Goal: Transaction & Acquisition: Purchase product/service

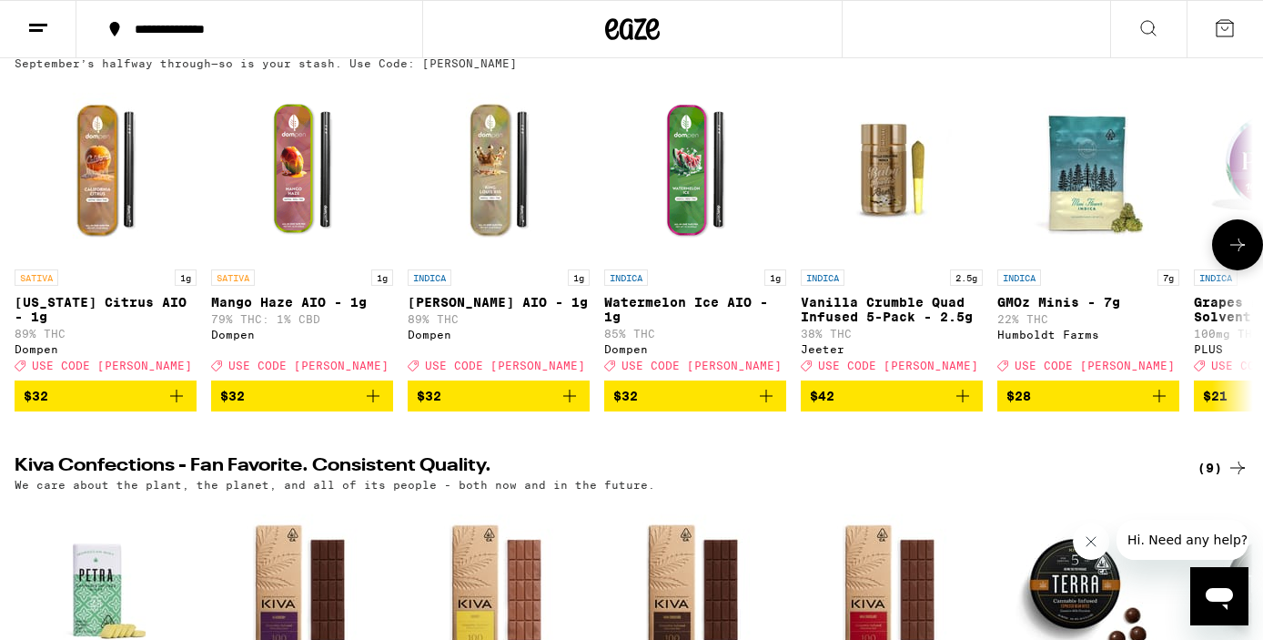
scroll to position [101, 0]
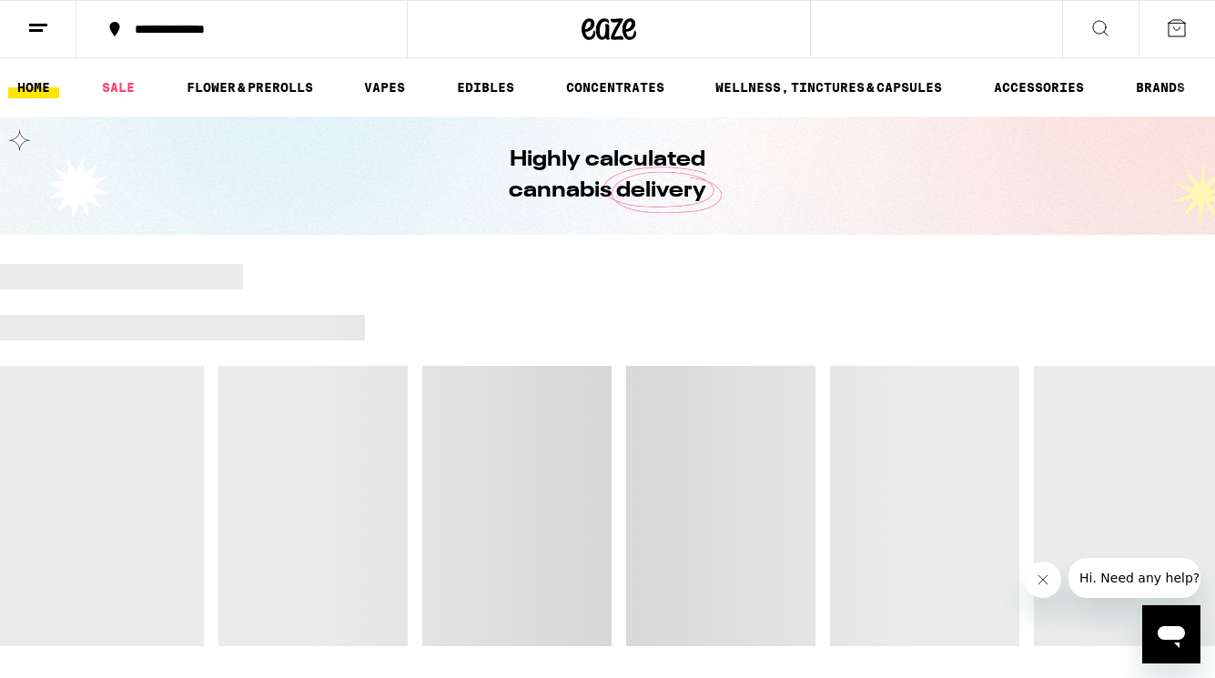
click at [1036, 581] on icon "Close message from company" at bounding box center [1042, 579] width 15 height 15
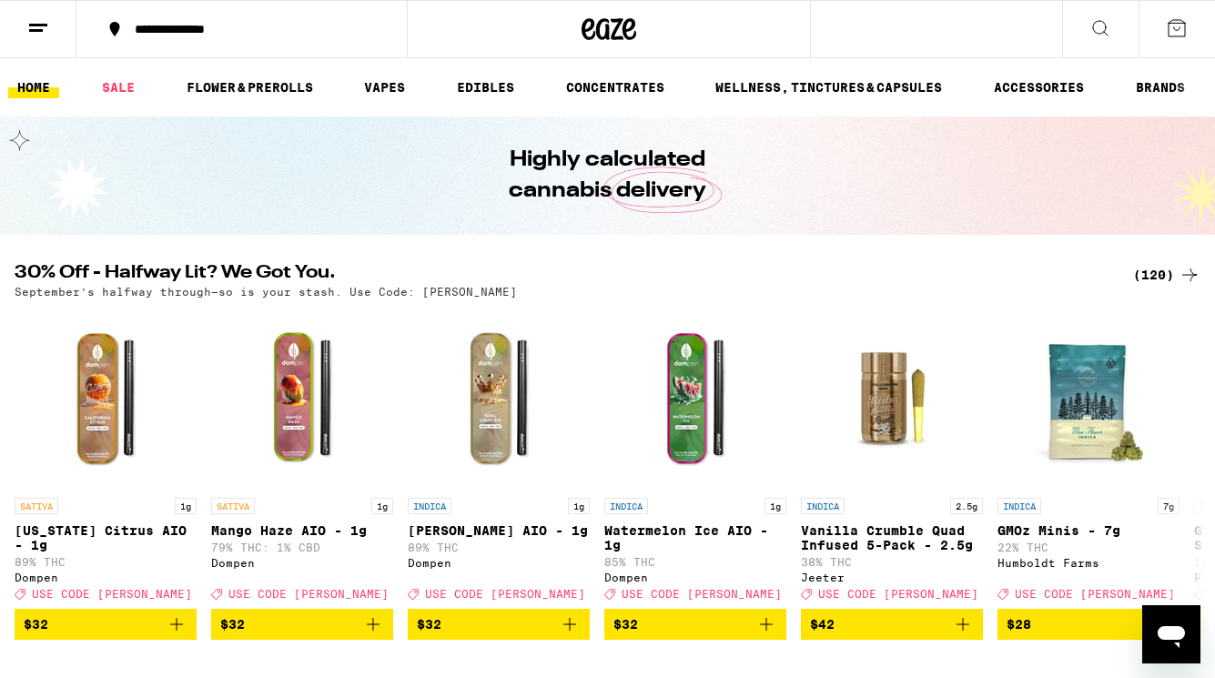
click at [1146, 269] on div "(120)" at bounding box center [1166, 275] width 67 height 22
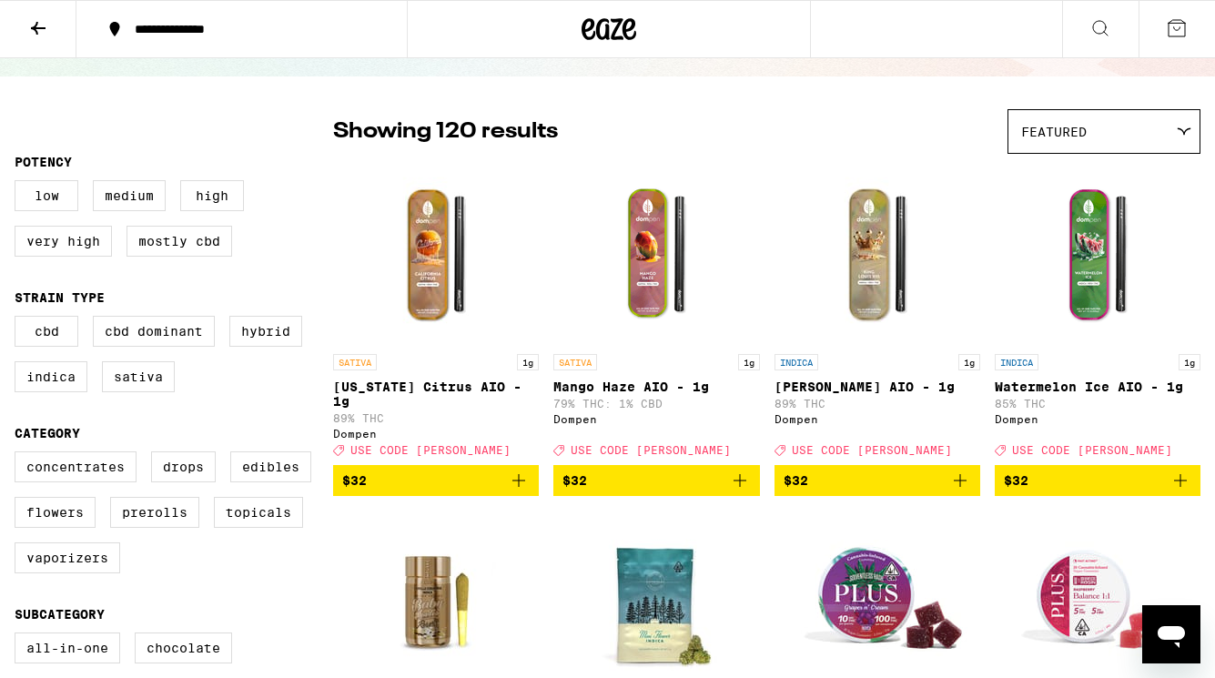
scroll to position [206, 0]
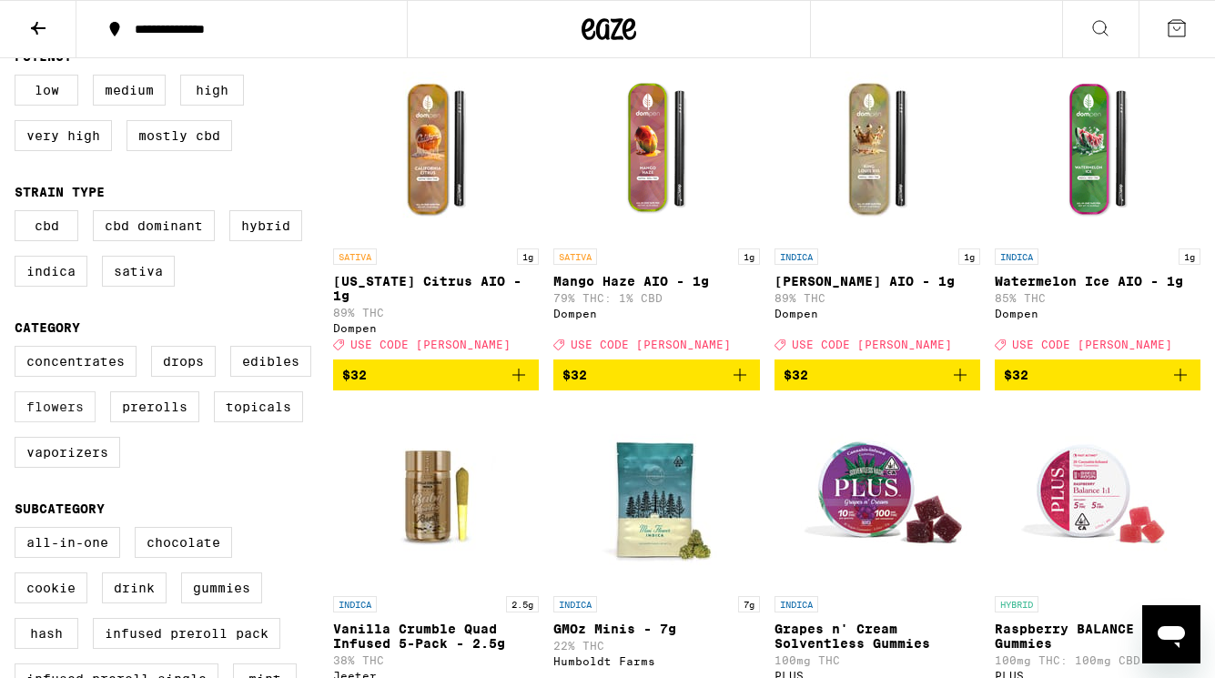
click at [69, 422] on label "Flowers" at bounding box center [55, 406] width 81 height 31
click at [19, 349] on input "Flowers" at bounding box center [18, 348] width 1 height 1
checkbox input "true"
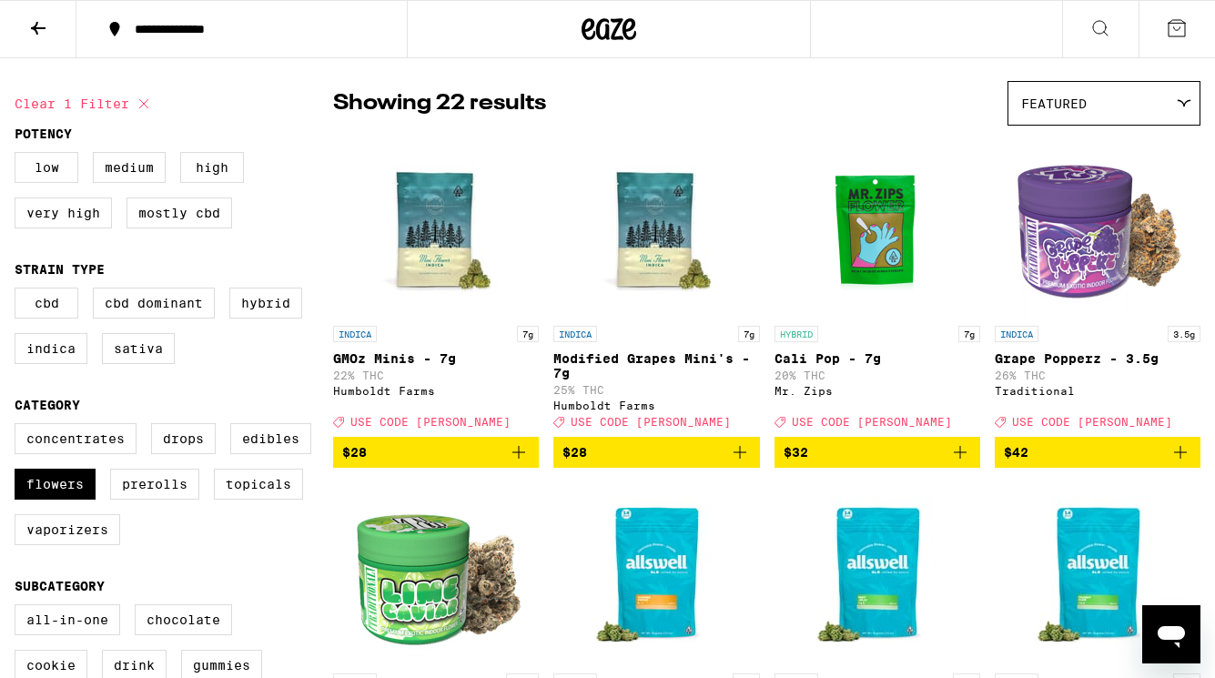
scroll to position [127, 0]
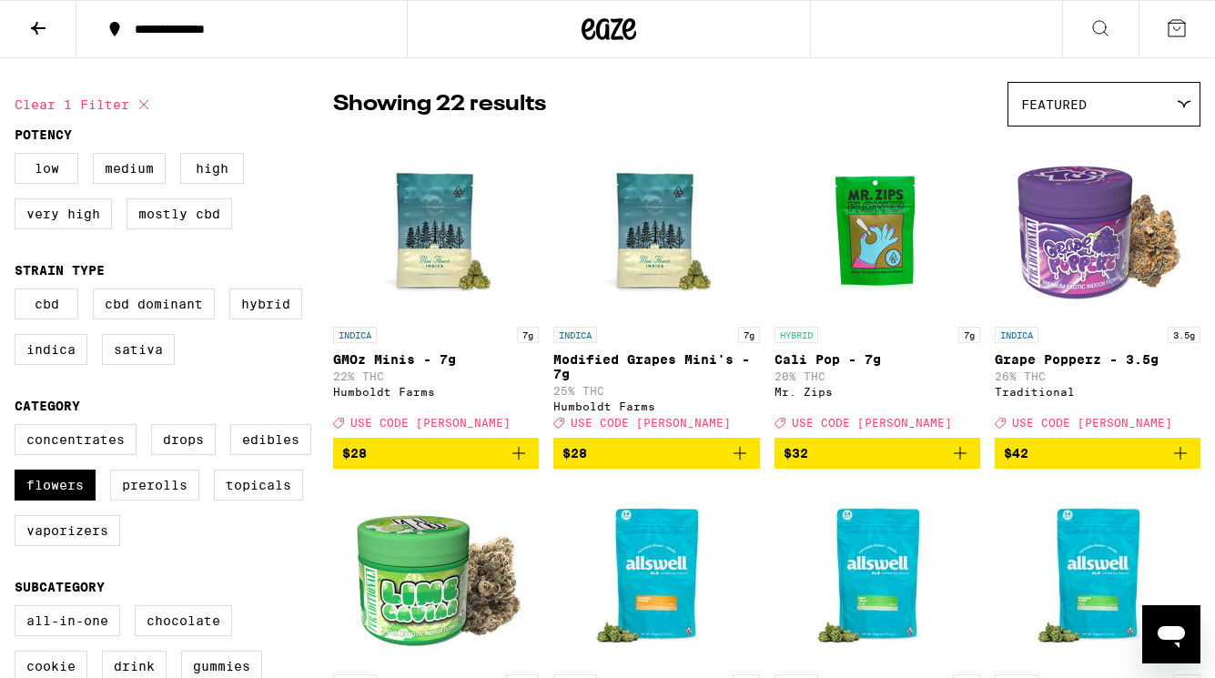
click at [1093, 115] on div "Featured" at bounding box center [1103, 104] width 191 height 43
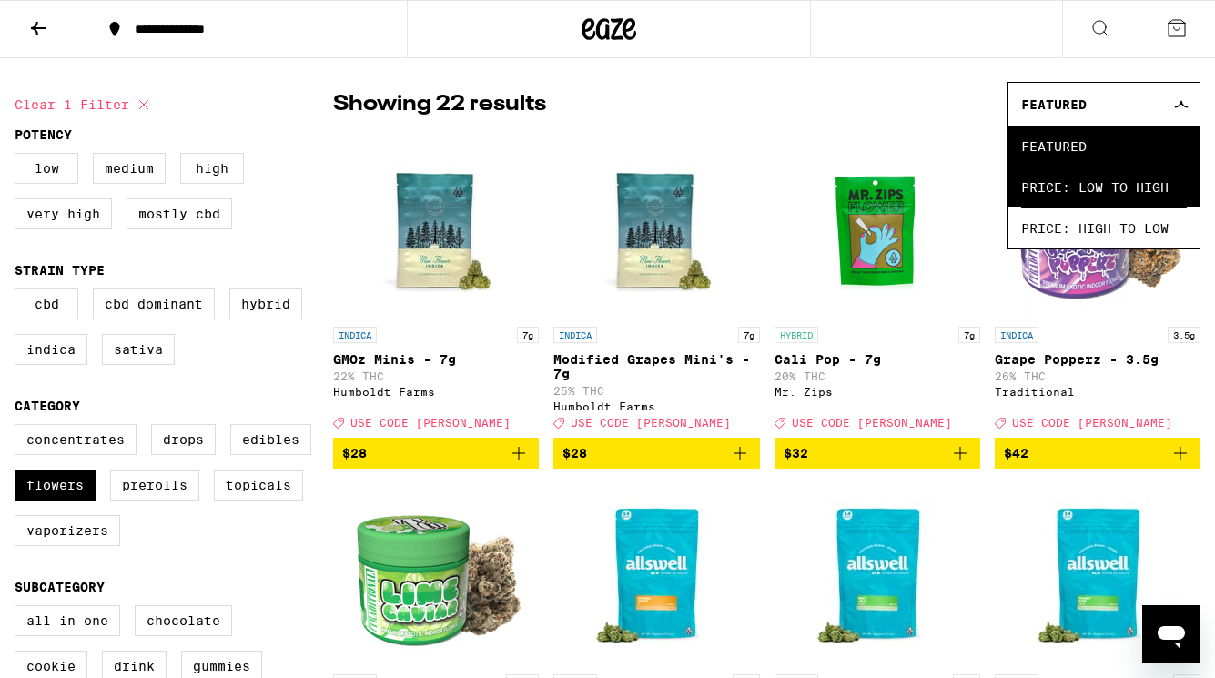
click at [1064, 183] on span "Price: Low to High" at bounding box center [1104, 186] width 166 height 41
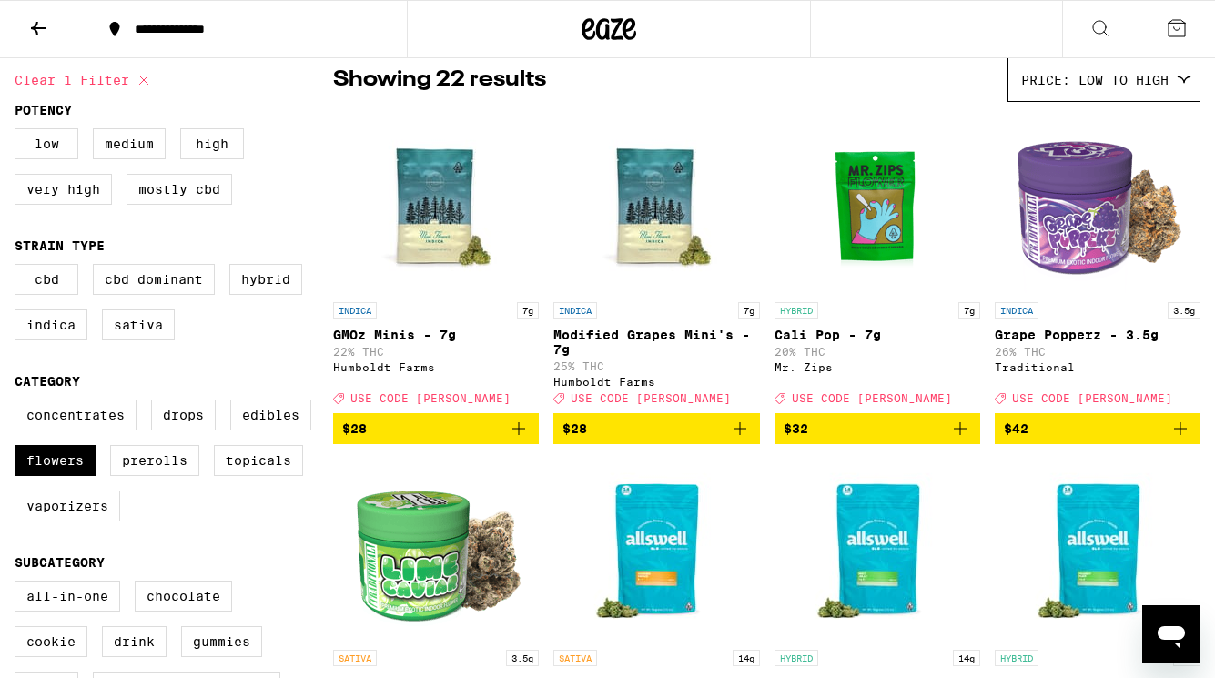
scroll to position [154, 0]
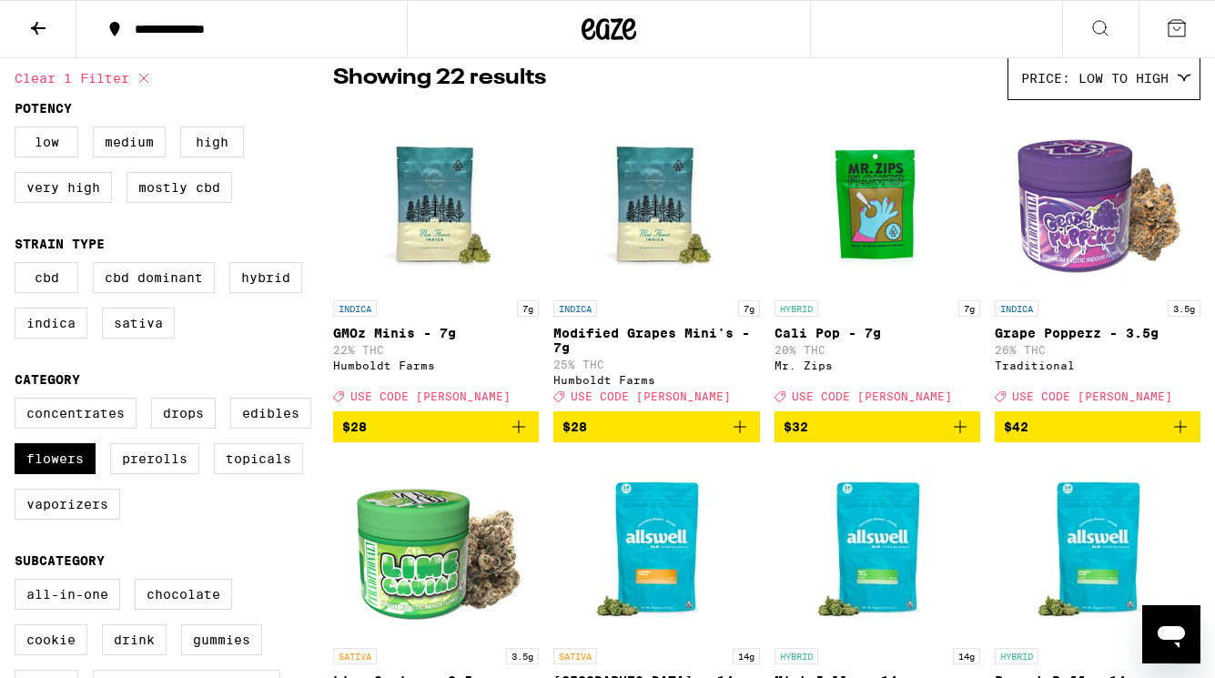
click at [740, 435] on icon "Add to bag" at bounding box center [740, 427] width 22 height 22
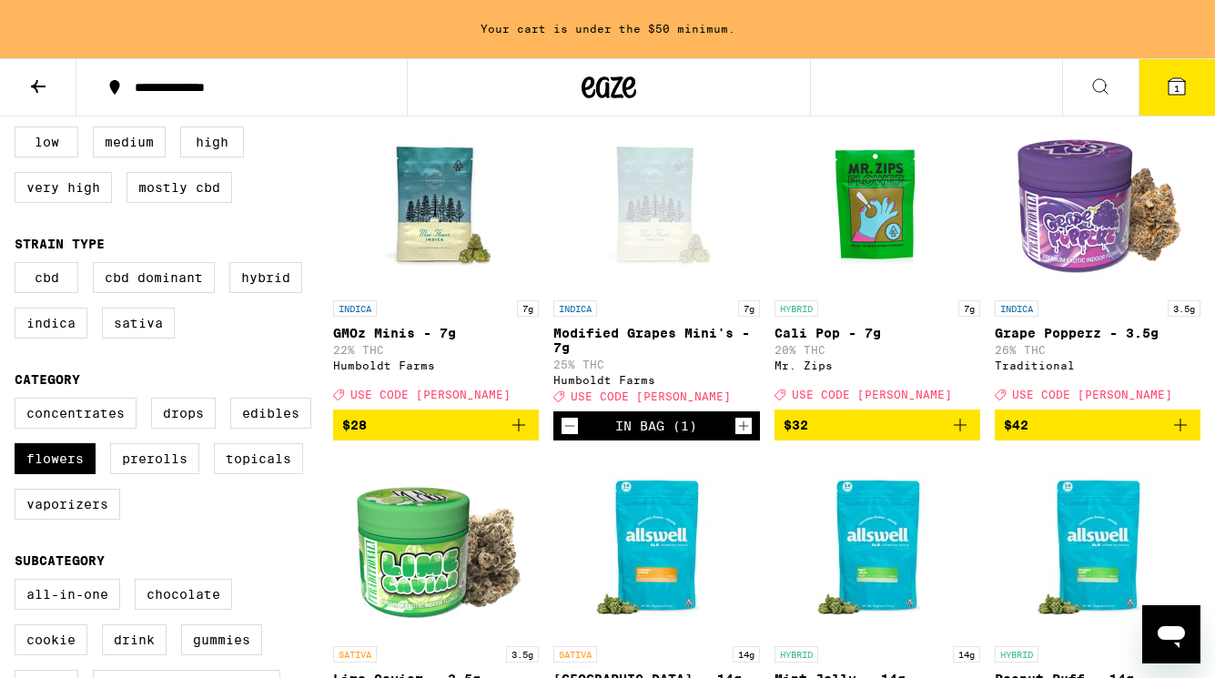
scroll to position [0, 0]
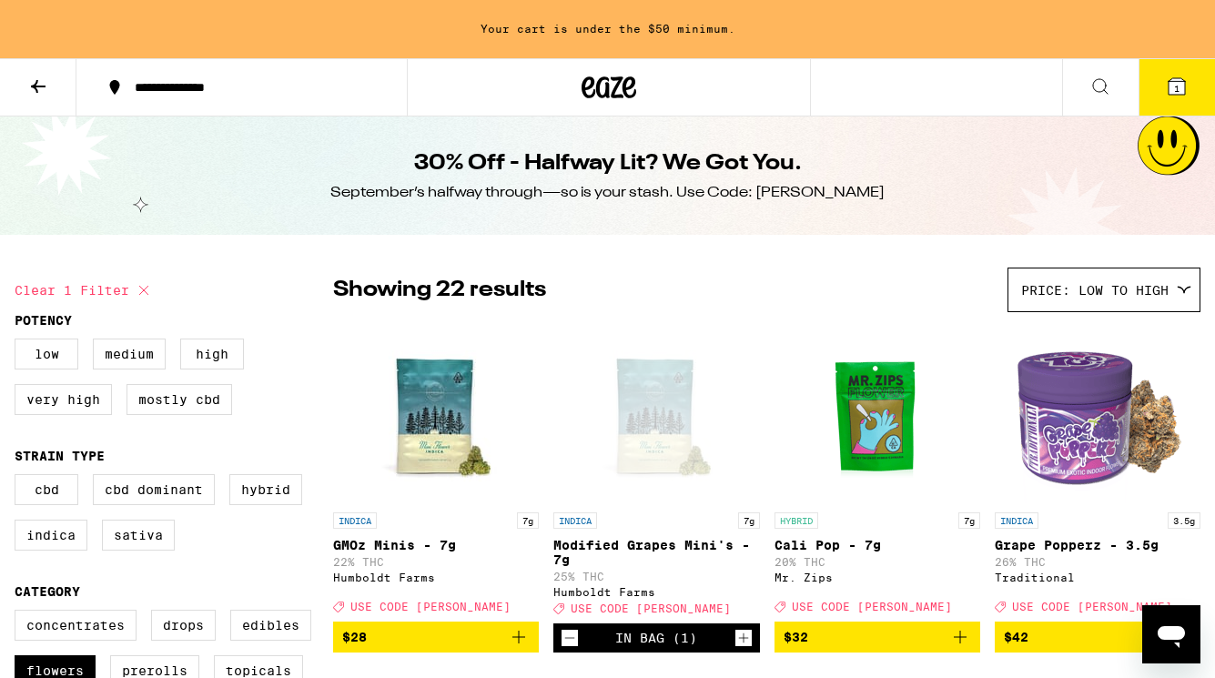
click at [39, 77] on icon at bounding box center [38, 87] width 22 height 22
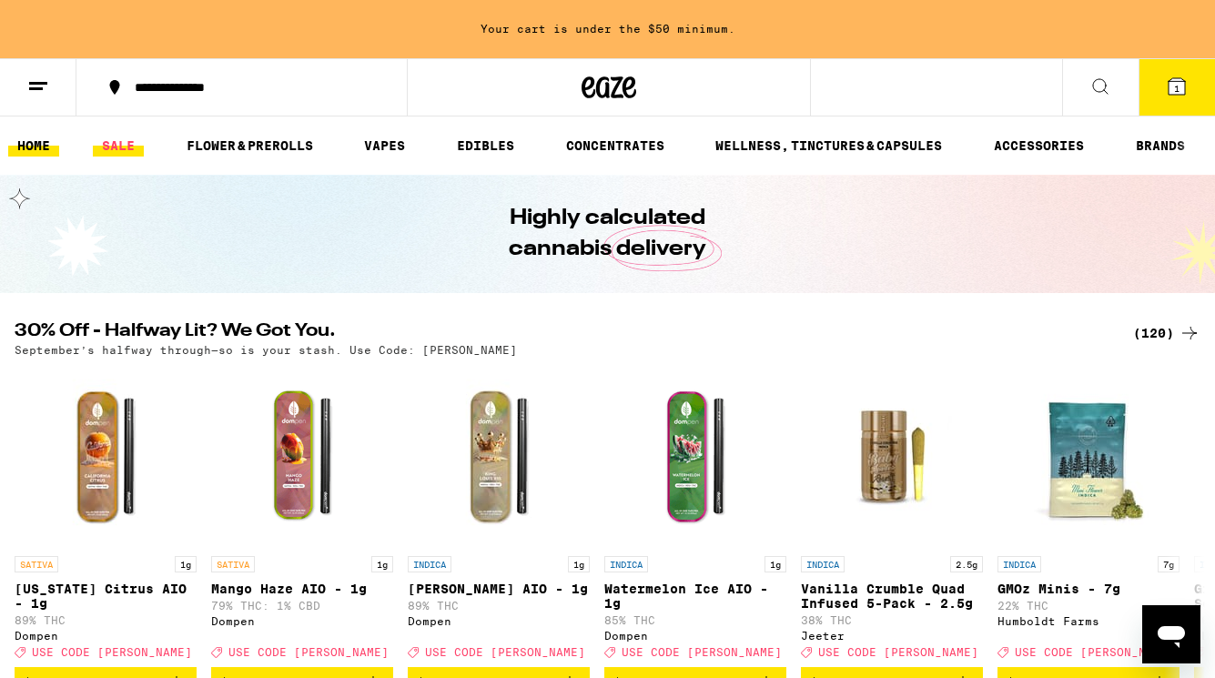
click at [138, 148] on link "SALE" at bounding box center [118, 146] width 51 height 22
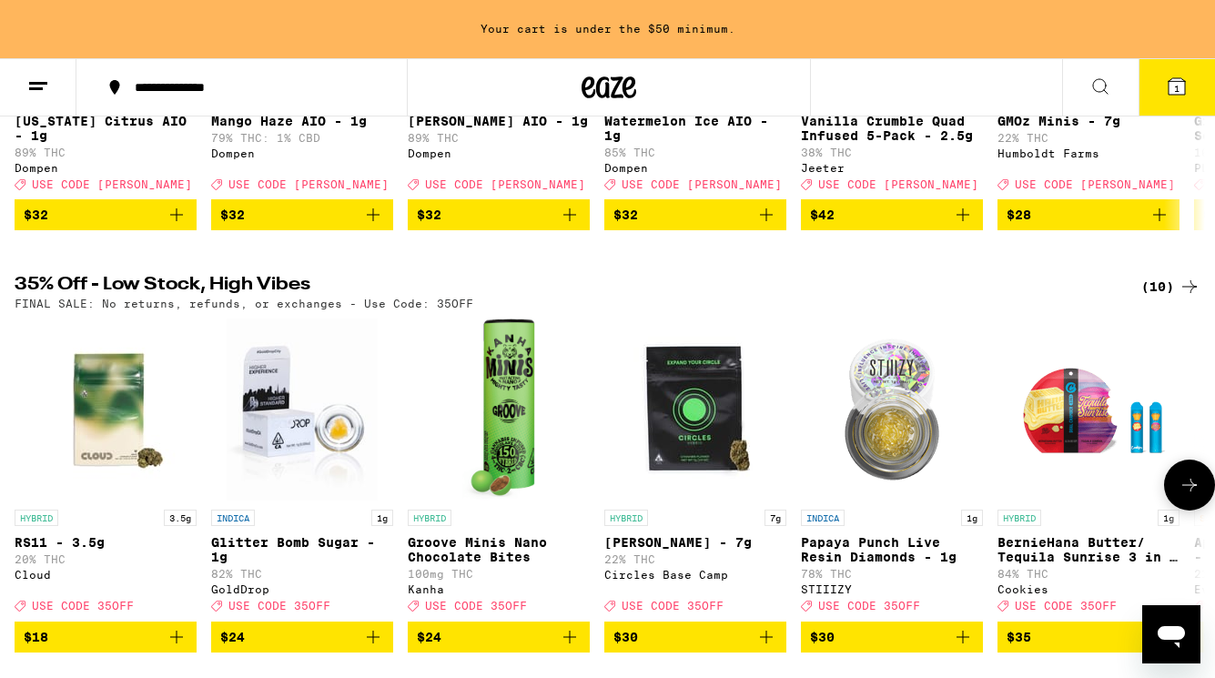
scroll to position [553, 0]
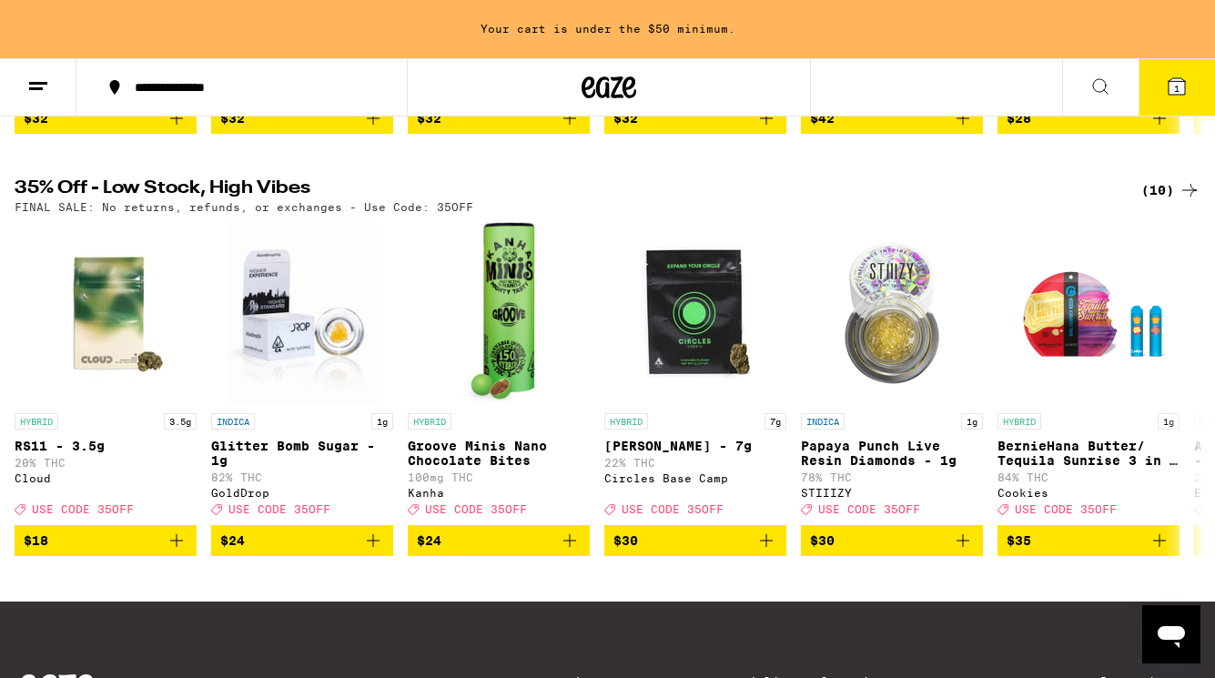
click at [1162, 201] on div "(10)" at bounding box center [1170, 190] width 59 height 22
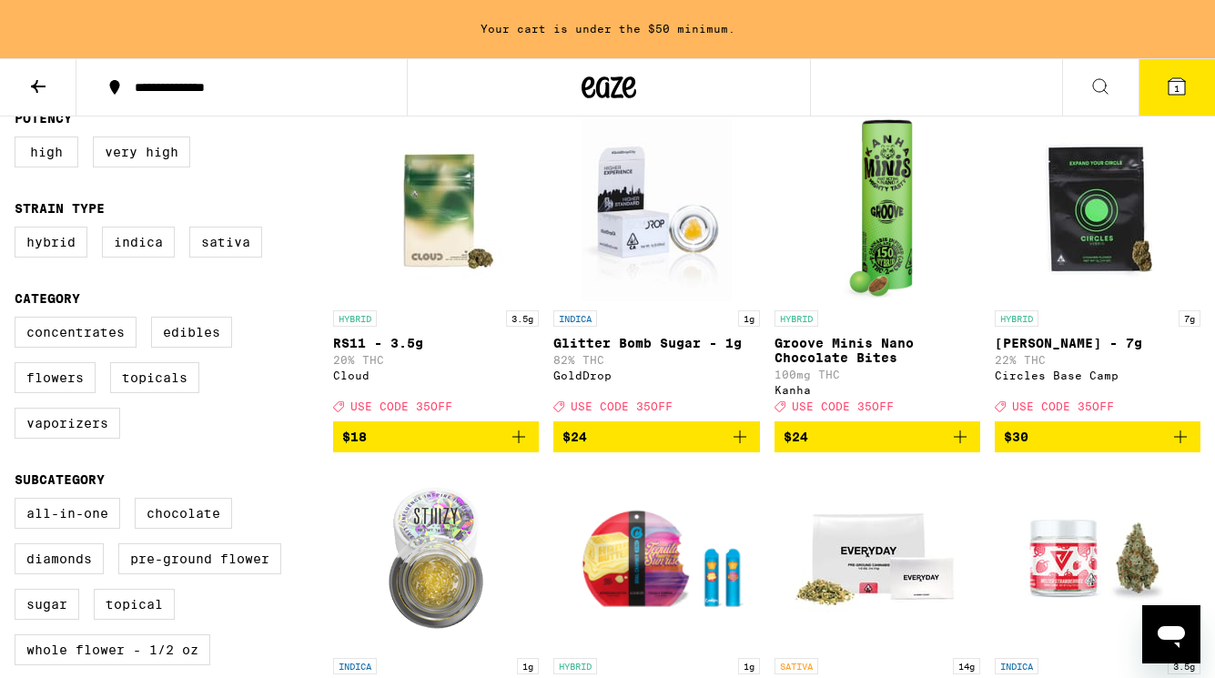
scroll to position [82, 0]
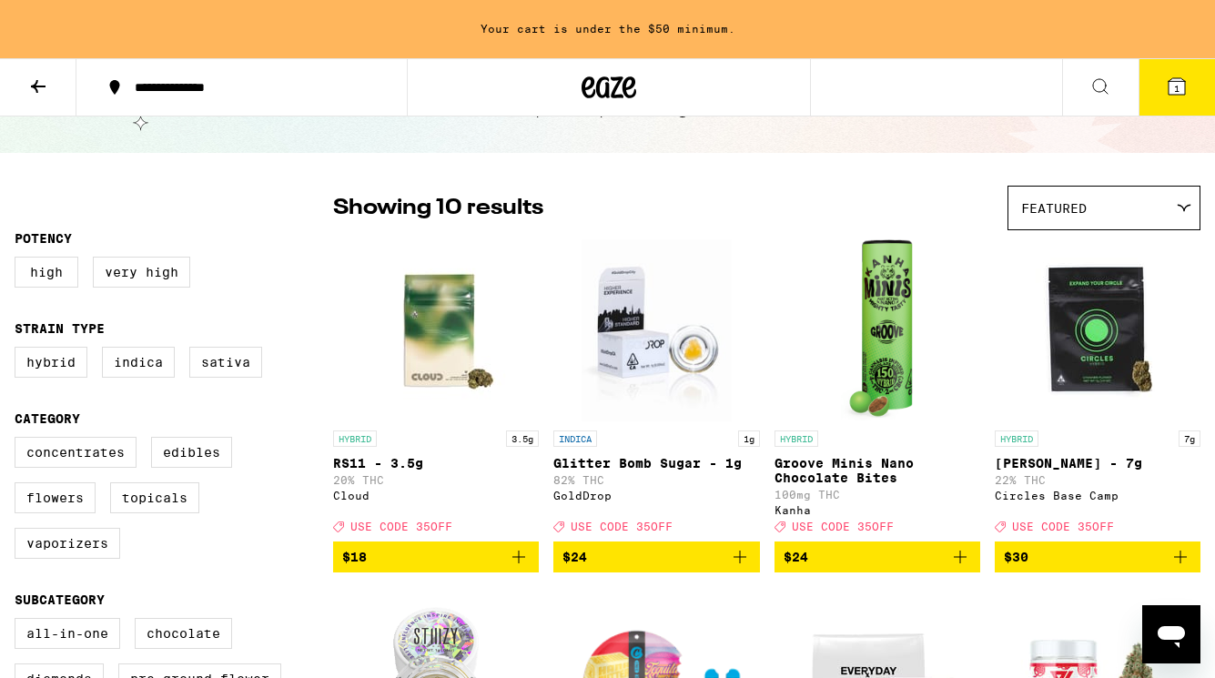
click at [25, 77] on button at bounding box center [38, 87] width 76 height 57
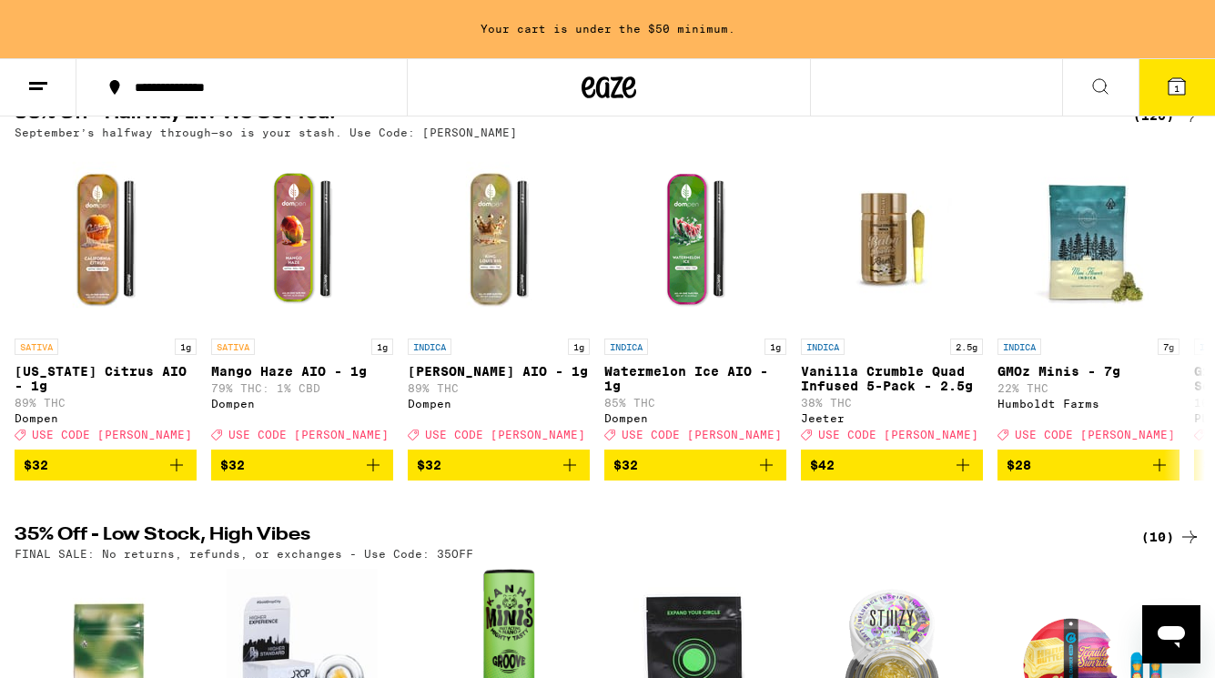
scroll to position [146, 0]
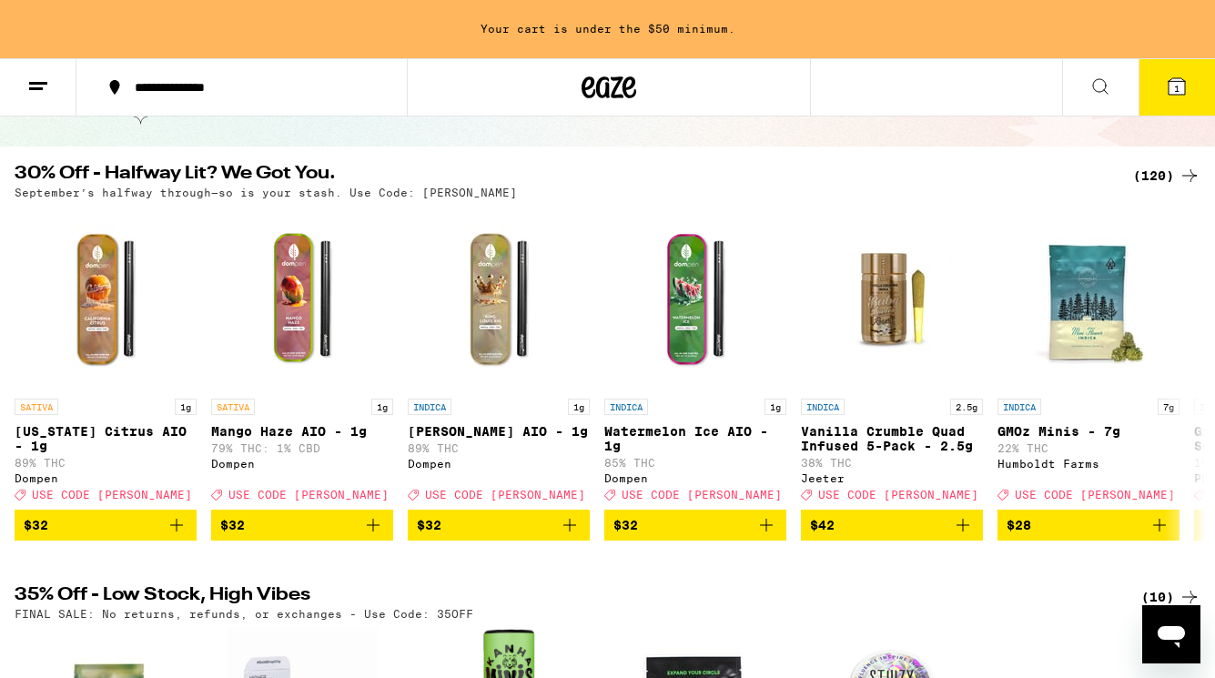
click at [1147, 169] on div "(120)" at bounding box center [1166, 176] width 67 height 22
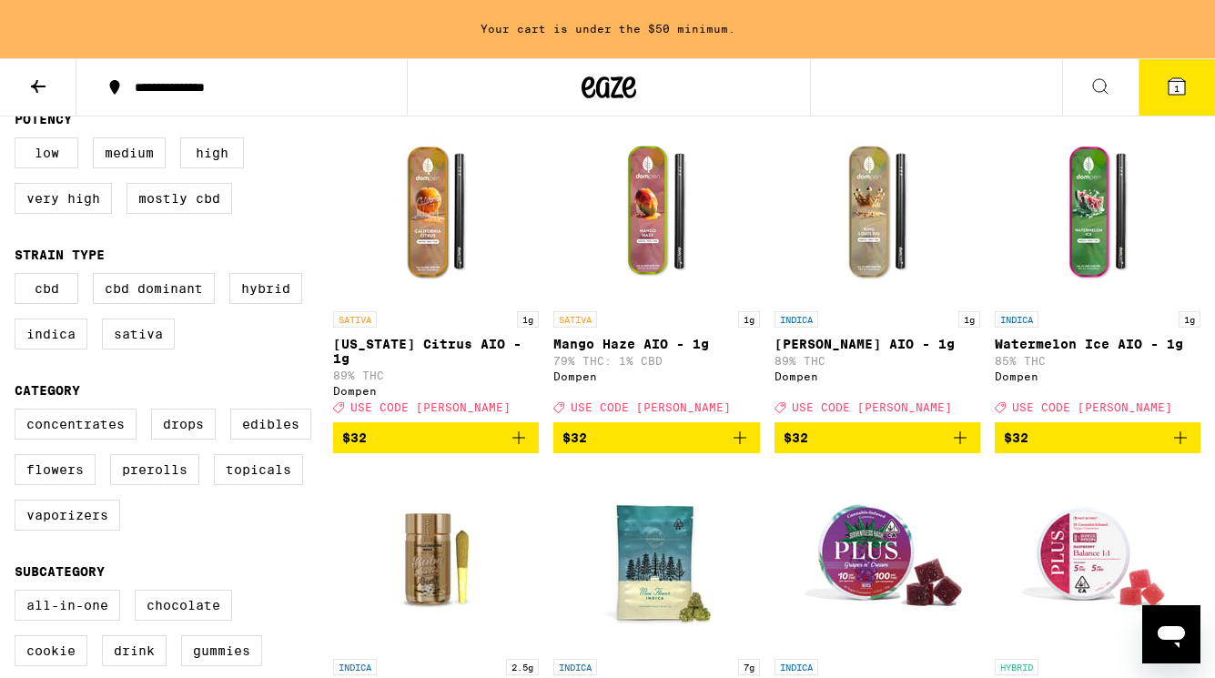
scroll to position [240, 0]
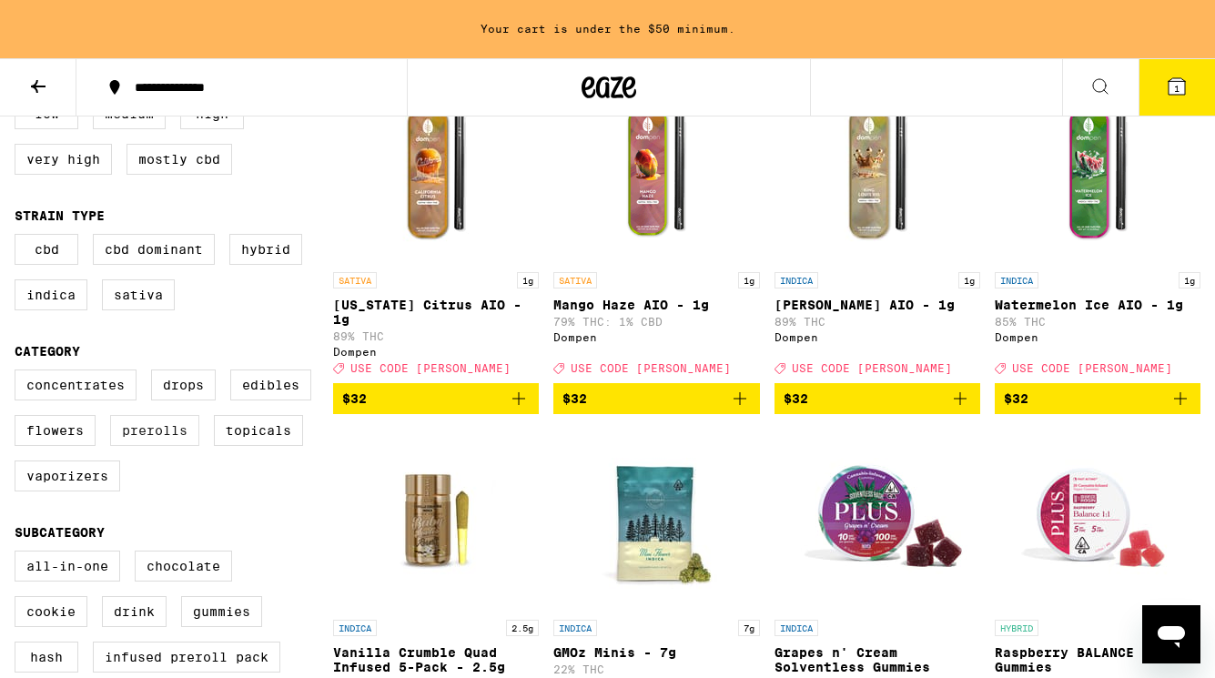
click at [178, 446] on label "Prerolls" at bounding box center [154, 430] width 89 height 31
click at [19, 373] on input "Prerolls" at bounding box center [18, 372] width 1 height 1
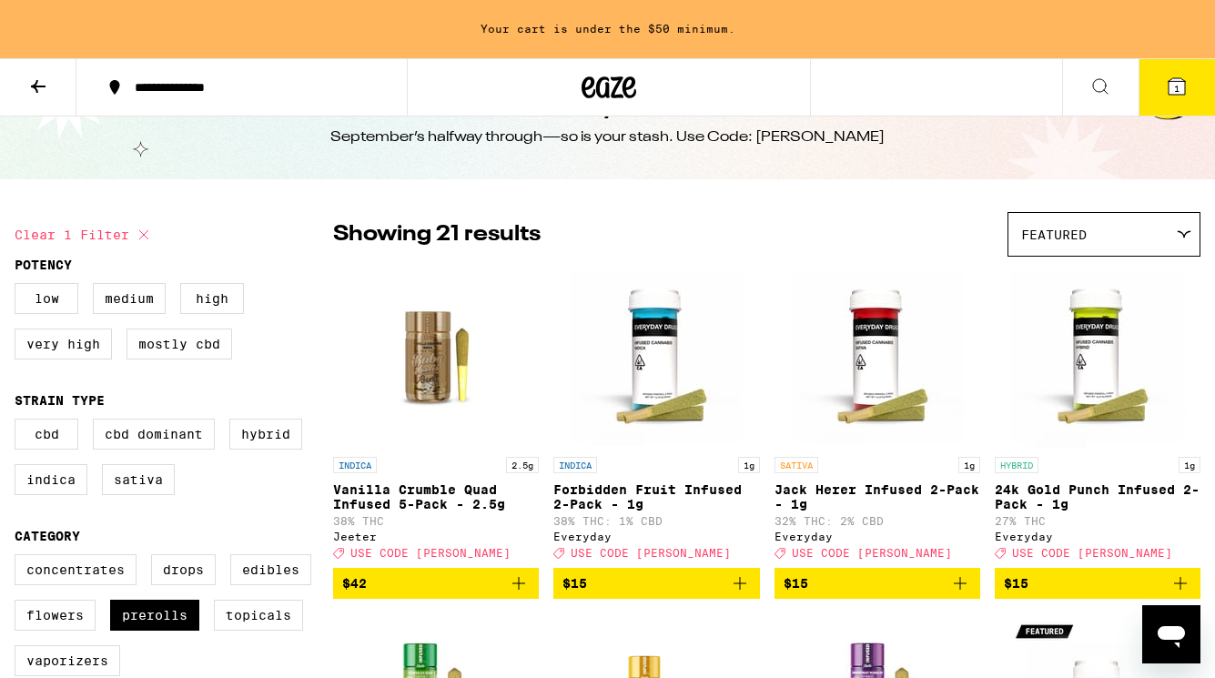
scroll to position [56, 0]
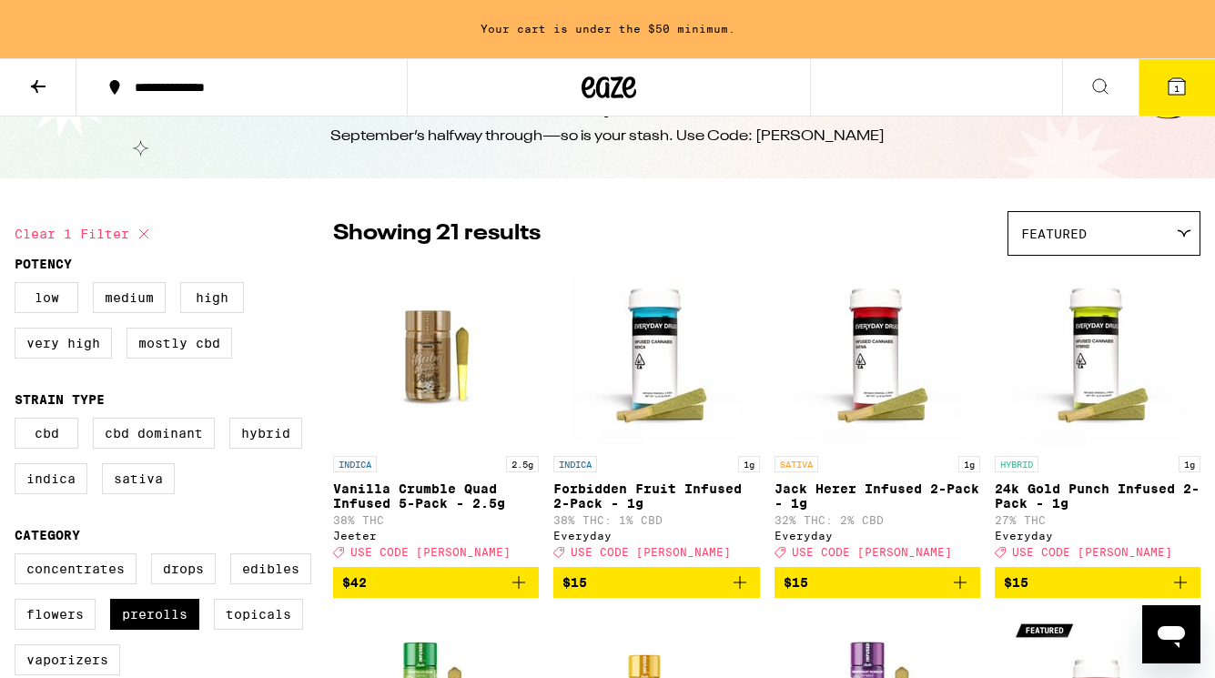
click at [1106, 232] on div "Featured" at bounding box center [1103, 233] width 191 height 43
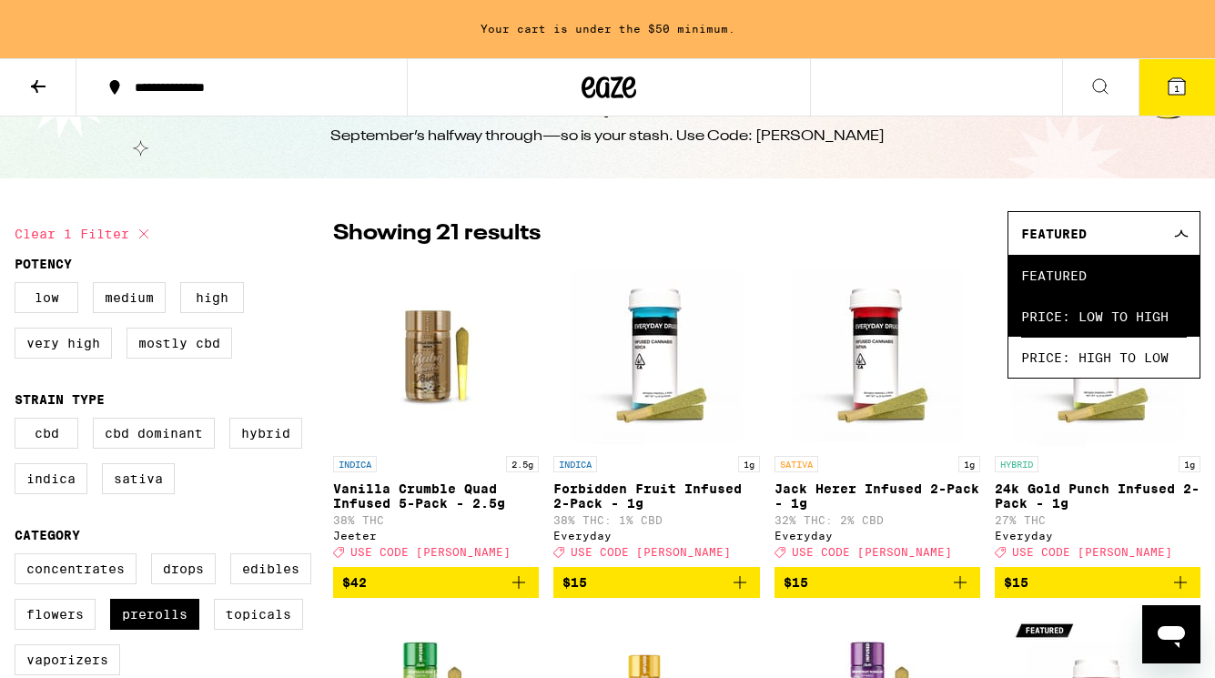
click at [1073, 319] on span "Price: Low to High" at bounding box center [1104, 316] width 166 height 41
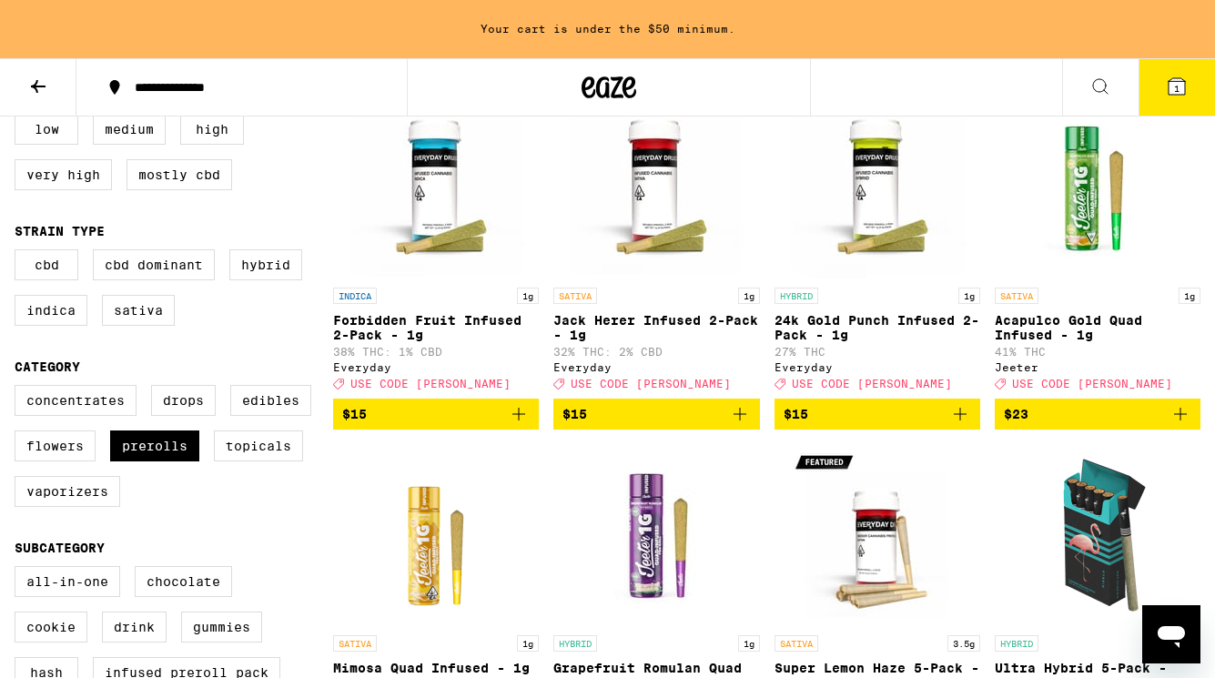
scroll to position [298, 0]
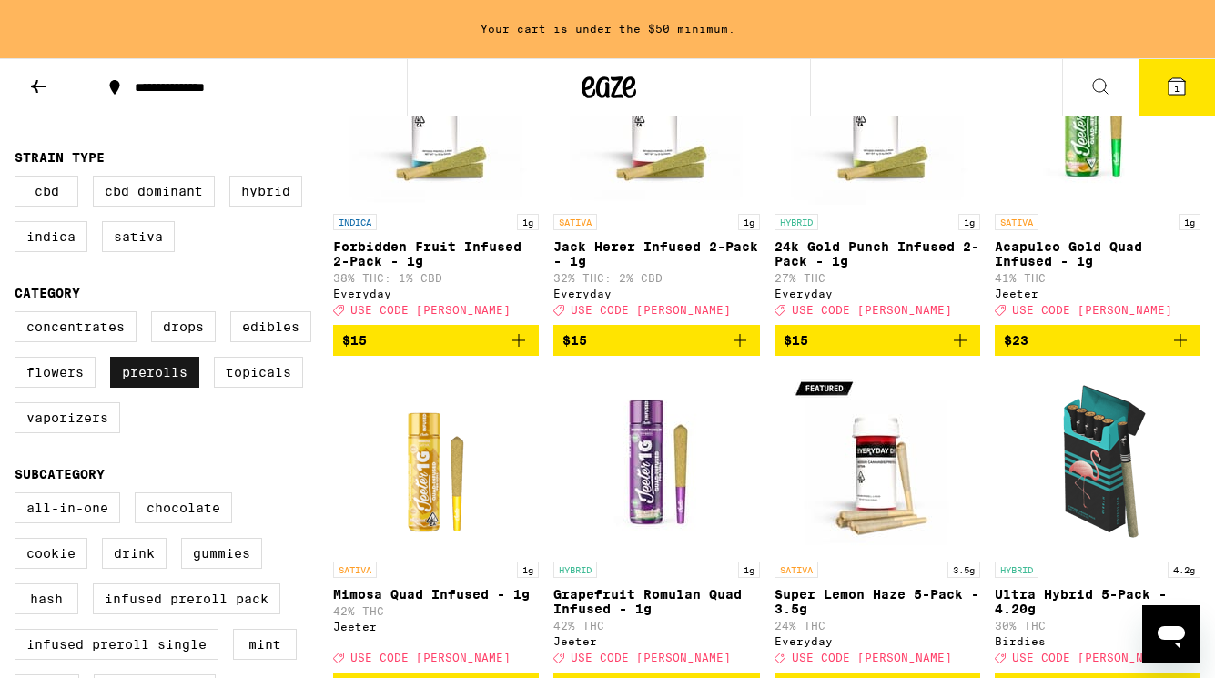
click at [179, 388] on label "Prerolls" at bounding box center [154, 372] width 89 height 31
click at [19, 315] on input "Prerolls" at bounding box center [18, 314] width 1 height 1
checkbox input "false"
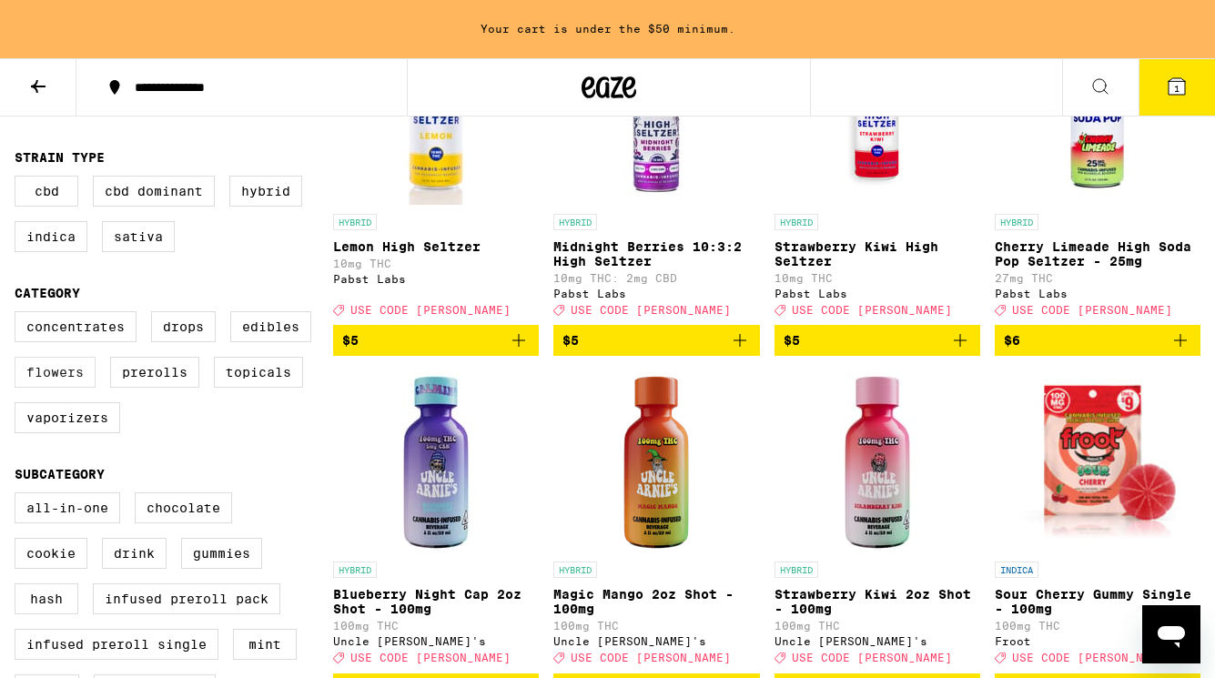
click at [70, 388] on label "Flowers" at bounding box center [55, 372] width 81 height 31
click at [19, 315] on input "Flowers" at bounding box center [18, 314] width 1 height 1
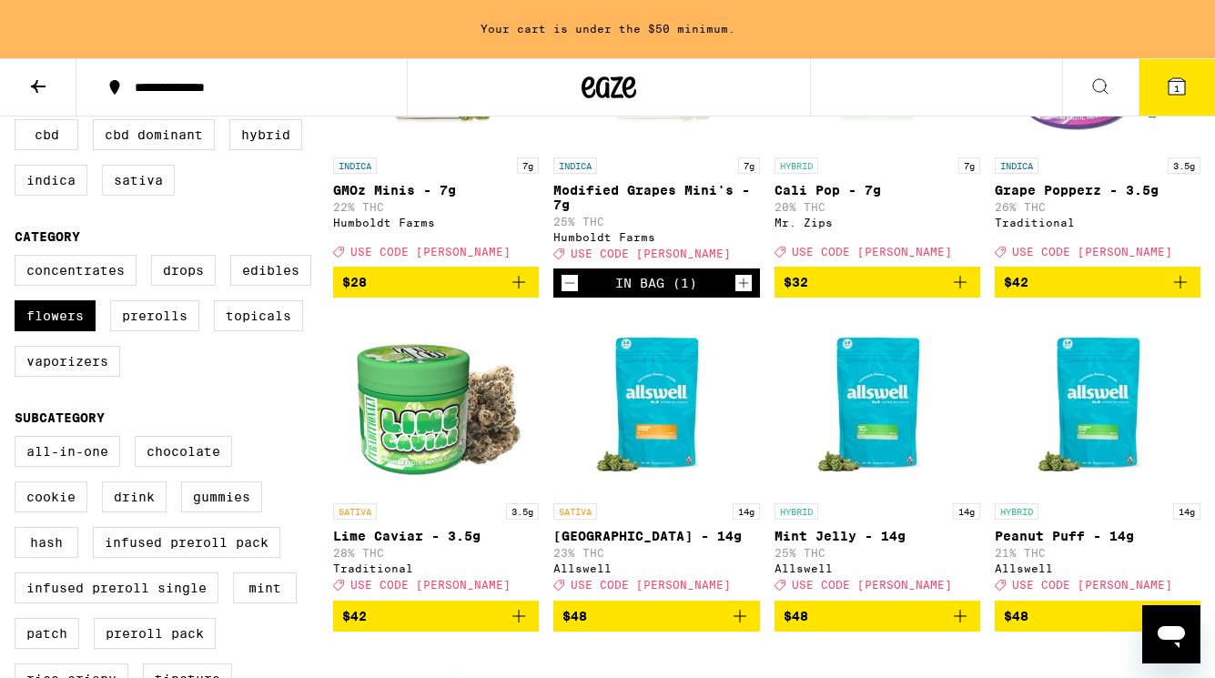
scroll to position [244, 0]
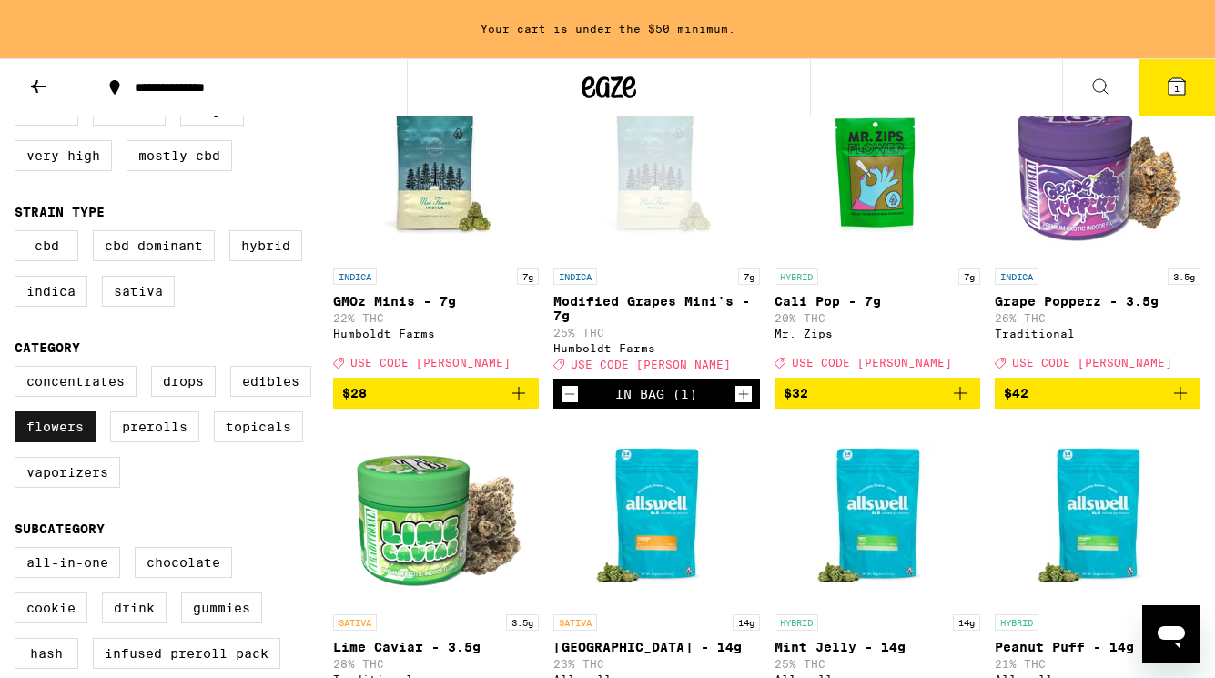
click at [41, 442] on label "Flowers" at bounding box center [55, 426] width 81 height 31
click at [19, 369] on input "Flowers" at bounding box center [18, 368] width 1 height 1
checkbox input "false"
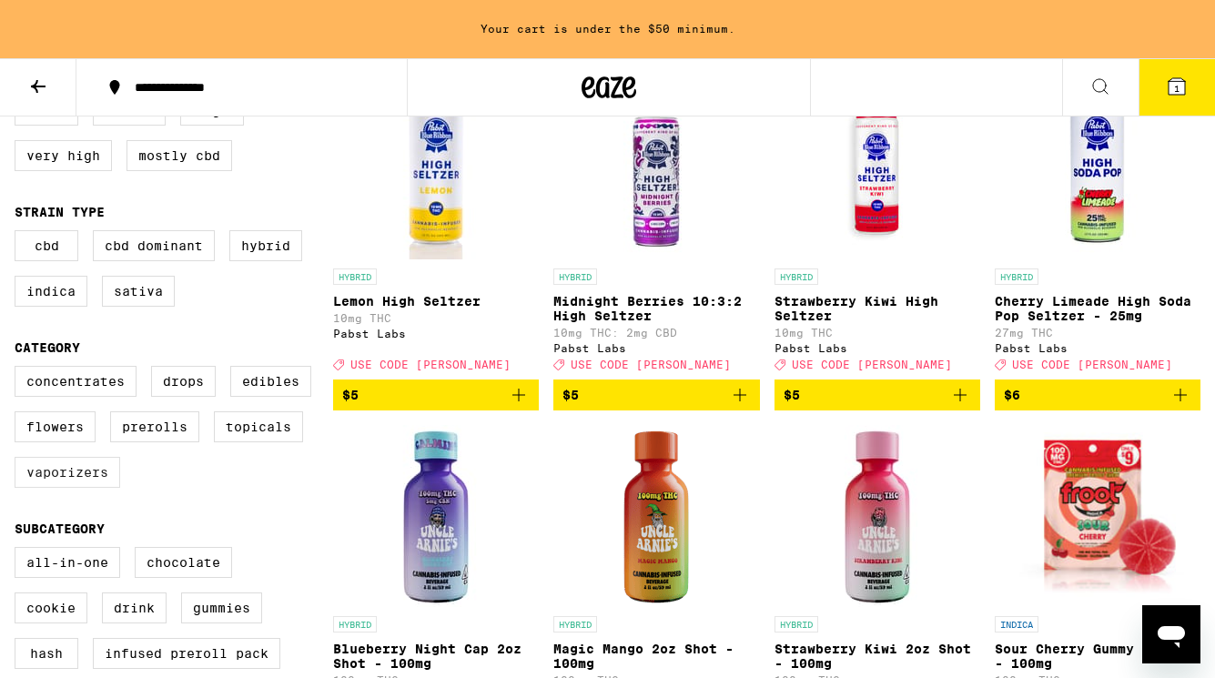
click at [91, 488] on label "Vaporizers" at bounding box center [68, 472] width 106 height 31
click at [19, 369] on input "Vaporizers" at bounding box center [18, 368] width 1 height 1
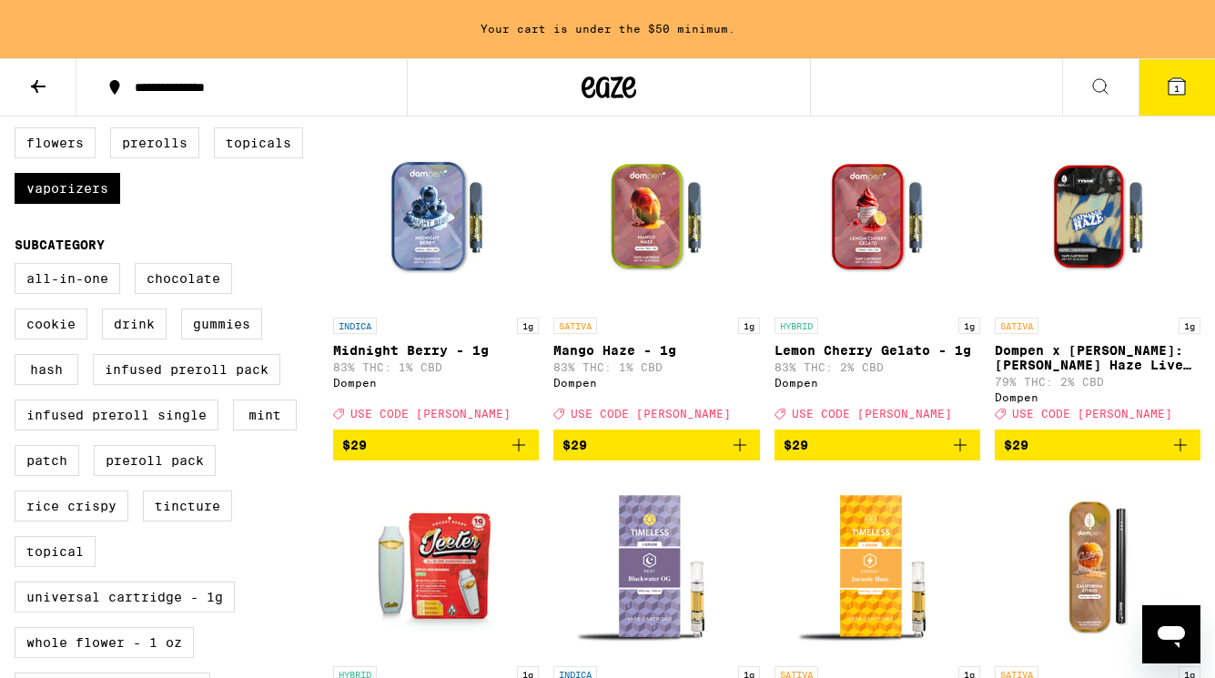
scroll to position [526, 0]
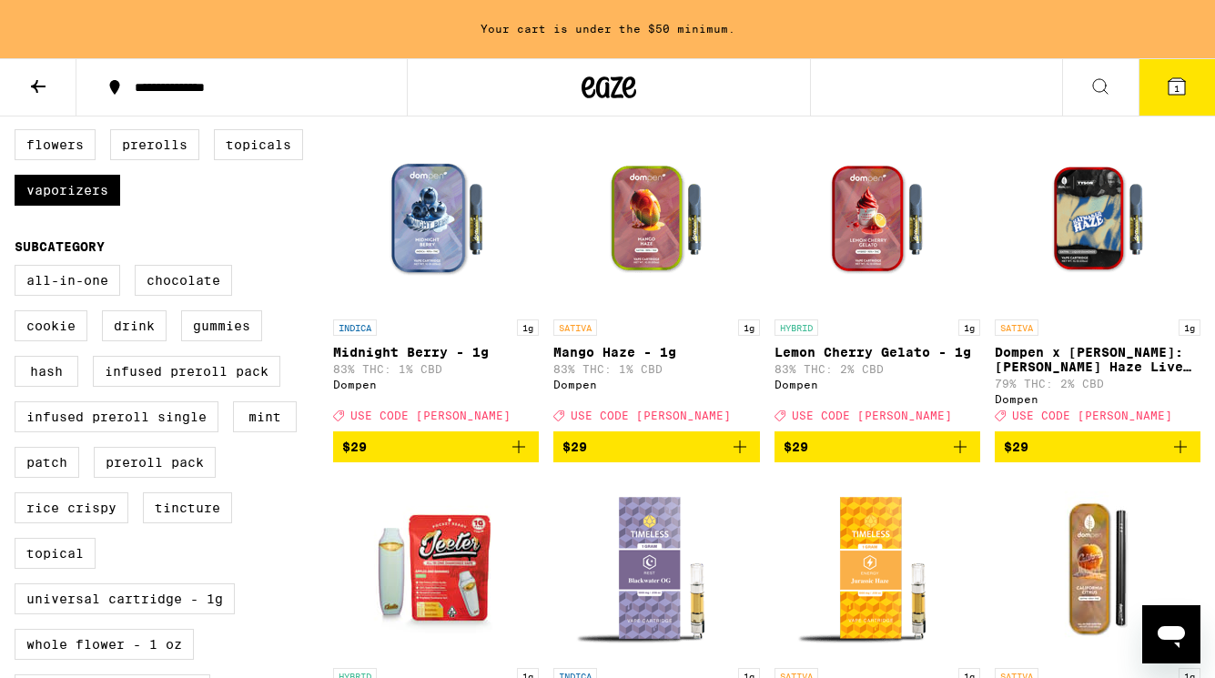
click at [1074, 458] on span "$29" at bounding box center [1096, 447] width 187 height 22
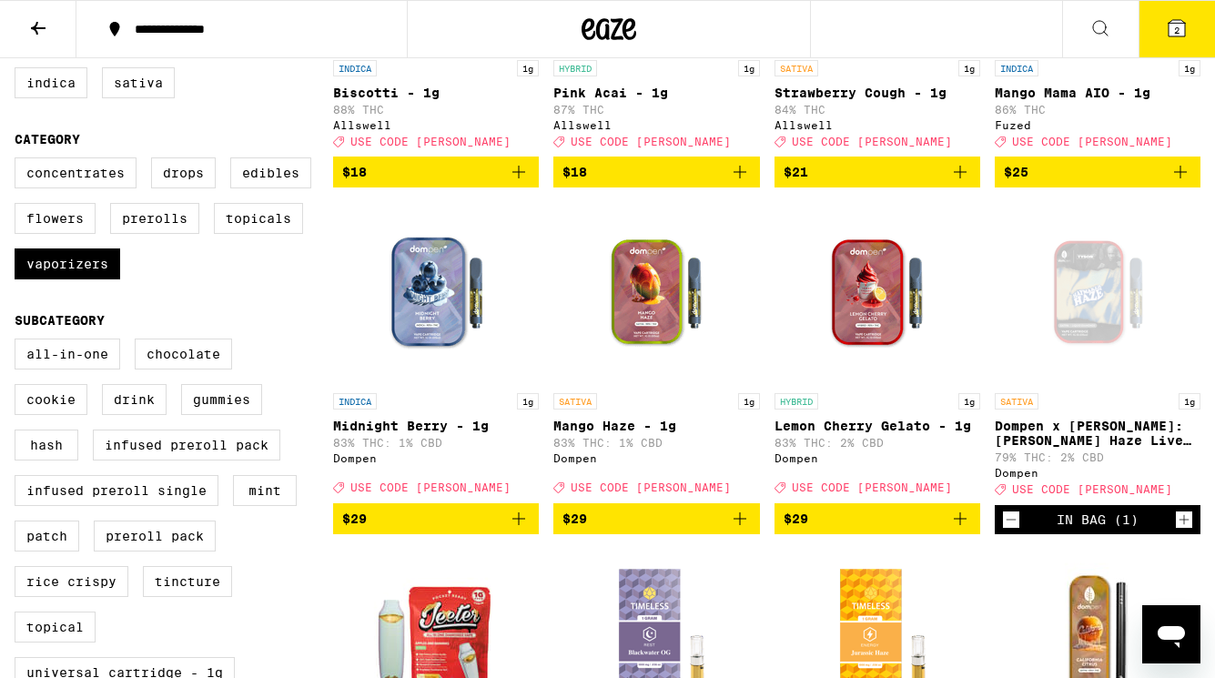
scroll to position [411, 0]
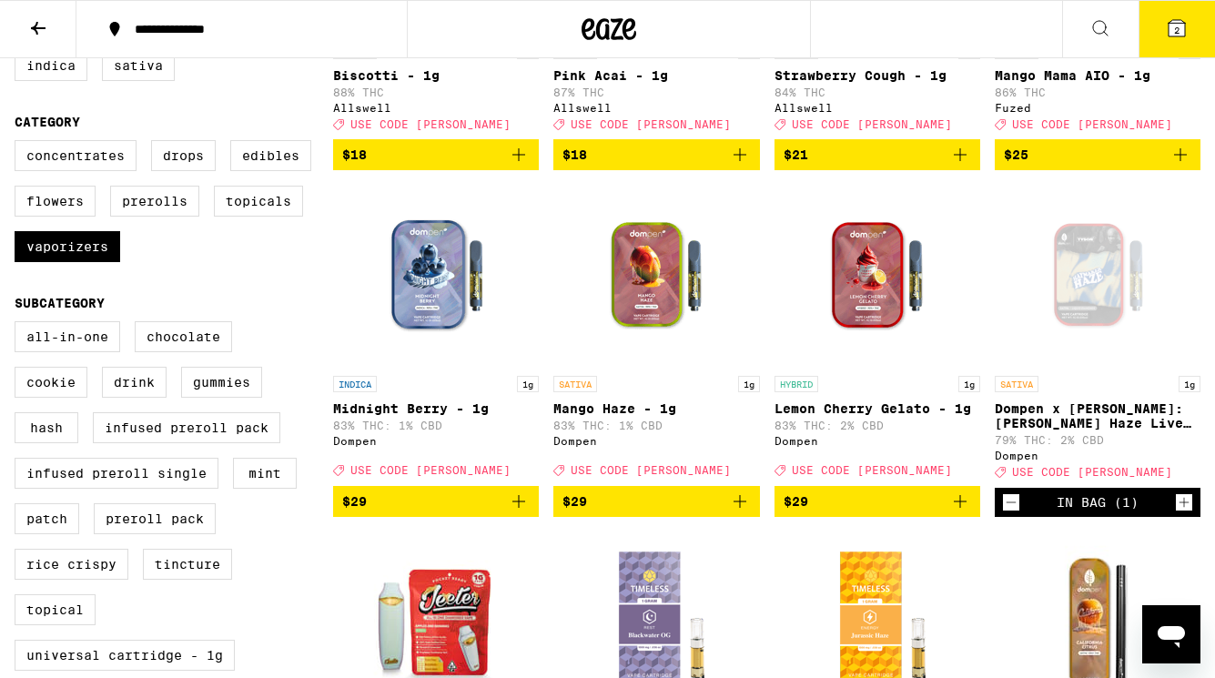
click at [1015, 513] on icon "Decrement" at bounding box center [1011, 502] width 16 height 22
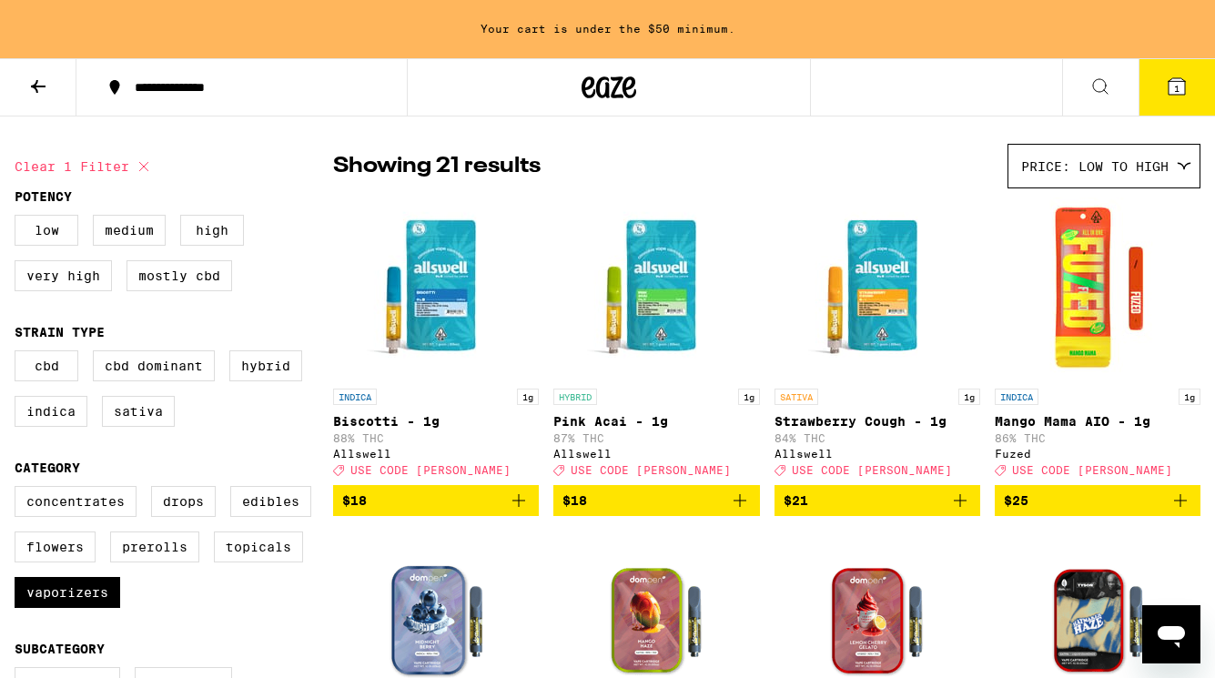
scroll to position [122, 0]
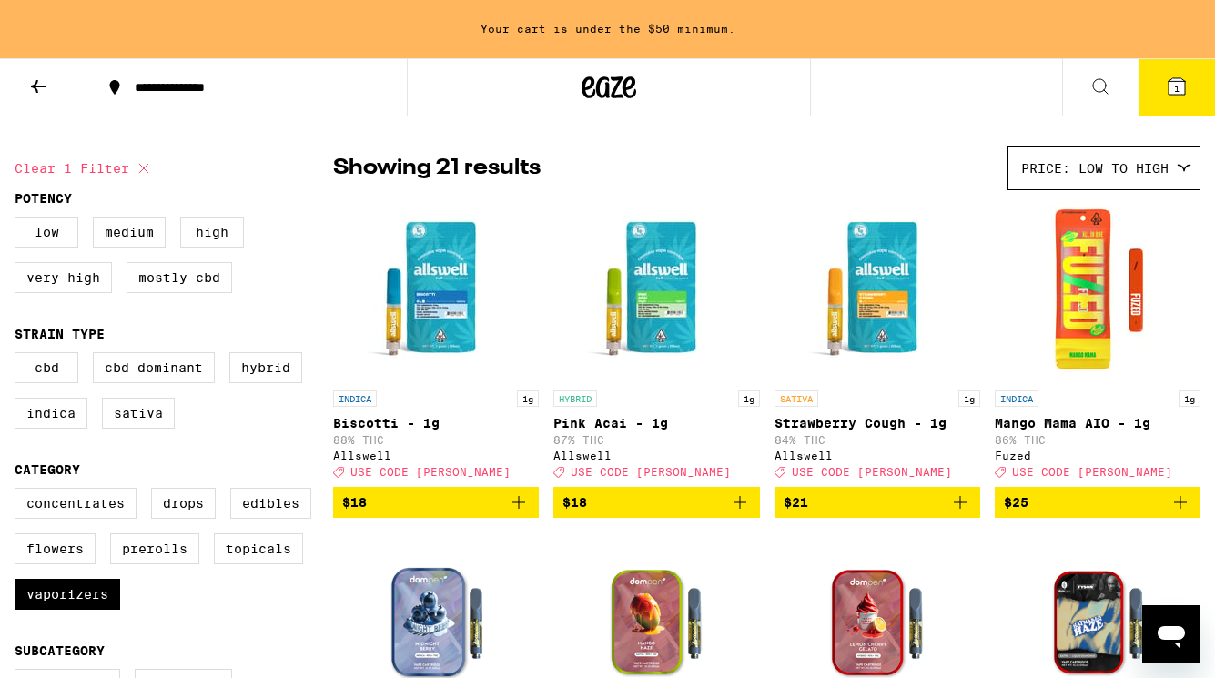
click at [1183, 509] on icon "Add to bag" at bounding box center [1180, 502] width 22 height 22
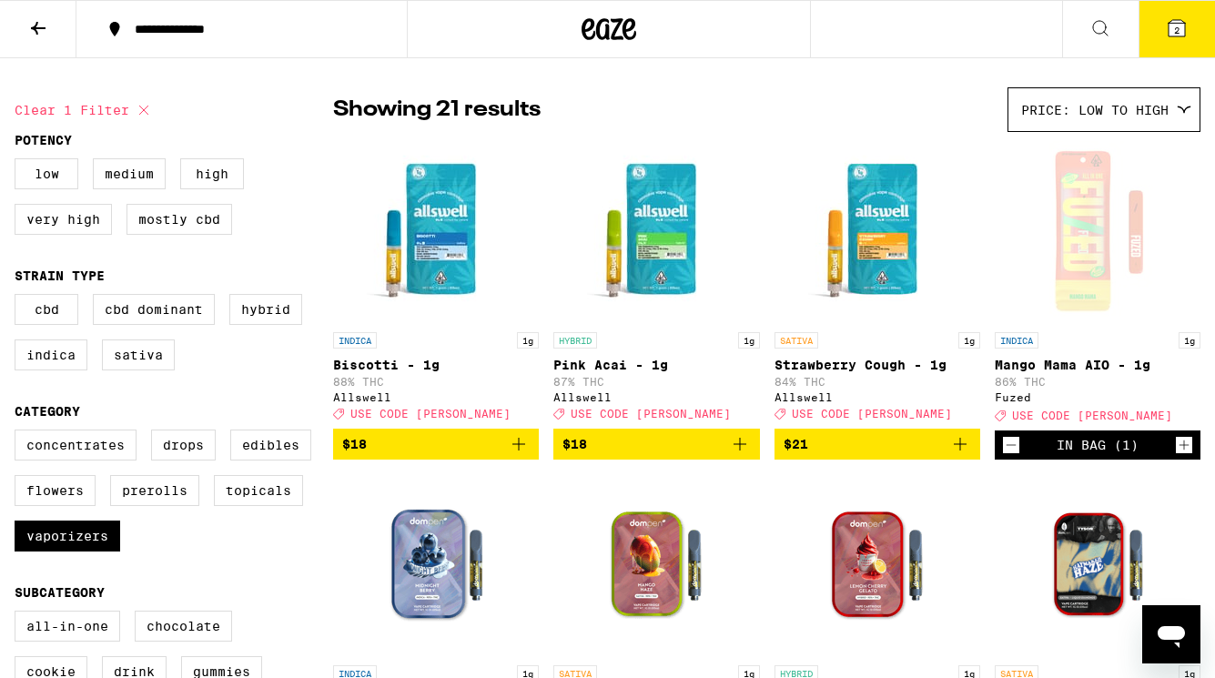
scroll to position [64, 0]
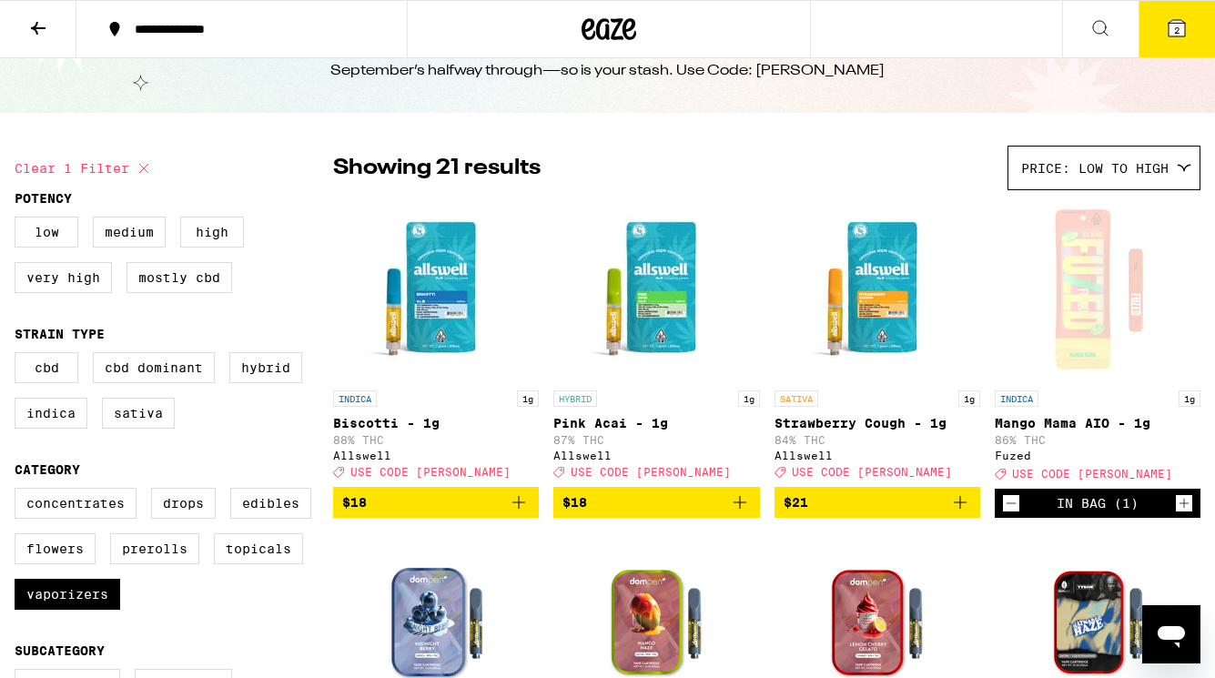
click at [1169, 41] on button "2" at bounding box center [1176, 29] width 76 height 56
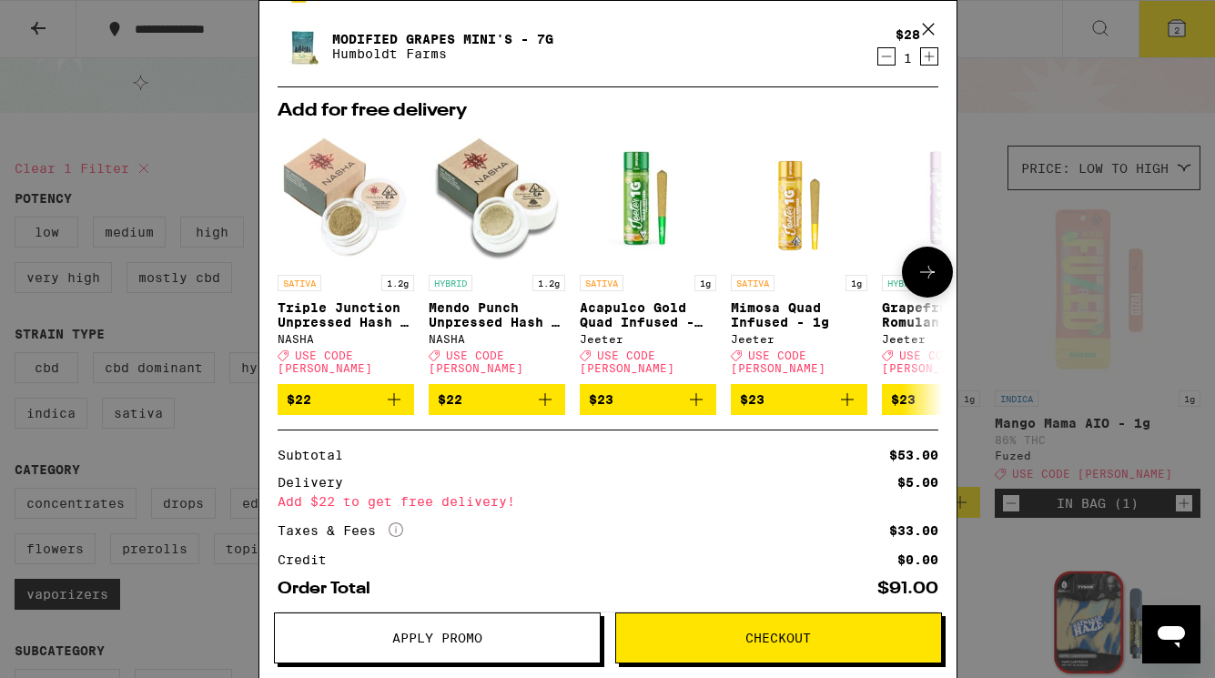
scroll to position [107, 0]
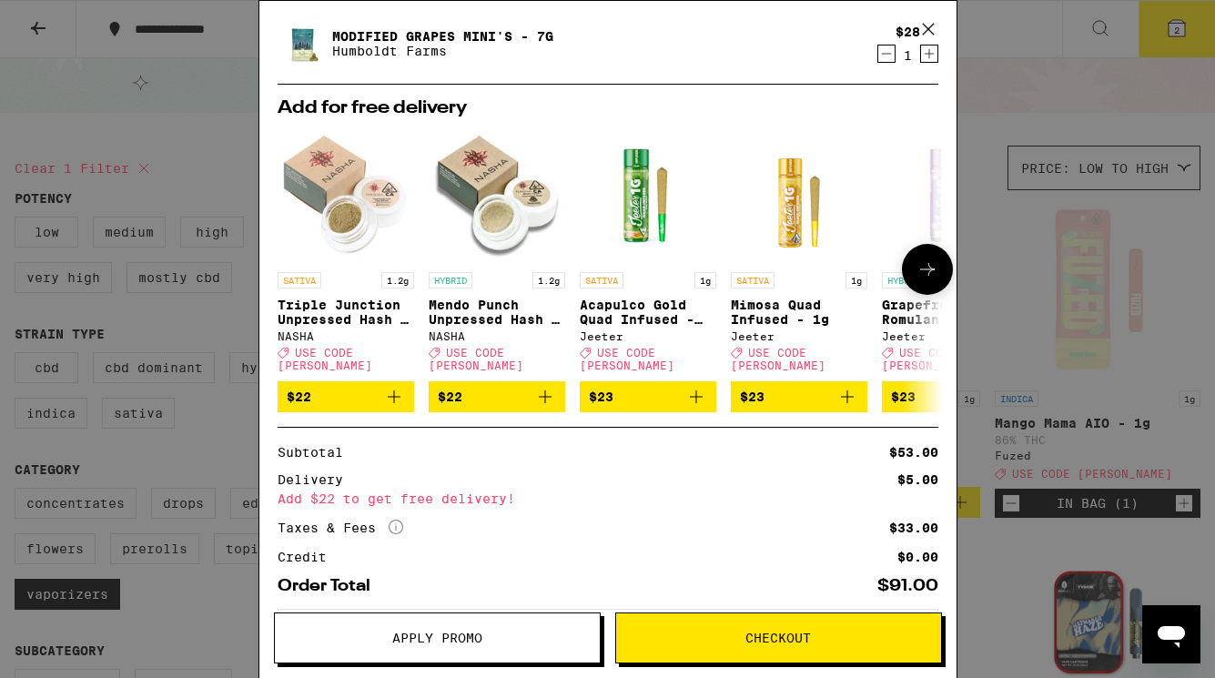
click at [925, 263] on icon at bounding box center [927, 269] width 22 height 22
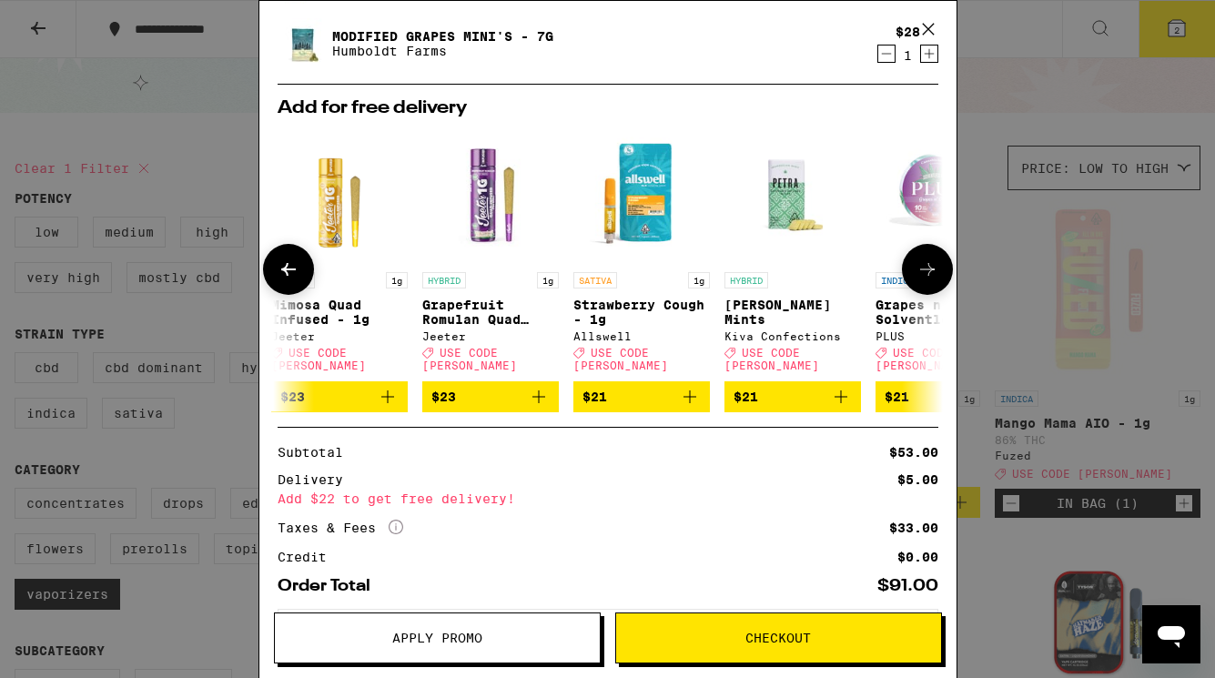
scroll to position [0, 462]
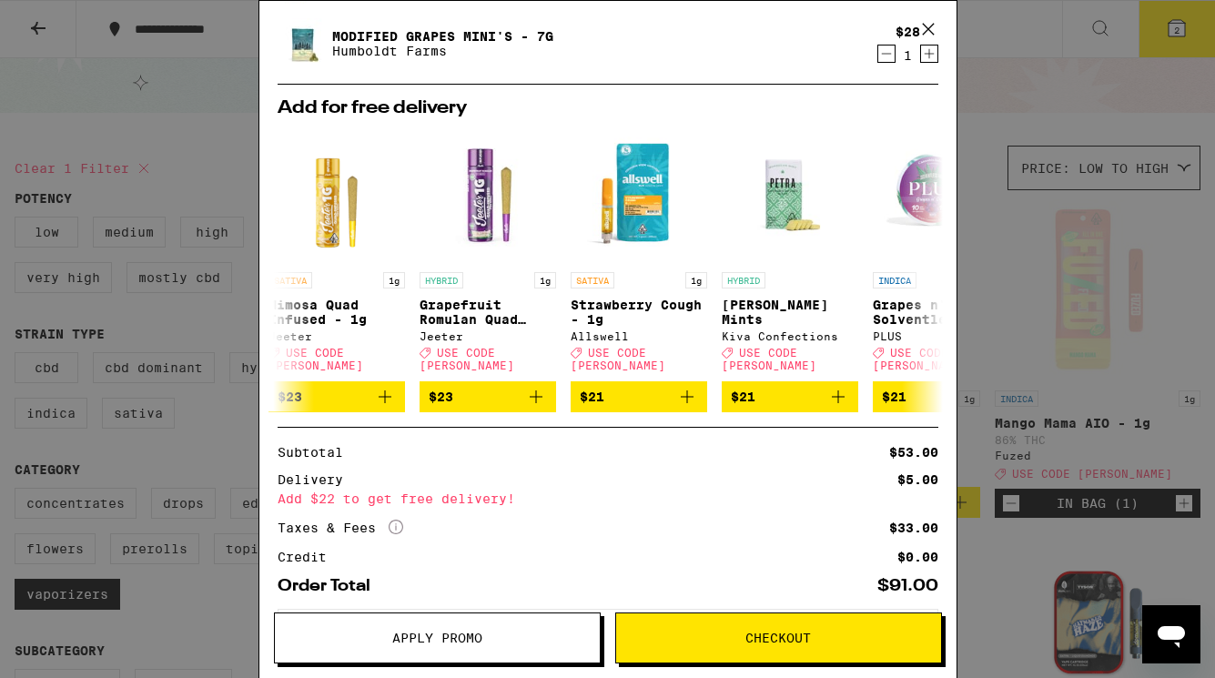
click at [1016, 265] on div "Your Cart Mango Mama AIO - 1g Fuzed $25 1 Modified Grapes Mini's - 7g Humboldt …" at bounding box center [607, 339] width 1215 height 678
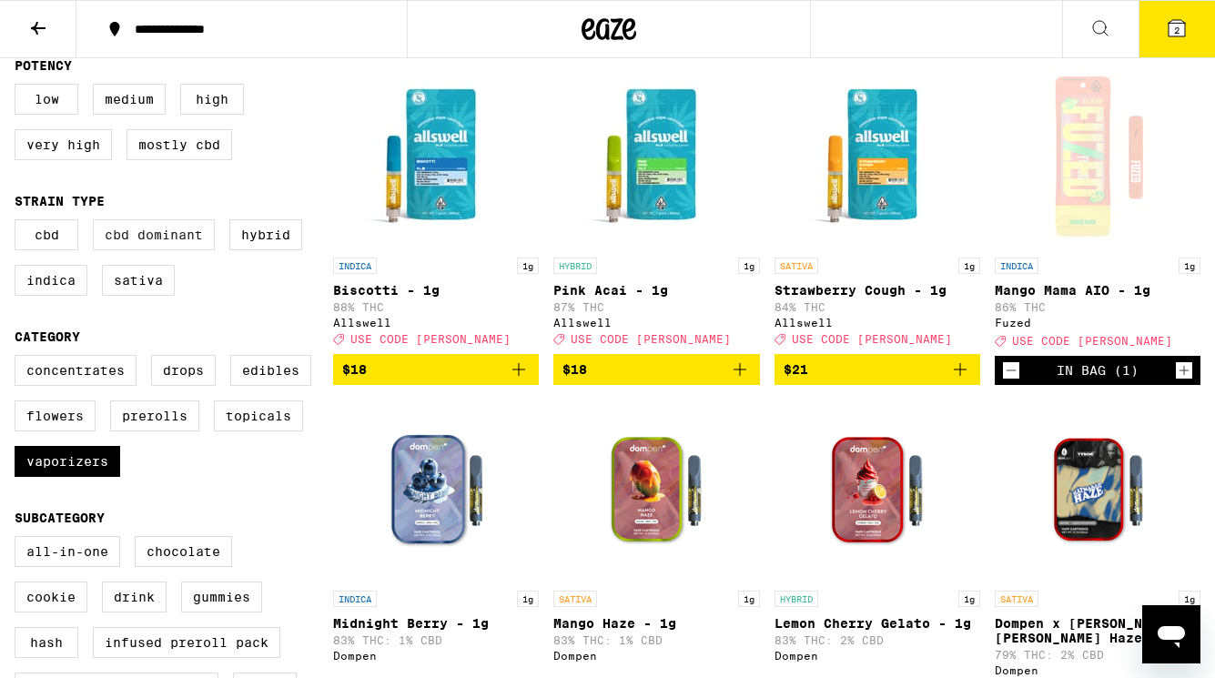
scroll to position [236, 0]
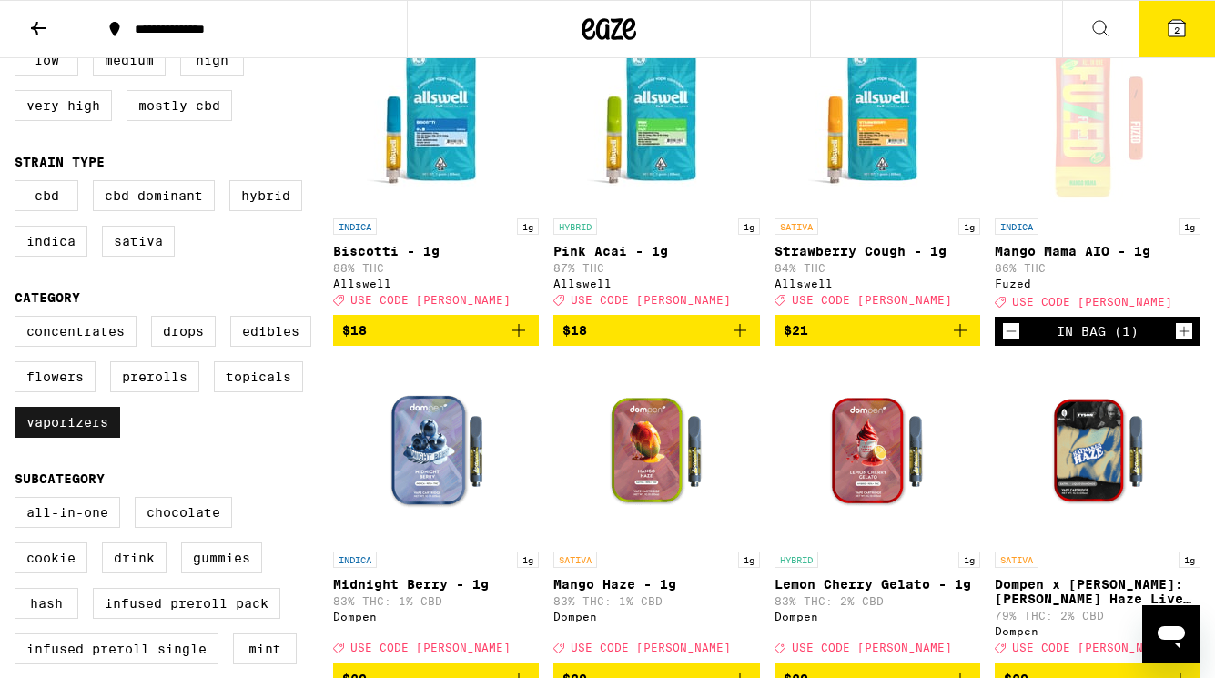
click at [85, 438] on label "Vaporizers" at bounding box center [68, 422] width 106 height 31
click at [19, 319] on input "Vaporizers" at bounding box center [18, 318] width 1 height 1
checkbox input "false"
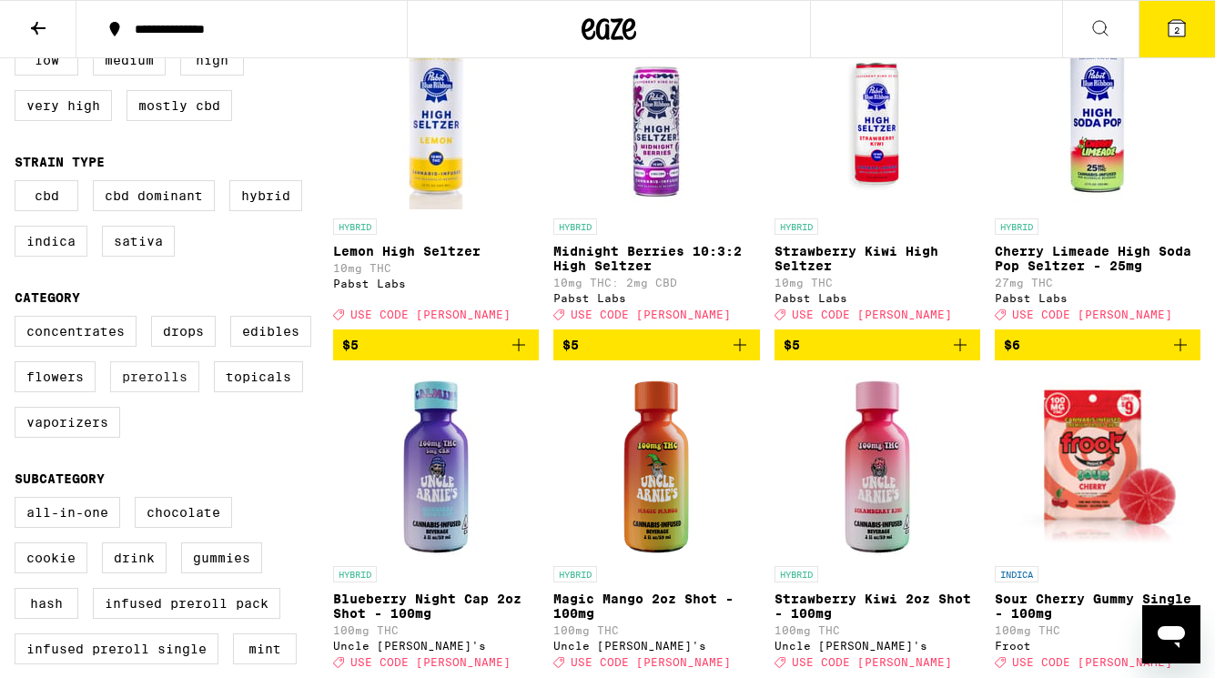
click at [130, 392] on label "Prerolls" at bounding box center [154, 376] width 89 height 31
click at [19, 319] on input "Prerolls" at bounding box center [18, 318] width 1 height 1
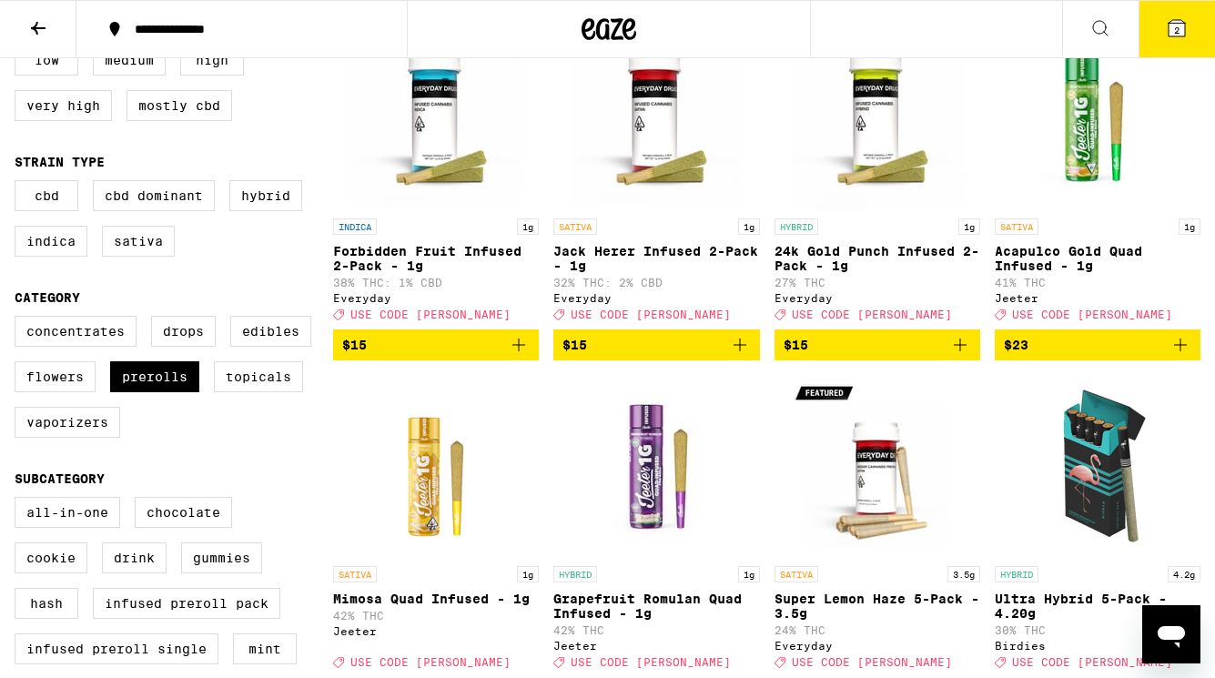
scroll to position [238, 0]
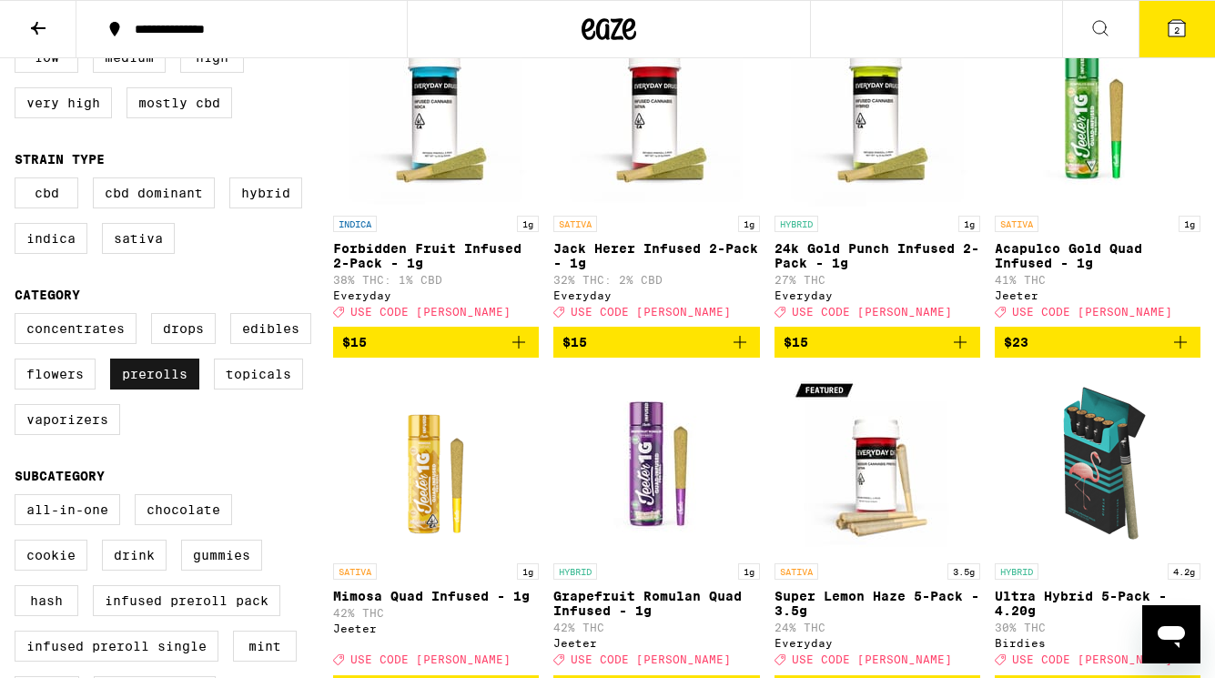
click at [145, 389] on label "Prerolls" at bounding box center [154, 373] width 89 height 31
click at [19, 317] on input "Prerolls" at bounding box center [18, 316] width 1 height 1
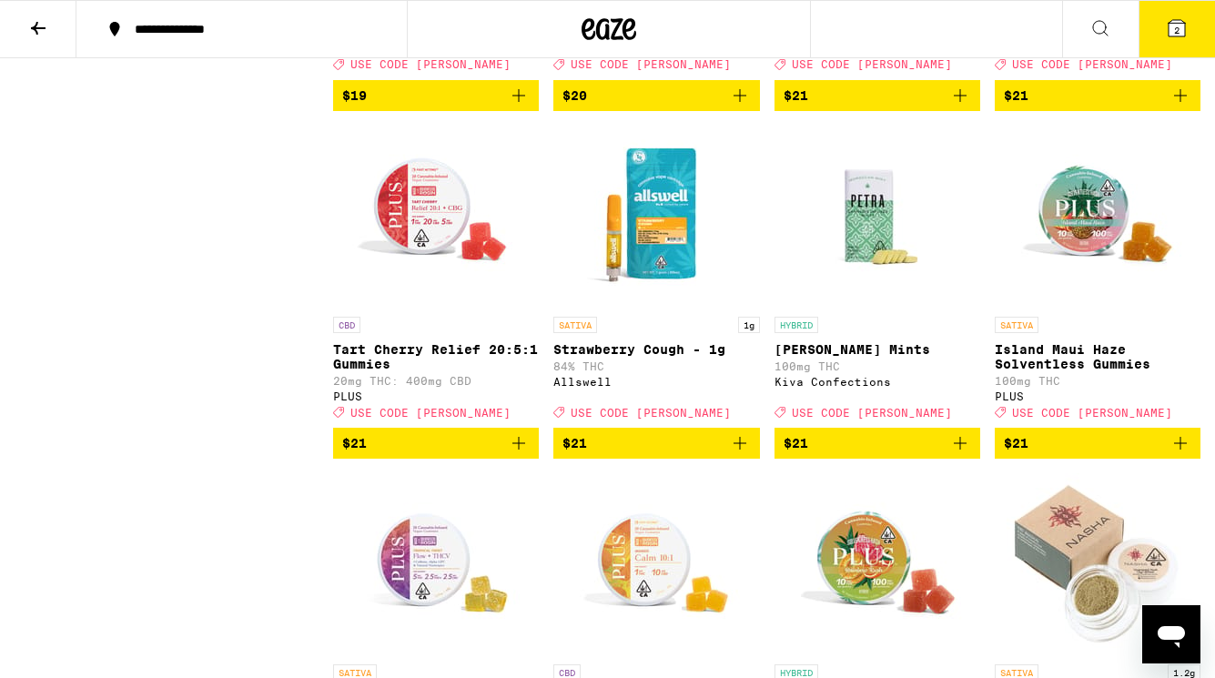
scroll to position [3616, 0]
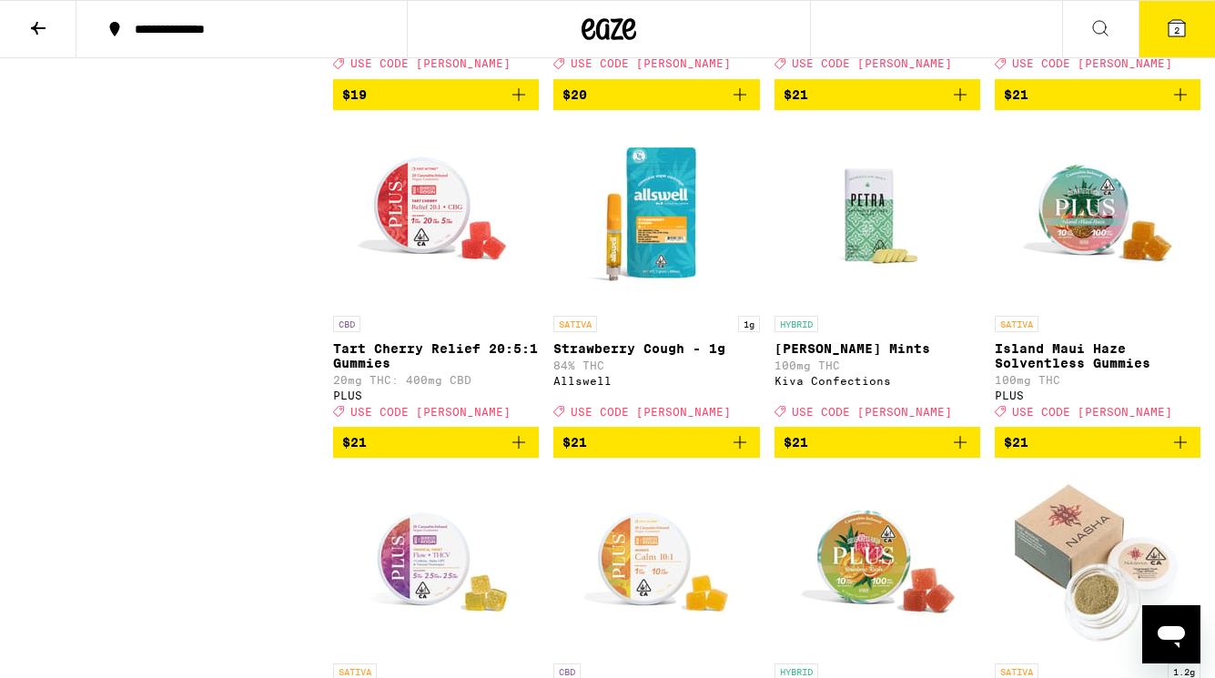
click at [738, 453] on icon "Add to bag" at bounding box center [740, 442] width 22 height 22
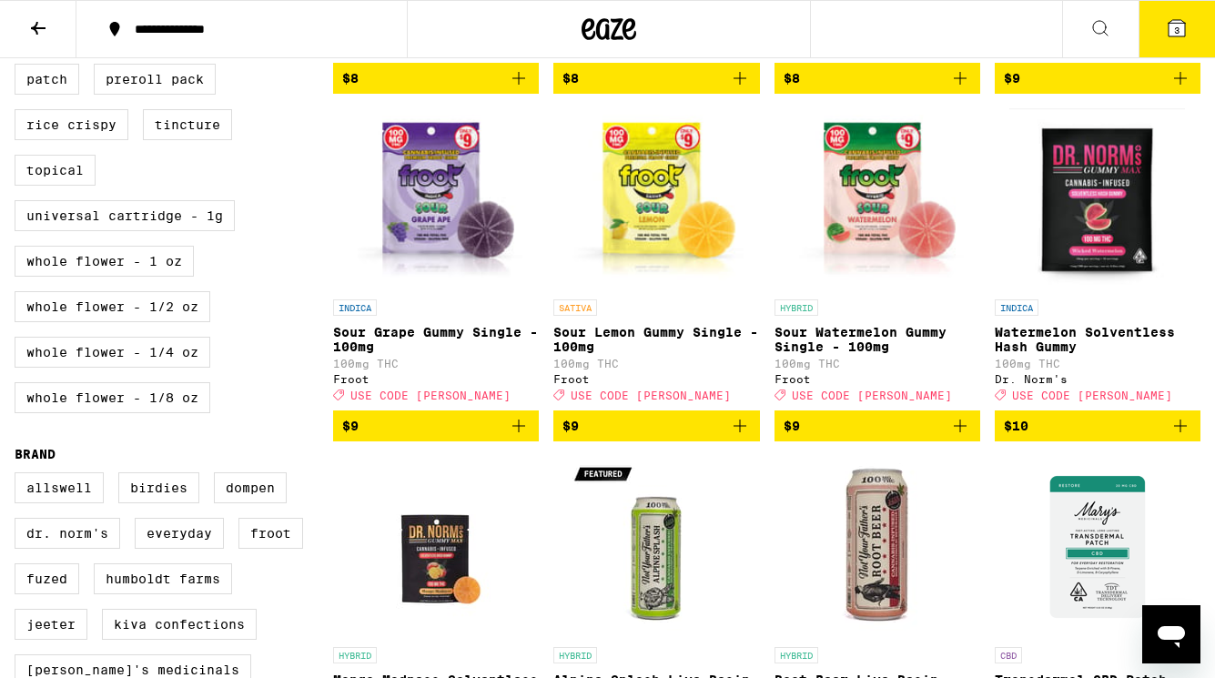
scroll to position [862, 0]
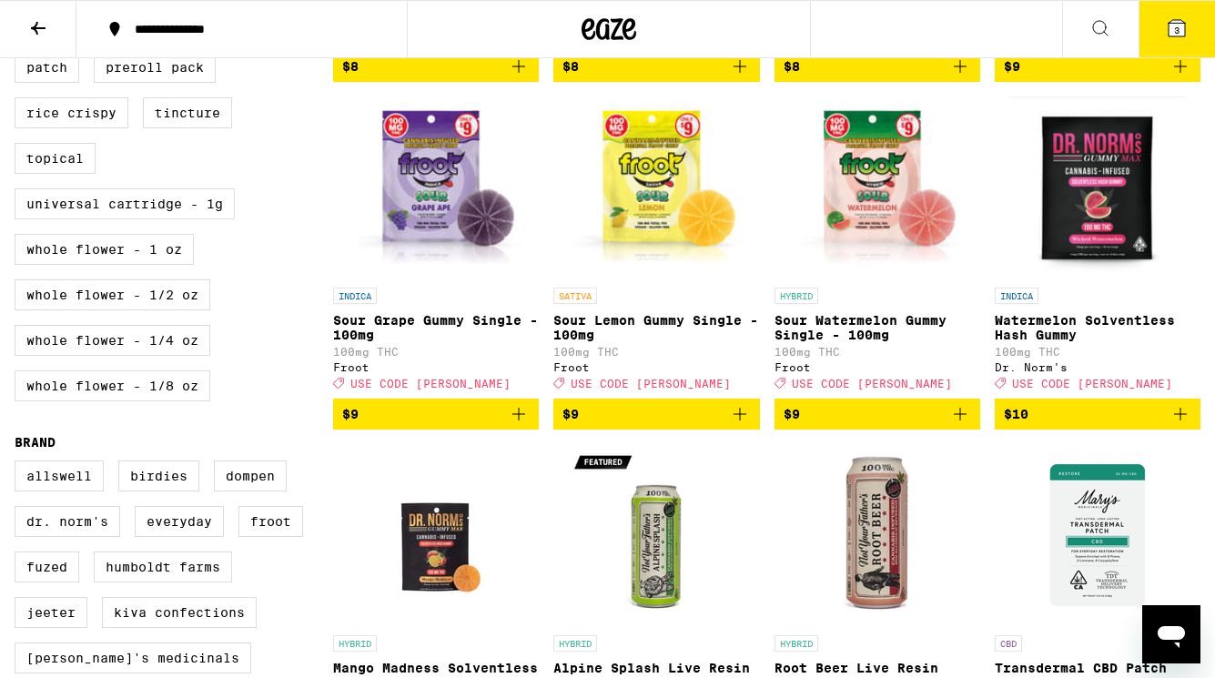
click at [1179, 425] on icon "Add to bag" at bounding box center [1180, 414] width 22 height 22
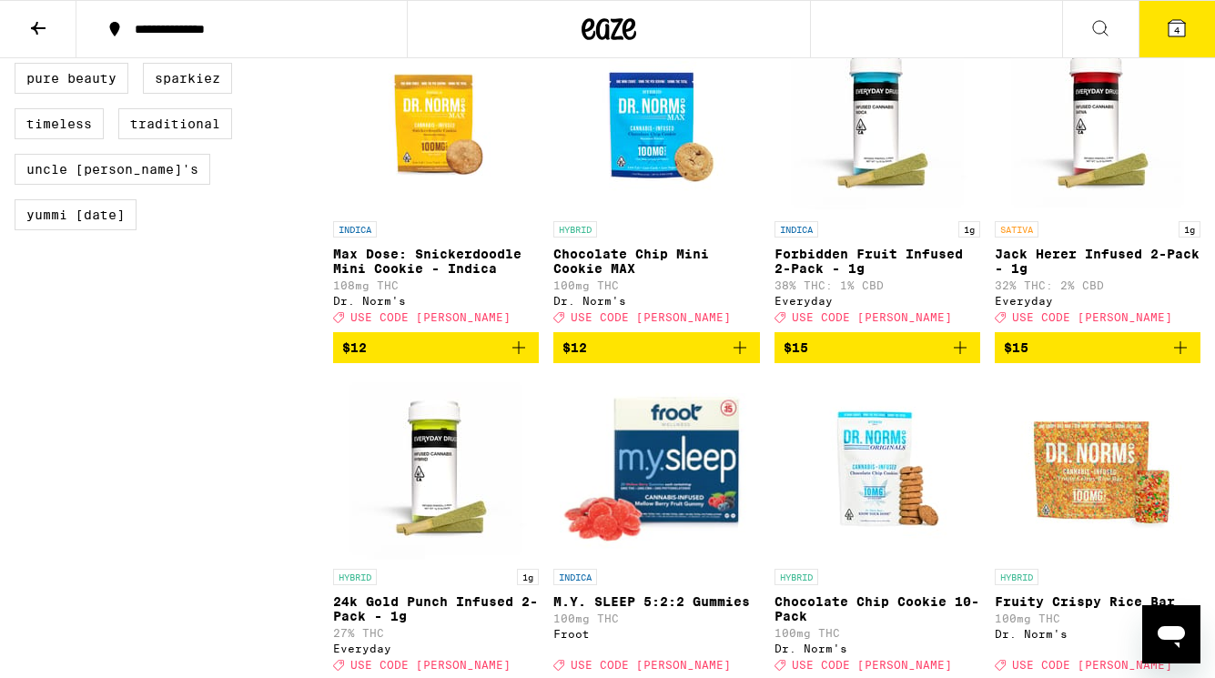
scroll to position [1592, 0]
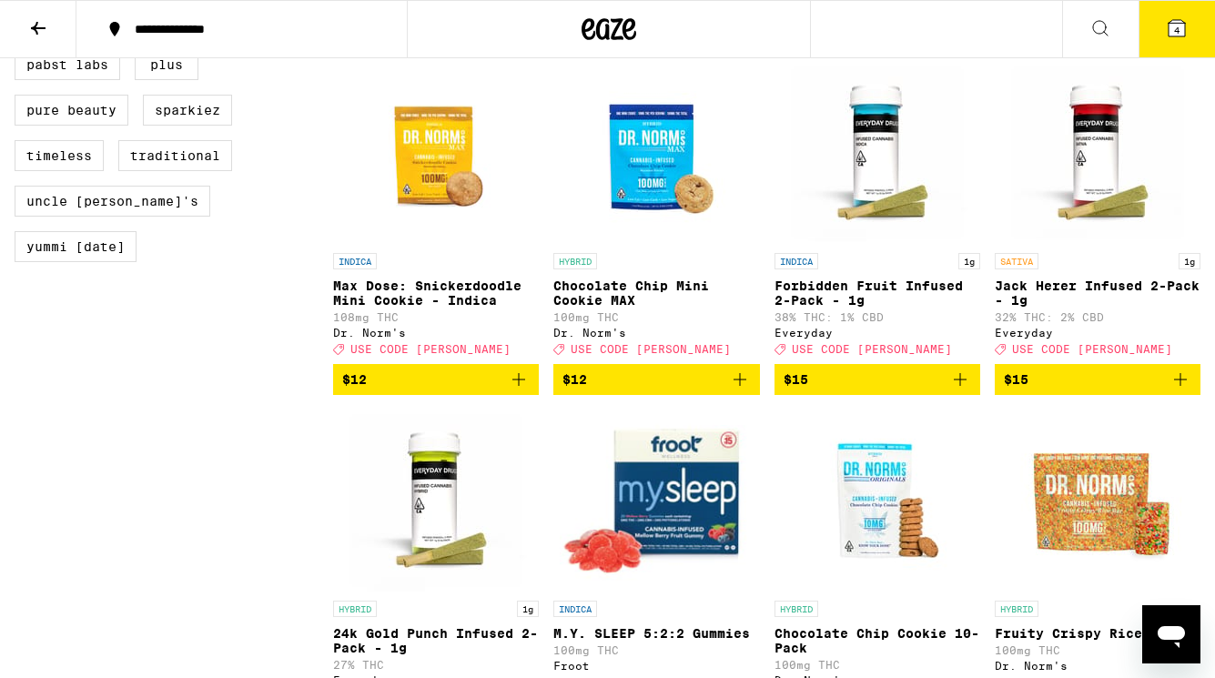
click at [1178, 386] on icon "Add to bag" at bounding box center [1180, 379] width 13 height 13
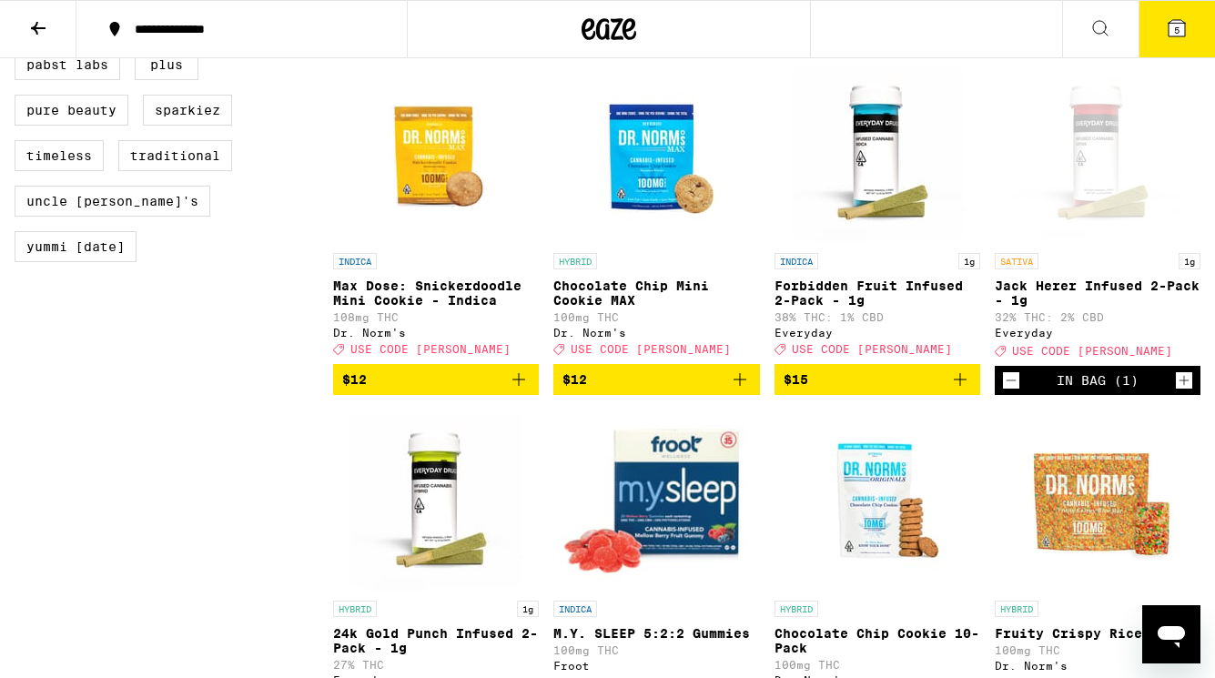
click at [1154, 34] on button "5" at bounding box center [1176, 29] width 76 height 56
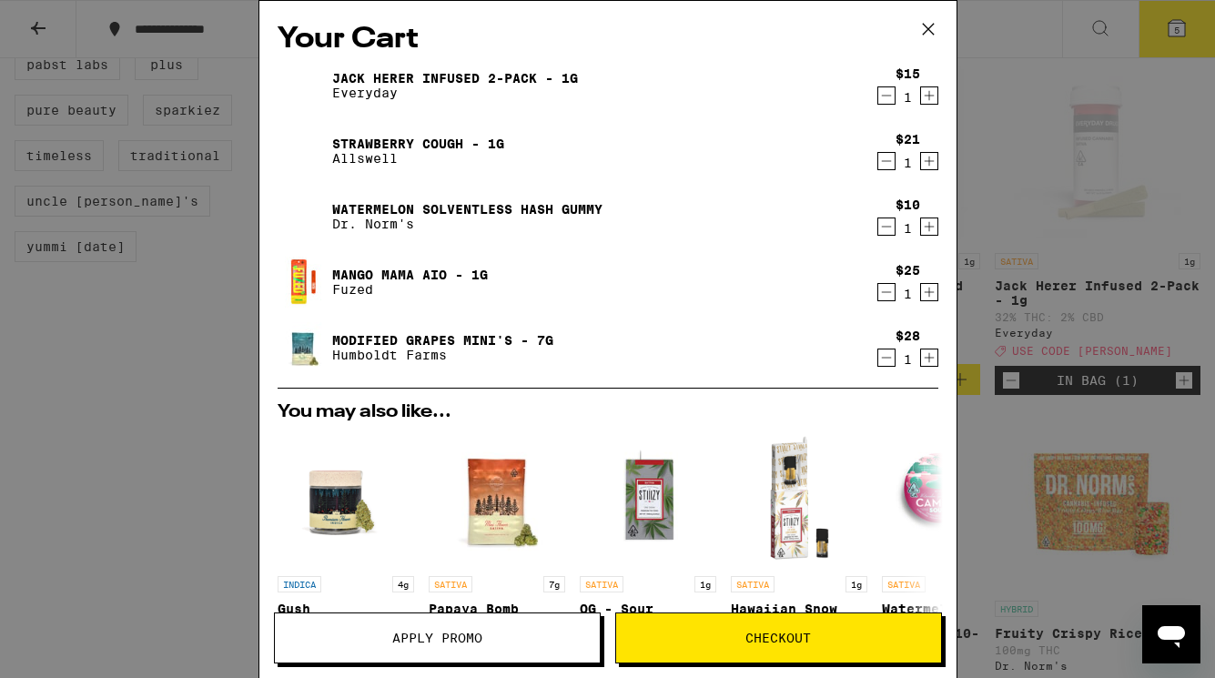
click at [885, 227] on icon "Decrement" at bounding box center [886, 227] width 16 height 22
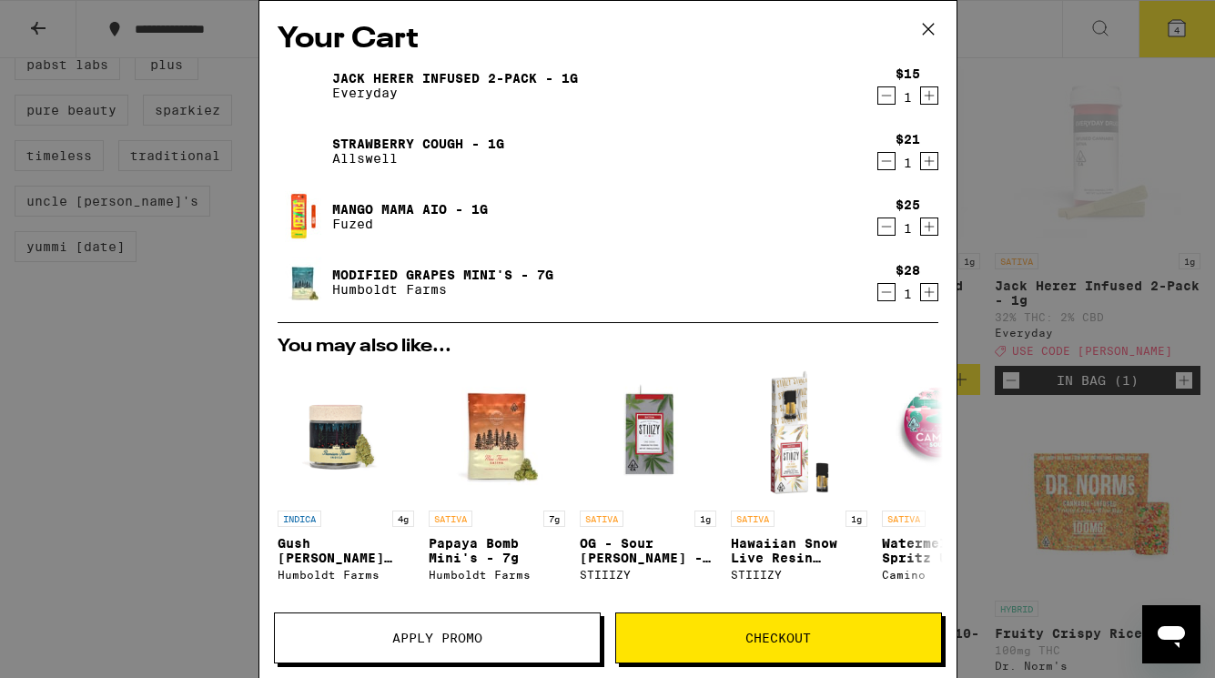
click at [889, 90] on icon "Decrement" at bounding box center [886, 96] width 16 height 22
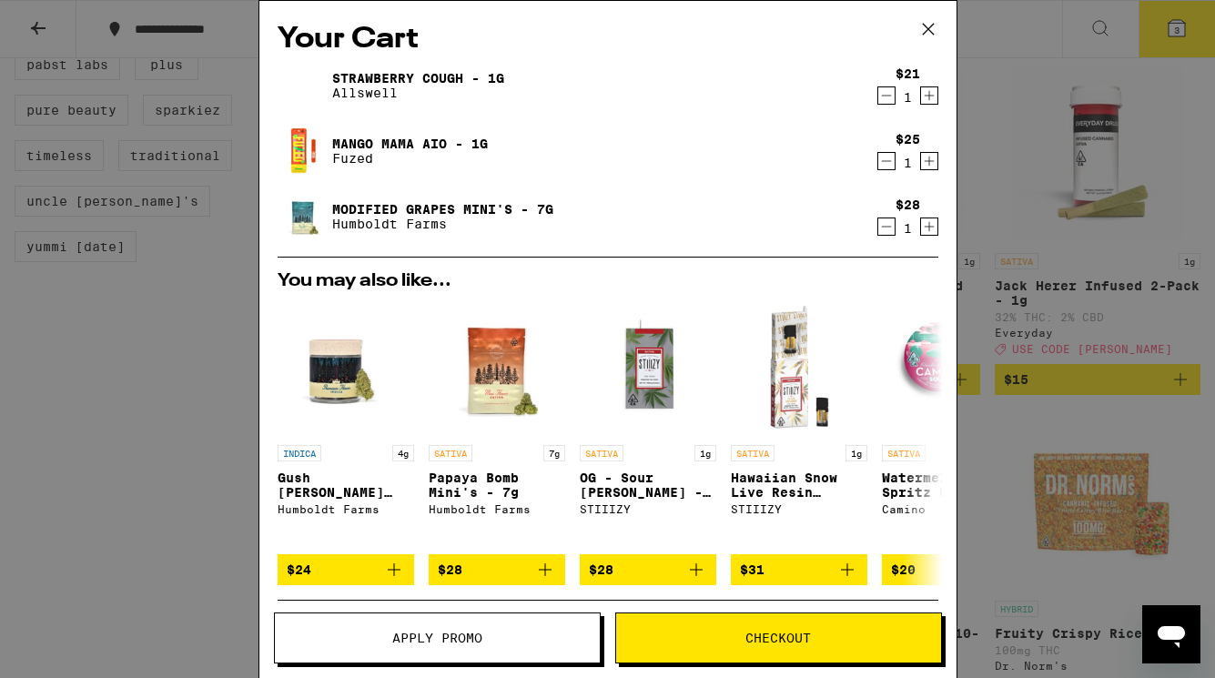
click at [882, 159] on icon "Decrement" at bounding box center [886, 161] width 16 height 22
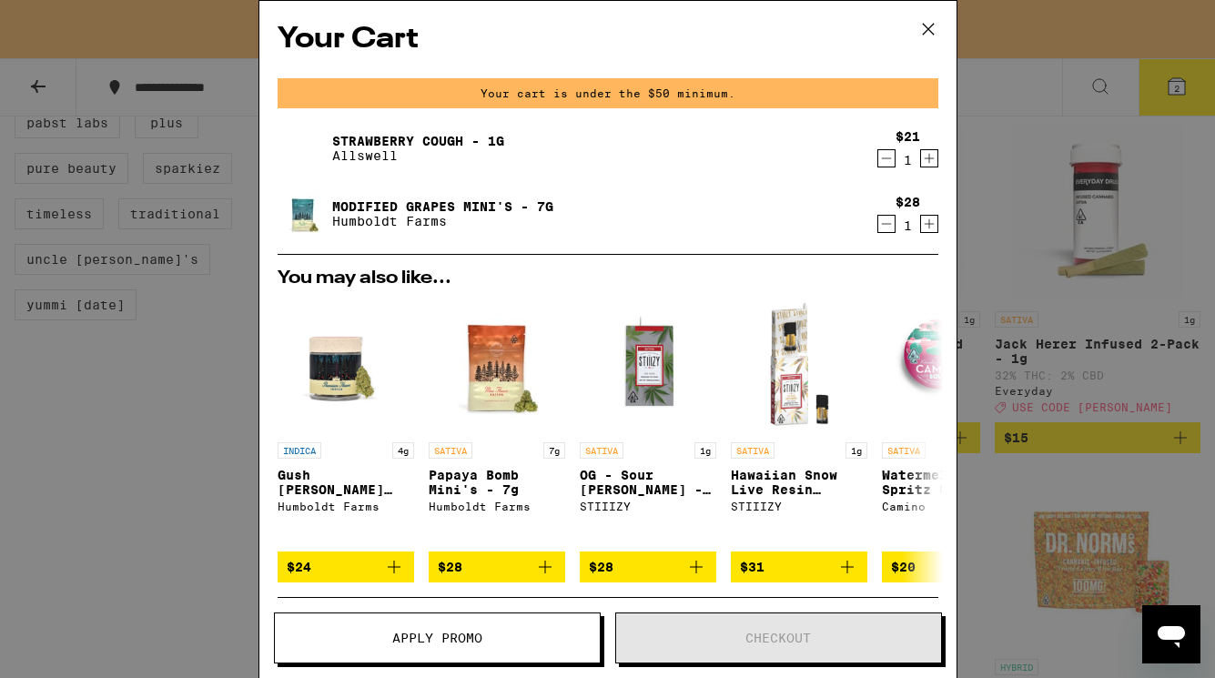
scroll to position [1650, 0]
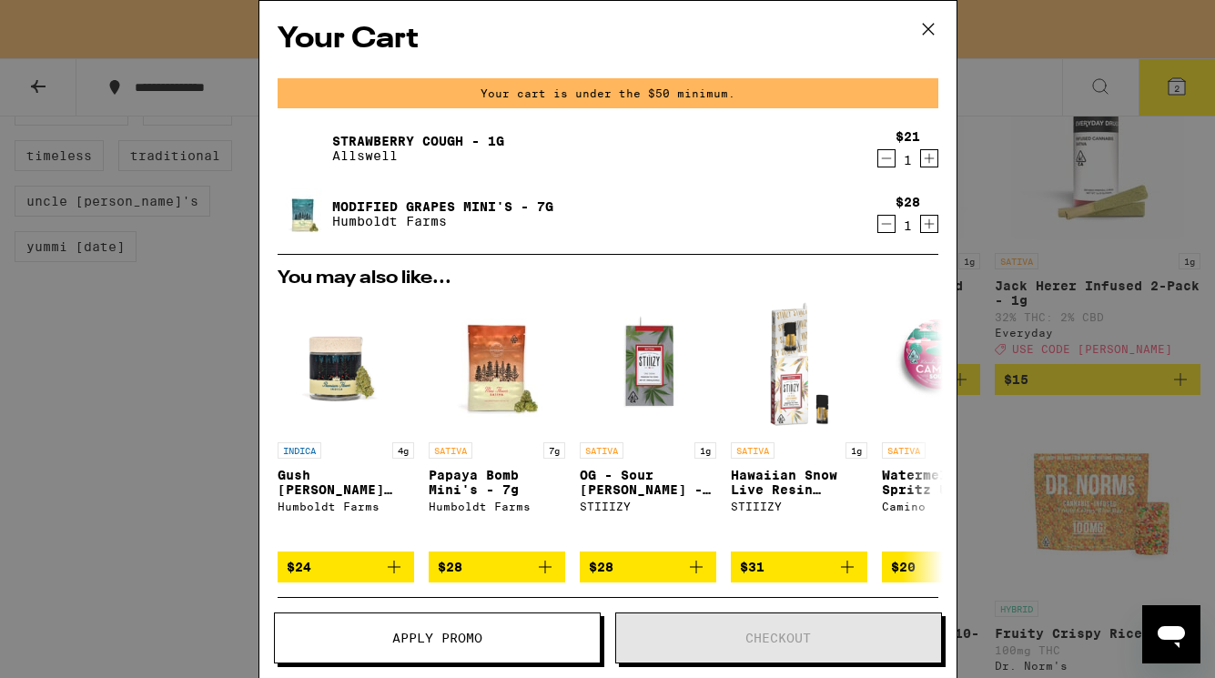
click at [934, 30] on icon at bounding box center [927, 28] width 27 height 27
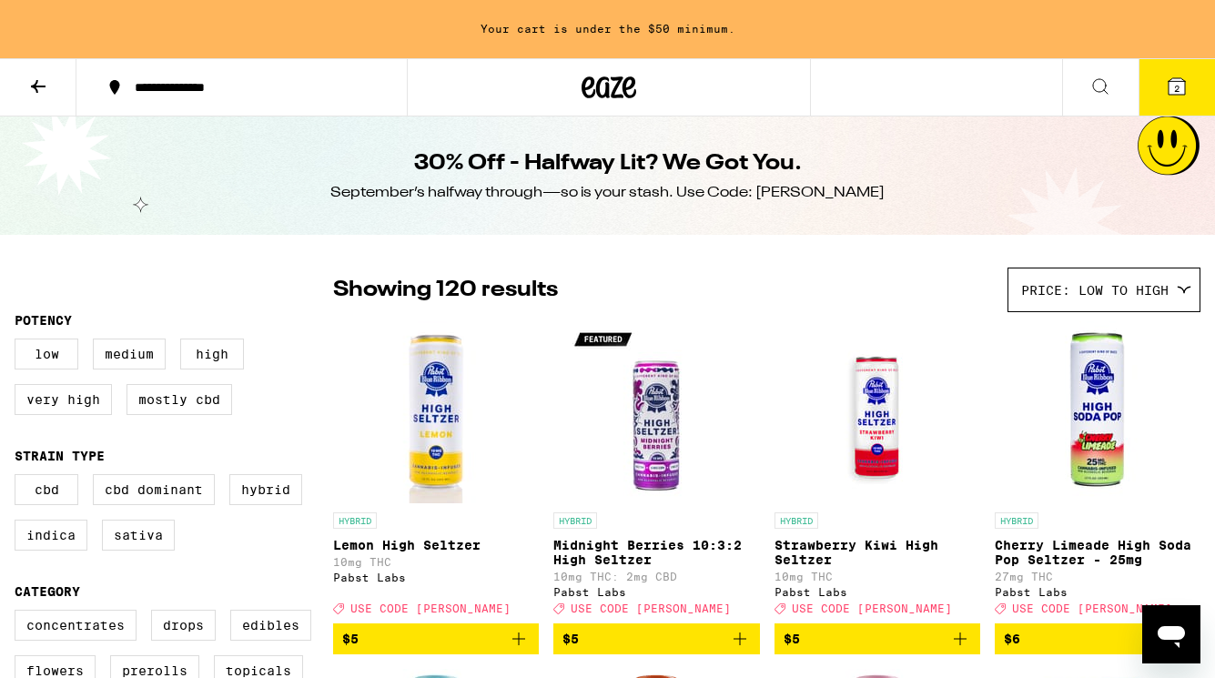
click at [1156, 83] on button "2" at bounding box center [1176, 87] width 76 height 56
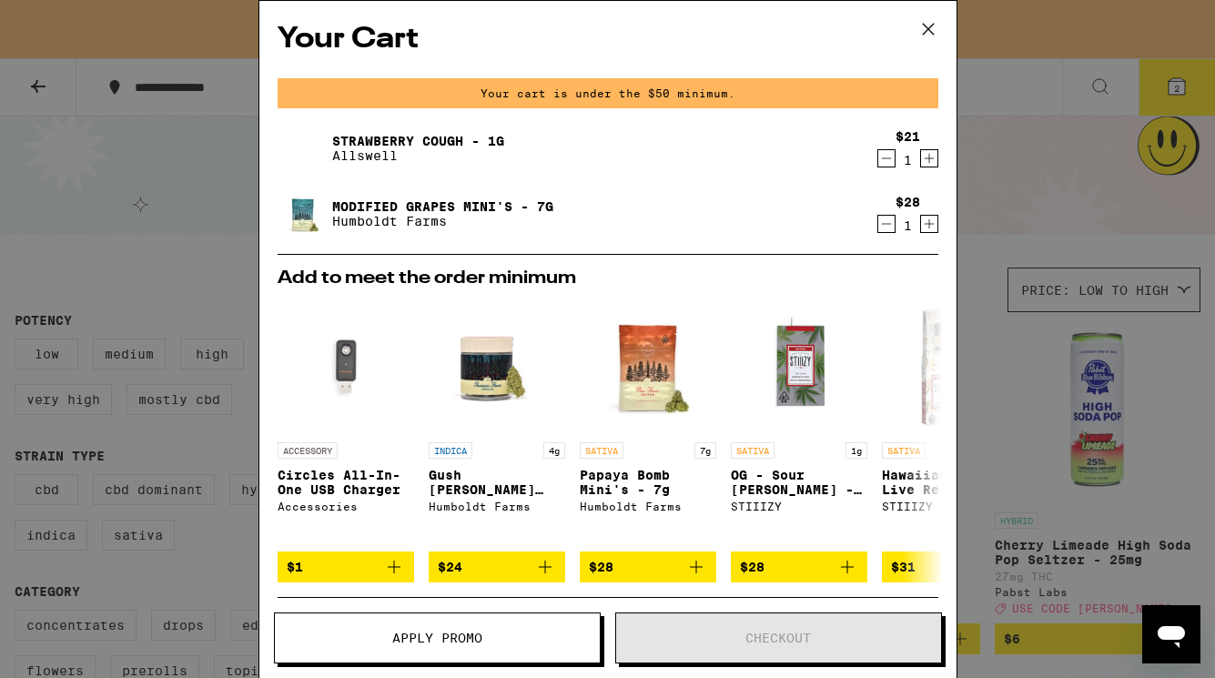
click at [924, 25] on icon at bounding box center [927, 29] width 11 height 11
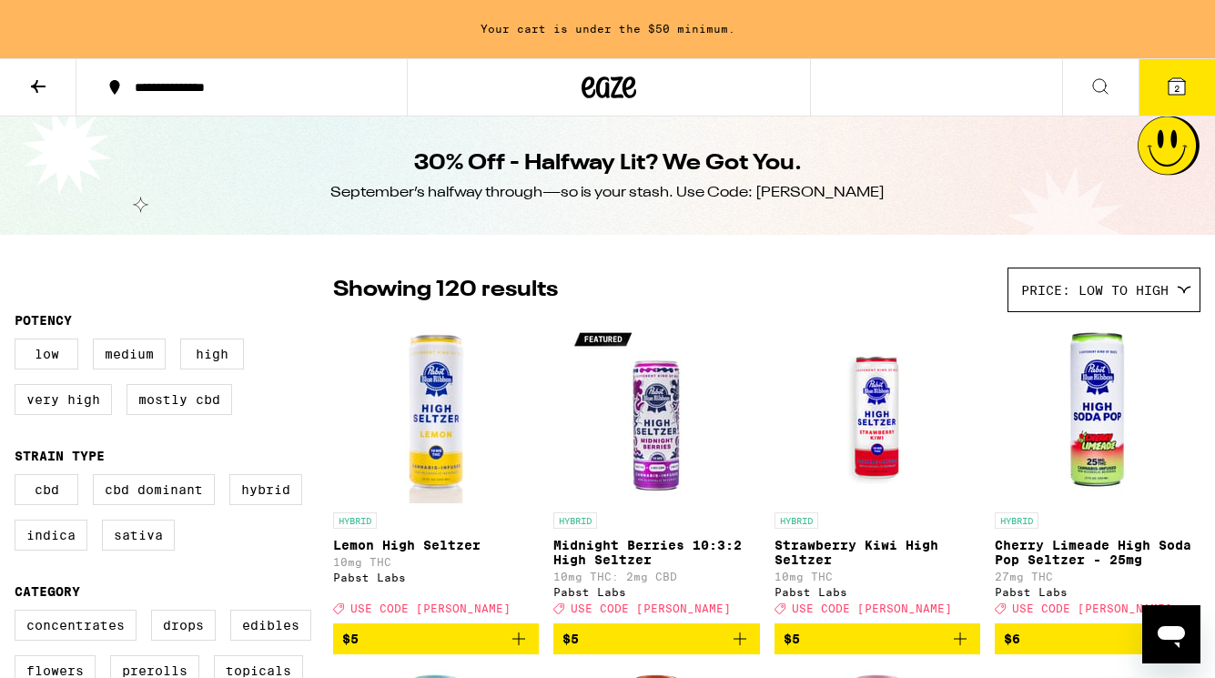
click at [236, 302] on div at bounding box center [174, 289] width 318 height 45
click at [1170, 86] on icon at bounding box center [1176, 86] width 16 height 16
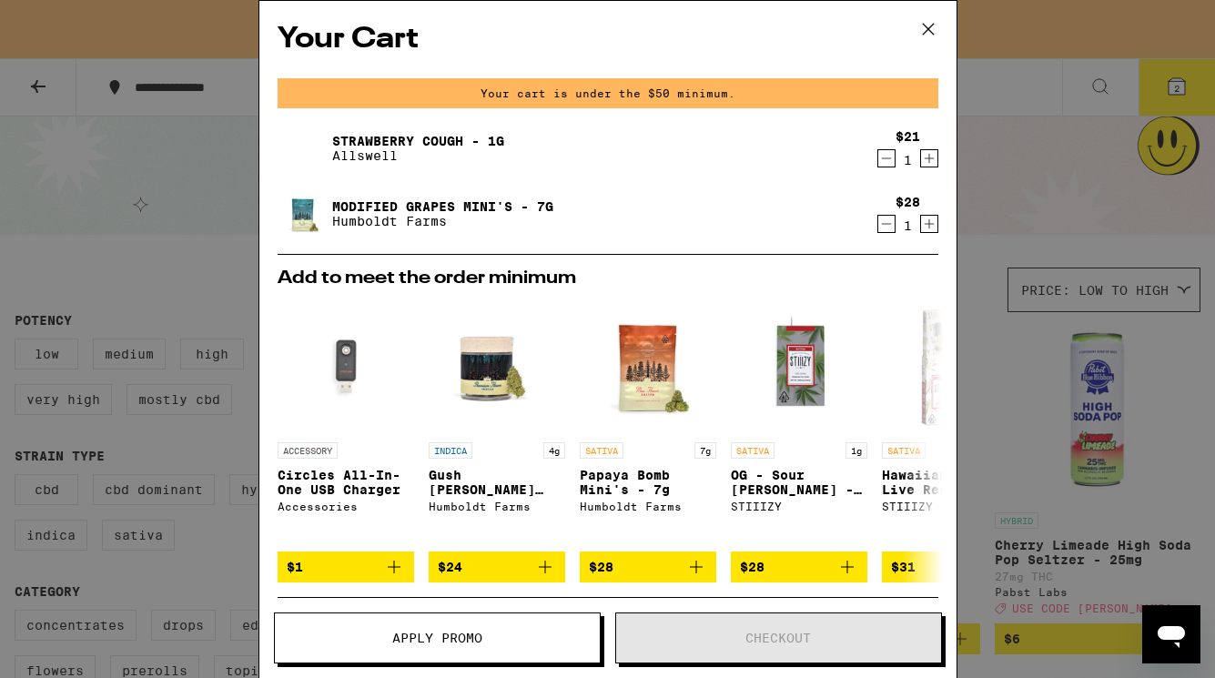
click at [991, 260] on div "Your Cart Your cart is under the $50 minimum. Strawberry Cough - 1g Allswell $2…" at bounding box center [607, 339] width 1215 height 678
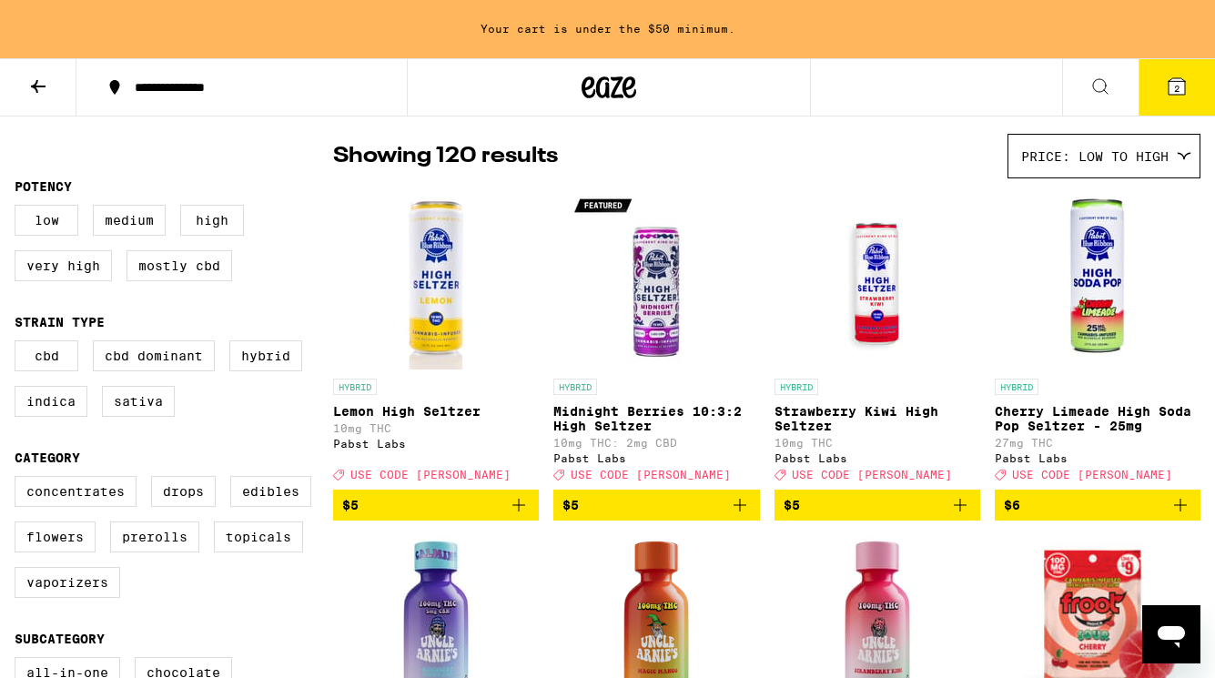
scroll to position [162, 0]
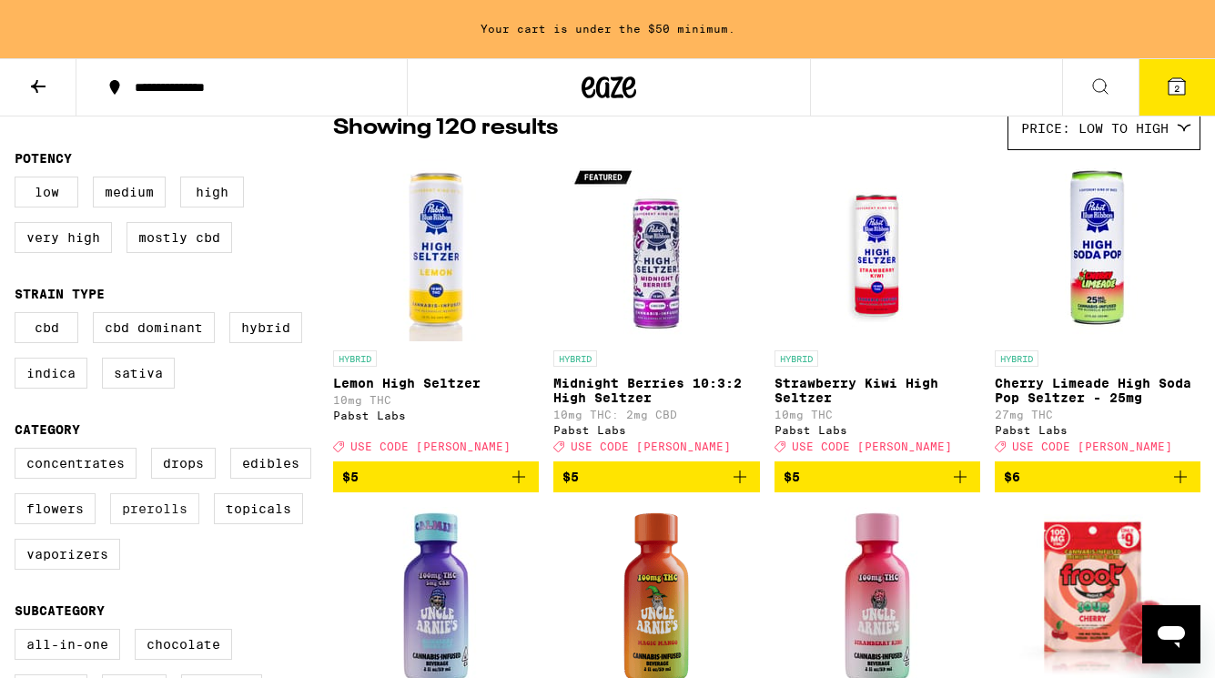
click at [181, 524] on label "Prerolls" at bounding box center [154, 508] width 89 height 31
click at [19, 451] on input "Prerolls" at bounding box center [18, 450] width 1 height 1
checkbox input "true"
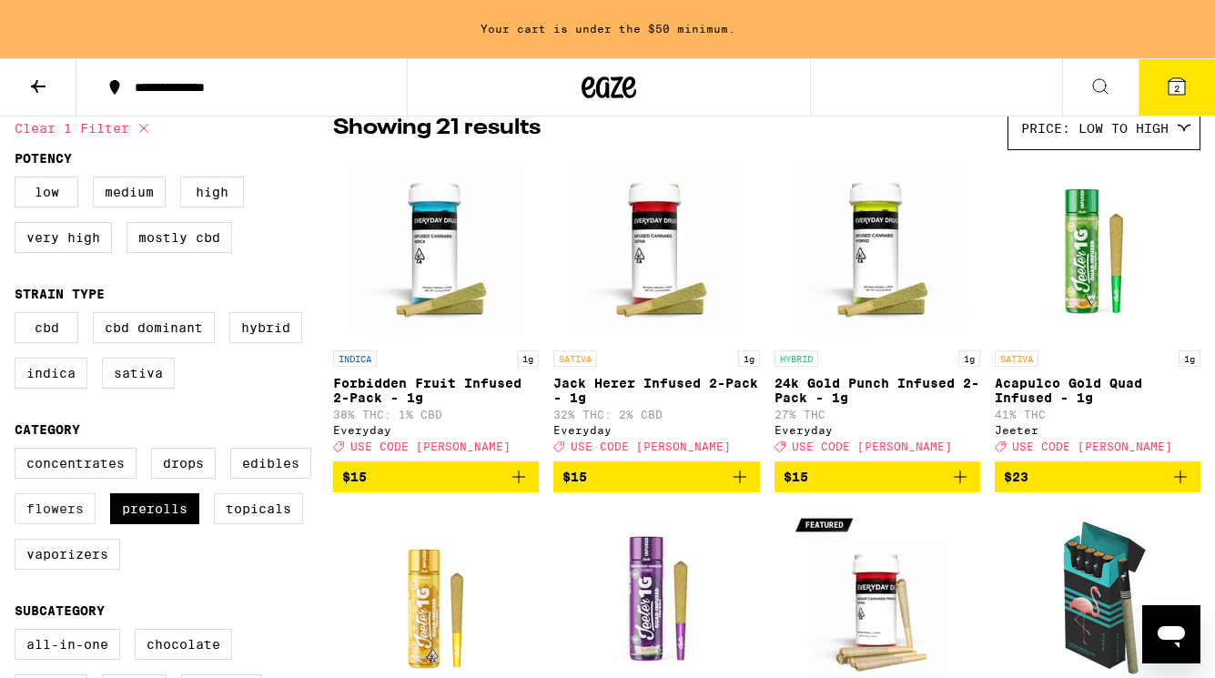
click at [40, 524] on label "Flowers" at bounding box center [55, 508] width 81 height 31
click at [19, 451] on input "Flowers" at bounding box center [18, 450] width 1 height 1
checkbox input "true"
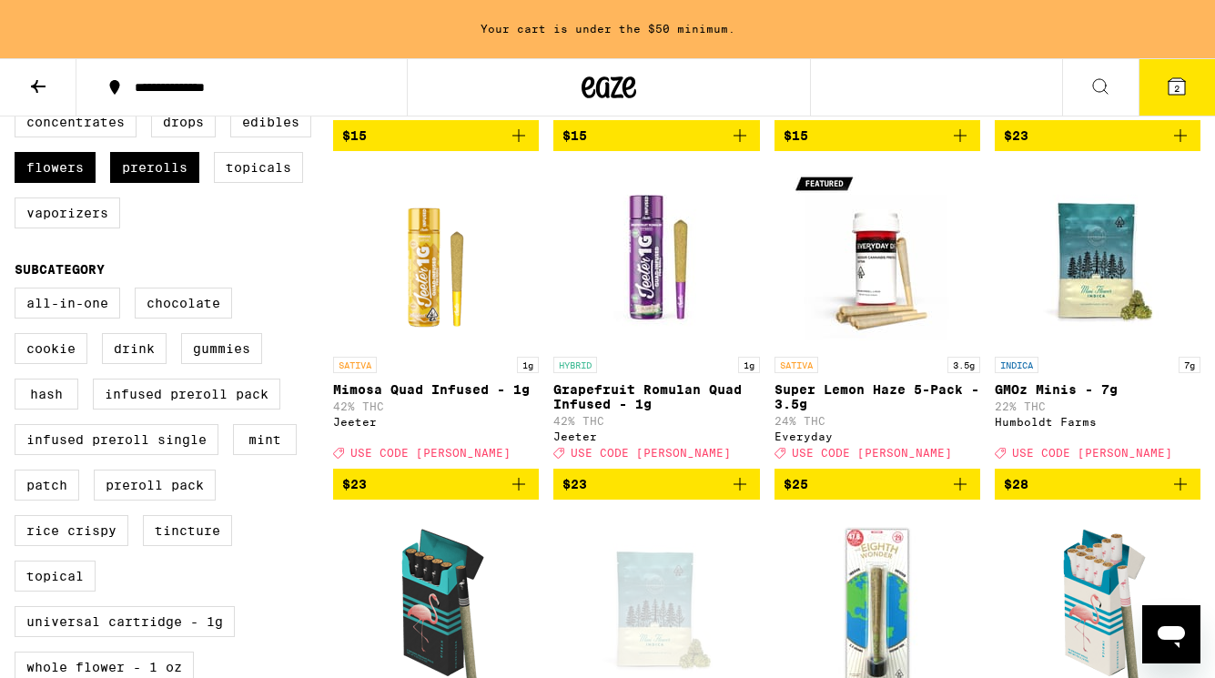
scroll to position [581, 0]
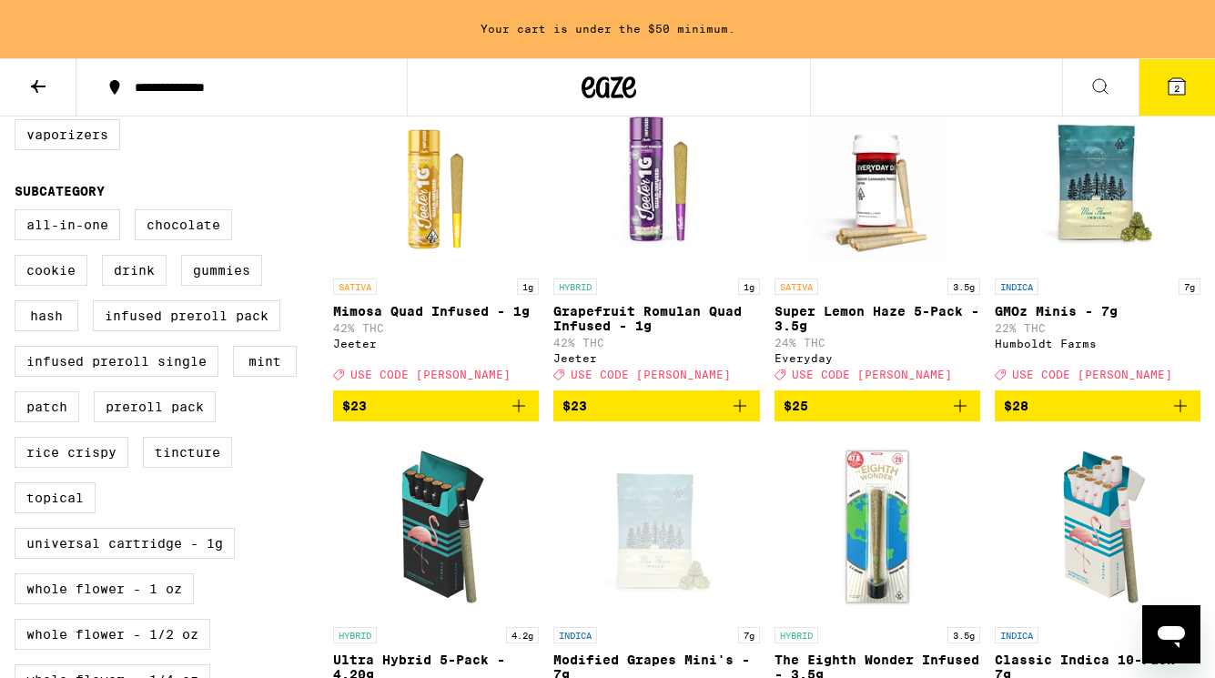
click at [1177, 96] on icon at bounding box center [1176, 87] width 22 height 22
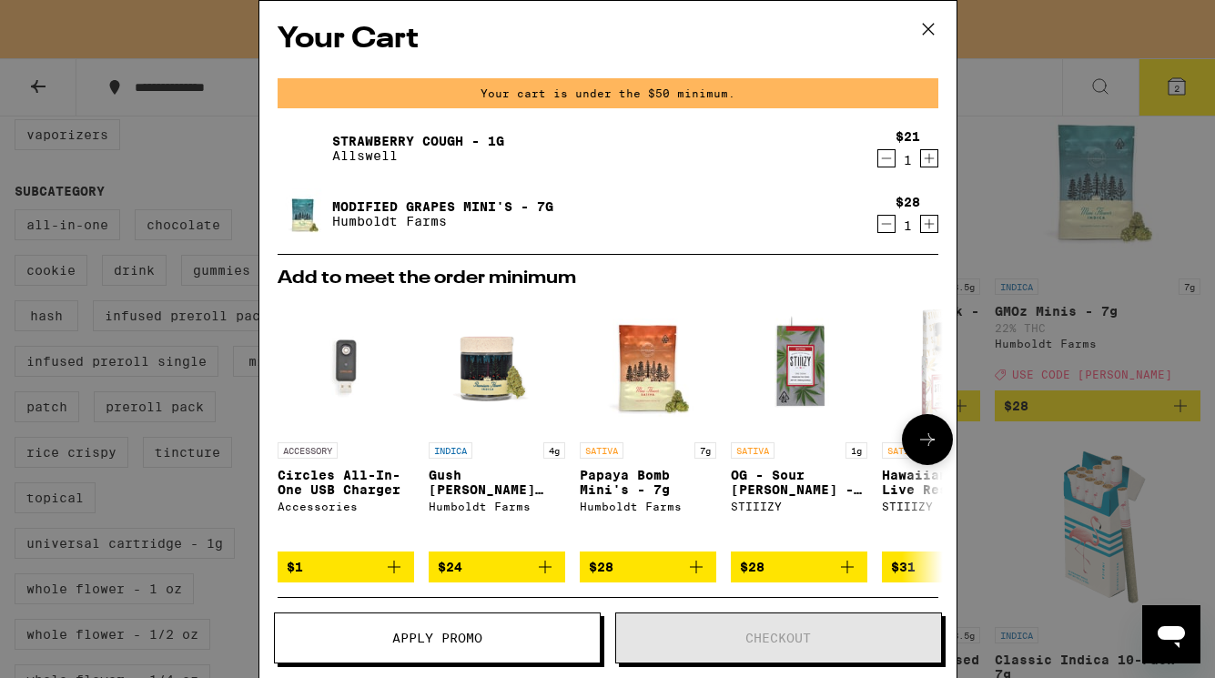
scroll to position [174, 0]
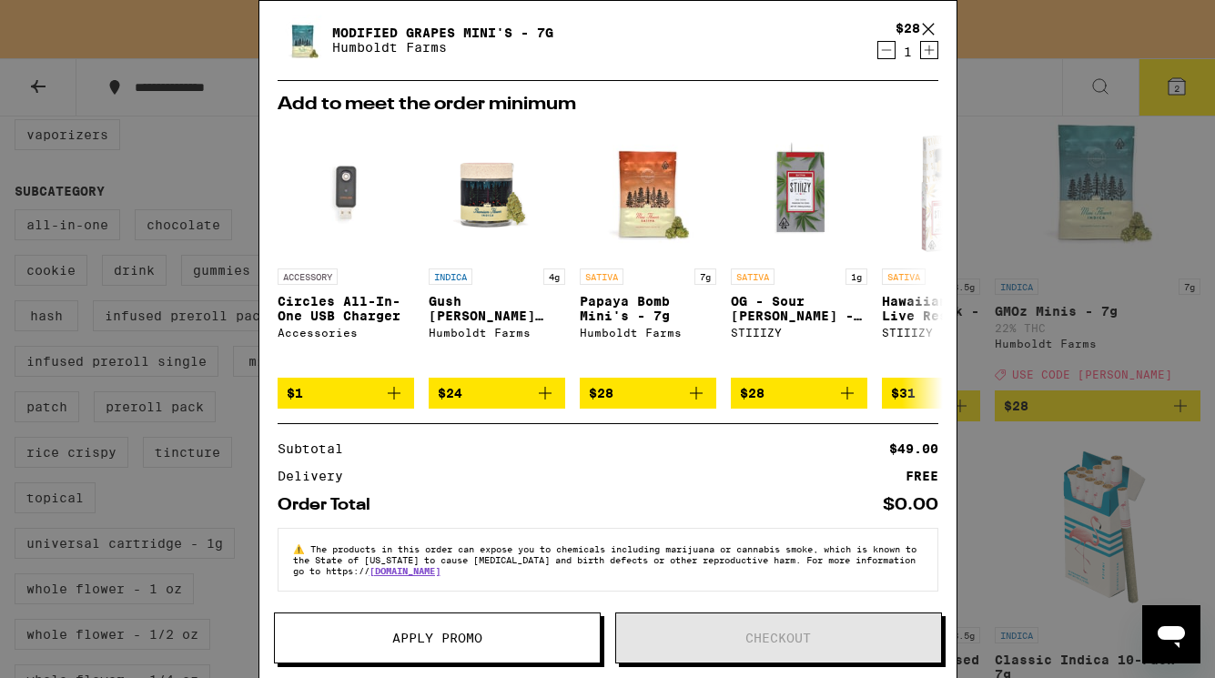
click at [983, 366] on div "Your Cart Your cart is under the $50 minimum. Strawberry Cough - 1g Allswell $2…" at bounding box center [607, 339] width 1215 height 678
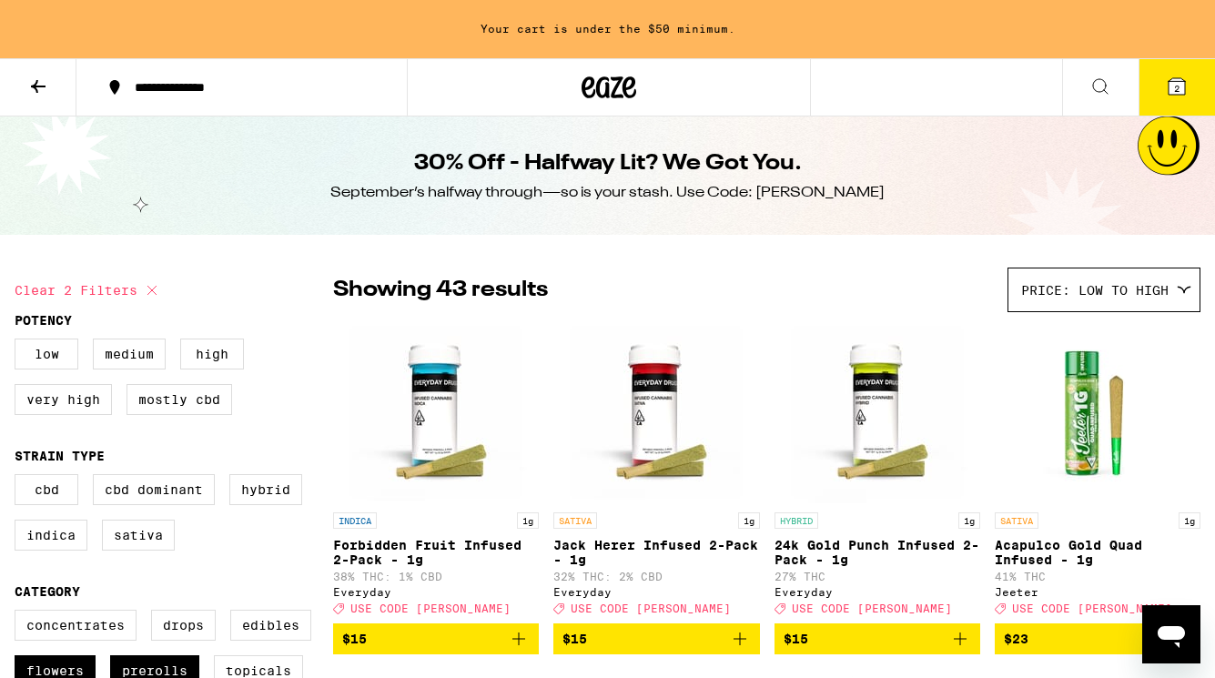
scroll to position [145, 0]
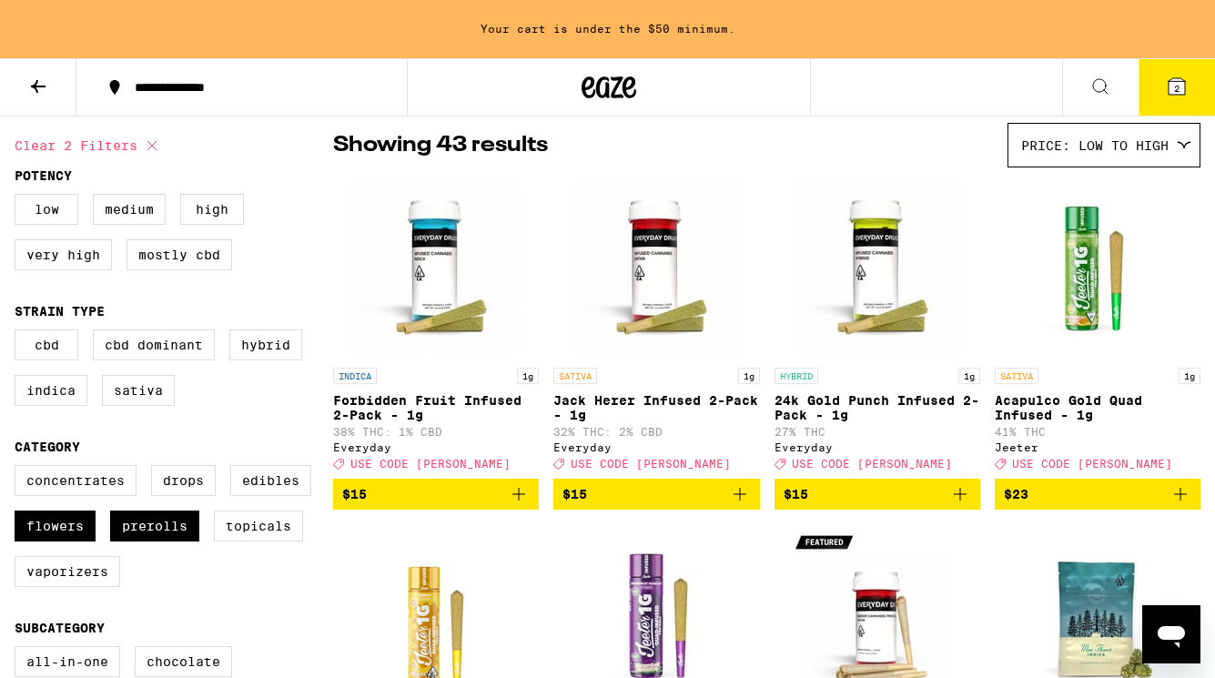
click at [746, 504] on icon "Add to bag" at bounding box center [740, 494] width 22 height 22
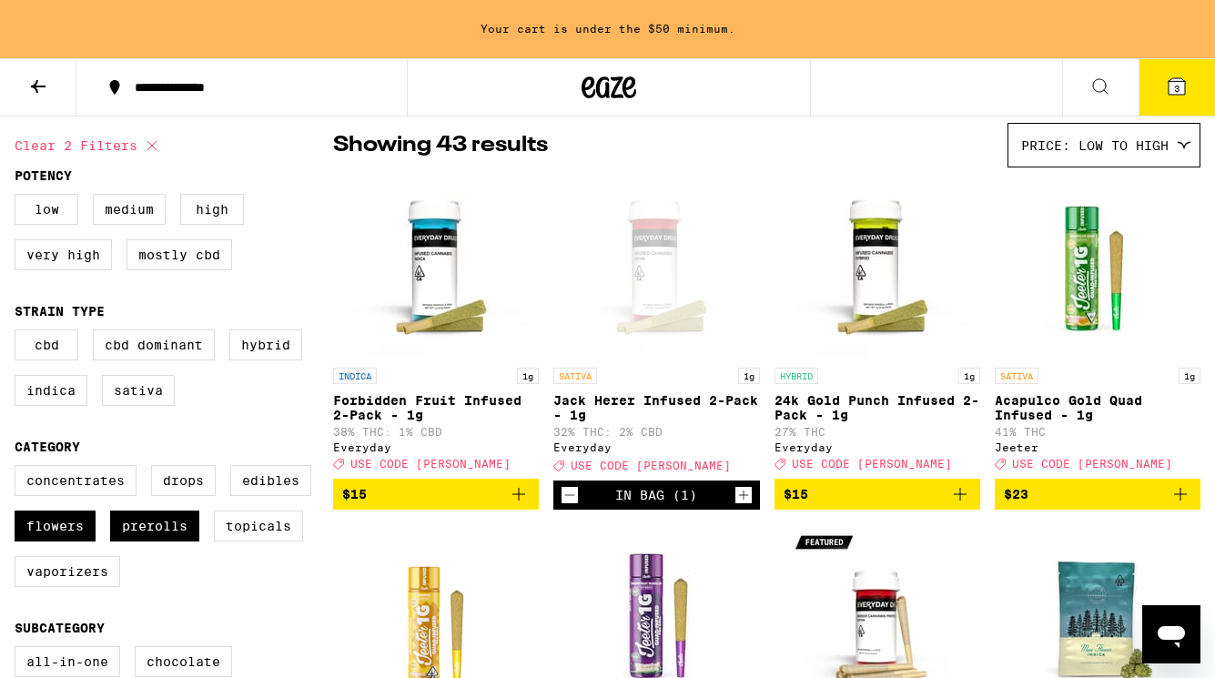
scroll to position [86, 0]
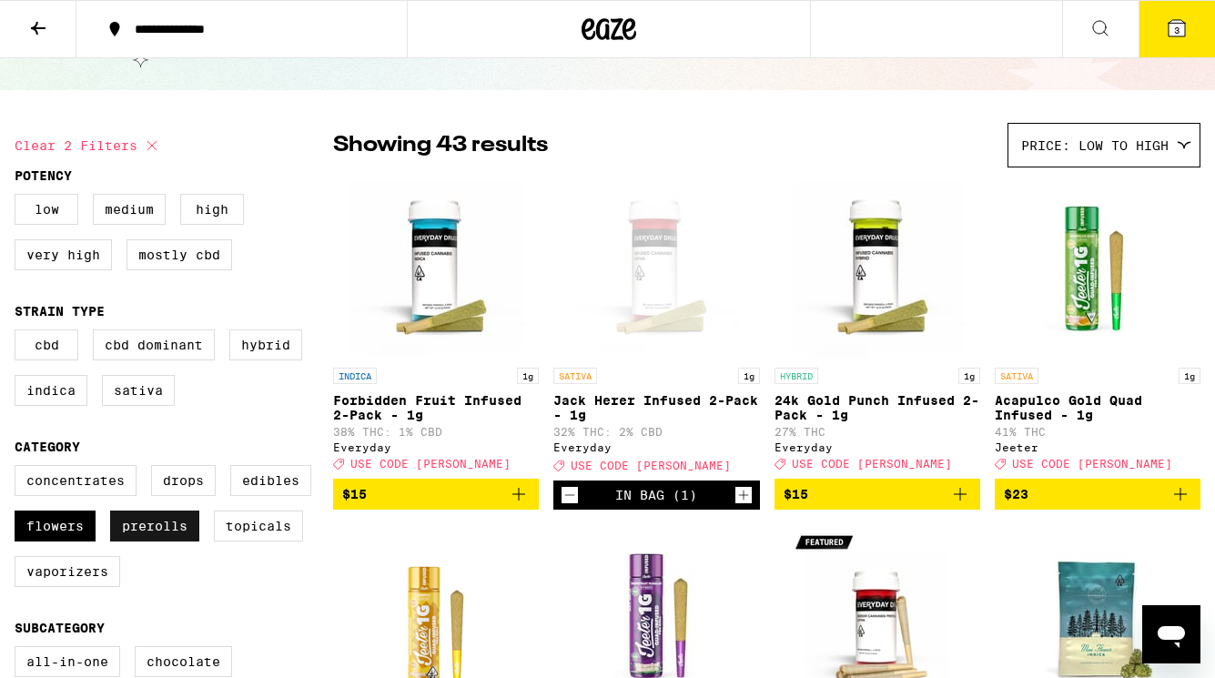
click at [157, 541] on label "Prerolls" at bounding box center [154, 525] width 89 height 31
click at [19, 469] on input "Prerolls" at bounding box center [18, 468] width 1 height 1
checkbox input "false"
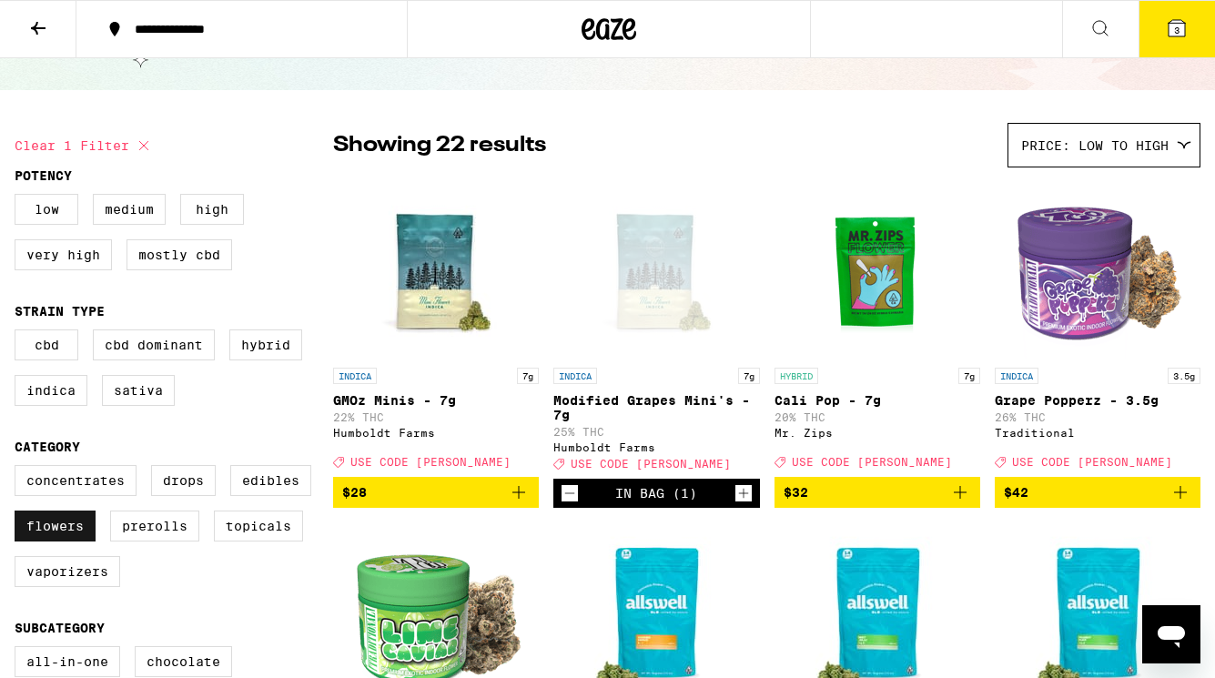
click at [46, 540] on label "Flowers" at bounding box center [55, 525] width 81 height 31
click at [19, 469] on input "Flowers" at bounding box center [18, 468] width 1 height 1
checkbox input "false"
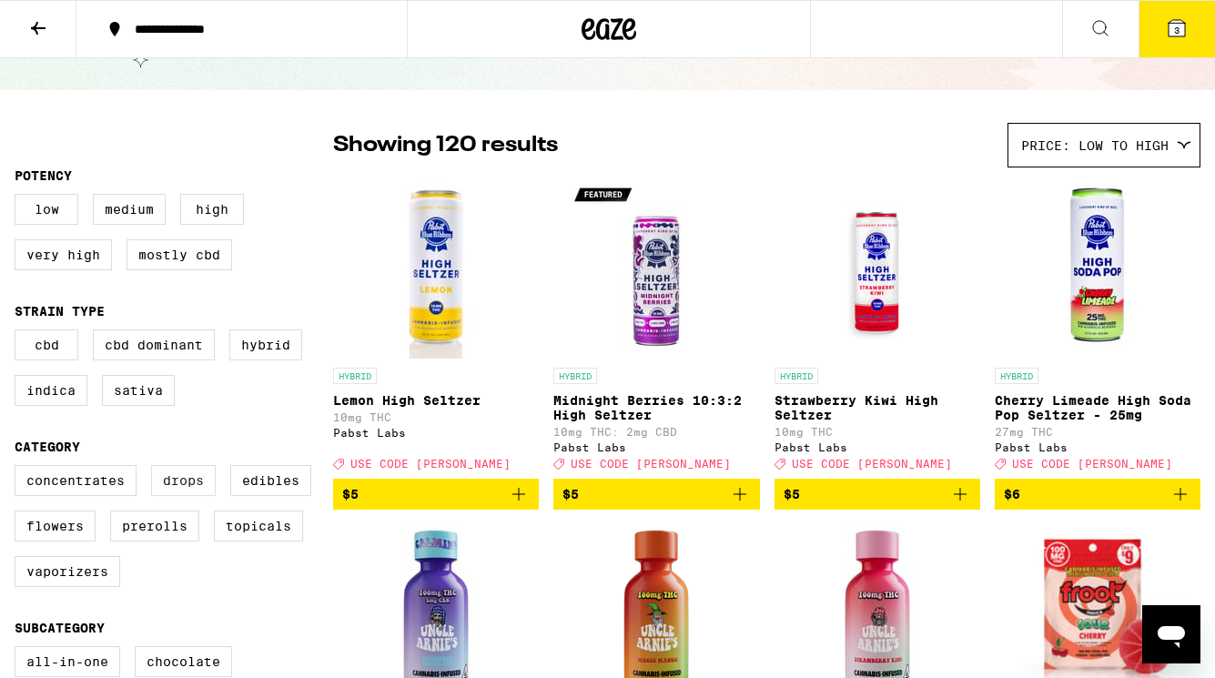
click at [181, 495] on label "Drops" at bounding box center [183, 480] width 65 height 31
click at [19, 469] on input "Drops" at bounding box center [18, 468] width 1 height 1
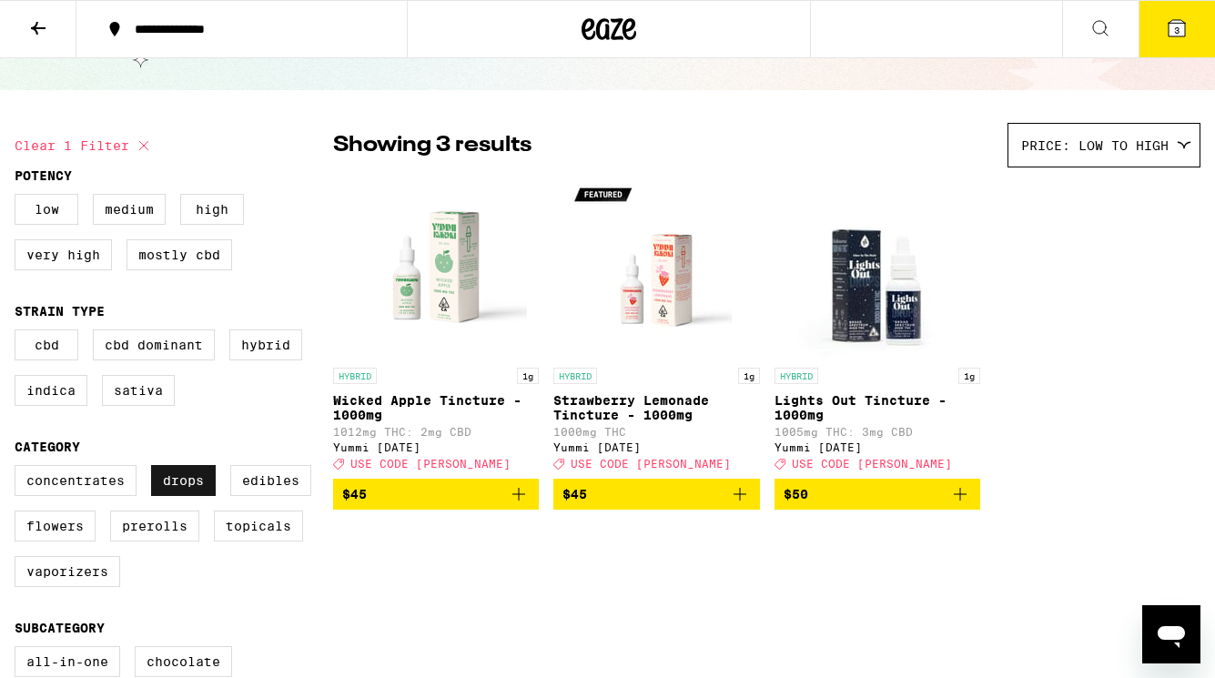
click at [181, 496] on label "Drops" at bounding box center [183, 480] width 65 height 31
click at [19, 469] on input "Drops" at bounding box center [18, 468] width 1 height 1
checkbox input "false"
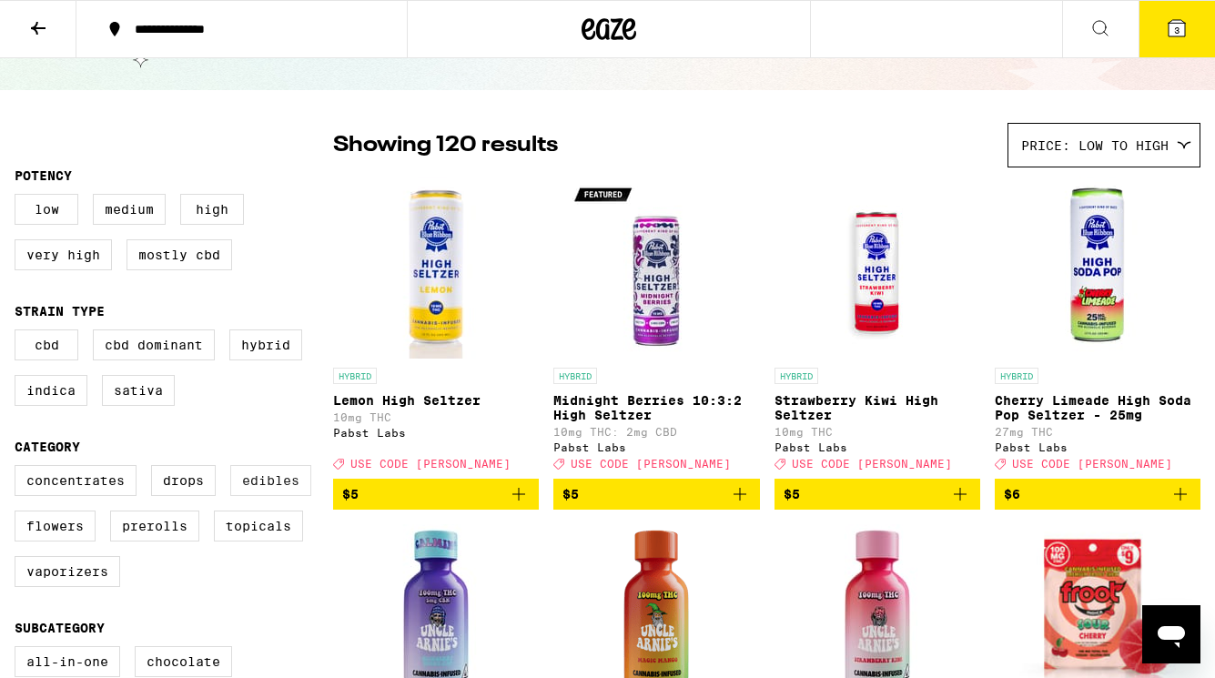
click at [266, 496] on label "Edibles" at bounding box center [270, 480] width 81 height 31
click at [19, 469] on input "Edibles" at bounding box center [18, 468] width 1 height 1
click at [263, 496] on label "Edibles" at bounding box center [270, 480] width 81 height 31
click at [19, 469] on input "Edibles" at bounding box center [18, 468] width 1 height 1
checkbox input "false"
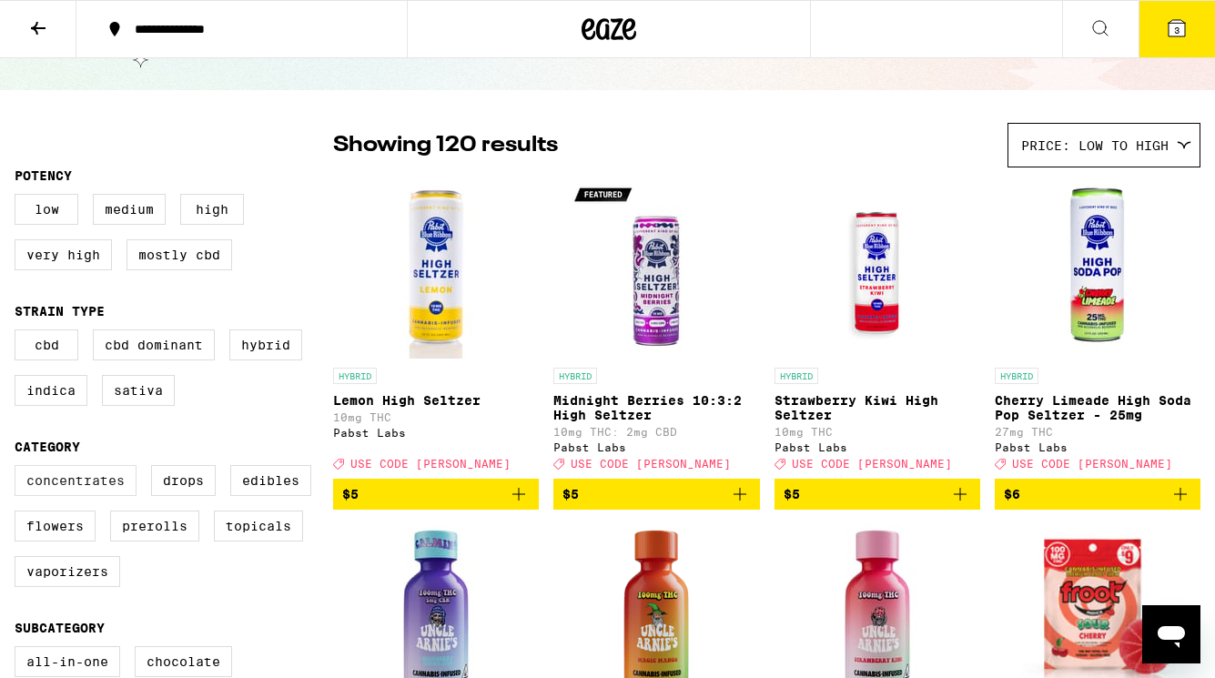
click at [55, 486] on label "Concentrates" at bounding box center [76, 480] width 122 height 31
click at [19, 469] on input "Concentrates" at bounding box center [18, 468] width 1 height 1
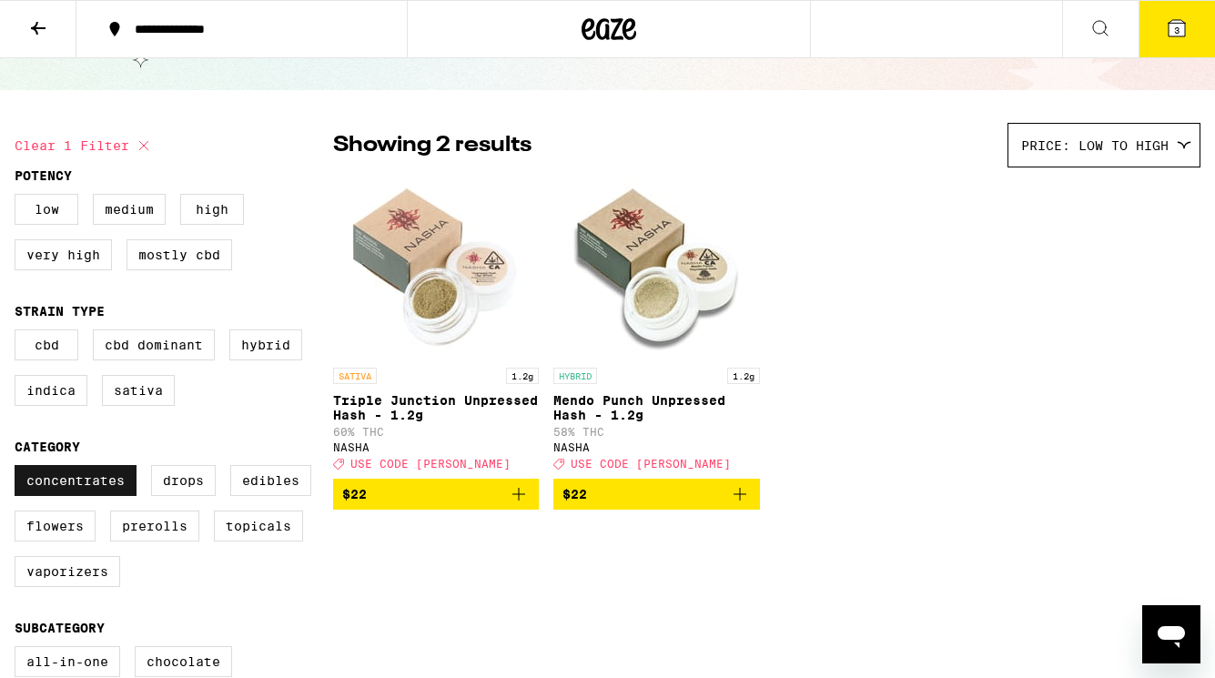
click at [55, 496] on label "Concentrates" at bounding box center [76, 480] width 122 height 31
click at [19, 469] on input "Concentrates" at bounding box center [18, 468] width 1 height 1
checkbox input "false"
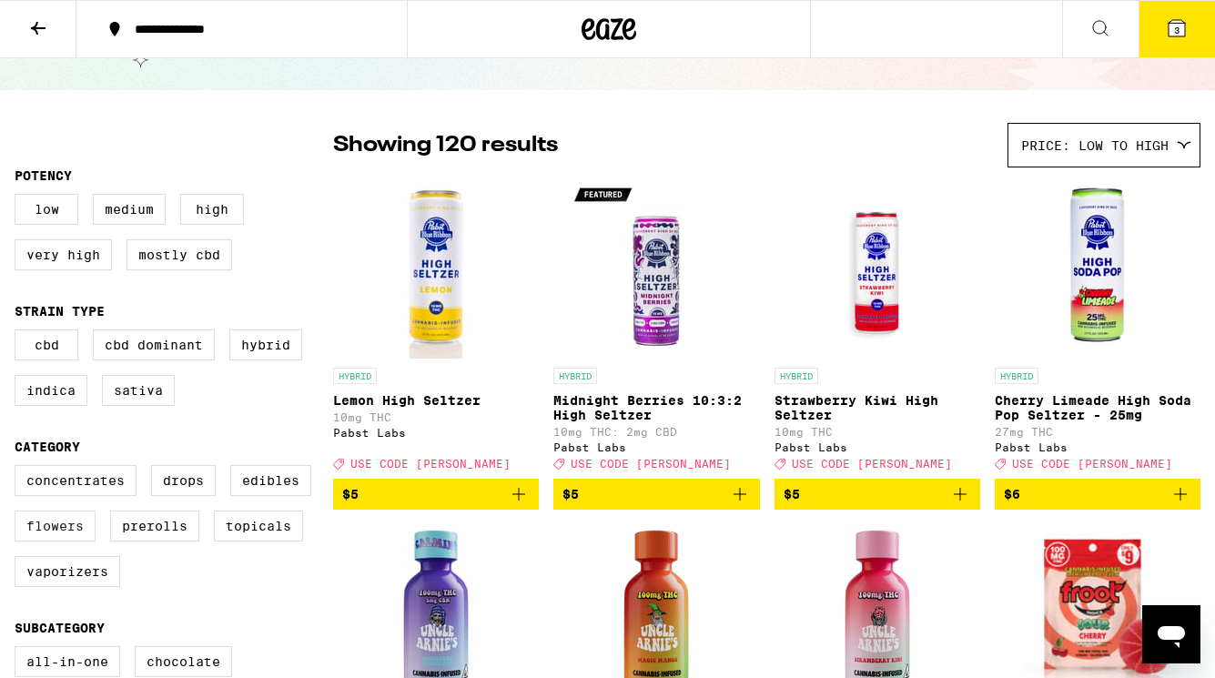
click at [48, 529] on label "Flowers" at bounding box center [55, 525] width 81 height 31
click at [19, 469] on input "Flowers" at bounding box center [18, 468] width 1 height 1
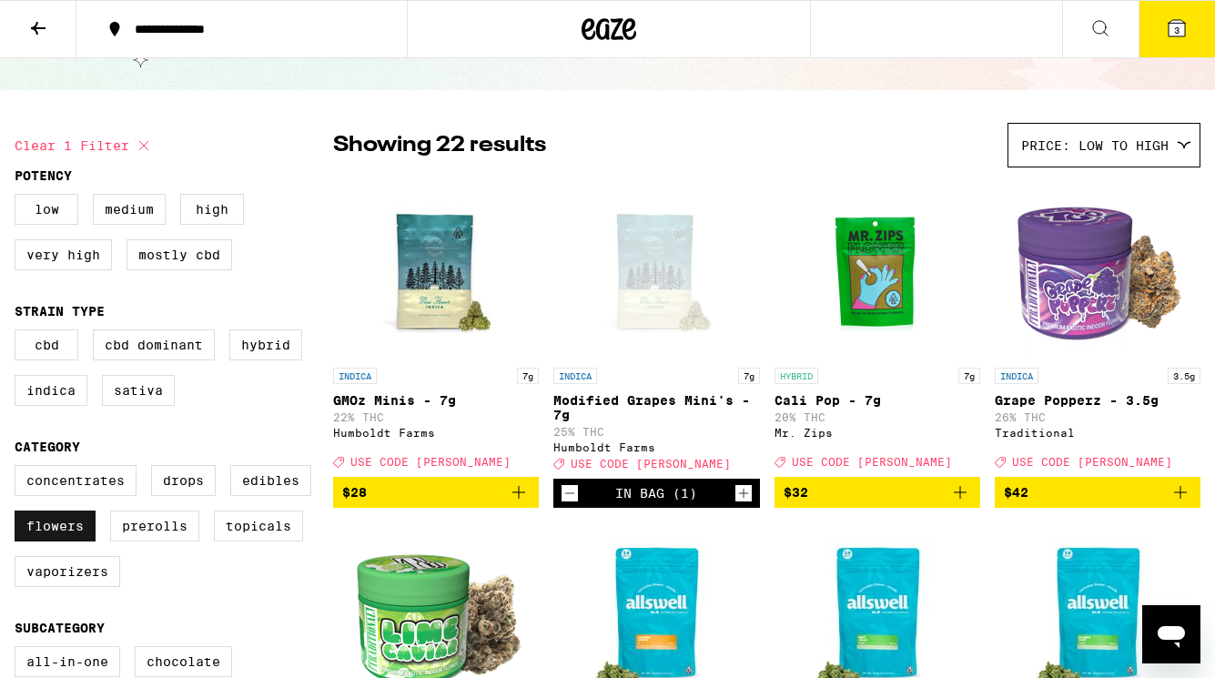
click at [50, 540] on label "Flowers" at bounding box center [55, 525] width 81 height 31
click at [19, 469] on input "Flowers" at bounding box center [18, 468] width 1 height 1
checkbox input "false"
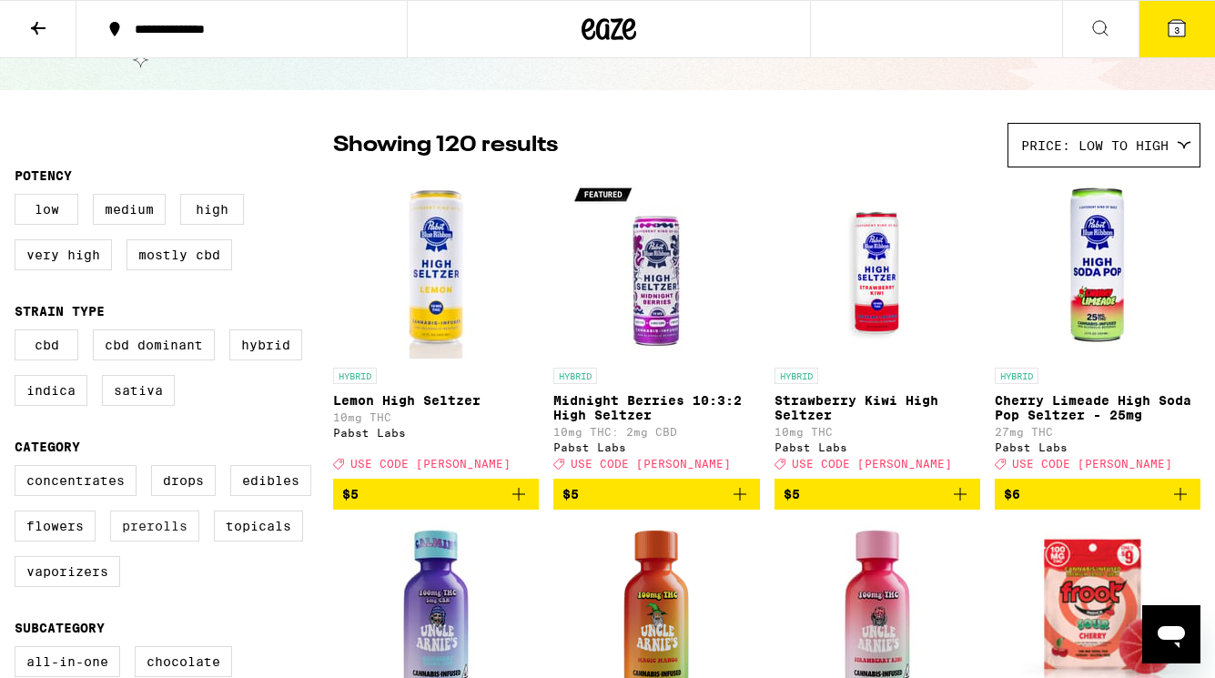
click at [177, 541] on label "Prerolls" at bounding box center [154, 525] width 89 height 31
click at [19, 469] on input "Prerolls" at bounding box center [18, 468] width 1 height 1
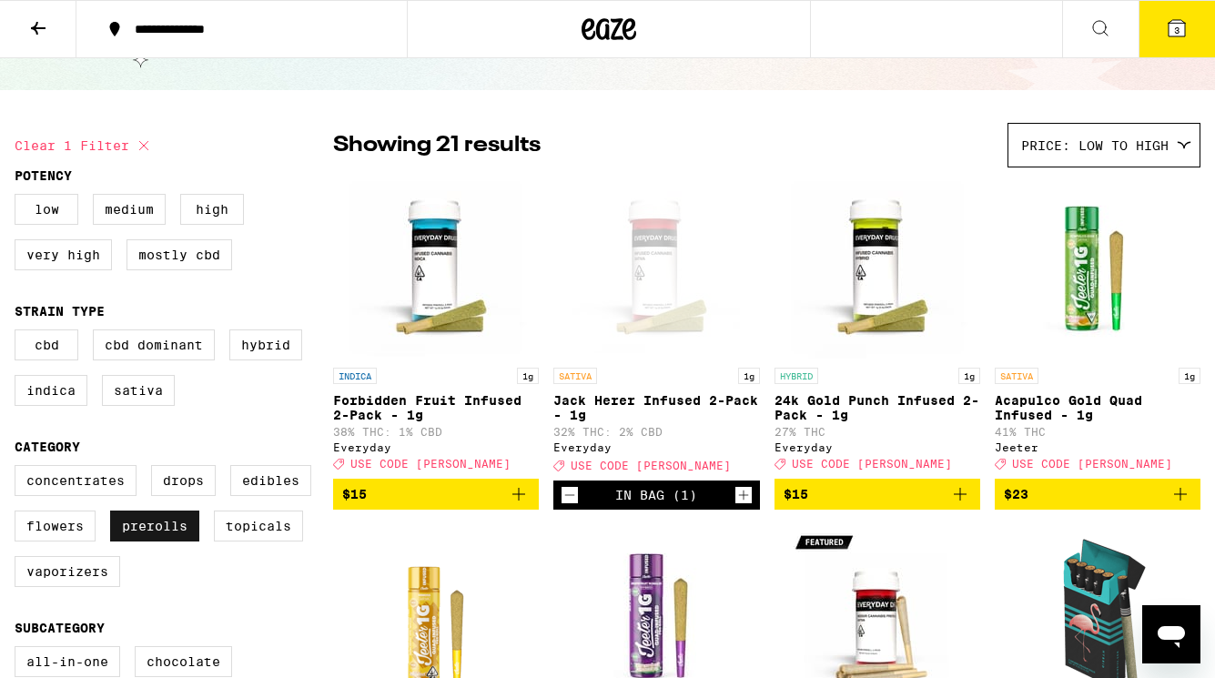
click at [177, 541] on label "Prerolls" at bounding box center [154, 525] width 89 height 31
click at [19, 469] on input "Prerolls" at bounding box center [18, 468] width 1 height 1
checkbox input "false"
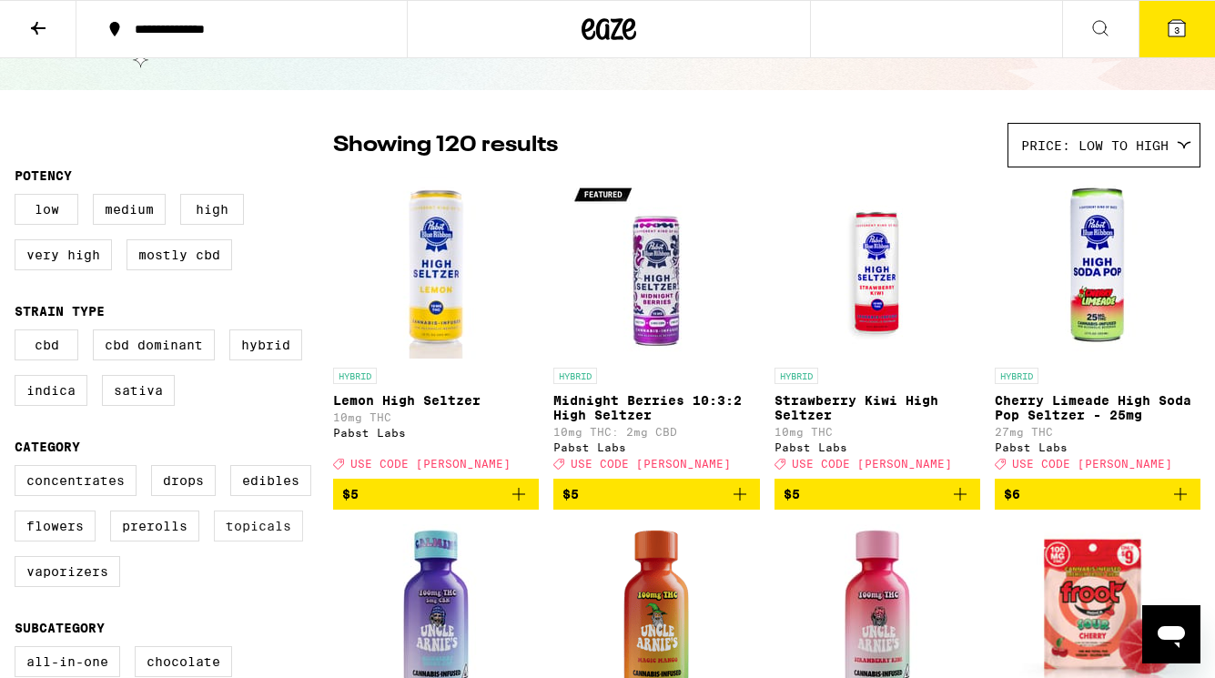
click at [252, 541] on label "Topicals" at bounding box center [258, 525] width 89 height 31
click at [19, 469] on input "Topicals" at bounding box center [18, 468] width 1 height 1
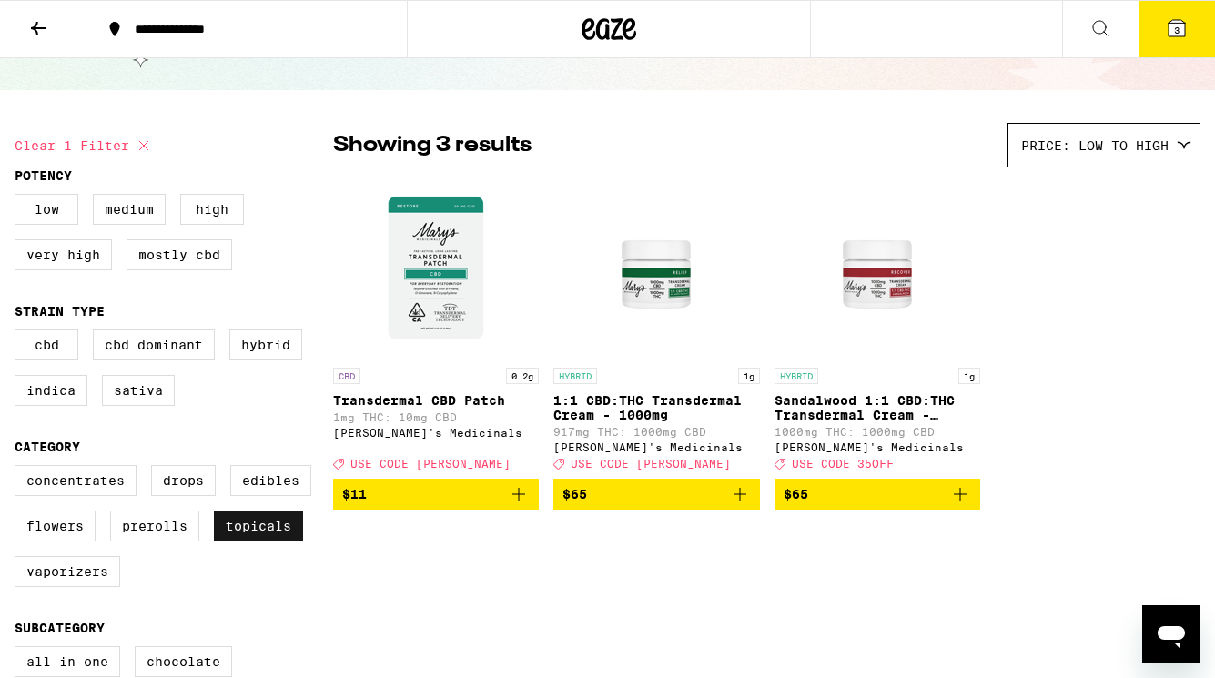
click at [252, 541] on label "Topicals" at bounding box center [258, 525] width 89 height 31
click at [19, 469] on input "Topicals" at bounding box center [18, 468] width 1 height 1
checkbox input "false"
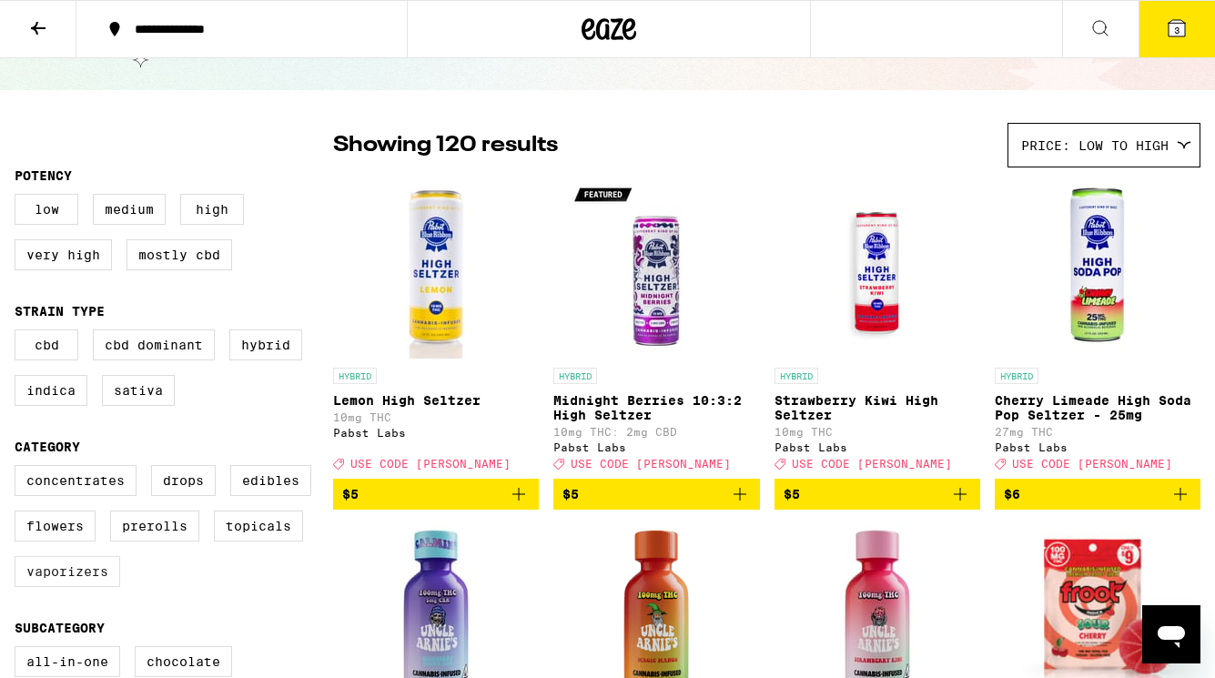
click at [58, 587] on label "Vaporizers" at bounding box center [68, 571] width 106 height 31
click at [19, 469] on input "Vaporizers" at bounding box center [18, 468] width 1 height 1
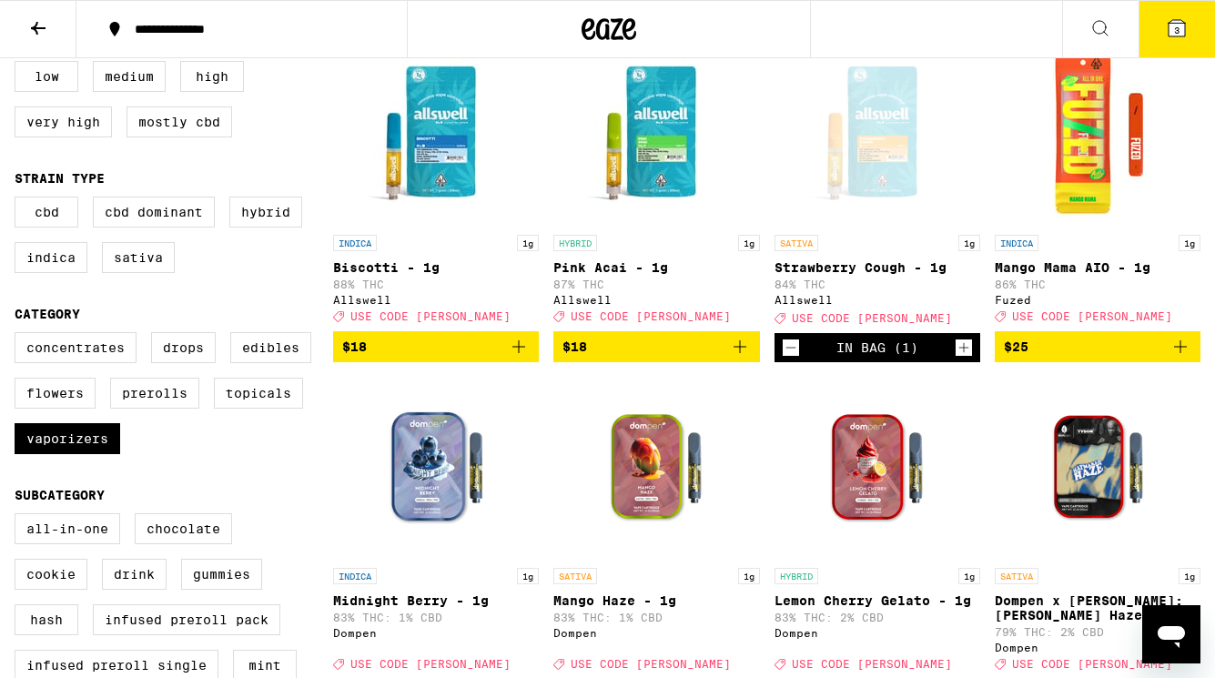
scroll to position [222, 0]
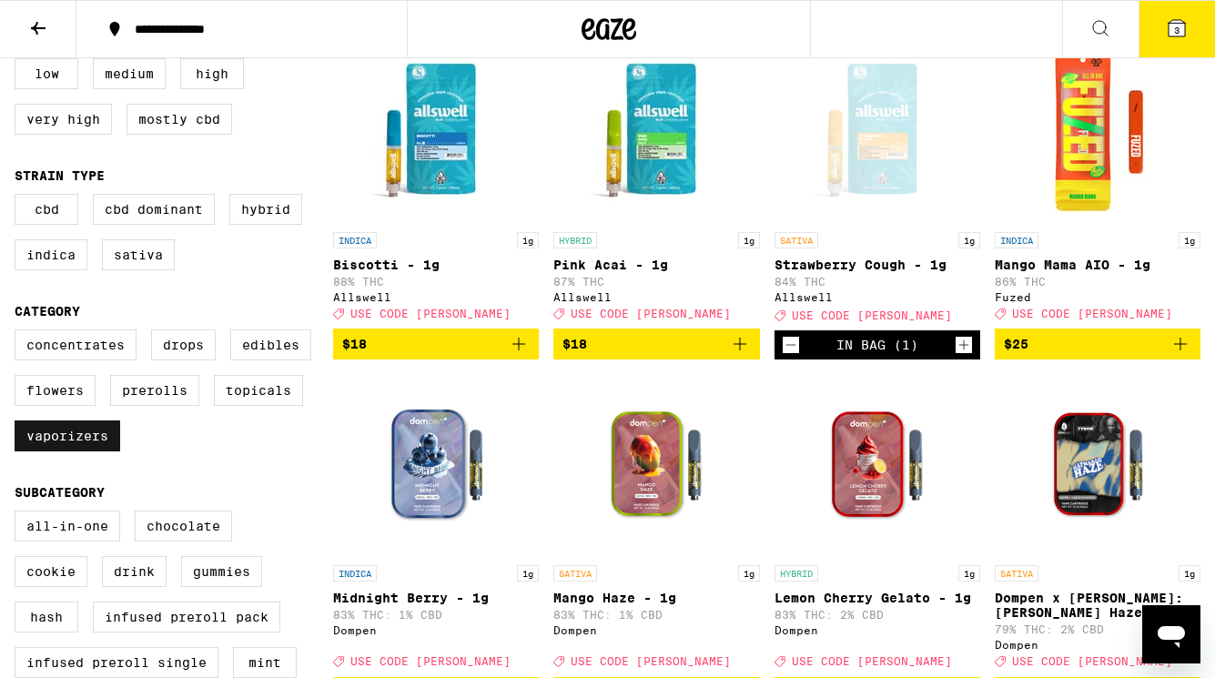
click at [58, 451] on label "Vaporizers" at bounding box center [68, 435] width 106 height 31
click at [19, 333] on input "Vaporizers" at bounding box center [18, 332] width 1 height 1
checkbox input "false"
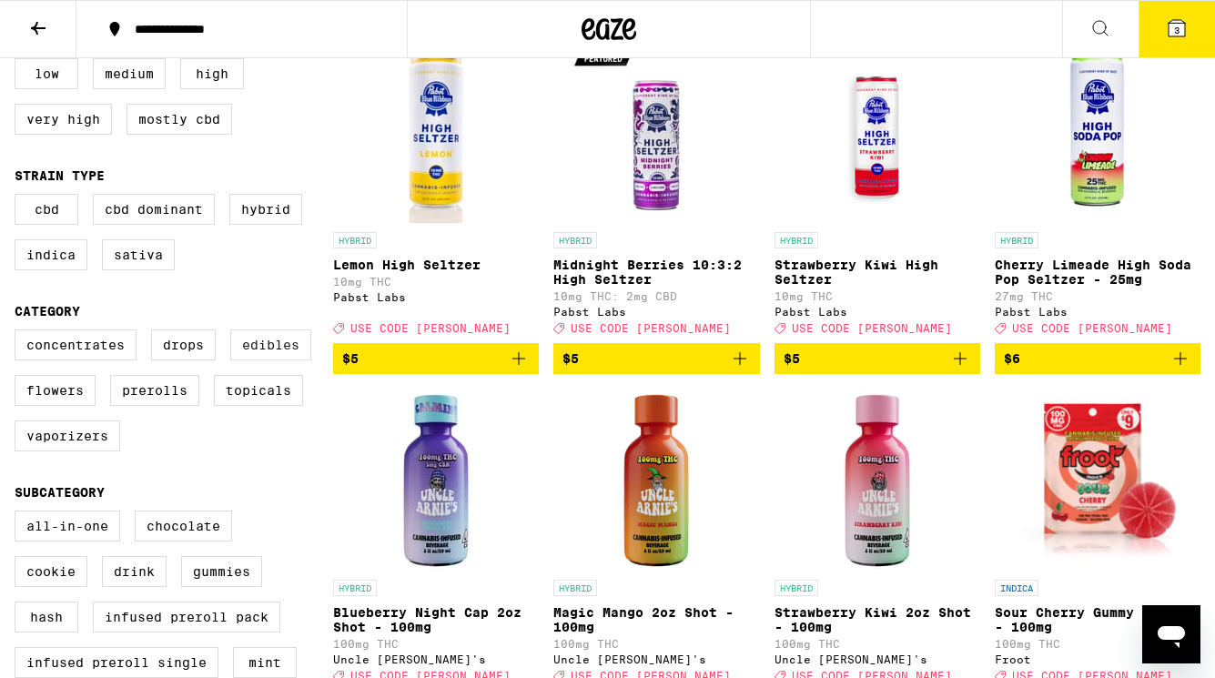
click at [267, 355] on label "Edibles" at bounding box center [270, 344] width 81 height 31
click at [19, 333] on input "Edibles" at bounding box center [18, 332] width 1 height 1
click at [264, 359] on label "Edibles" at bounding box center [270, 344] width 81 height 31
click at [19, 333] on input "Edibles" at bounding box center [18, 332] width 1 height 1
checkbox input "false"
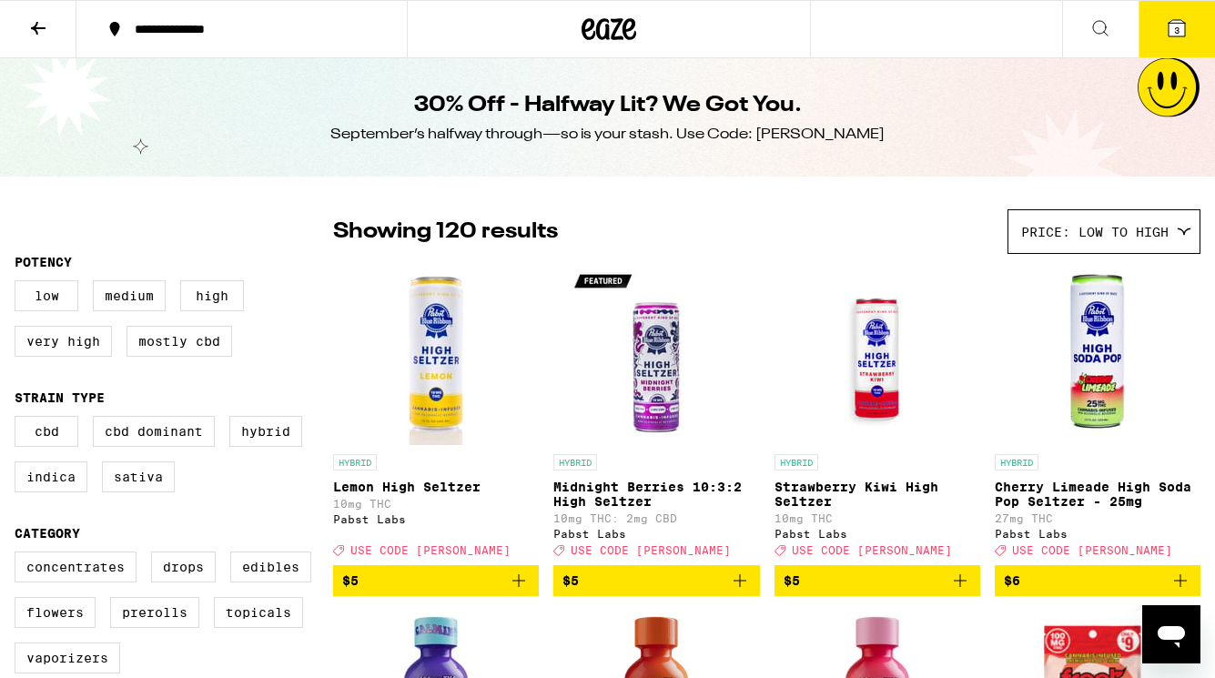
click at [1174, 25] on span "3" at bounding box center [1176, 30] width 5 height 11
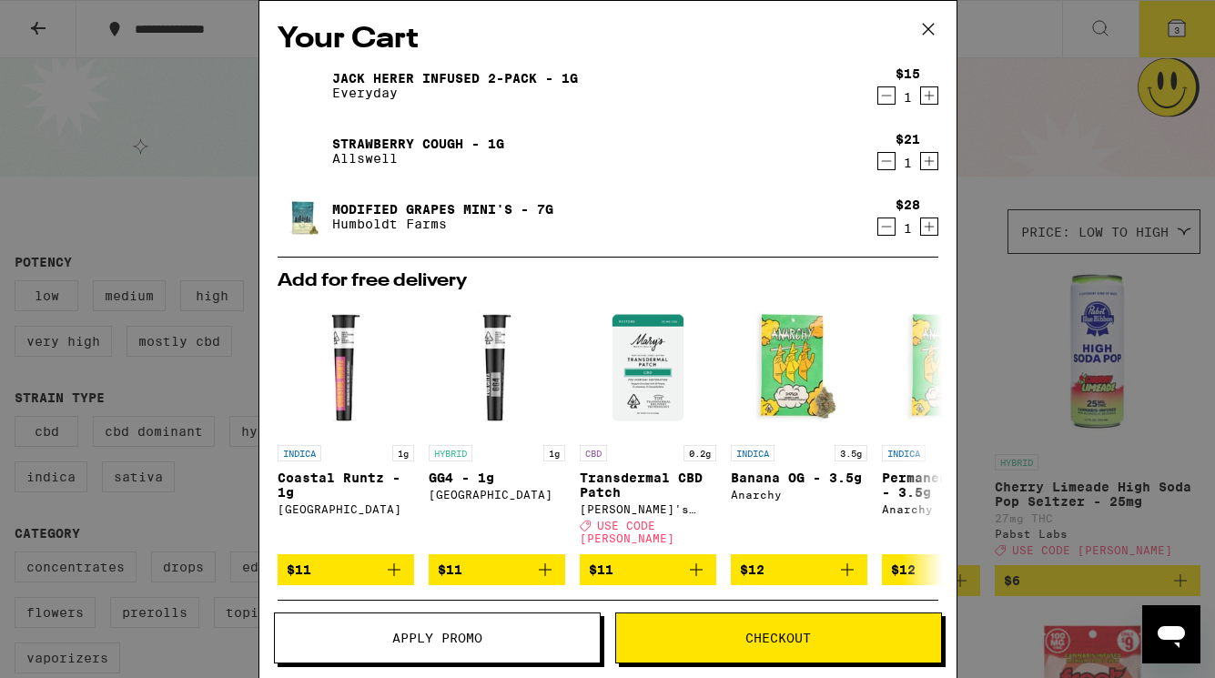
click at [187, 484] on div "Your Cart [PERSON_NAME] Infused 2-Pack - 1g Everyday $15 1 Strawberry Cough - 1…" at bounding box center [607, 339] width 1215 height 678
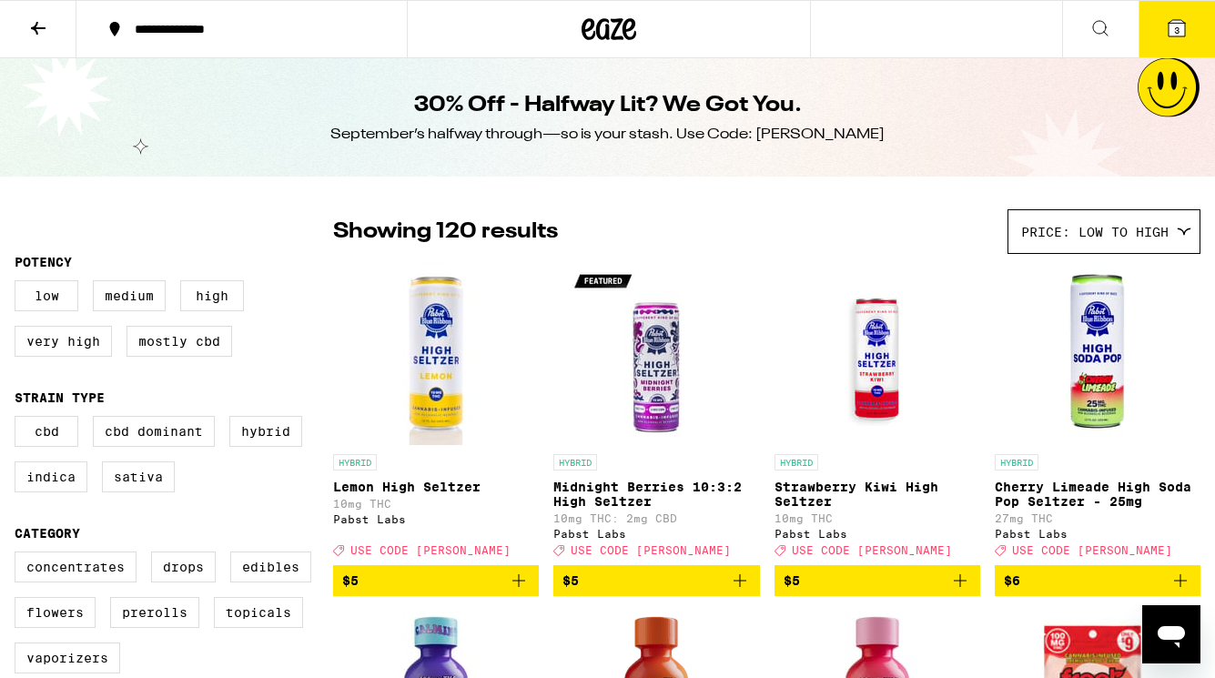
click at [53, 40] on button at bounding box center [38, 29] width 76 height 57
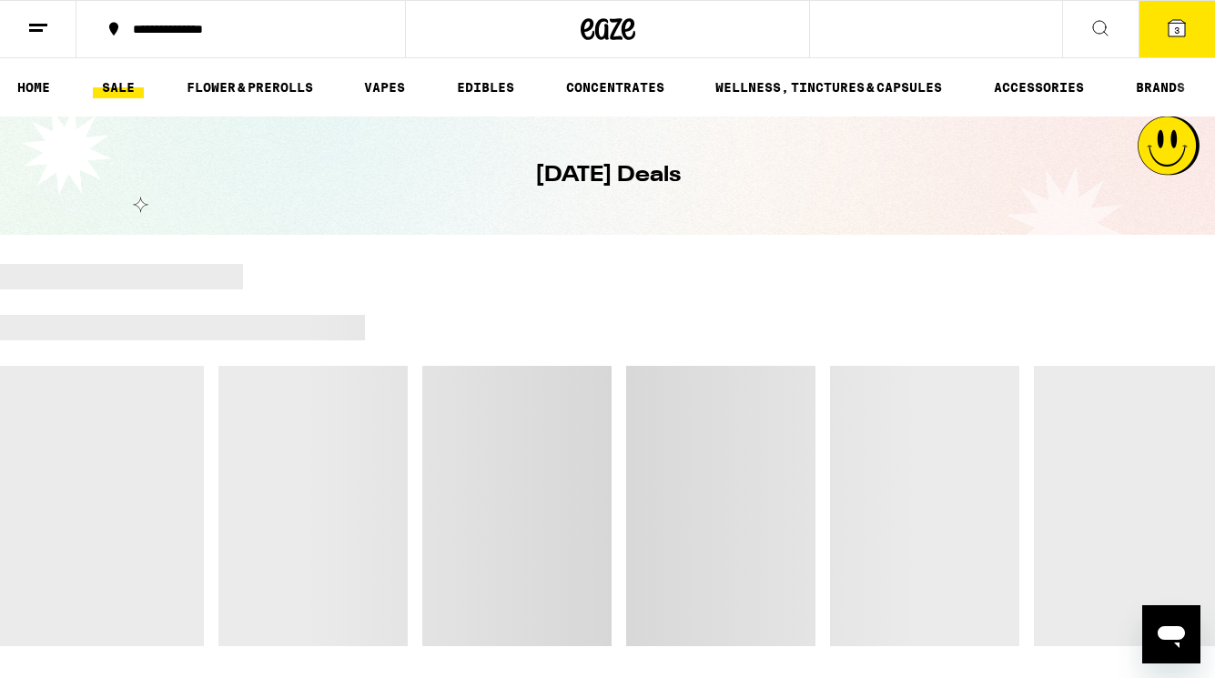
click at [35, 25] on line at bounding box center [38, 25] width 18 height 0
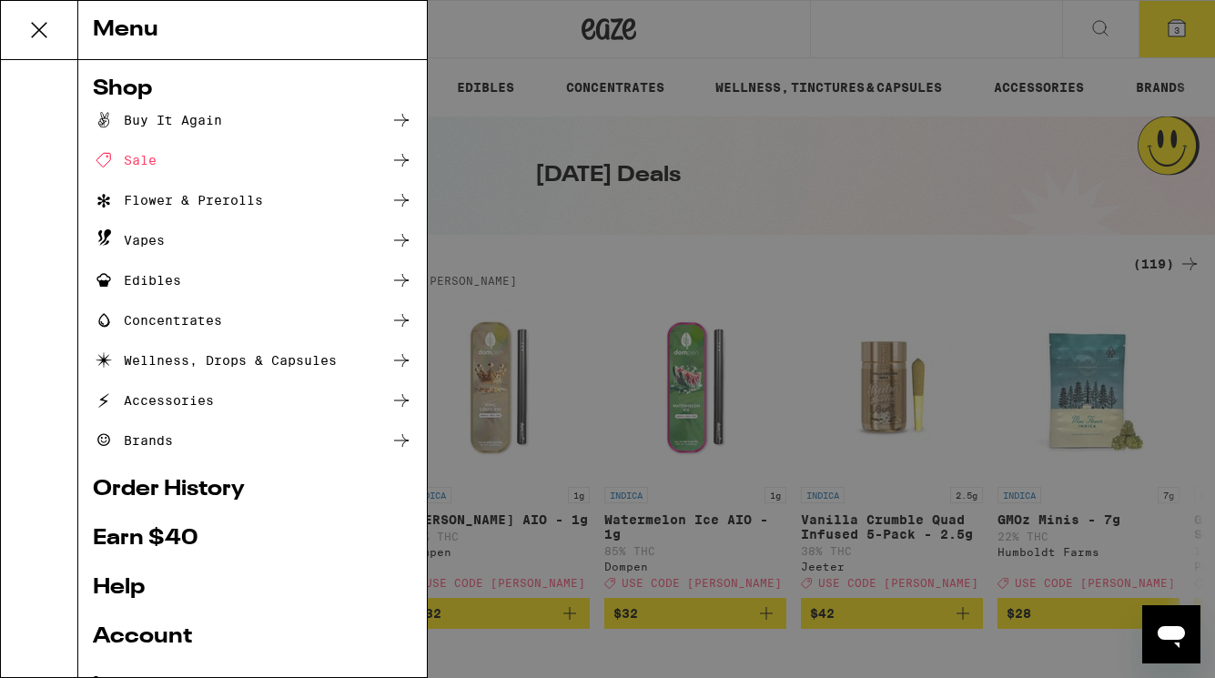
click at [515, 248] on div "Menu Shop Buy It Again Sale Flower & Prerolls Vapes Edibles Concentrates Wellne…" at bounding box center [607, 339] width 1215 height 678
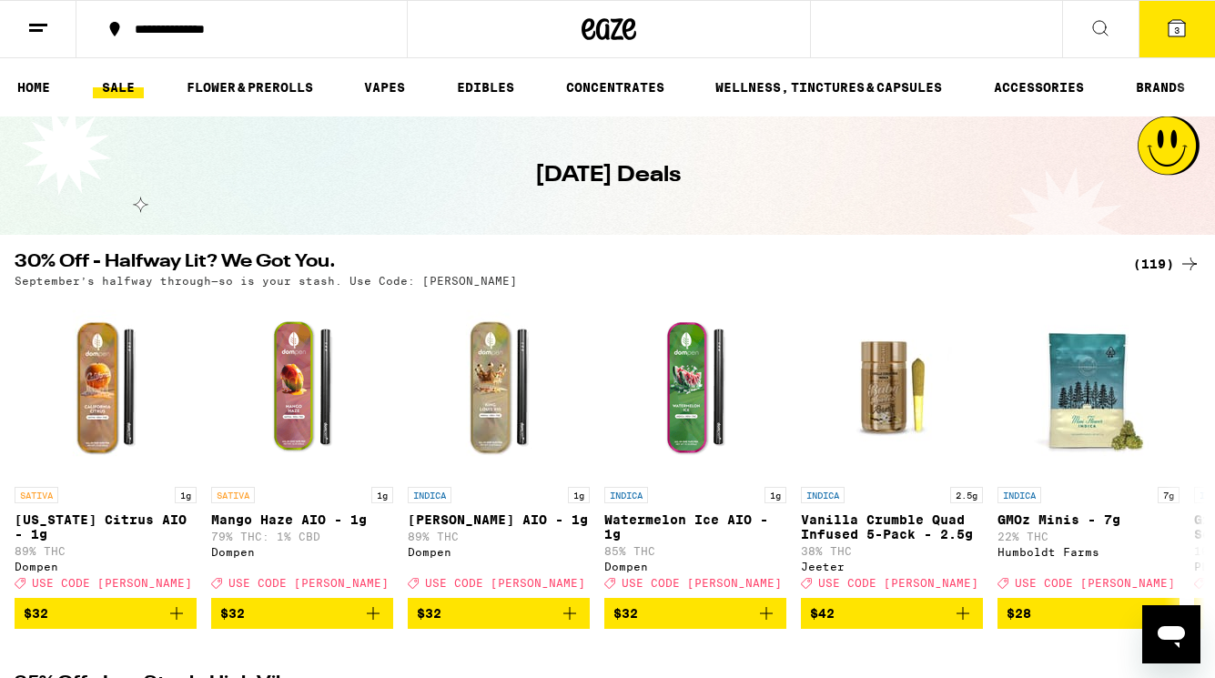
click at [394, 259] on h2 "30% Off - Halfway Lit? We Got You." at bounding box center [563, 264] width 1096 height 22
click at [1155, 17] on button "3" at bounding box center [1176, 29] width 76 height 56
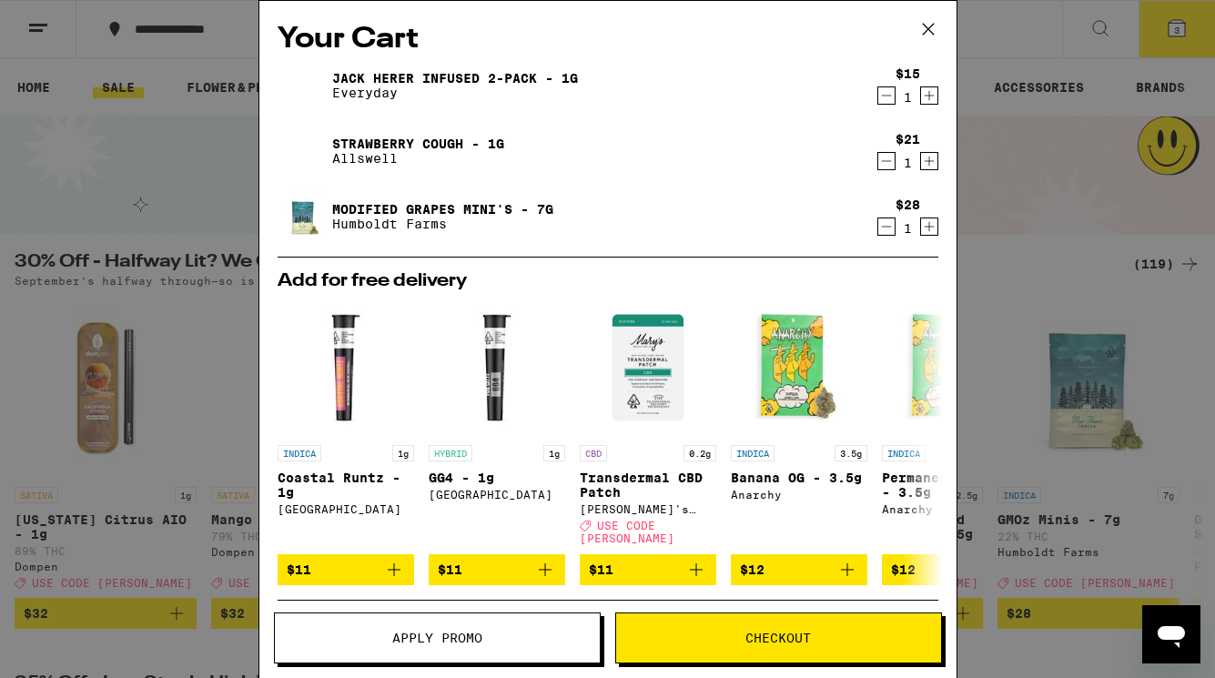
click at [932, 26] on icon at bounding box center [927, 28] width 27 height 27
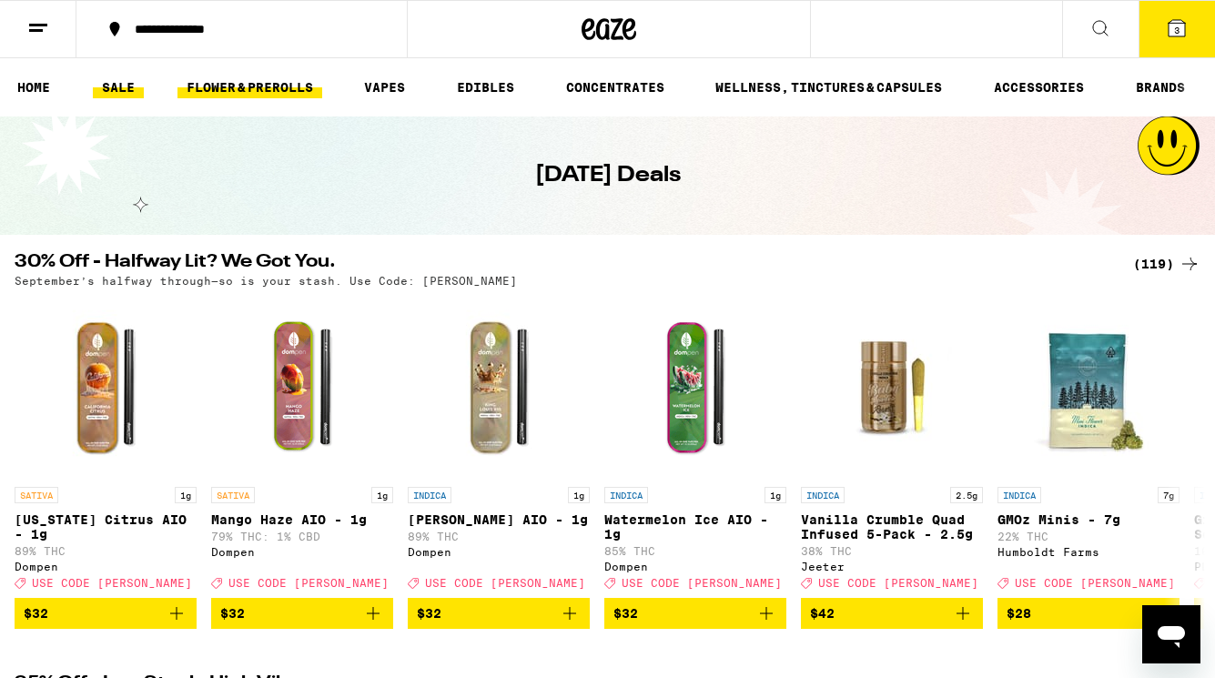
click at [276, 98] on link "FLOWER & PREROLLS" at bounding box center [249, 87] width 145 height 22
click at [272, 86] on link "FLOWER & PREROLLS" at bounding box center [249, 87] width 145 height 22
click at [281, 88] on link "FLOWER & PREROLLS" at bounding box center [249, 87] width 145 height 22
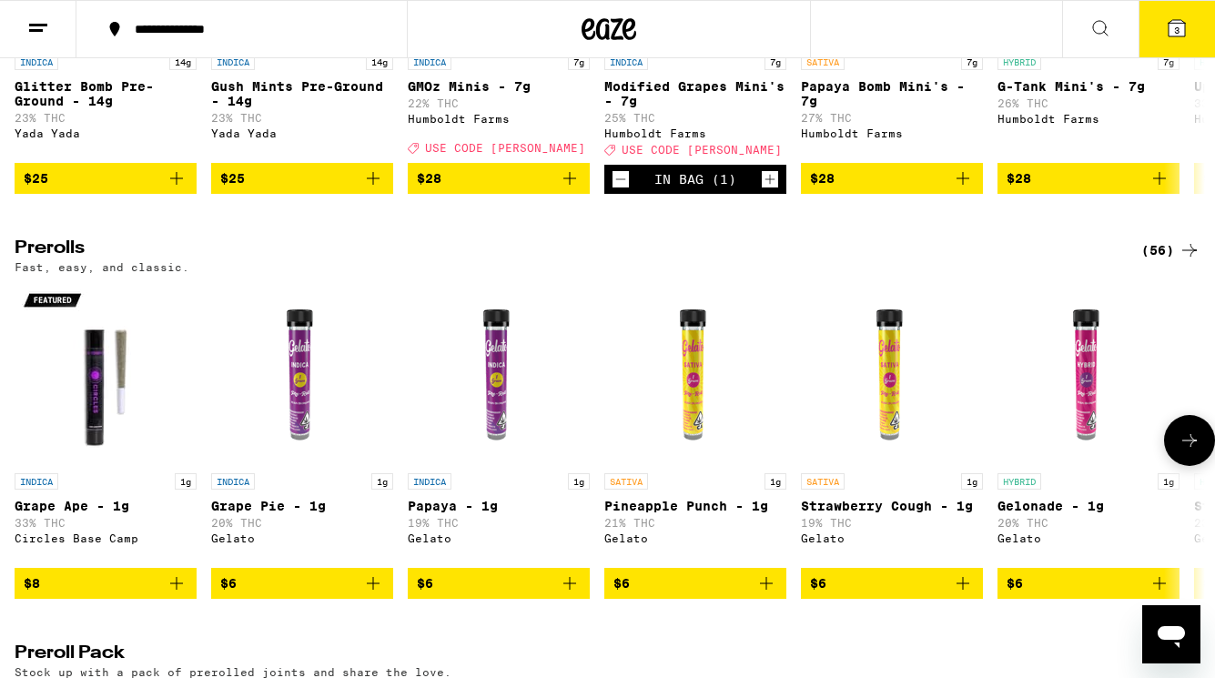
scroll to position [924, 0]
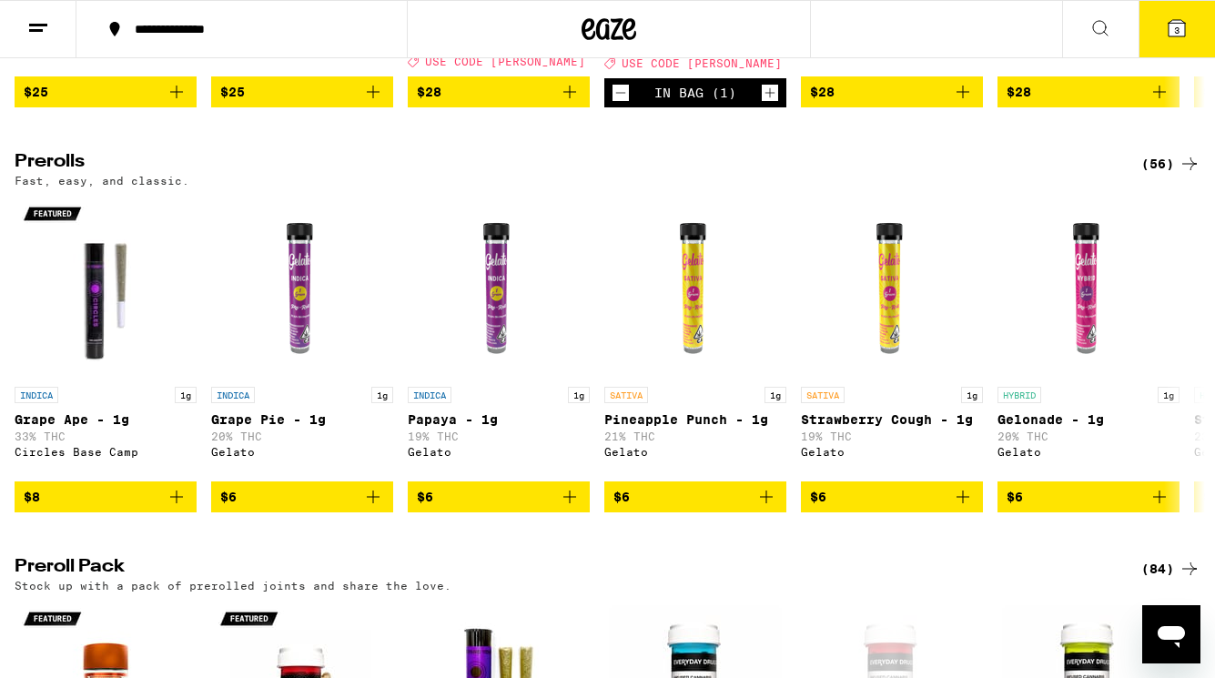
click at [1168, 175] on div "(56)" at bounding box center [1170, 164] width 59 height 22
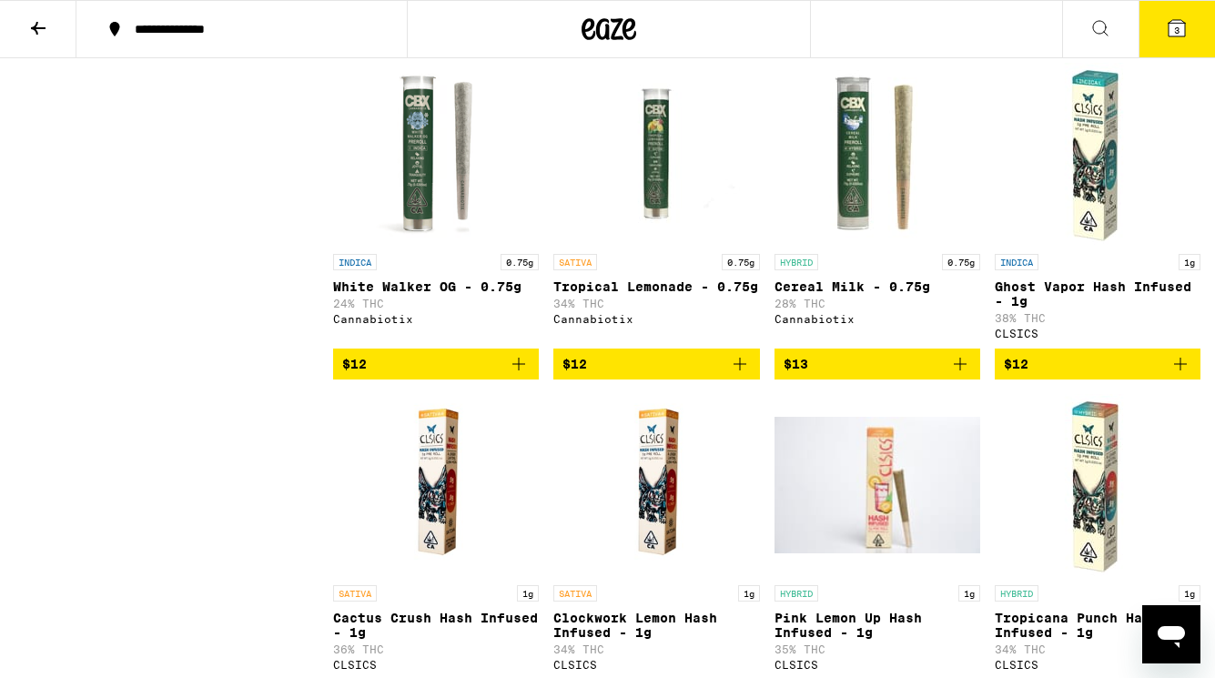
scroll to position [1959, 0]
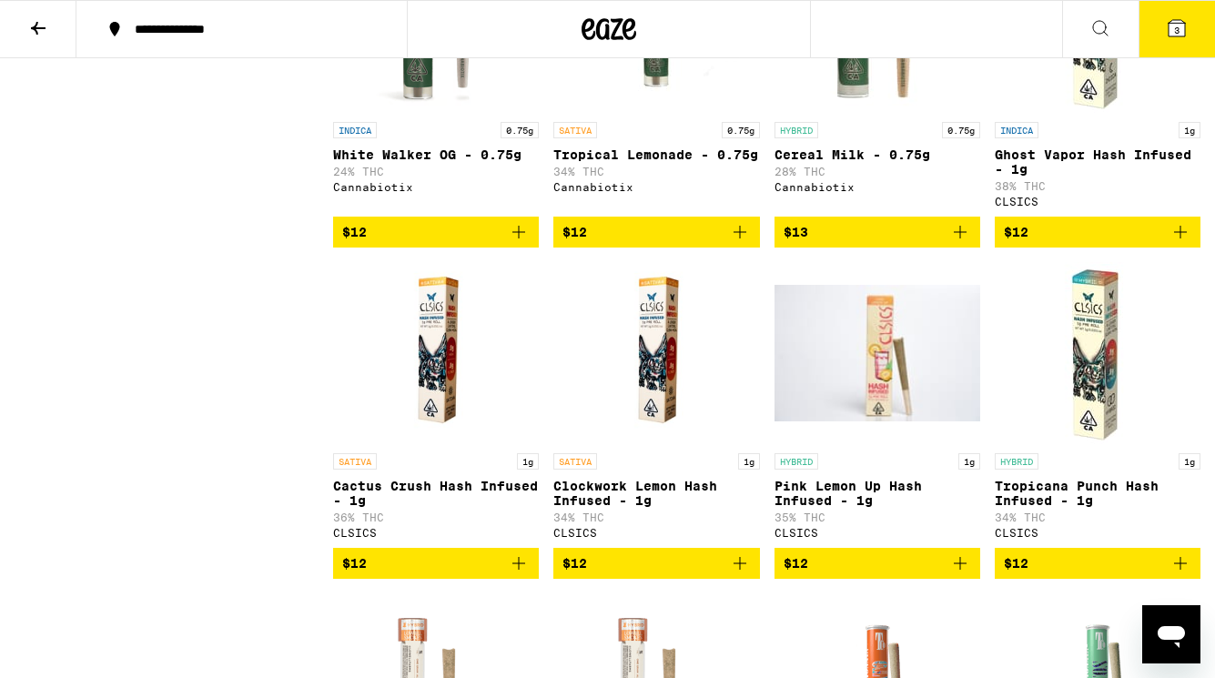
click at [519, 570] on icon "Add to bag" at bounding box center [518, 563] width 13 height 13
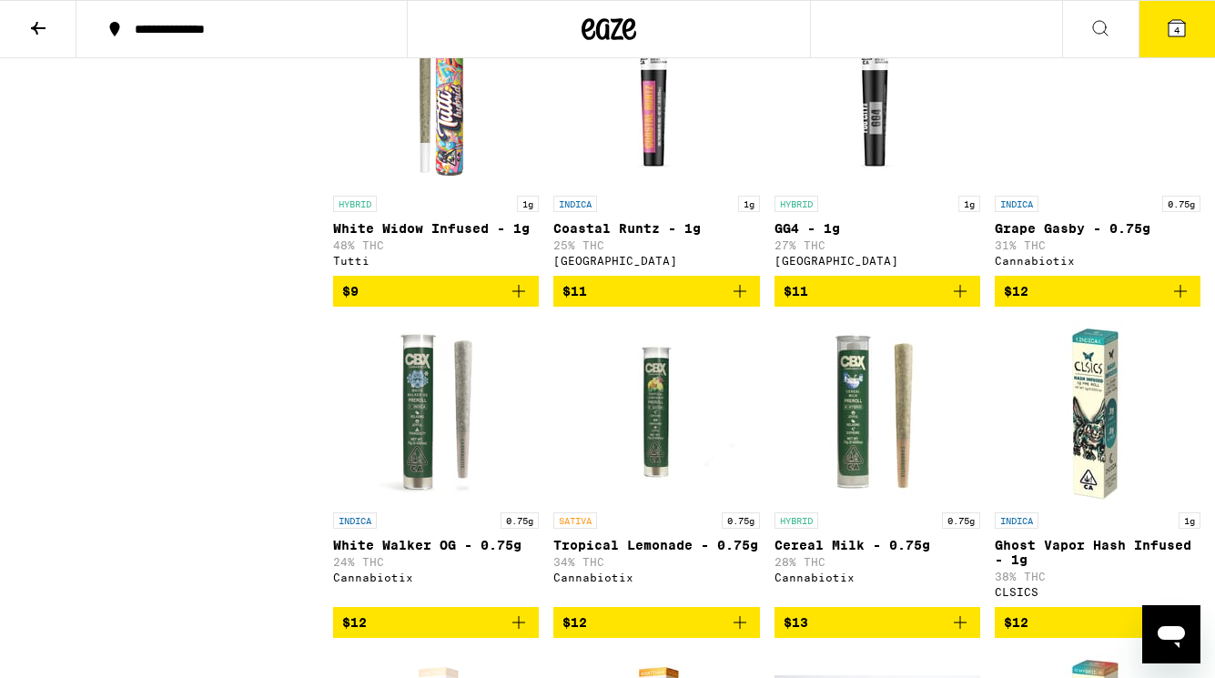
scroll to position [1568, 0]
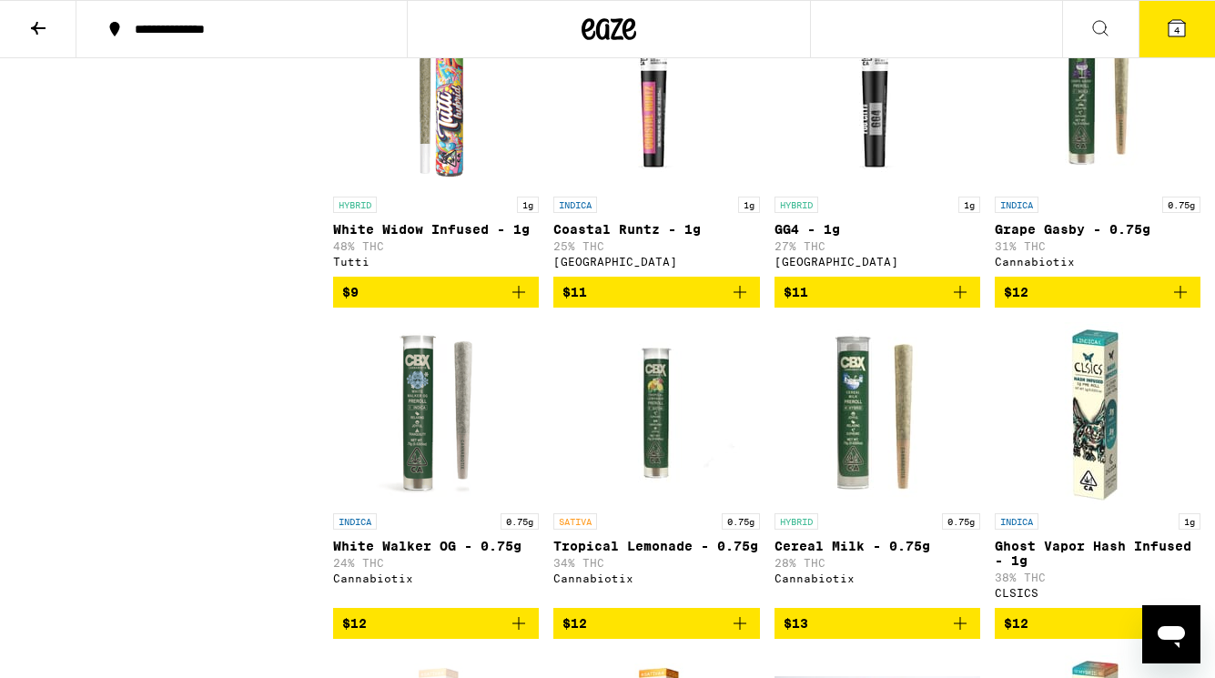
click at [1184, 40] on button "4" at bounding box center [1176, 29] width 76 height 56
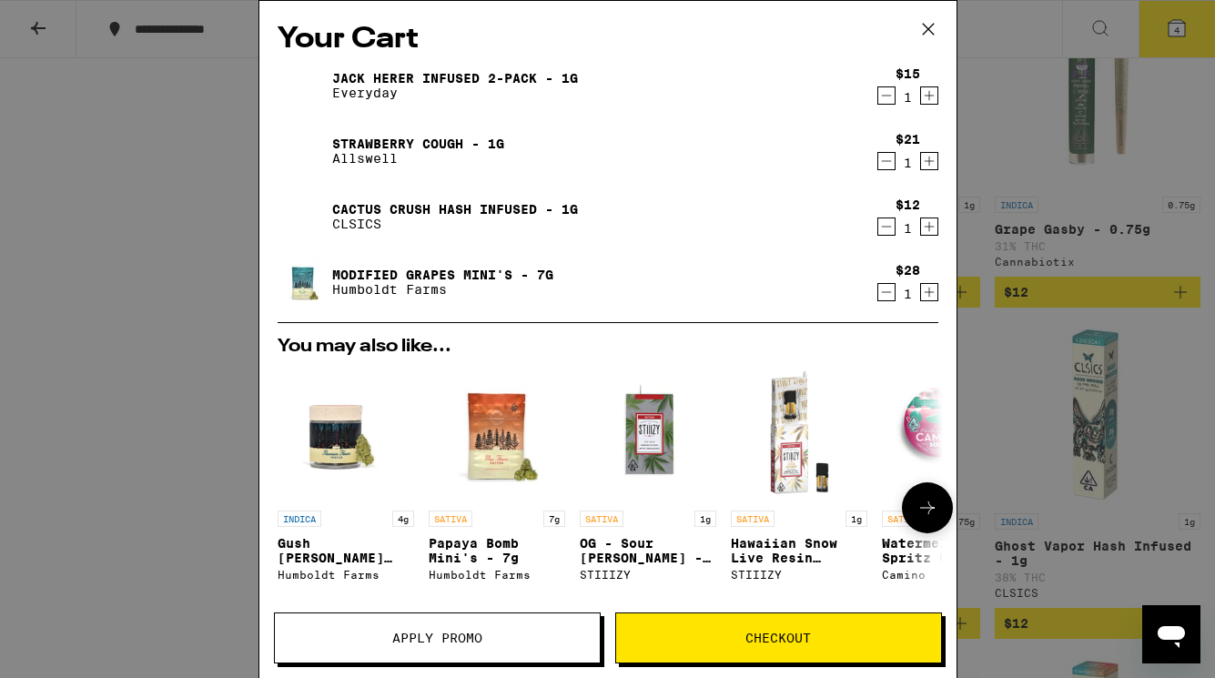
scroll to position [319, 0]
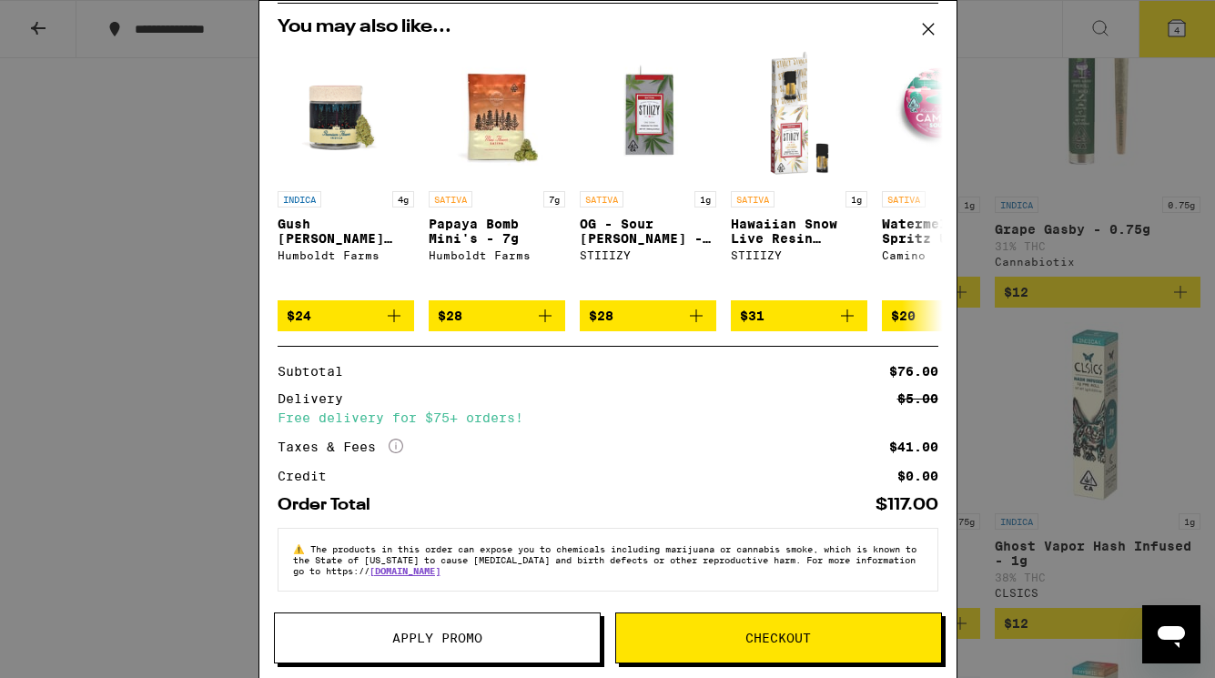
click at [405, 634] on span "Apply Promo" at bounding box center [437, 637] width 90 height 13
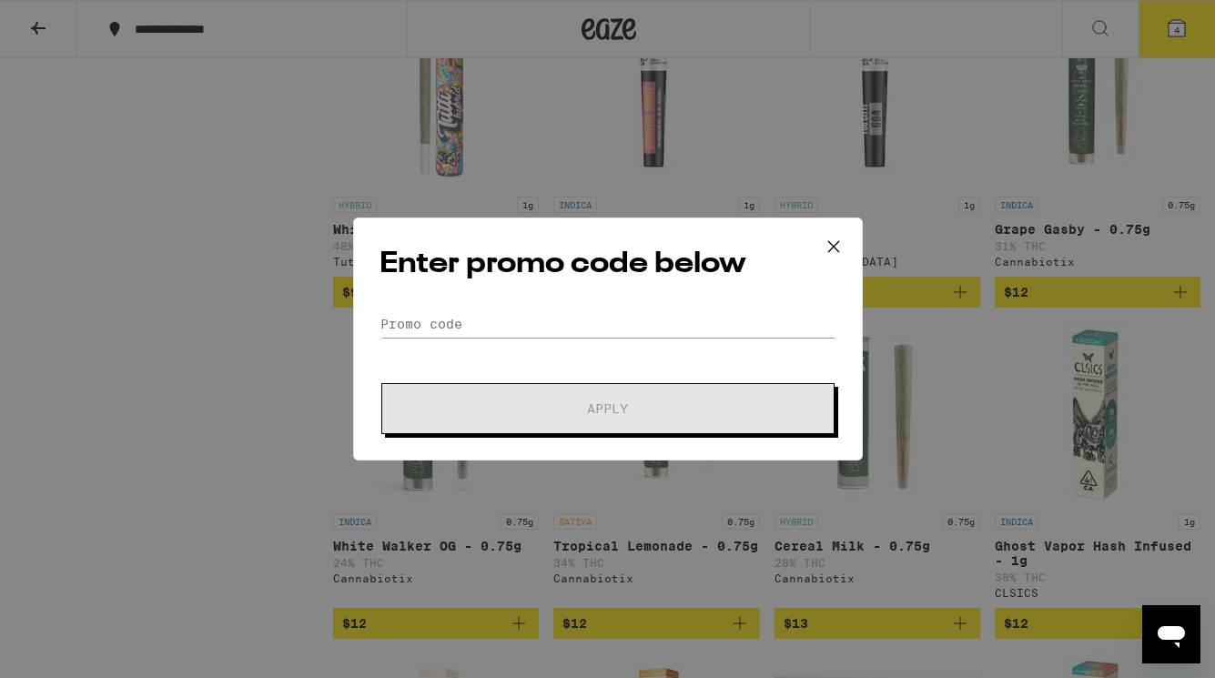
click at [490, 305] on div "Enter promo code below Promo Code Apply" at bounding box center [607, 338] width 509 height 243
click at [480, 327] on input "Promo Code" at bounding box center [607, 323] width 457 height 27
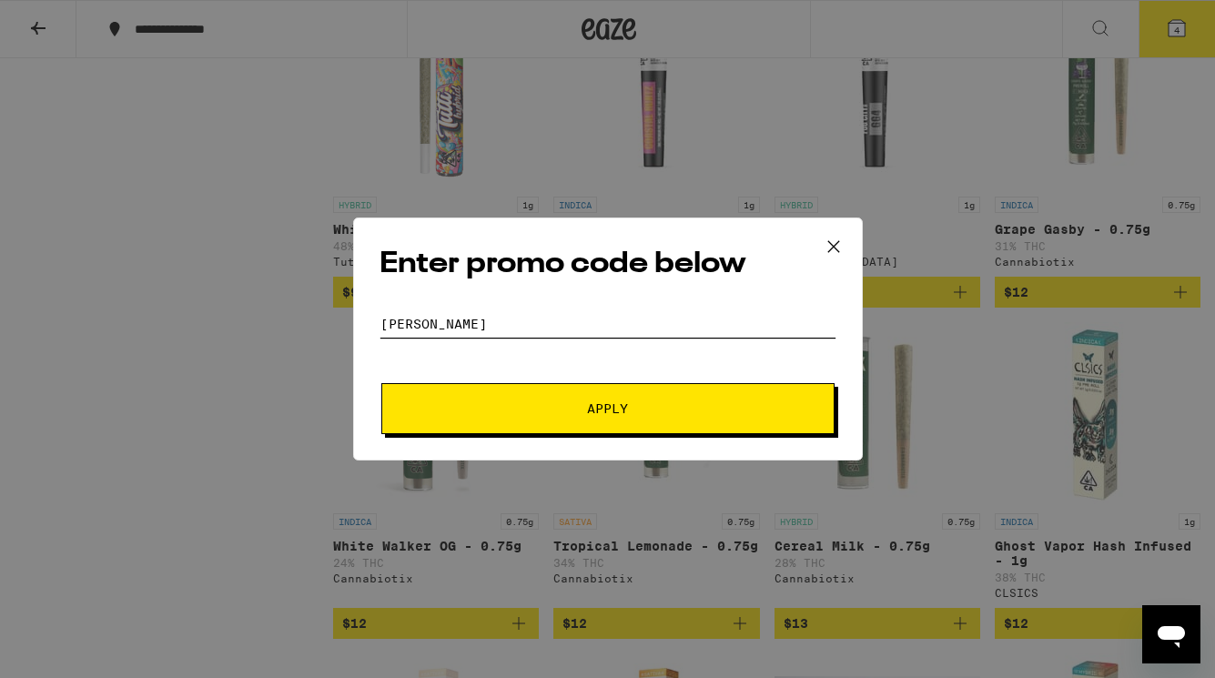
type input "[PERSON_NAME]"
click at [447, 415] on button "Apply" at bounding box center [607, 408] width 453 height 51
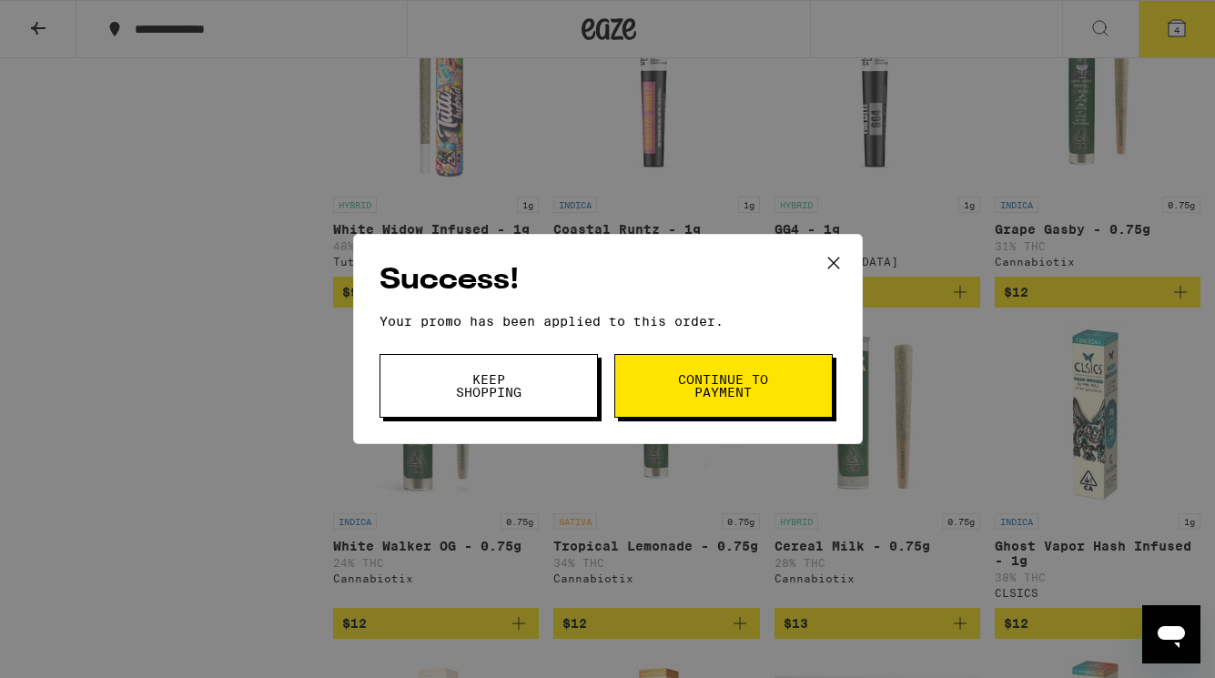
click at [638, 394] on button "Continue to payment" at bounding box center [723, 386] width 218 height 64
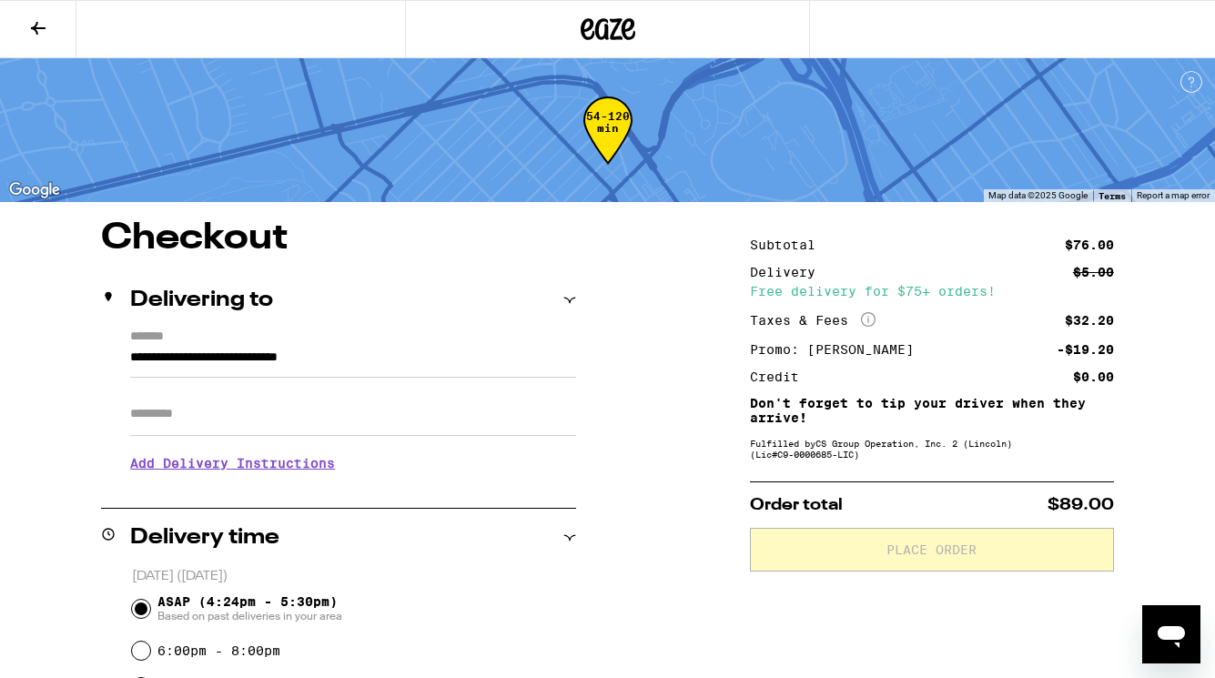
click at [38, 23] on icon at bounding box center [38, 28] width 22 height 22
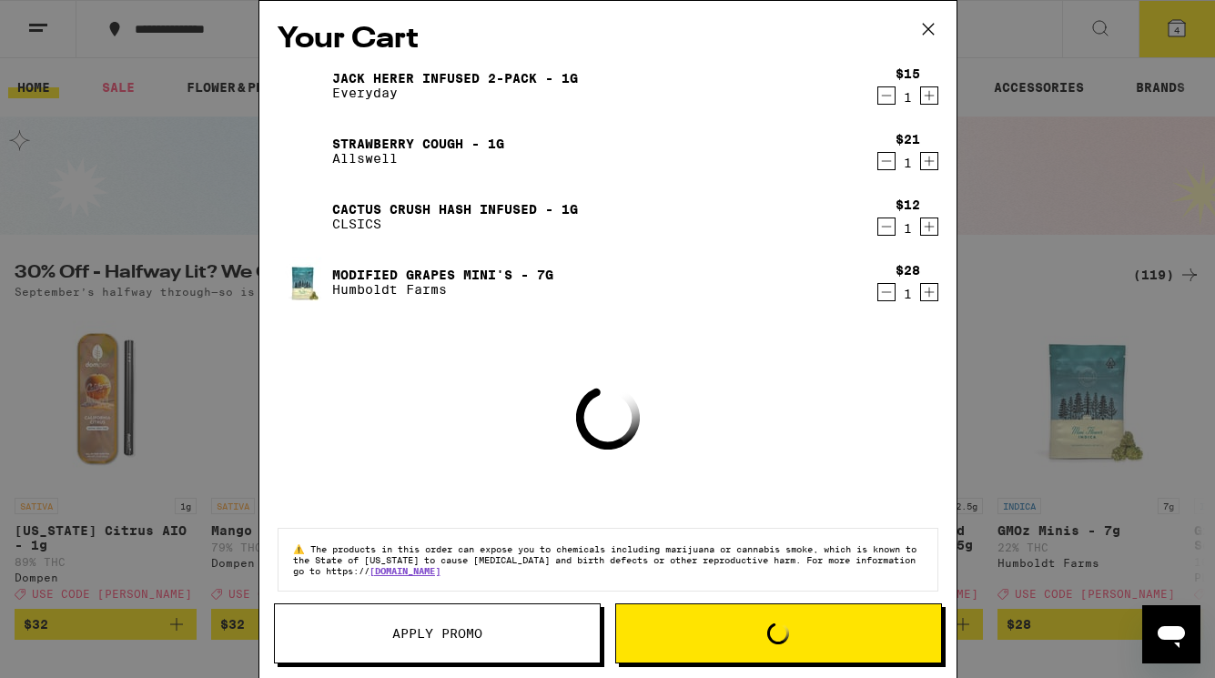
click at [201, 378] on div "Your Cart [PERSON_NAME] Infused 2-Pack - 1g Everyday $15 1 Strawberry Cough - 1…" at bounding box center [607, 339] width 1215 height 678
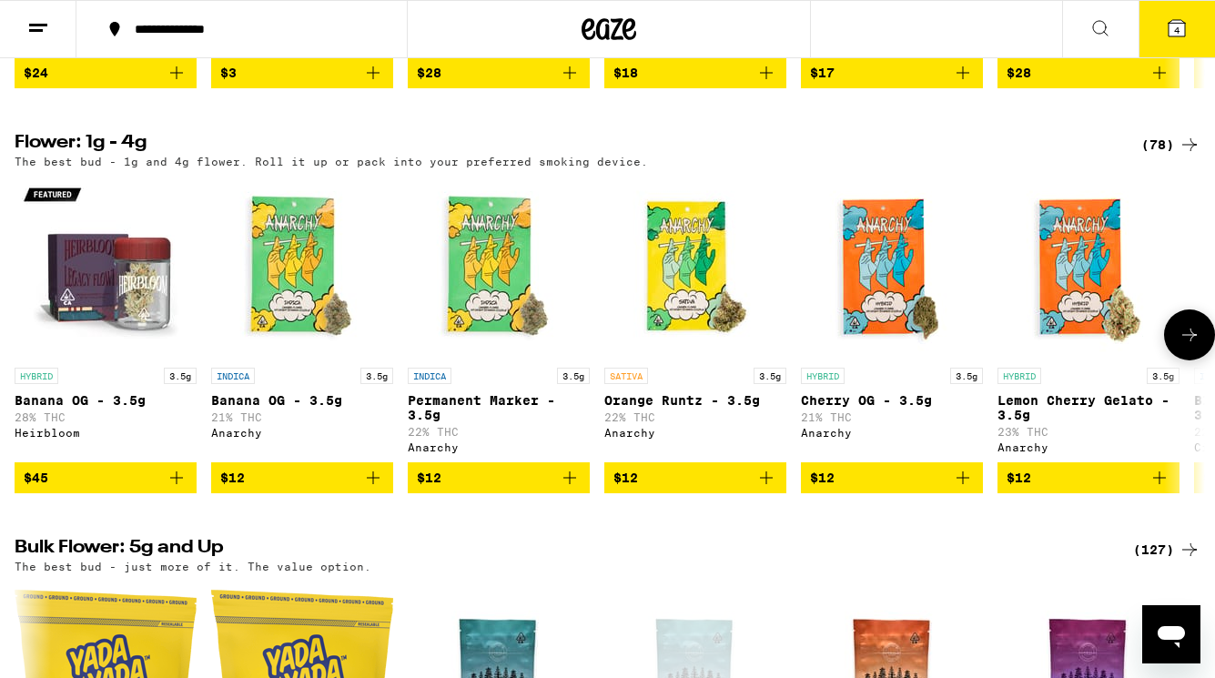
scroll to position [1881, 0]
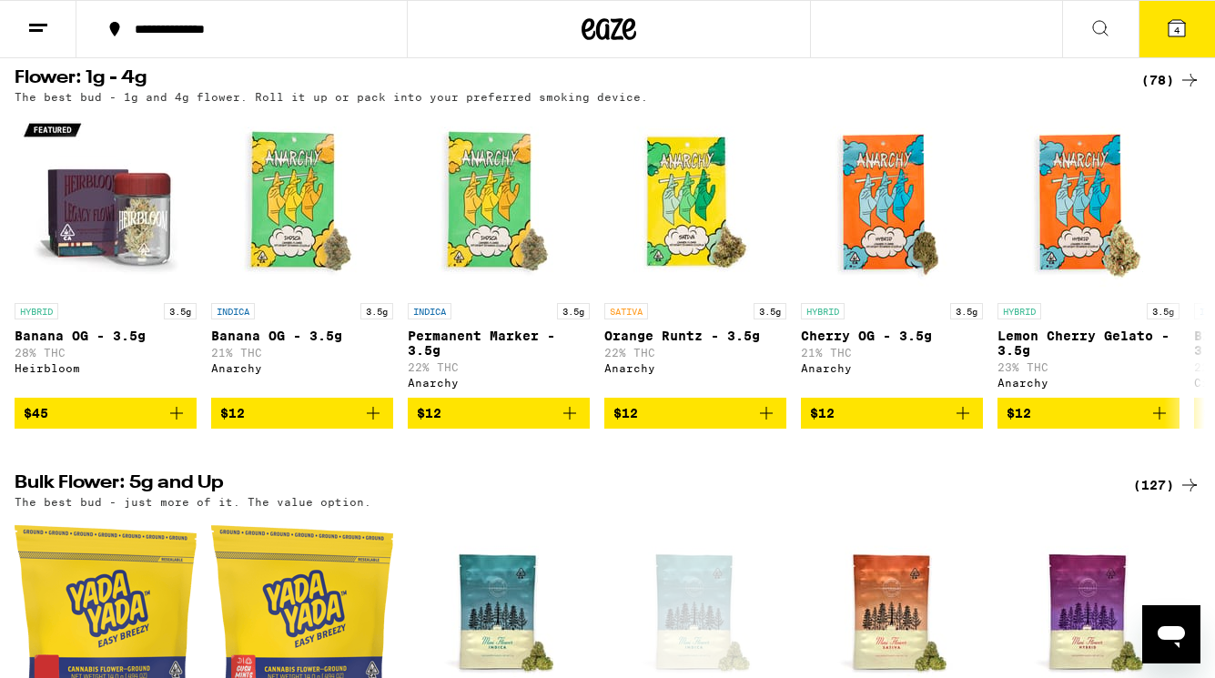
click at [1187, 32] on button "4" at bounding box center [1176, 29] width 76 height 56
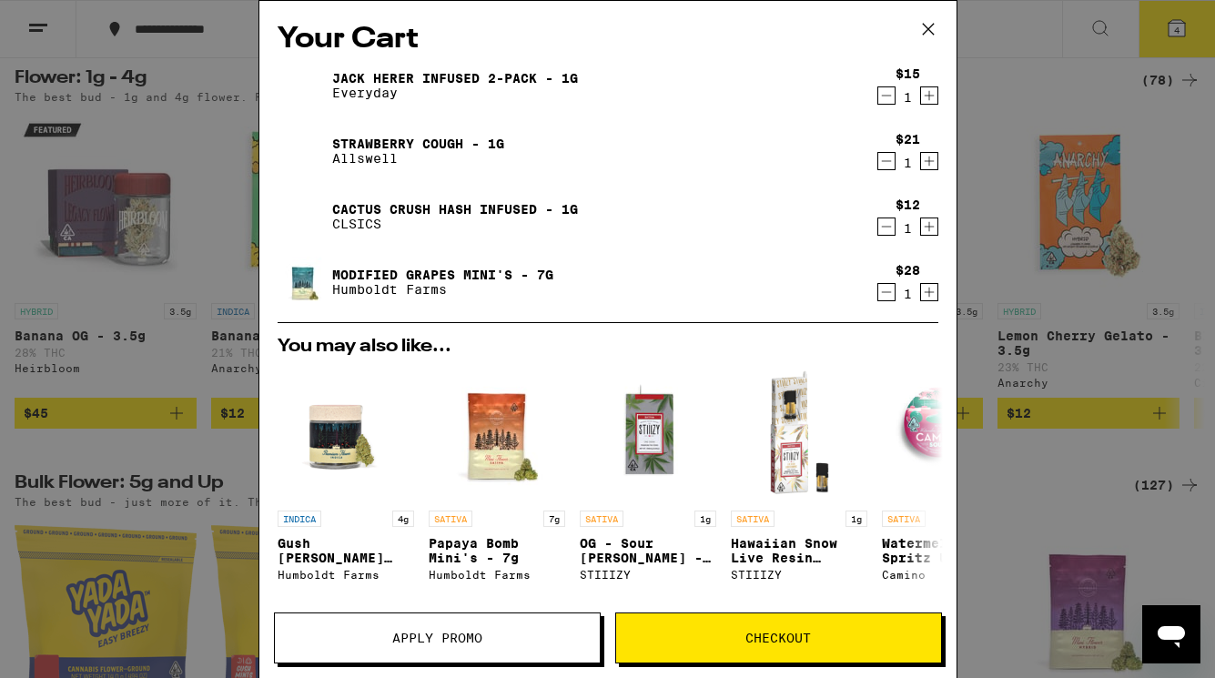
click at [878, 162] on icon "Decrement" at bounding box center [886, 161] width 16 height 22
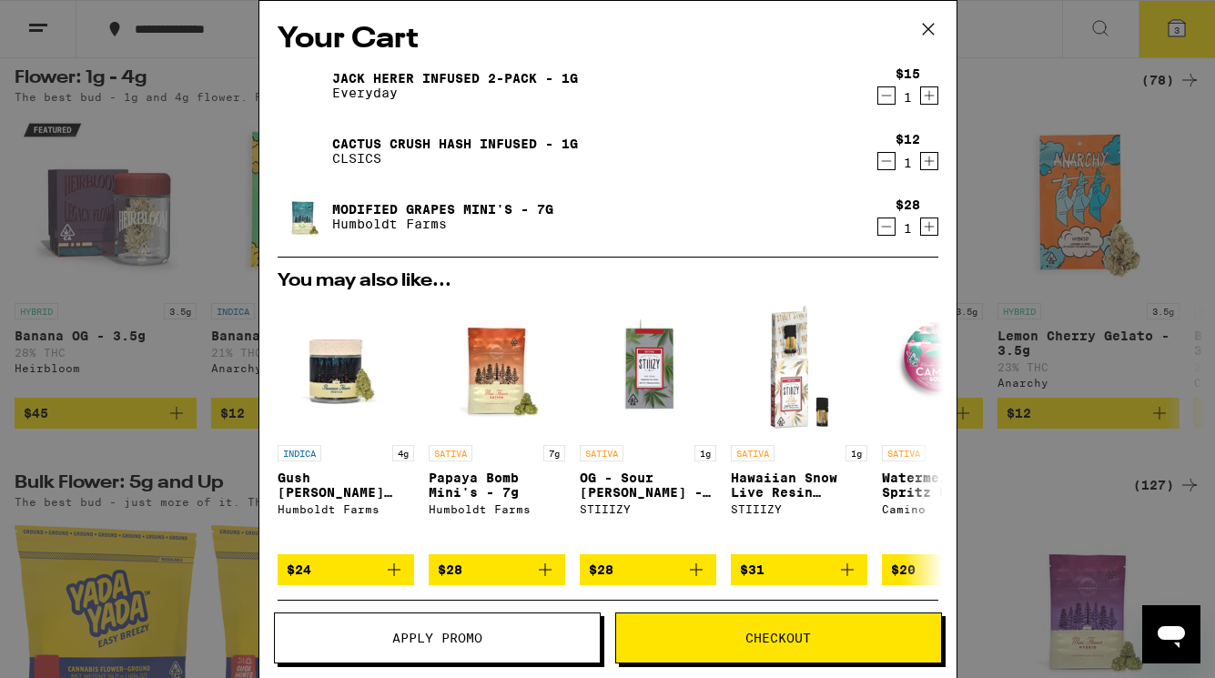
click at [878, 96] on icon "Decrement" at bounding box center [886, 96] width 16 height 22
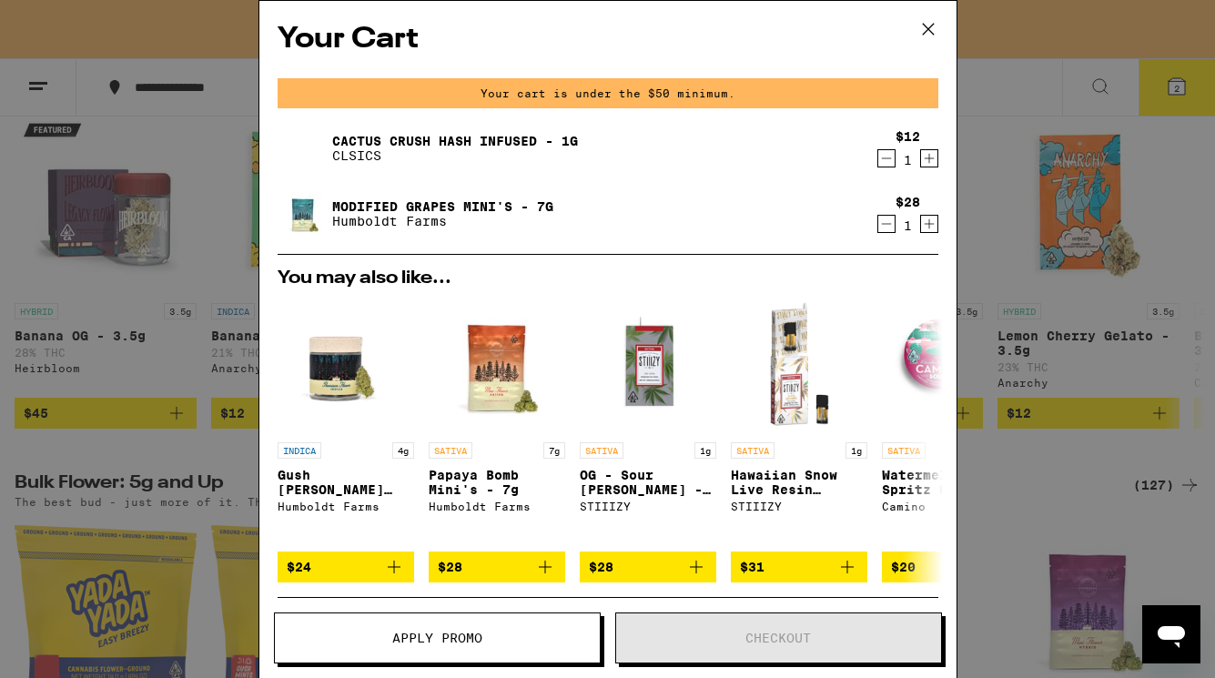
click at [924, 22] on icon at bounding box center [927, 28] width 27 height 27
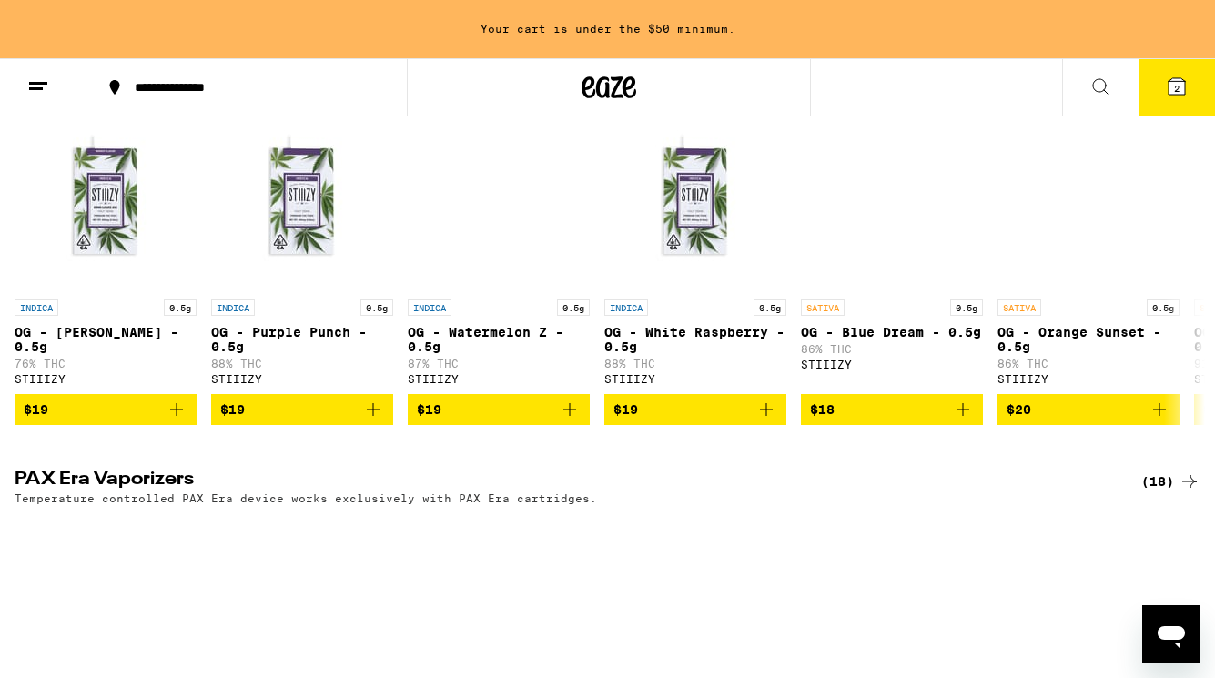
scroll to position [3769, 0]
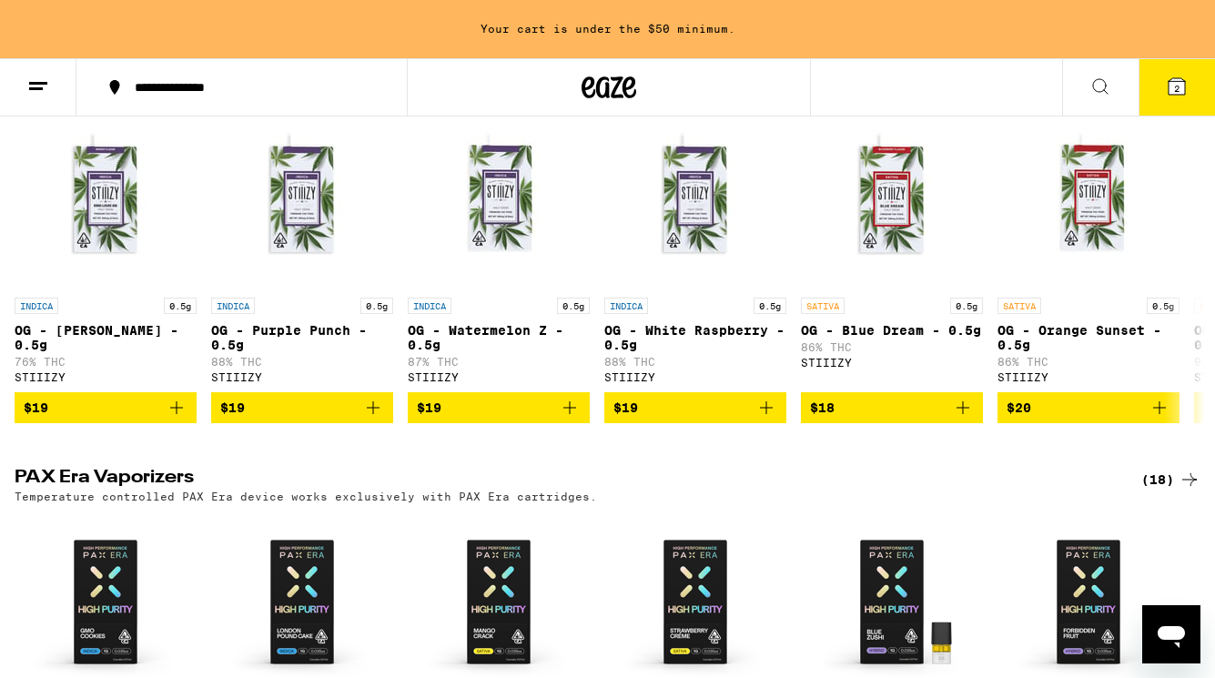
click at [1159, 86] on div "(36)" at bounding box center [1170, 75] width 59 height 22
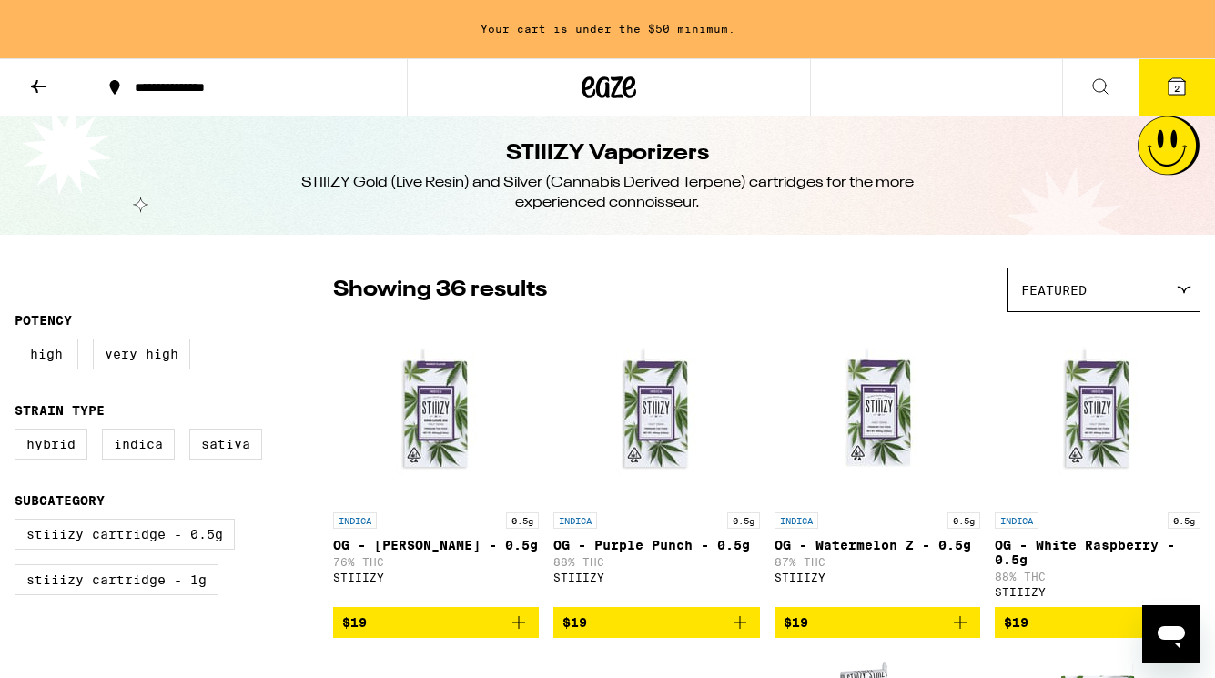
click at [40, 96] on icon at bounding box center [38, 87] width 22 height 22
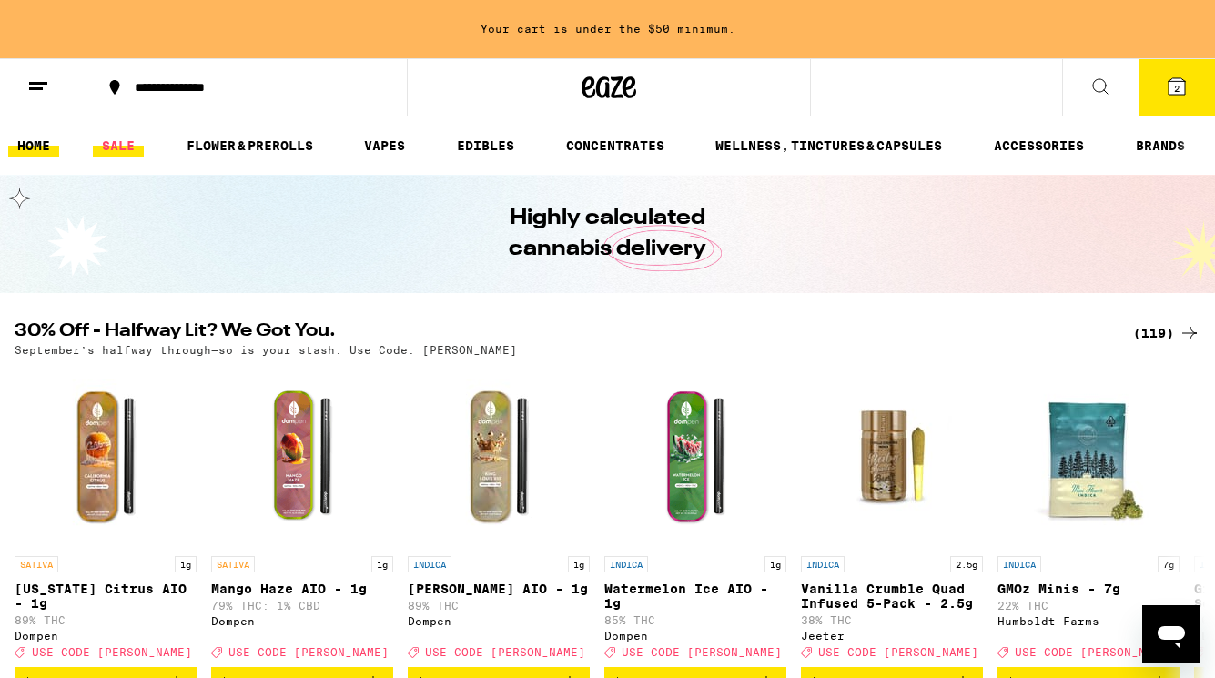
click at [122, 138] on link "SALE" at bounding box center [118, 146] width 51 height 22
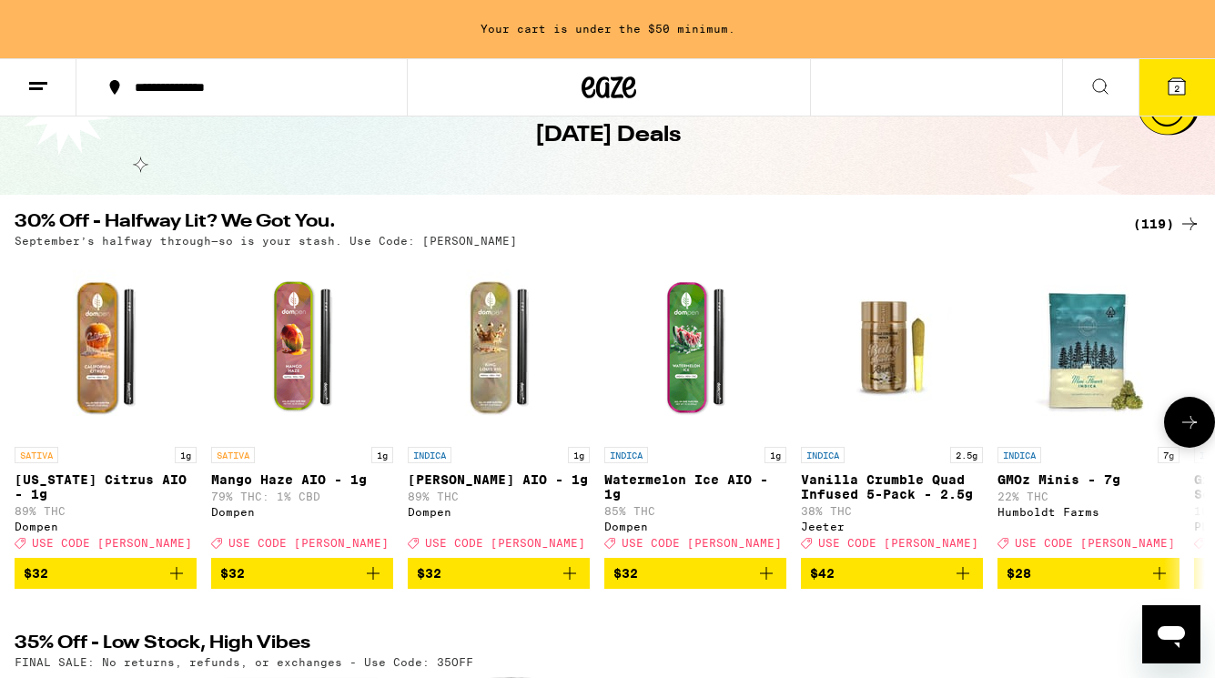
scroll to position [63, 0]
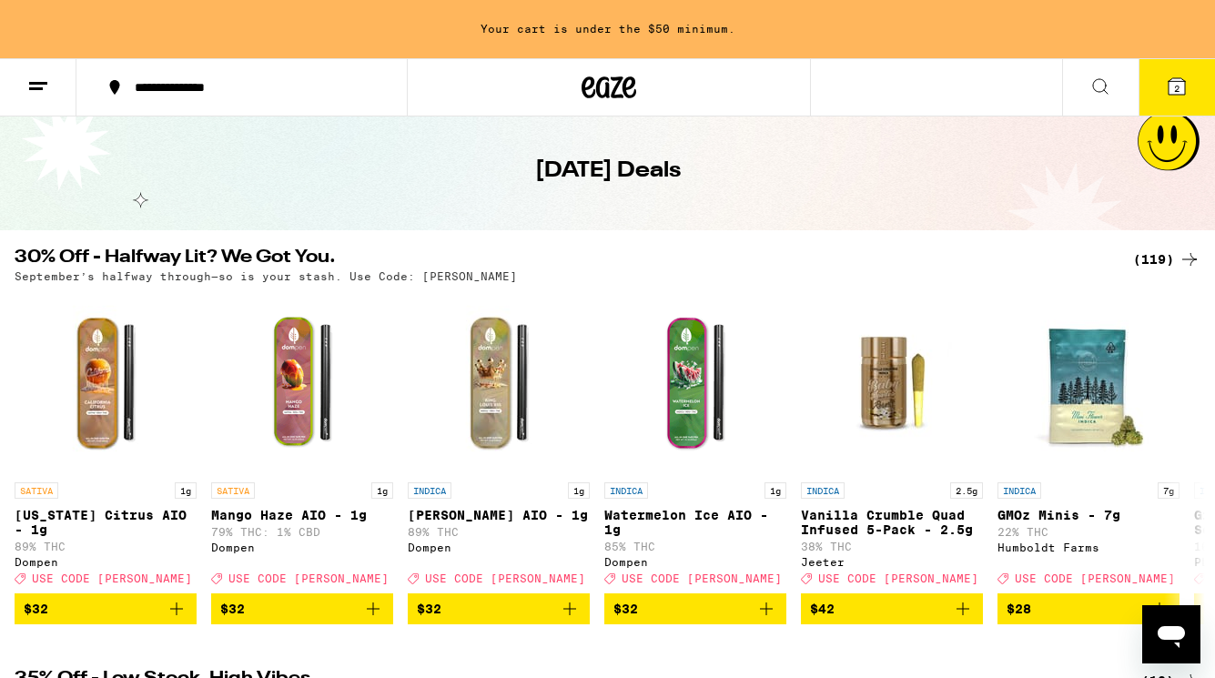
click at [1147, 259] on div "(119)" at bounding box center [1166, 259] width 67 height 22
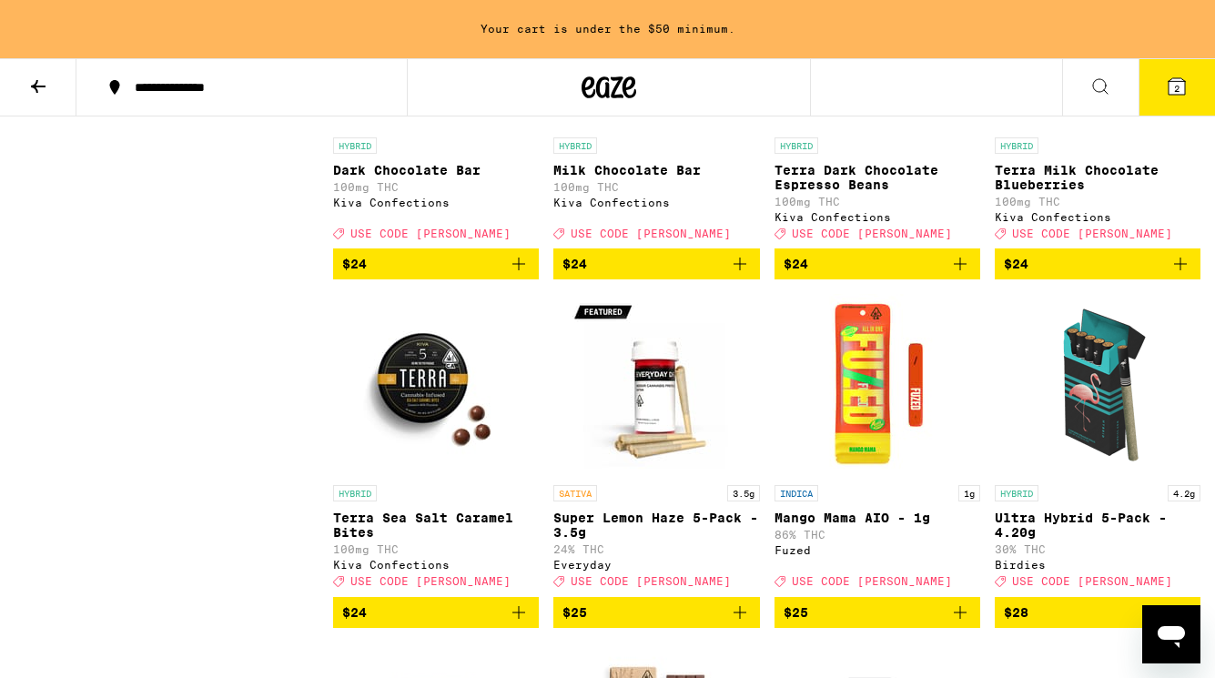
scroll to position [5989, 0]
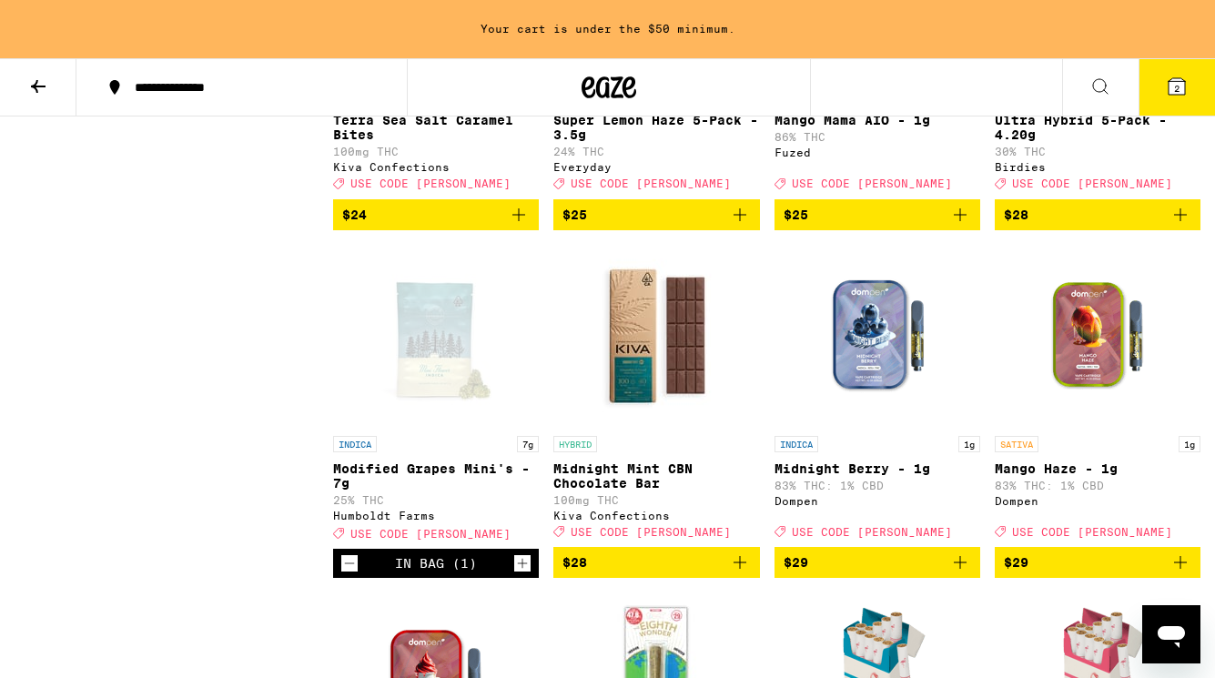
click at [1166, 102] on button "2" at bounding box center [1176, 87] width 76 height 56
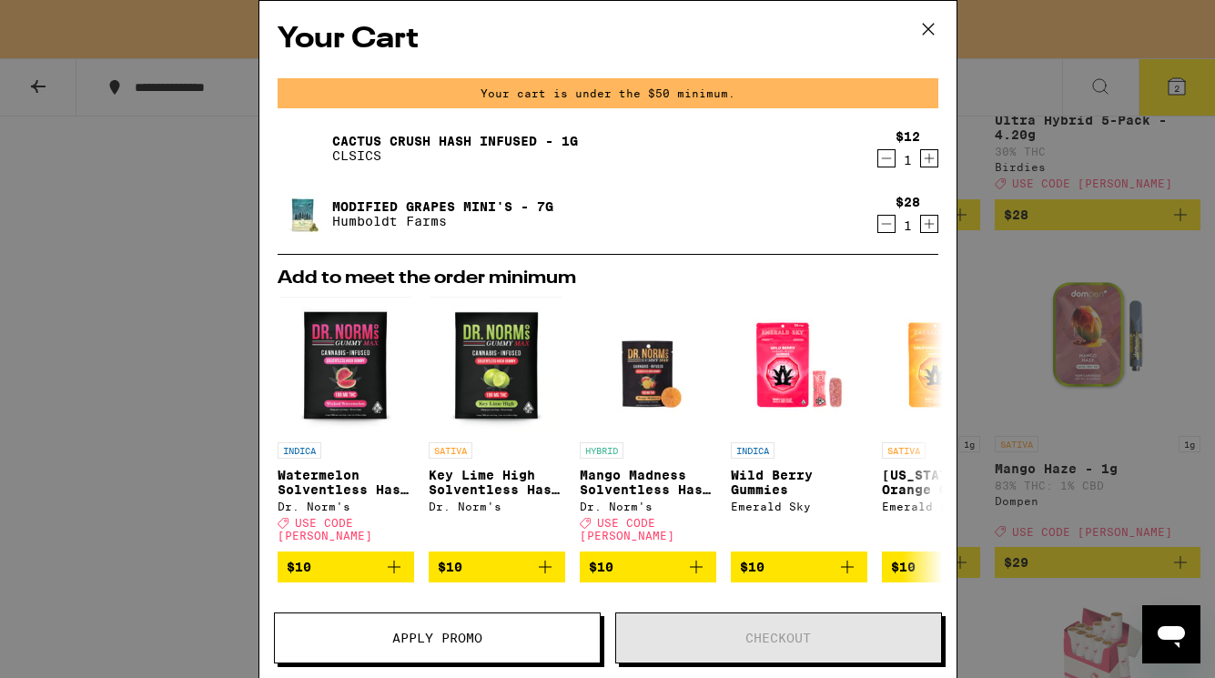
click at [935, 19] on icon at bounding box center [927, 28] width 27 height 27
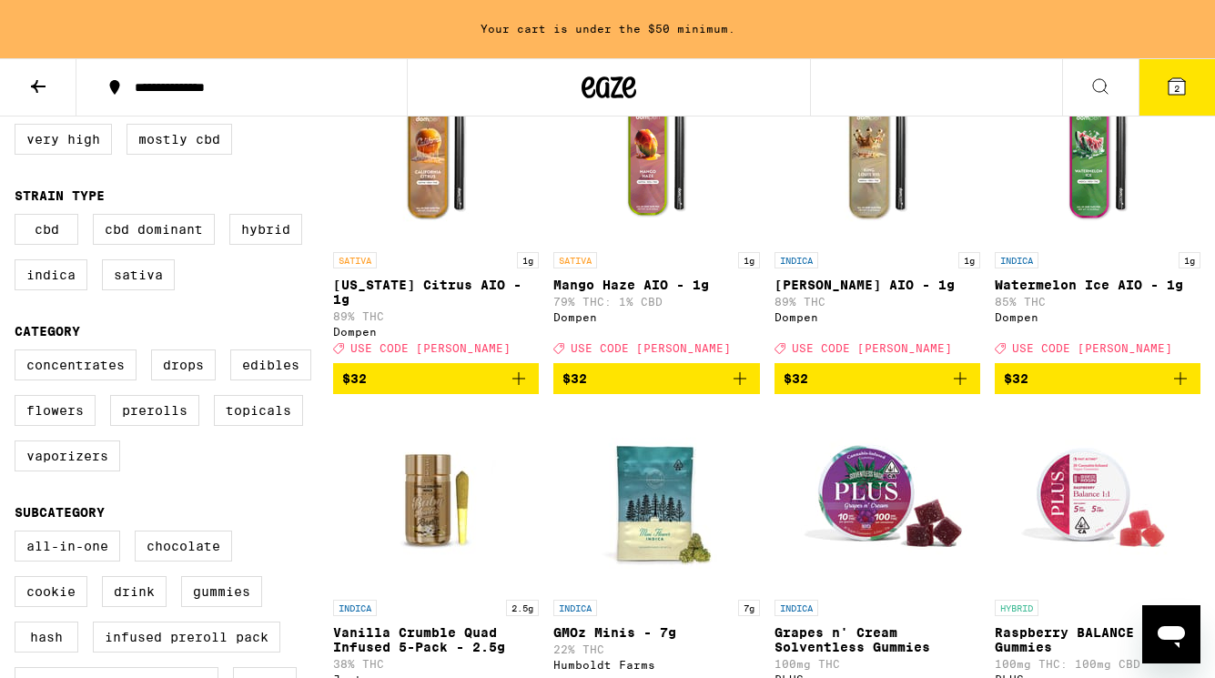
scroll to position [299, 0]
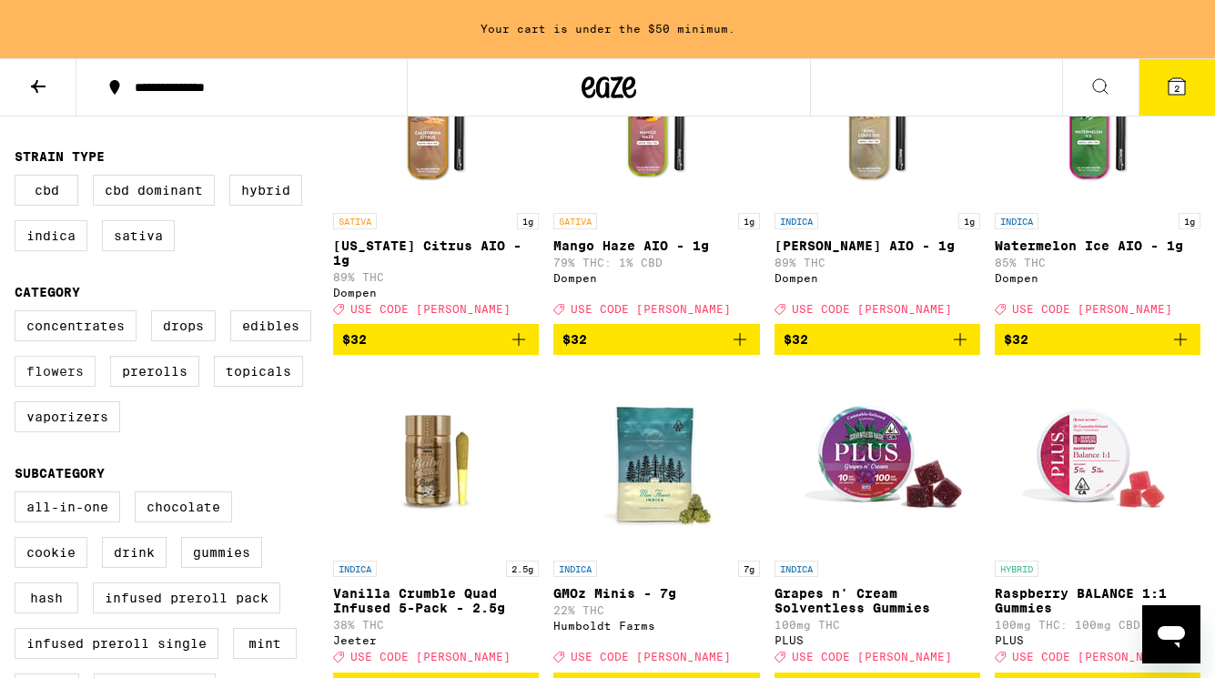
click at [57, 387] on label "Flowers" at bounding box center [55, 371] width 81 height 31
click at [19, 314] on input "Flowers" at bounding box center [18, 313] width 1 height 1
checkbox input "true"
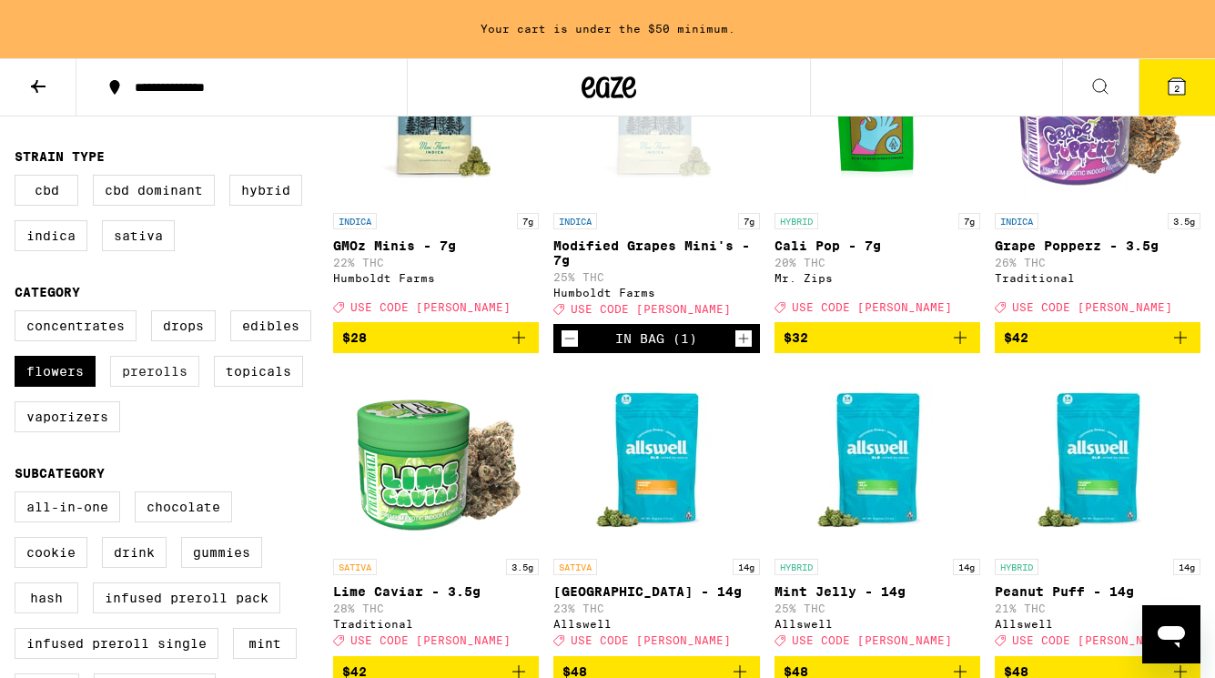
click at [135, 387] on label "Prerolls" at bounding box center [154, 371] width 89 height 31
click at [19, 314] on input "Prerolls" at bounding box center [18, 313] width 1 height 1
checkbox input "true"
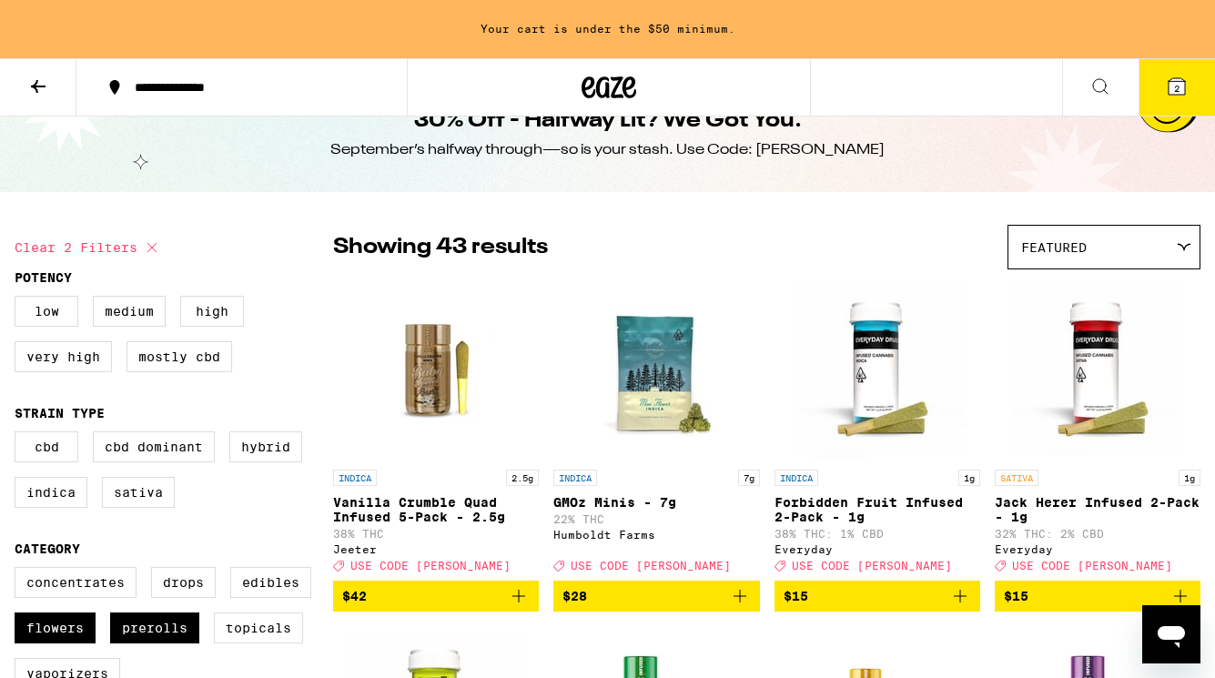
scroll to position [16, 0]
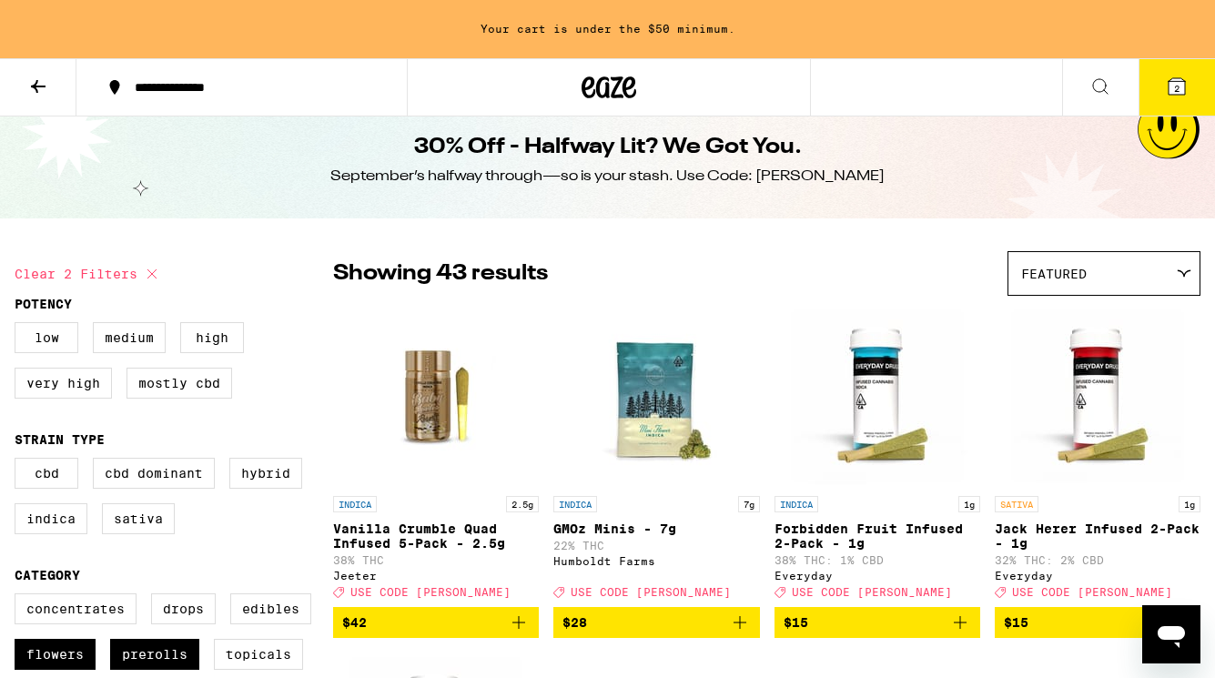
click at [1050, 257] on div "Featured" at bounding box center [1103, 273] width 191 height 43
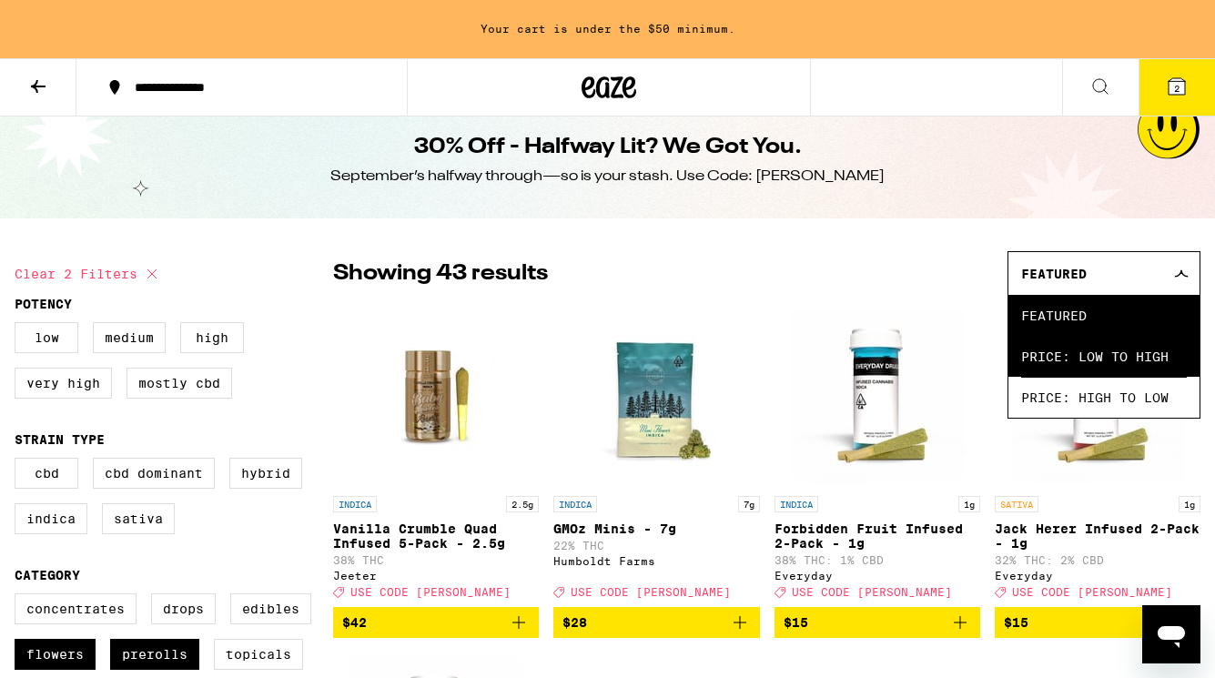
click at [1034, 362] on span "Price: Low to High" at bounding box center [1104, 356] width 166 height 41
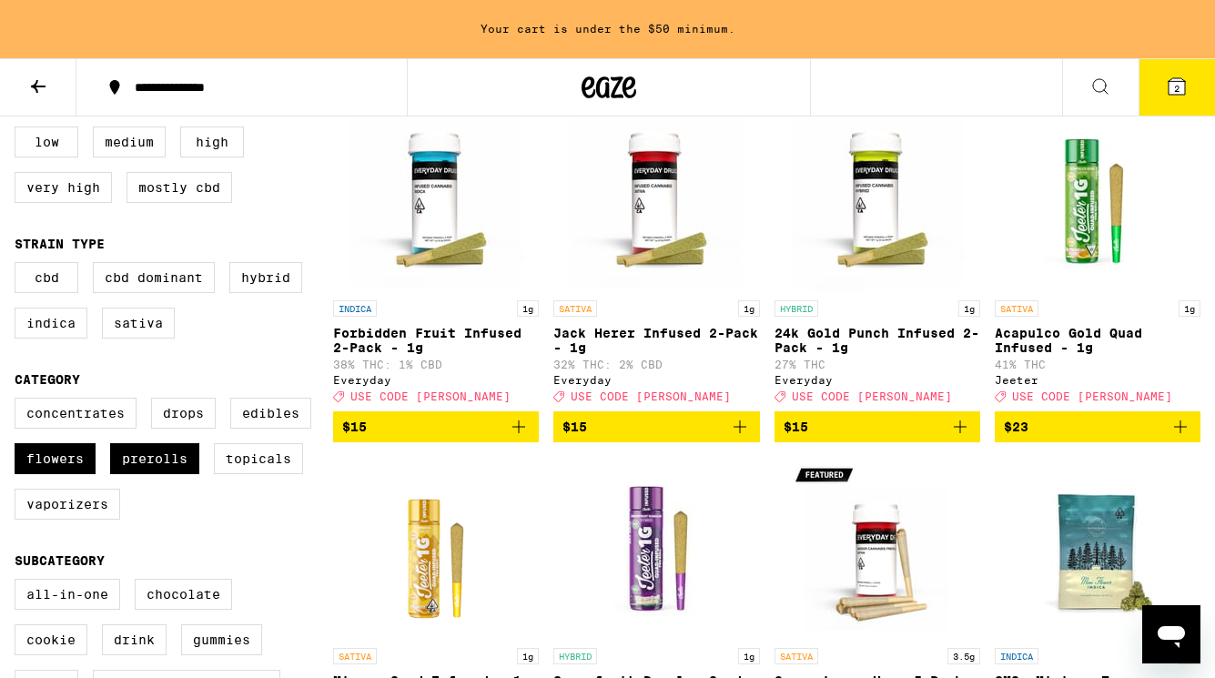
scroll to position [96, 0]
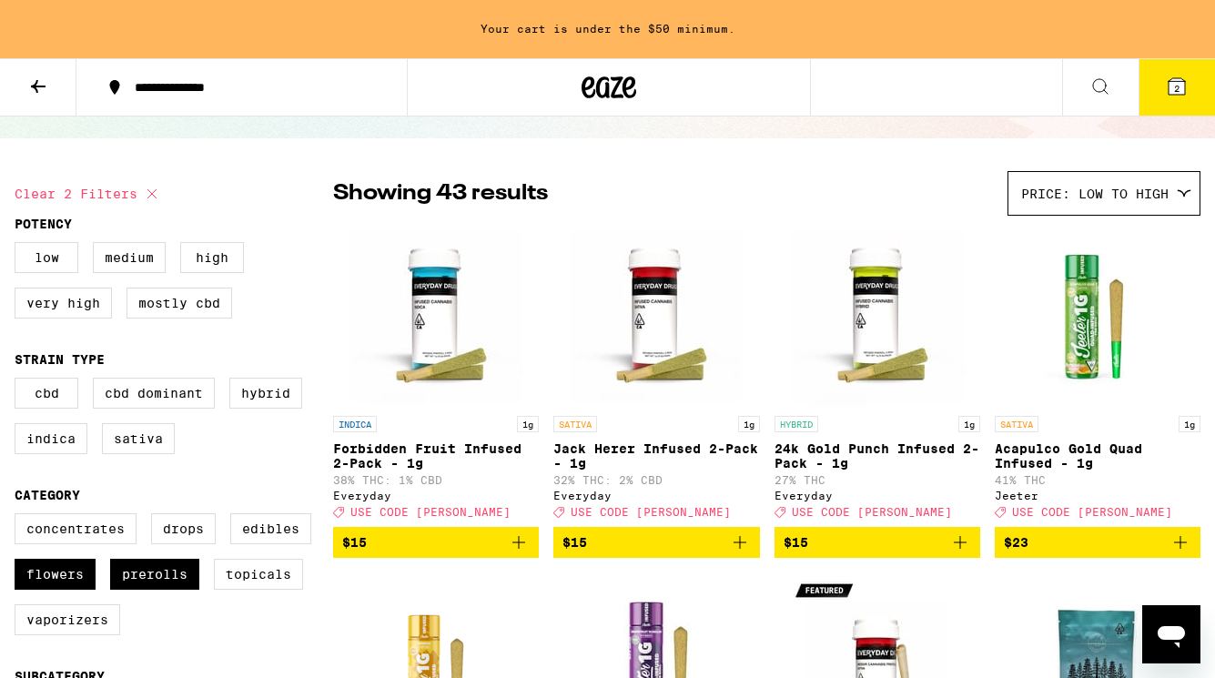
click at [744, 550] on icon "Add to bag" at bounding box center [740, 542] width 22 height 22
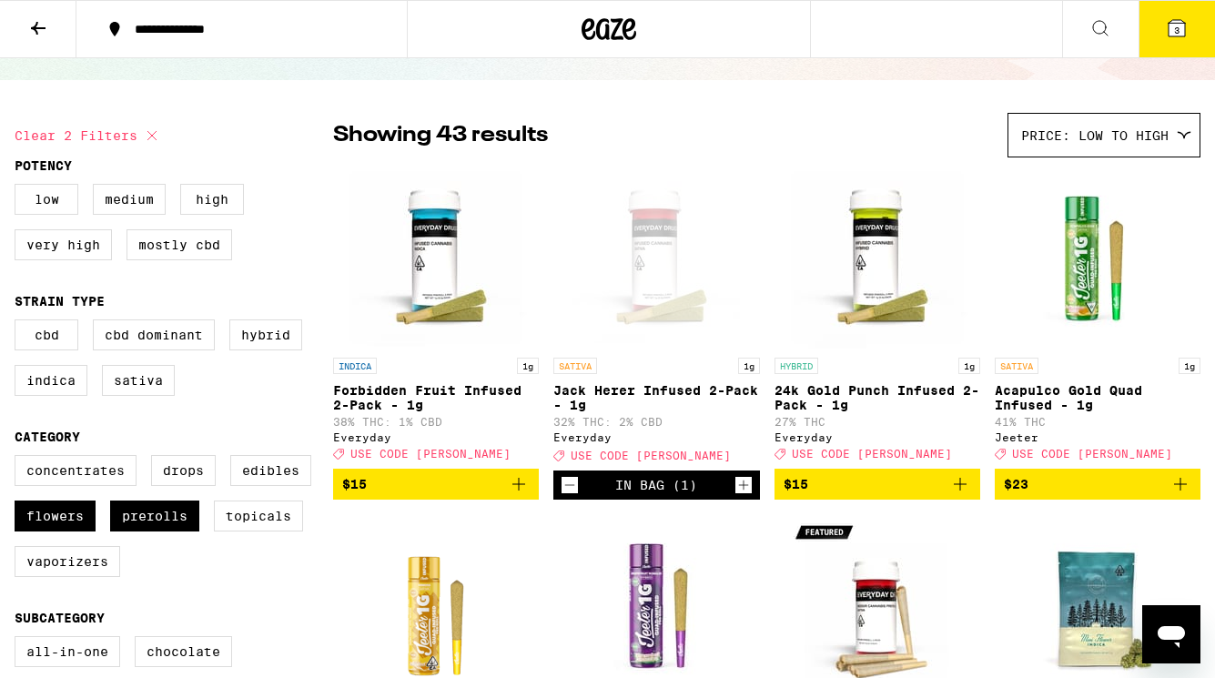
scroll to position [38, 0]
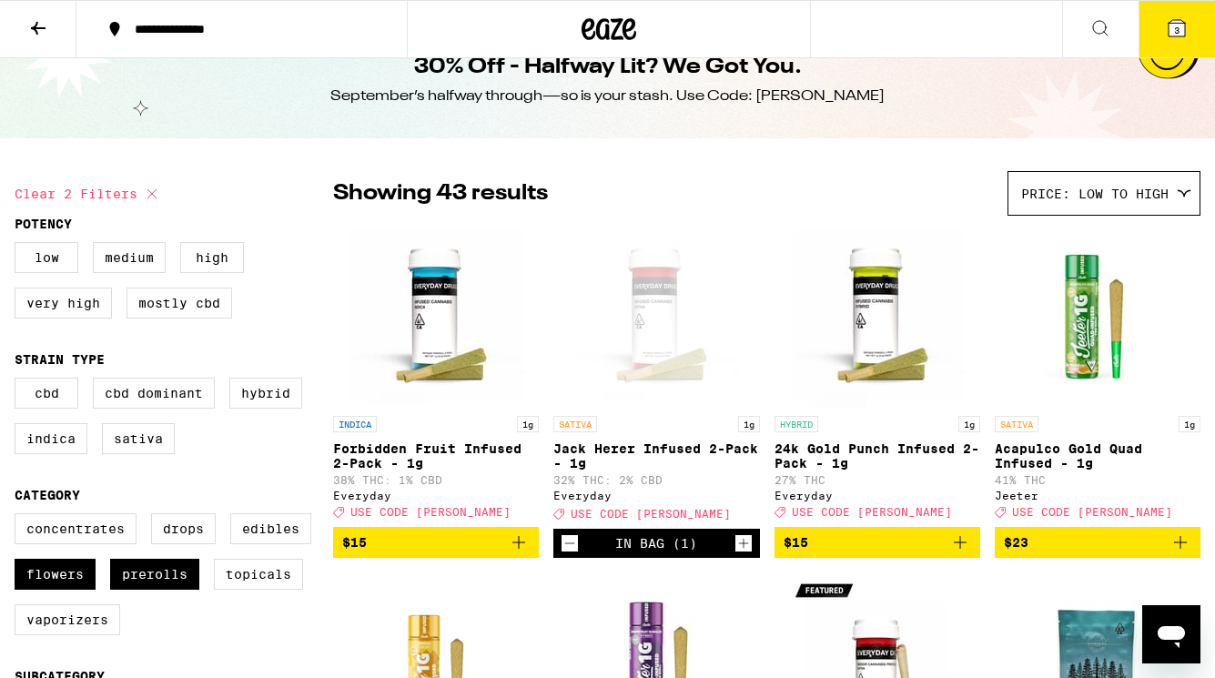
click at [1178, 12] on button "3" at bounding box center [1176, 29] width 76 height 56
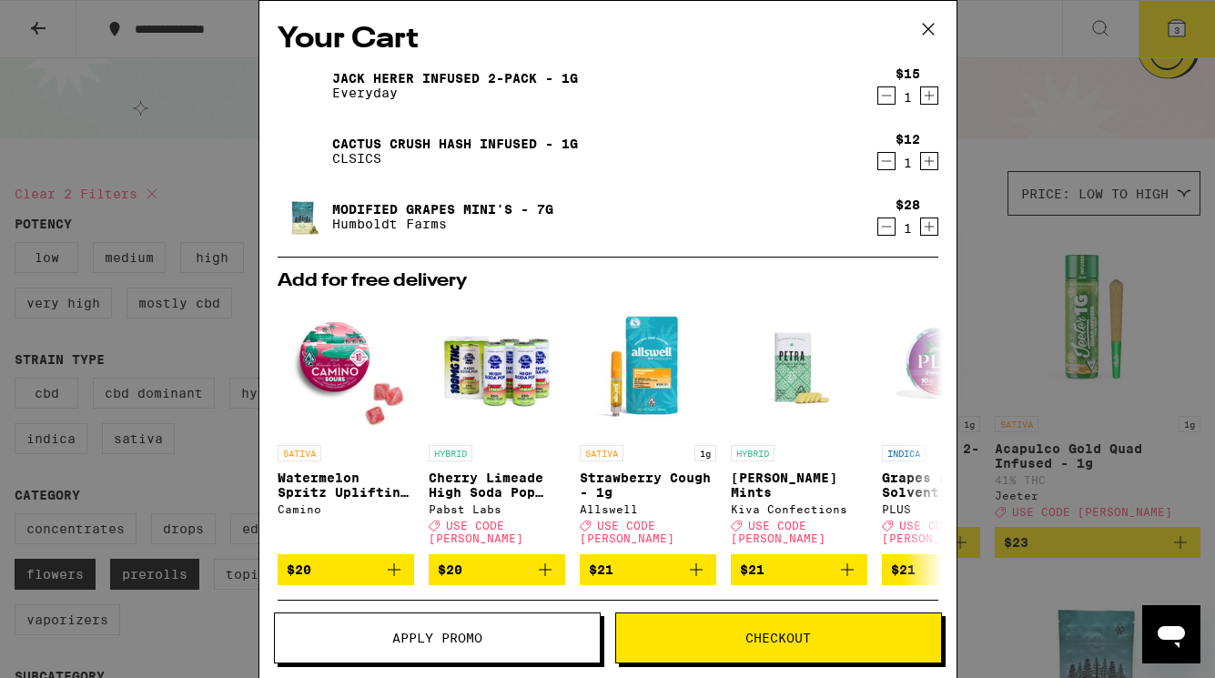
click at [921, 31] on icon at bounding box center [927, 28] width 27 height 27
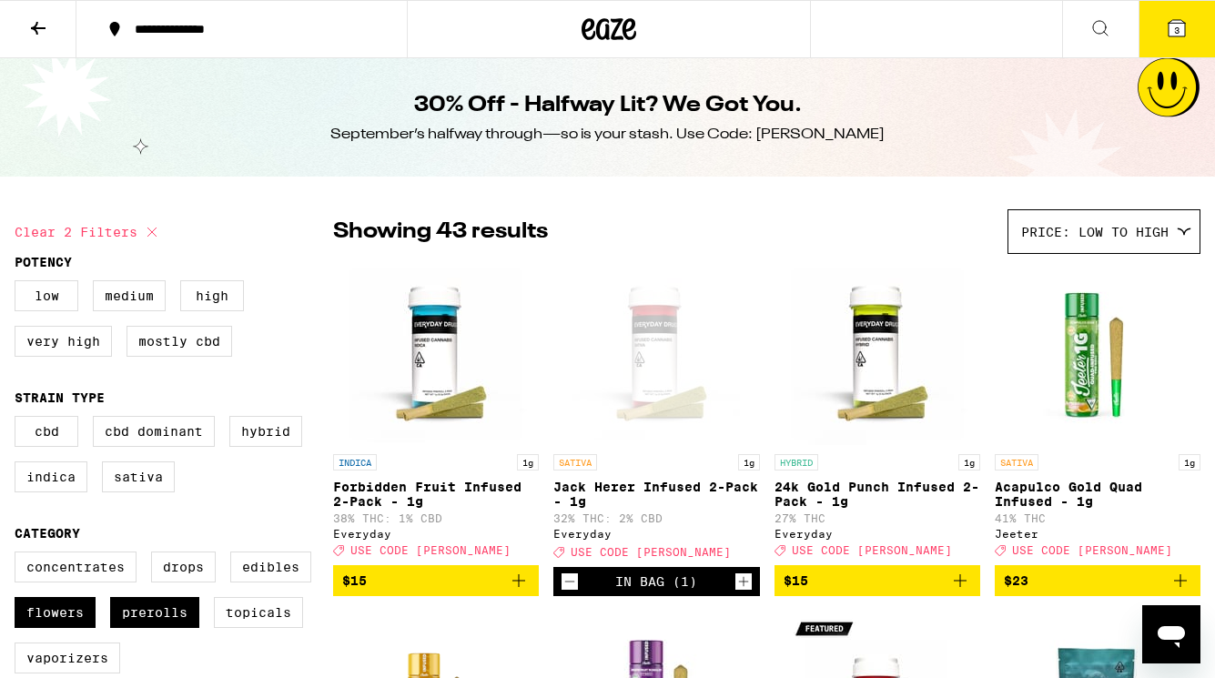
click at [39, 20] on icon at bounding box center [38, 28] width 22 height 22
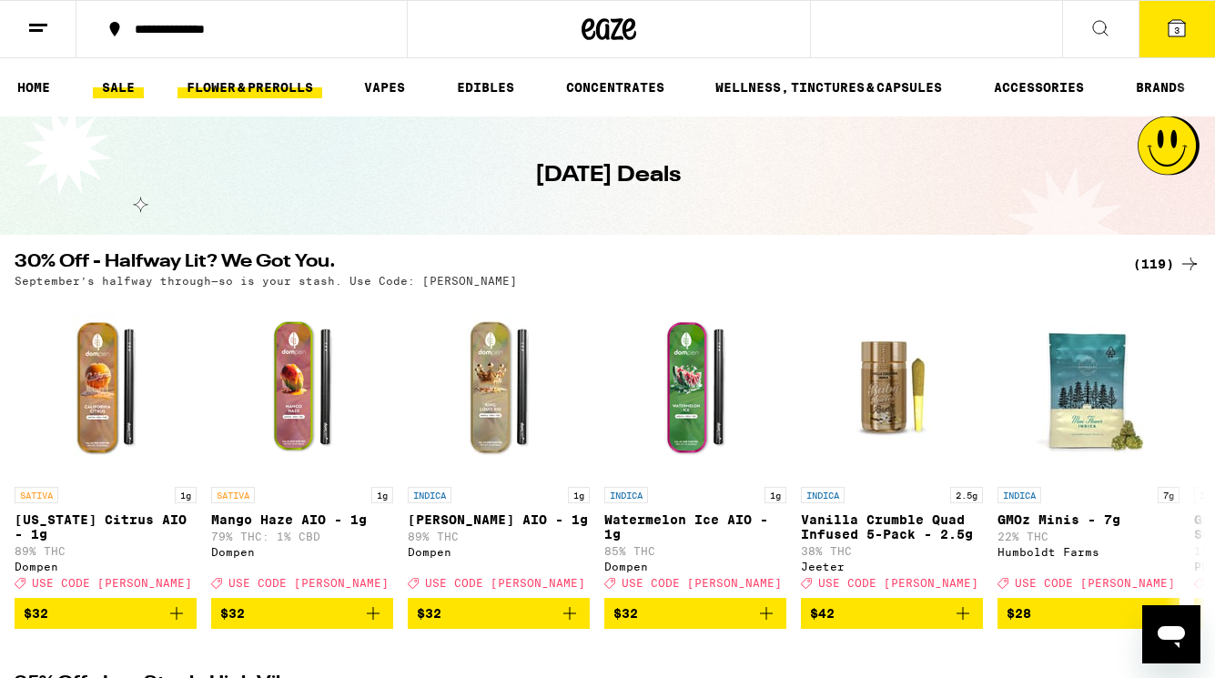
click at [269, 82] on link "FLOWER & PREROLLS" at bounding box center [249, 87] width 145 height 22
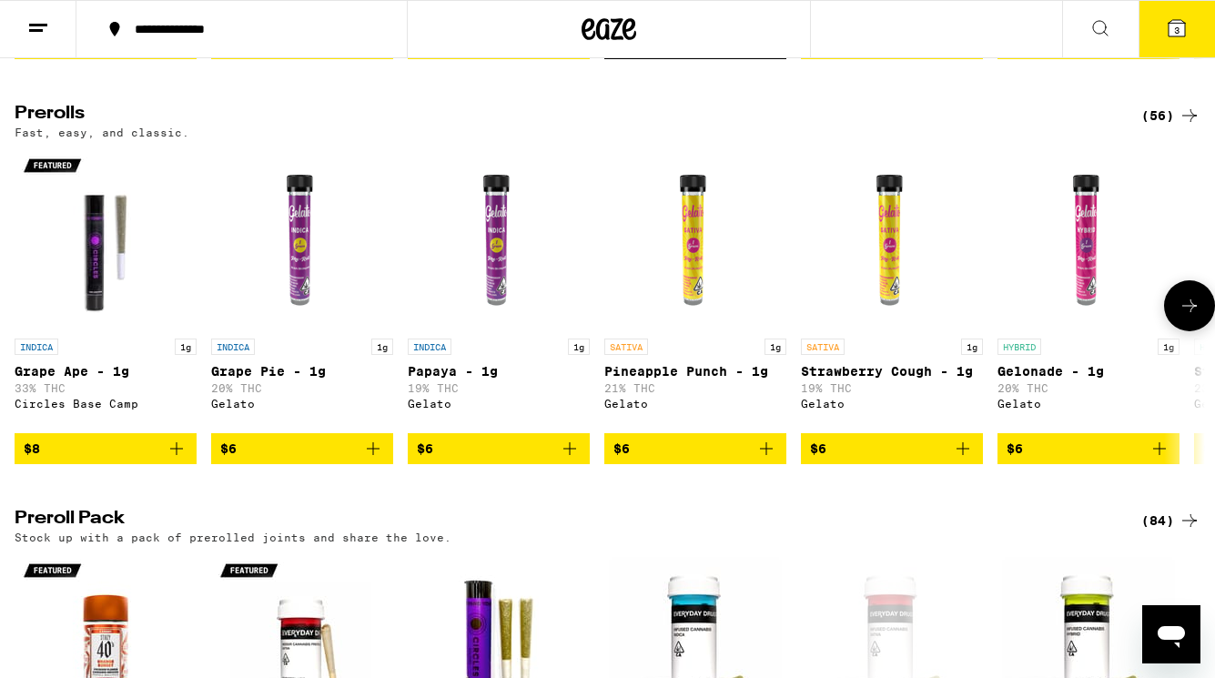
scroll to position [971, 0]
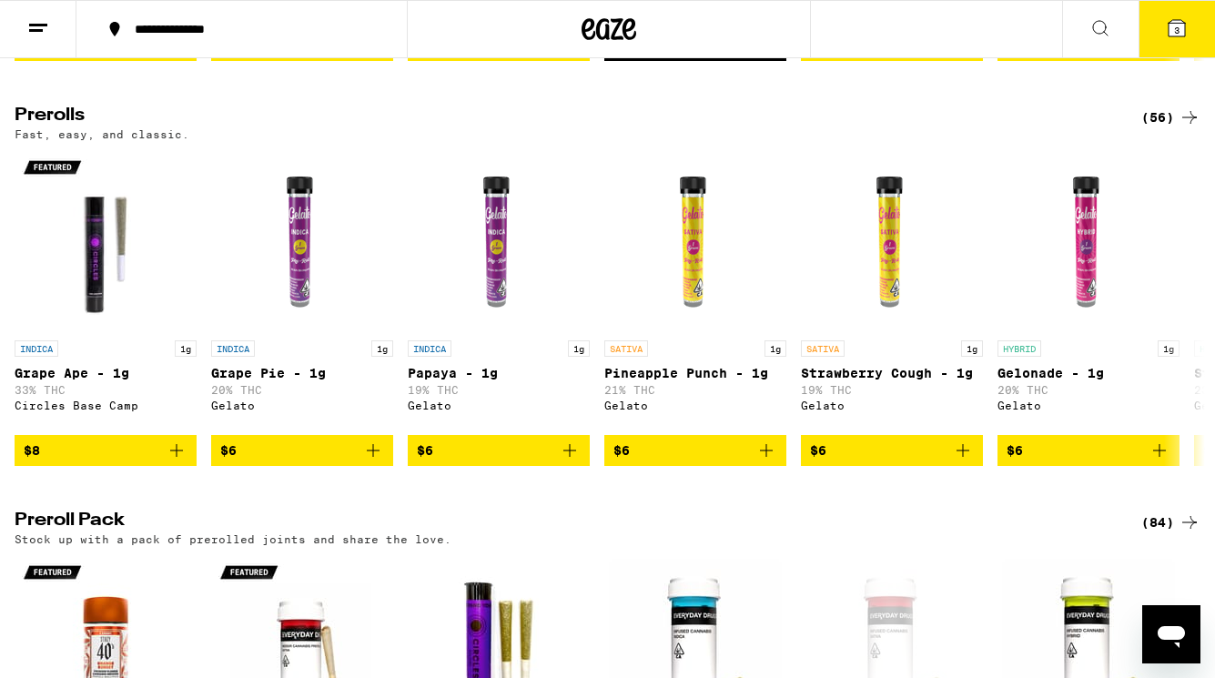
click at [1154, 128] on div "(56)" at bounding box center [1170, 117] width 59 height 22
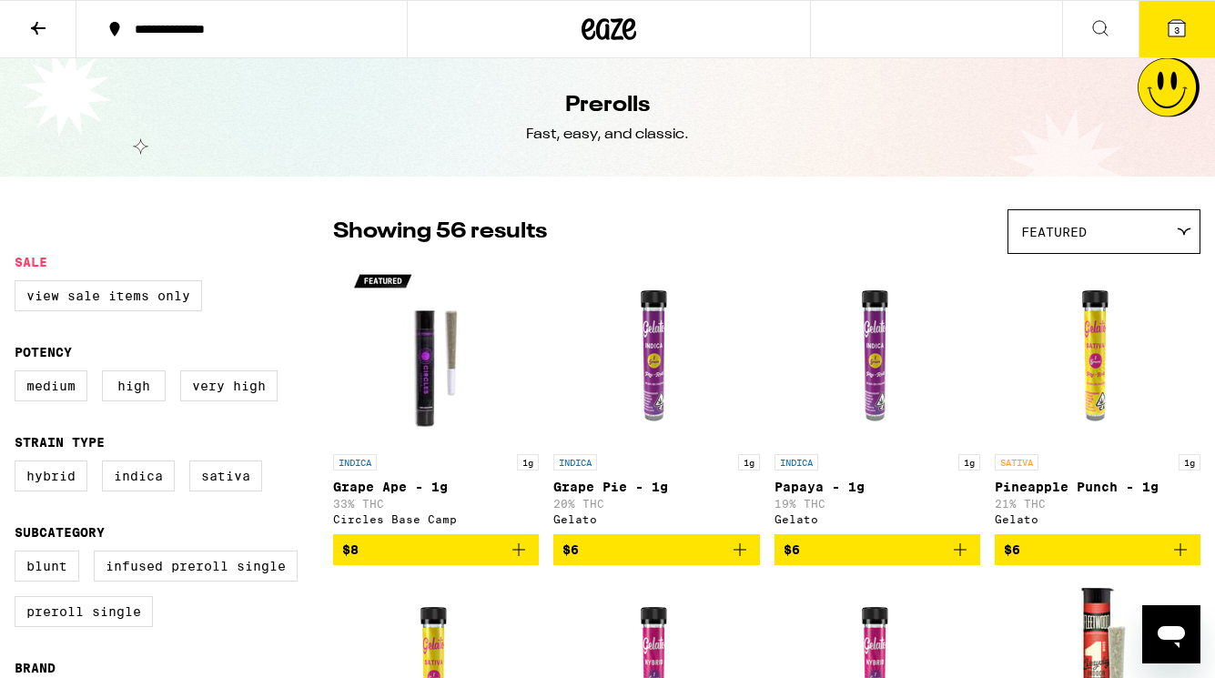
click at [1069, 247] on div "Featured" at bounding box center [1103, 231] width 191 height 43
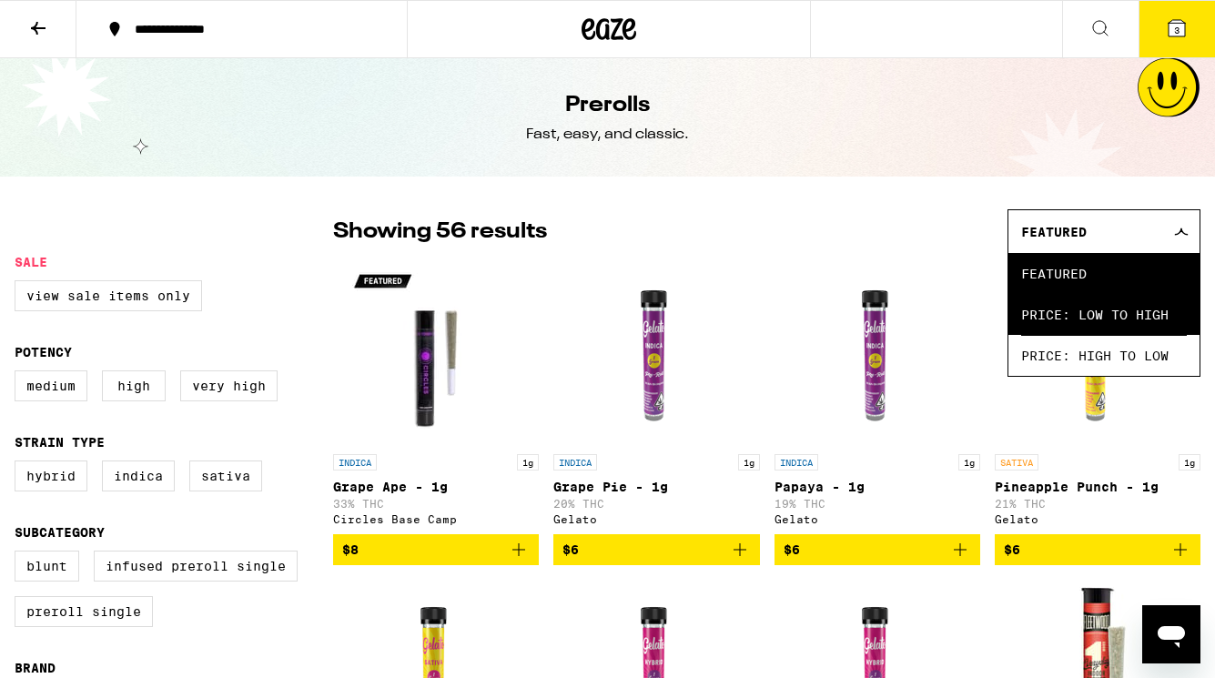
click at [1060, 327] on span "Price: Low to High" at bounding box center [1104, 314] width 166 height 41
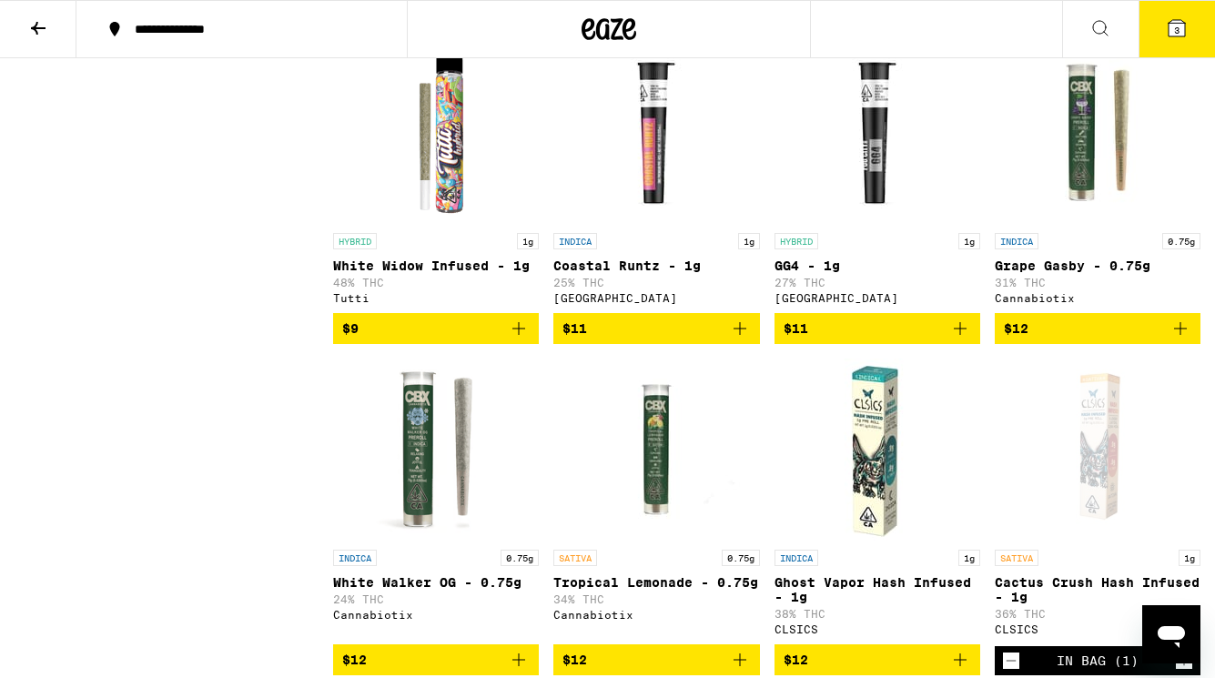
scroll to position [1478, 0]
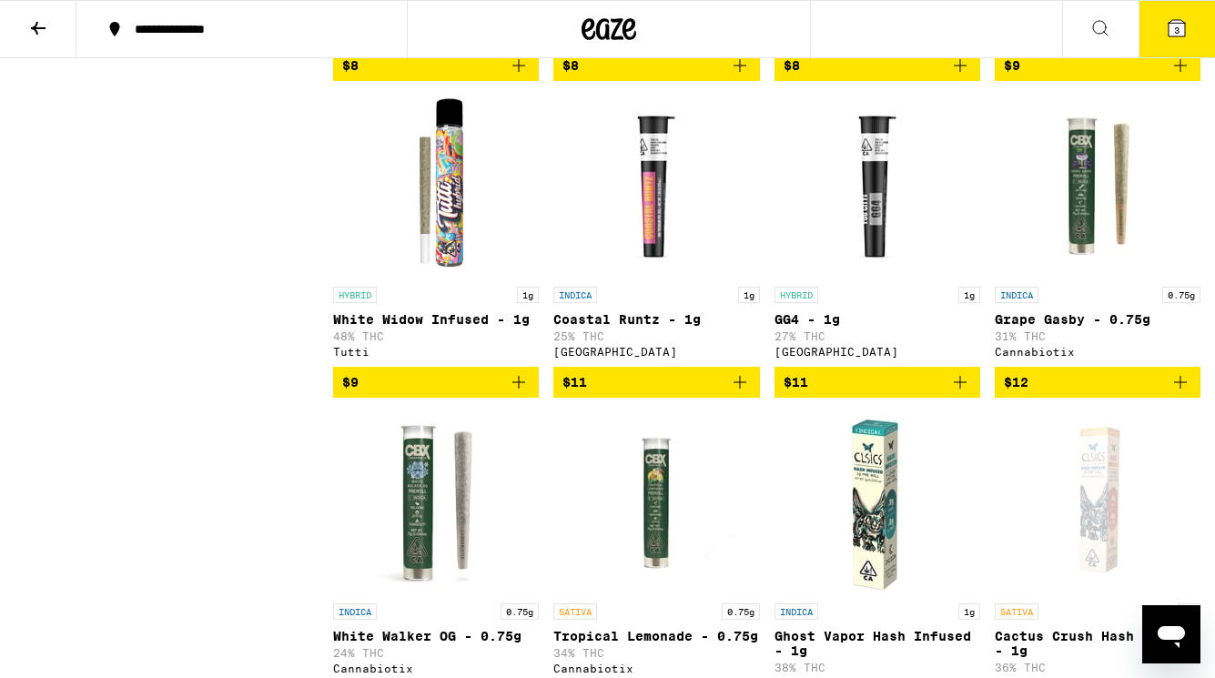
click at [520, 393] on icon "Add to bag" at bounding box center [519, 382] width 22 height 22
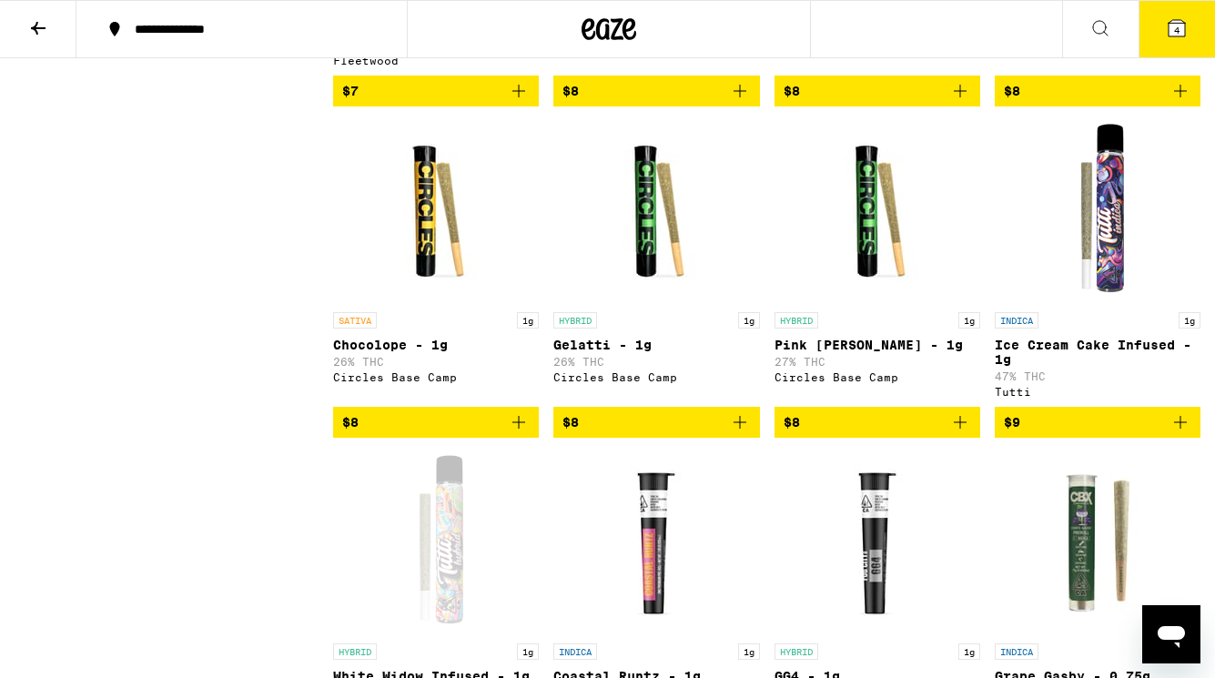
scroll to position [1114, 0]
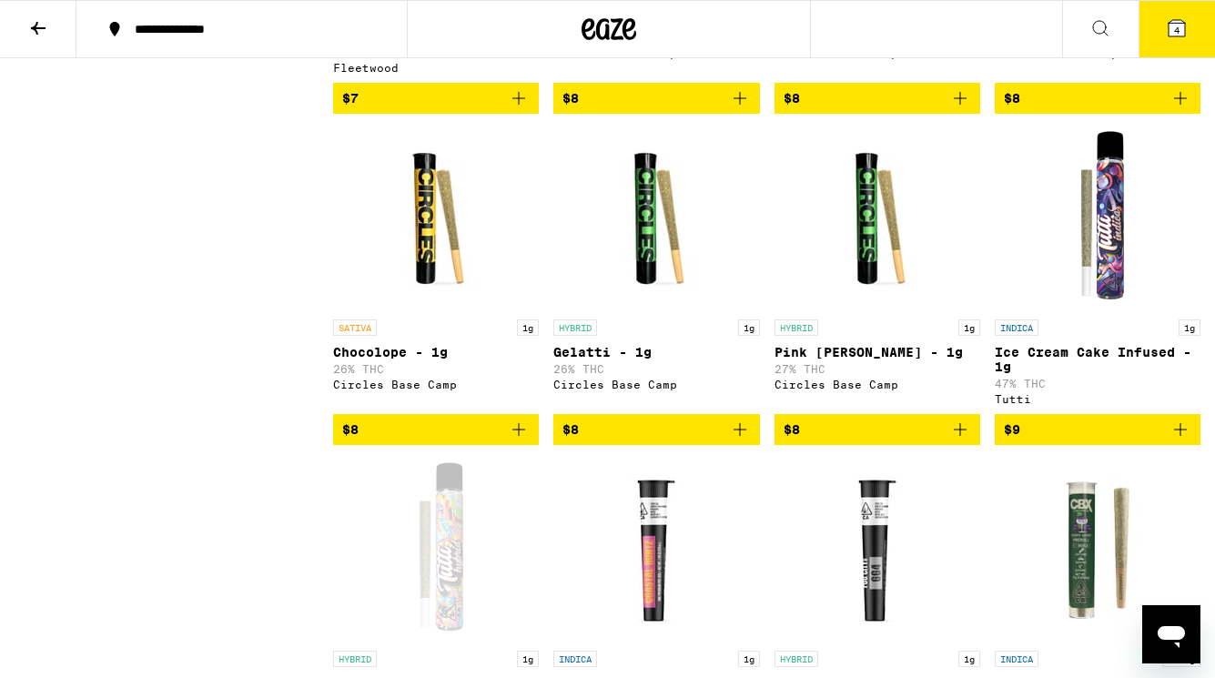
click at [1182, 40] on button "4" at bounding box center [1176, 29] width 76 height 56
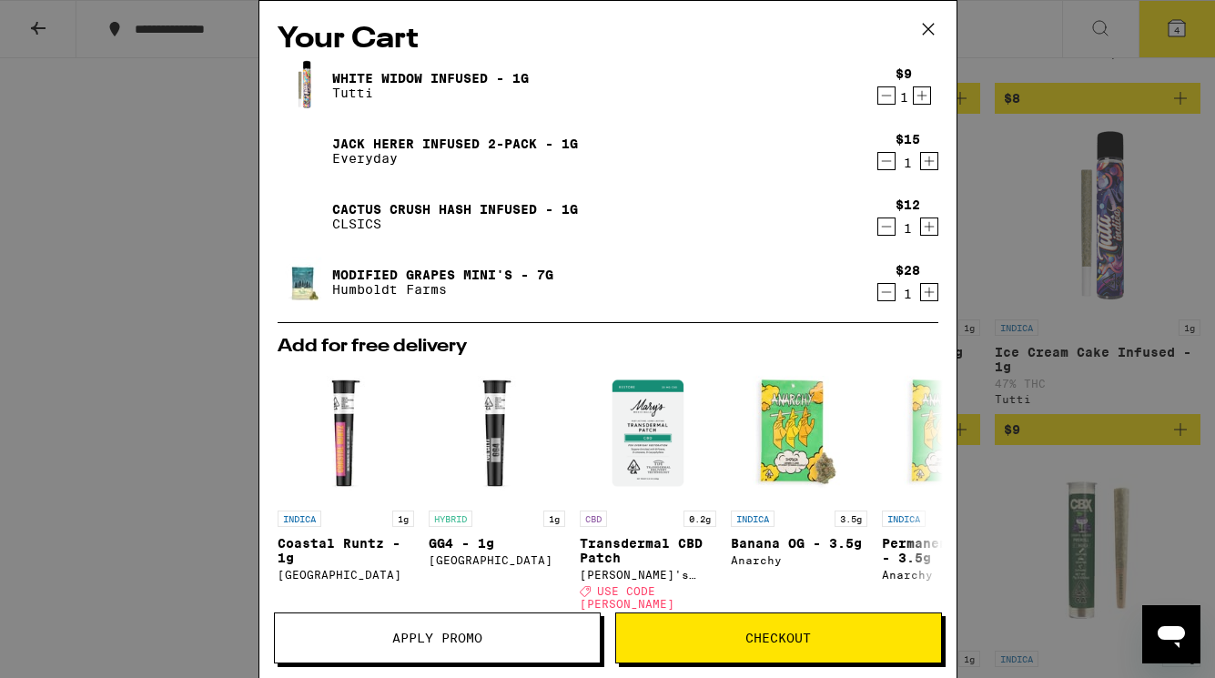
click at [880, 161] on icon "Decrement" at bounding box center [886, 161] width 16 height 22
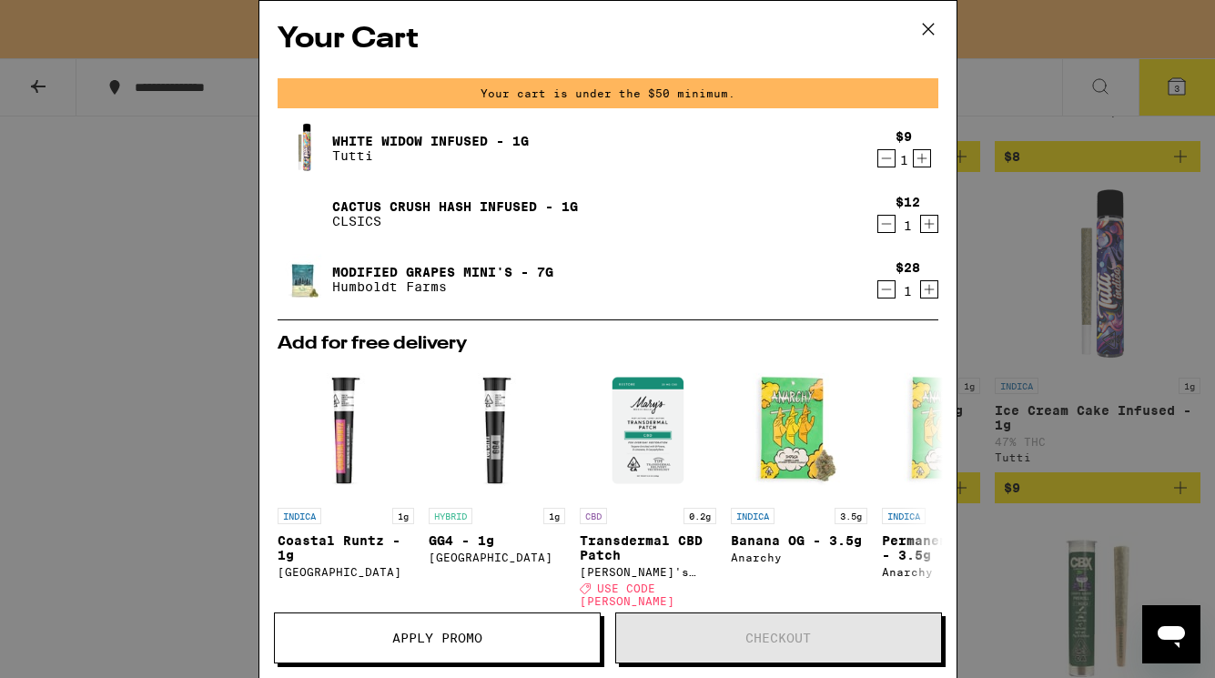
scroll to position [1172, 0]
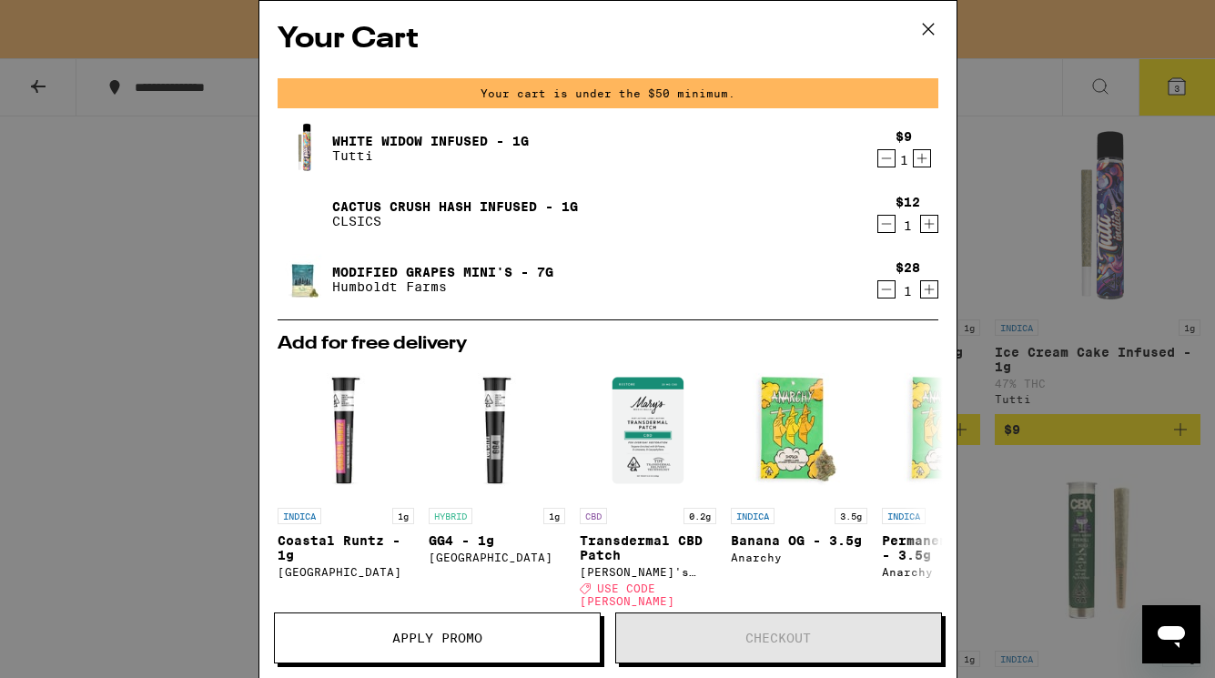
click at [927, 33] on icon at bounding box center [927, 28] width 27 height 27
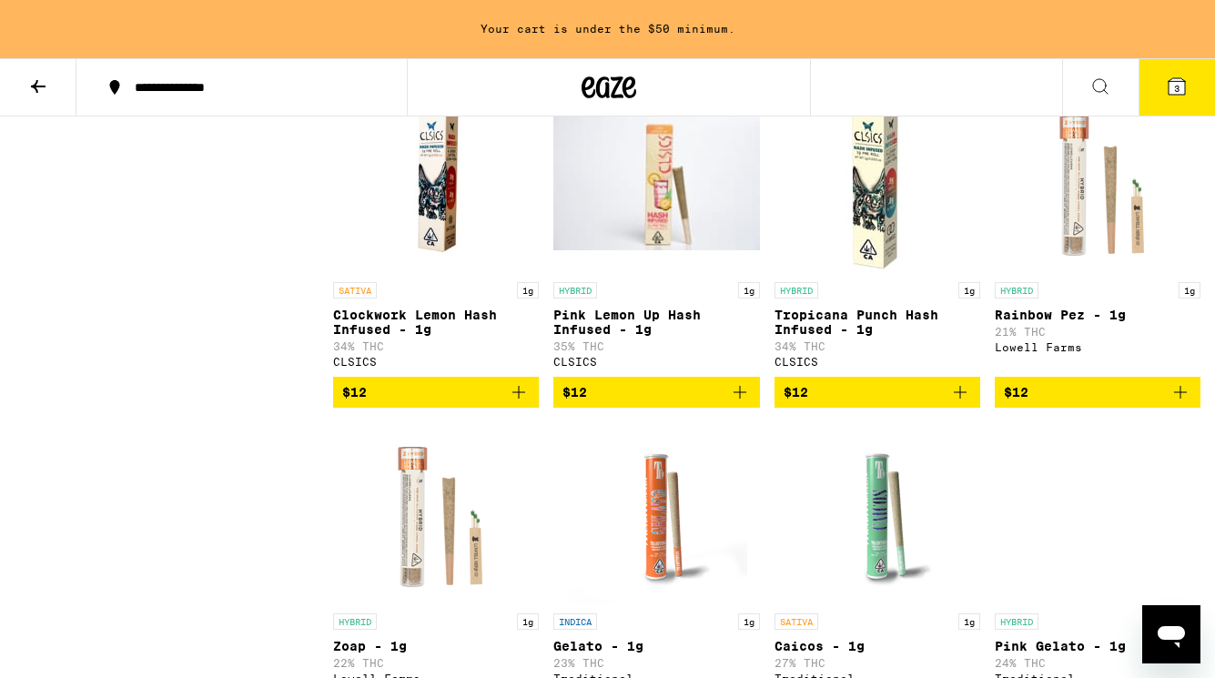
scroll to position [2161, 0]
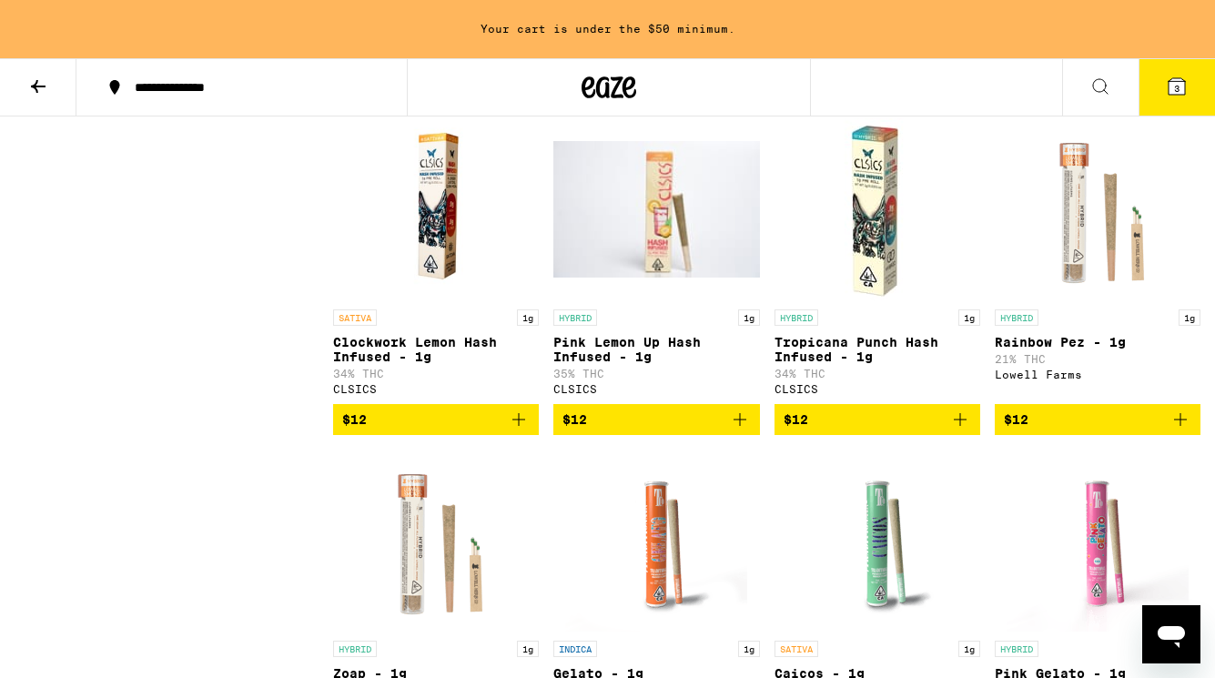
click at [1180, 82] on icon at bounding box center [1176, 86] width 16 height 16
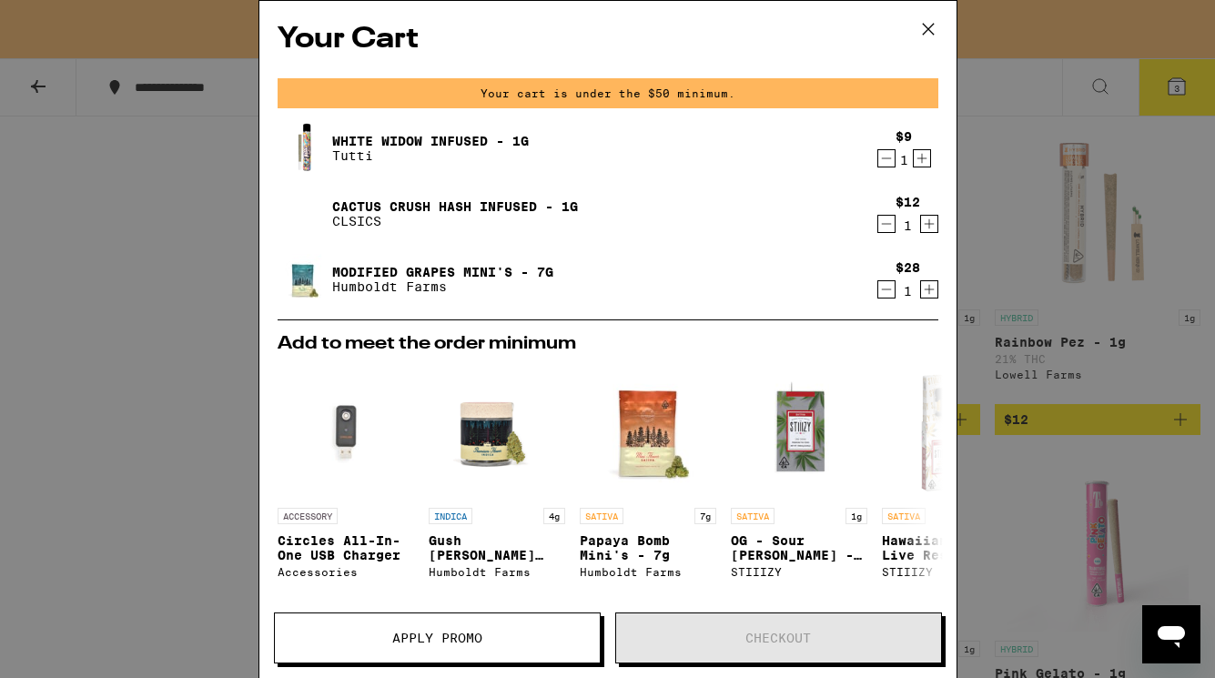
click at [188, 419] on div "Your Cart Your cart is under the $50 minimum. White Widow Infused - 1g Tutti $9…" at bounding box center [607, 339] width 1215 height 678
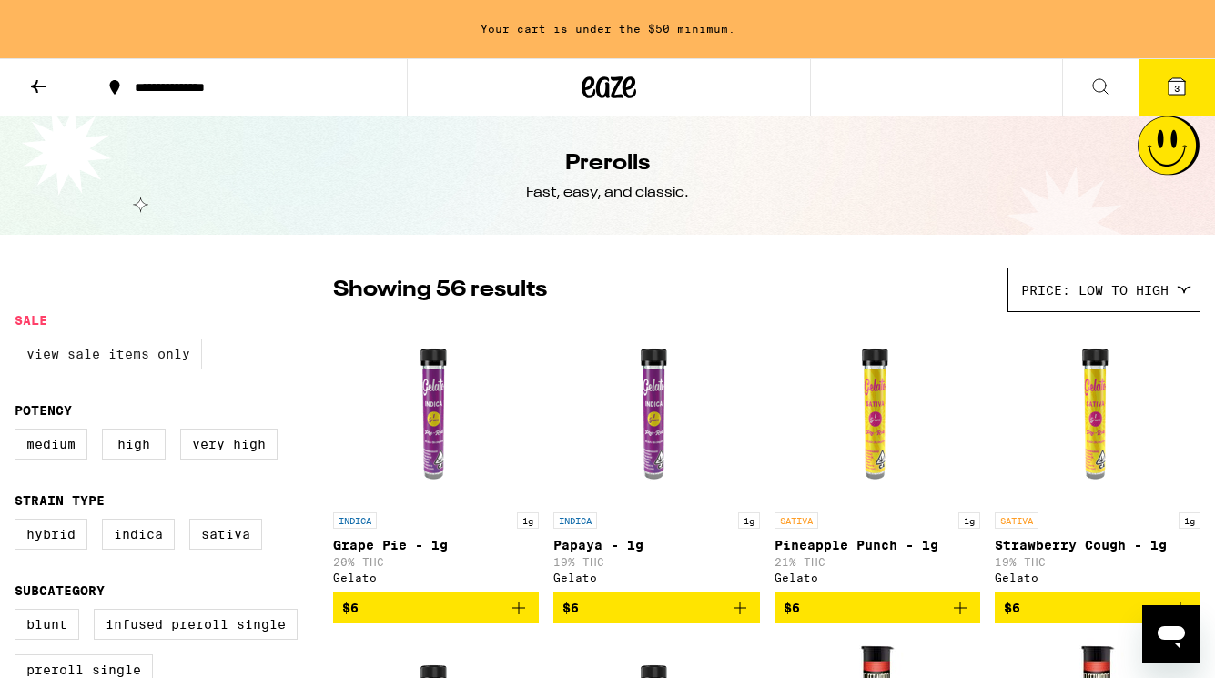
click at [127, 354] on label "View Sale Items Only" at bounding box center [108, 353] width 187 height 31
click at [19, 342] on input "View Sale Items Only" at bounding box center [18, 341] width 1 height 1
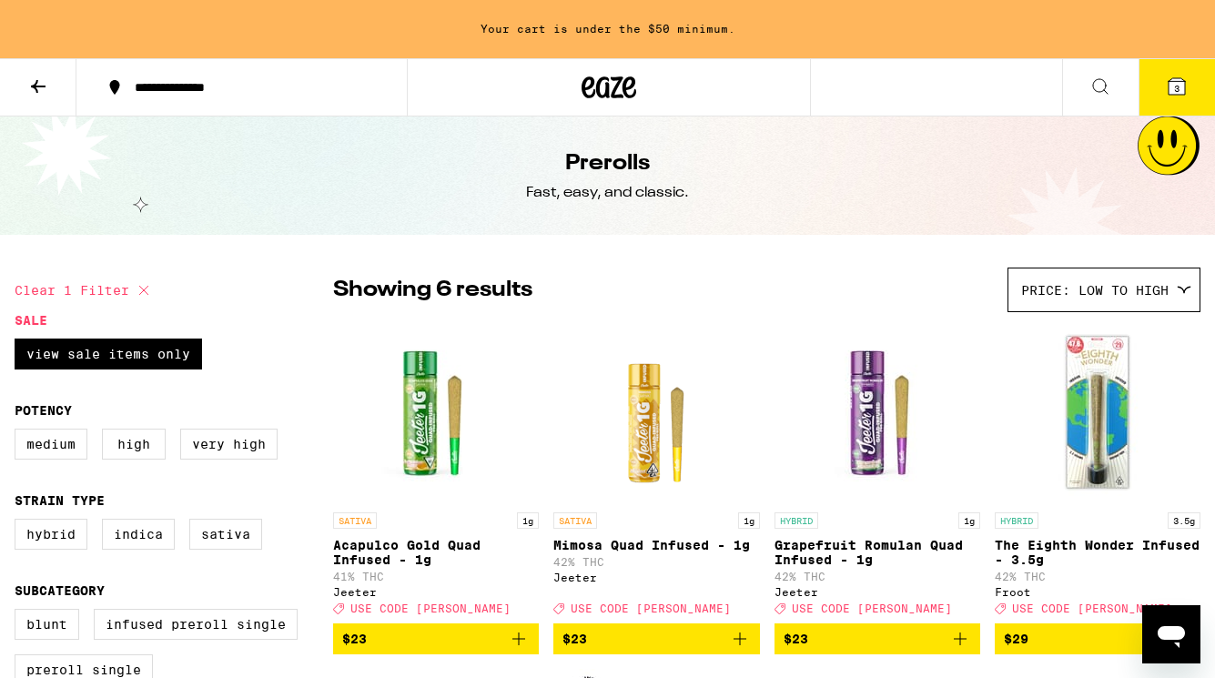
click at [320, 324] on fieldset "Sale View Sale Items Only" at bounding box center [174, 348] width 318 height 71
click at [146, 289] on icon at bounding box center [144, 290] width 22 height 22
checkbox input "false"
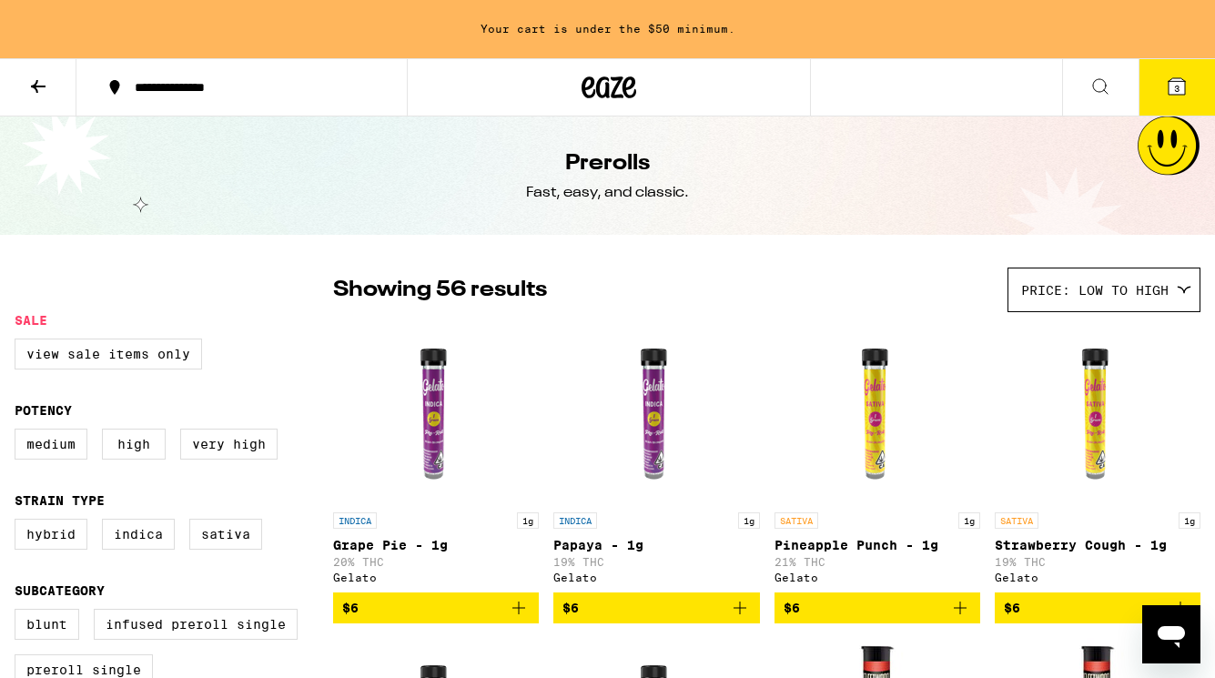
click at [30, 74] on button at bounding box center [38, 87] width 76 height 57
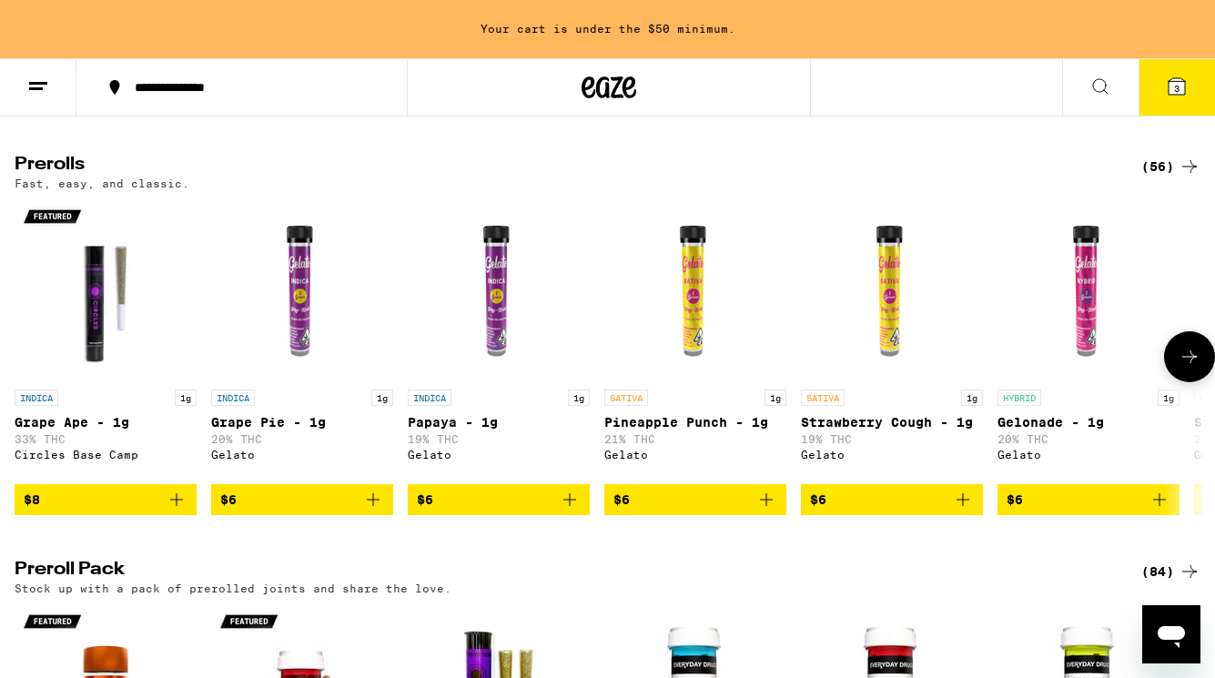
scroll to position [1027, 0]
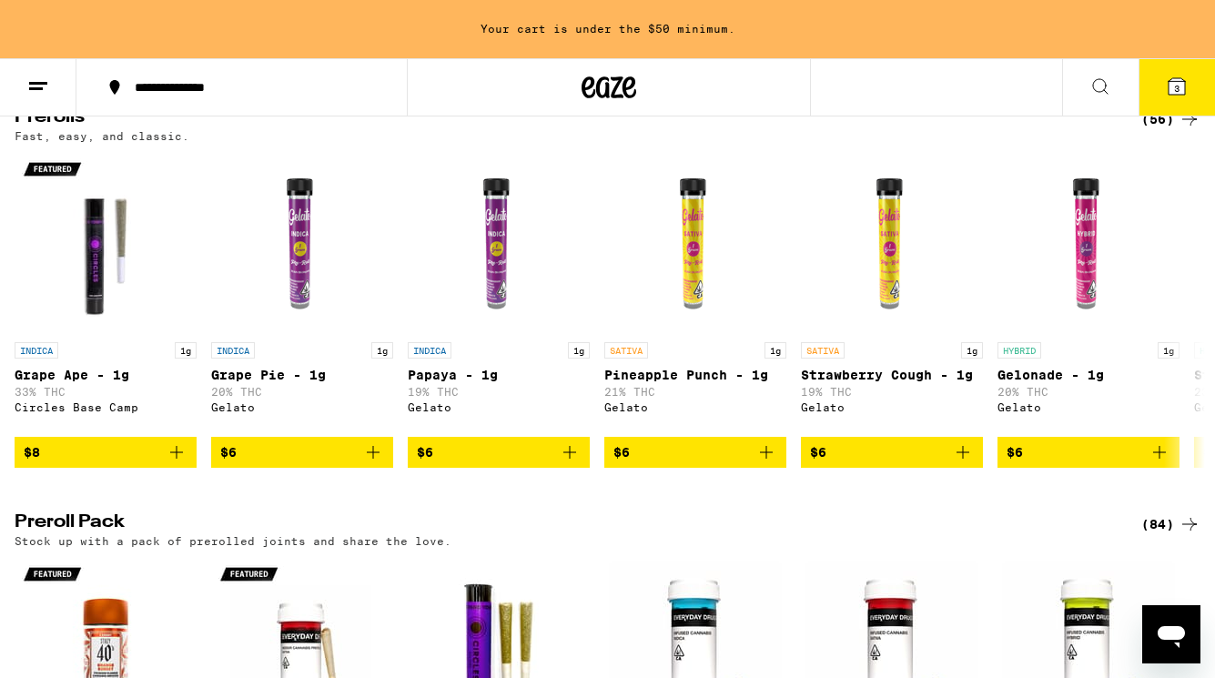
click at [1175, 104] on button "3" at bounding box center [1176, 87] width 76 height 56
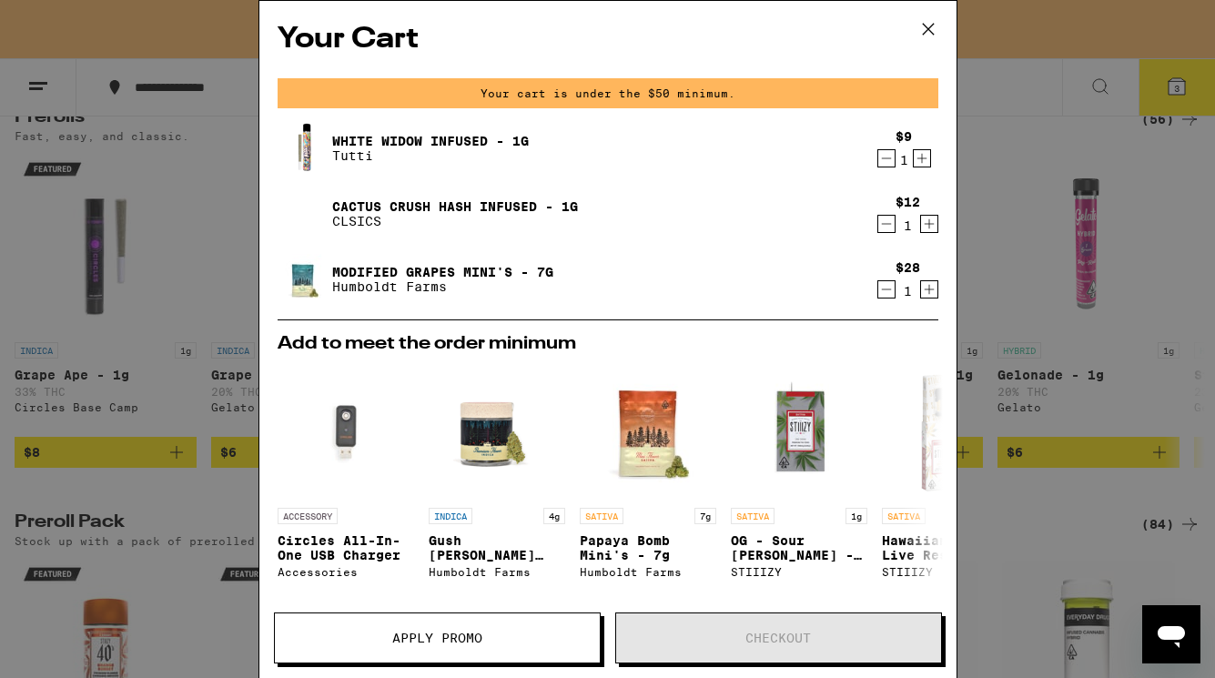
click at [886, 223] on icon "Decrement" at bounding box center [886, 224] width 16 height 22
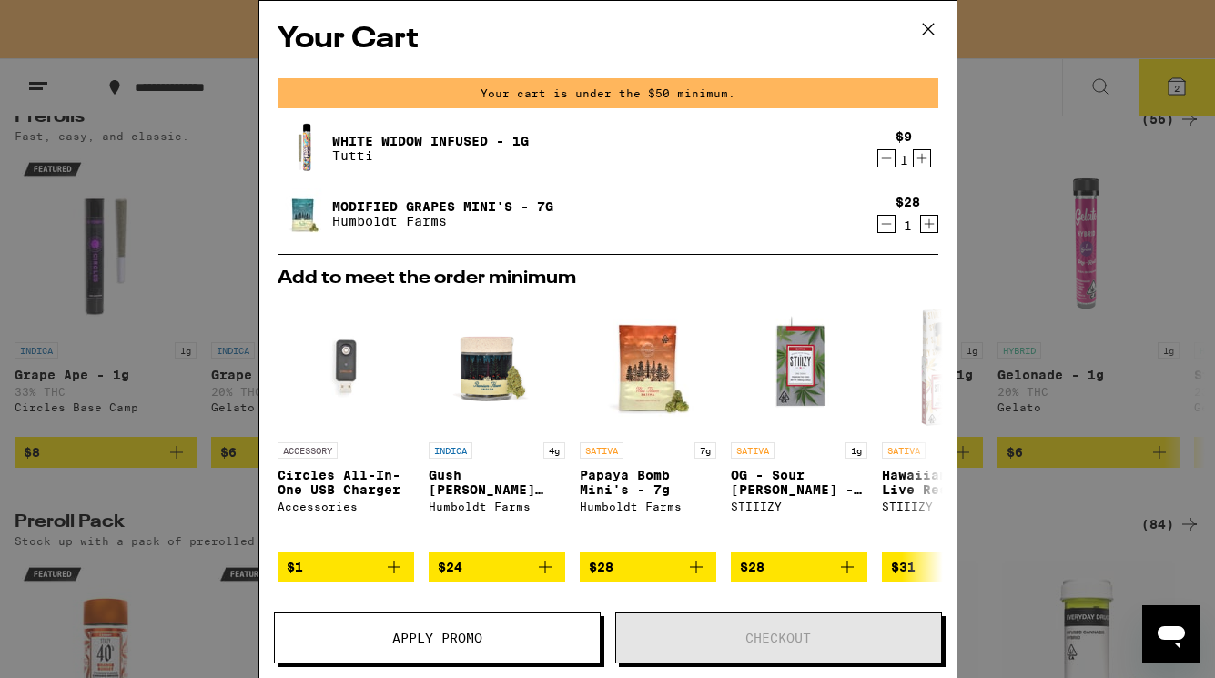
click at [932, 28] on icon at bounding box center [927, 28] width 27 height 27
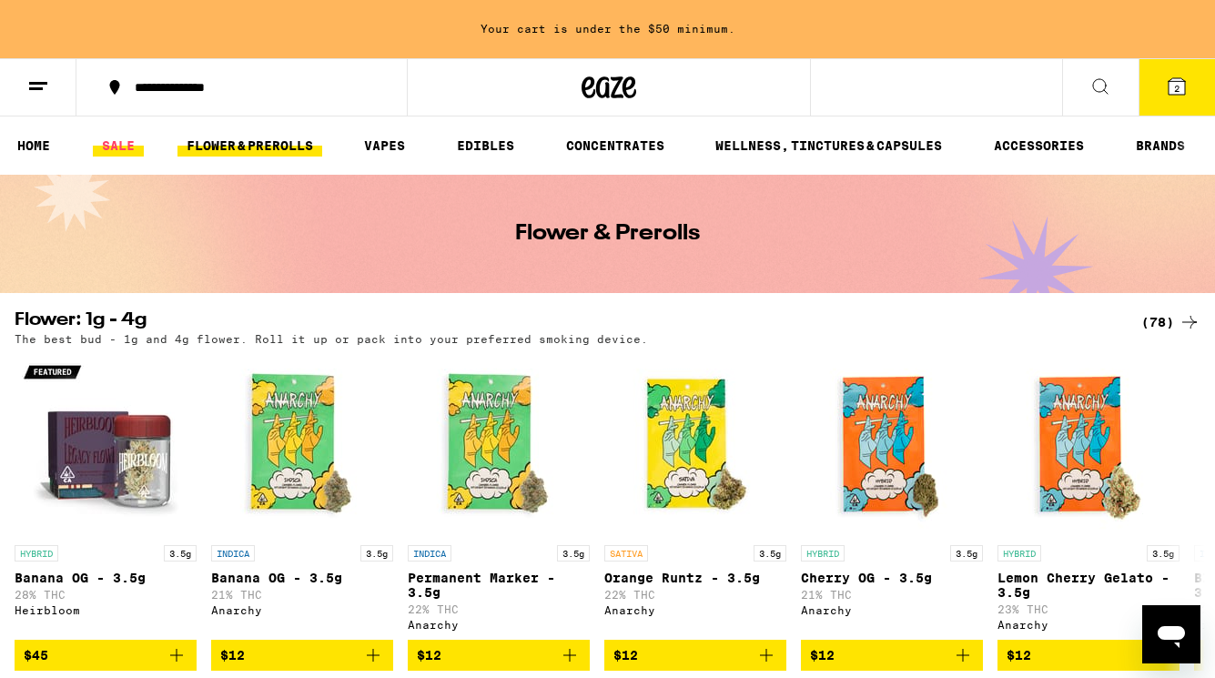
click at [119, 143] on link "SALE" at bounding box center [118, 146] width 51 height 22
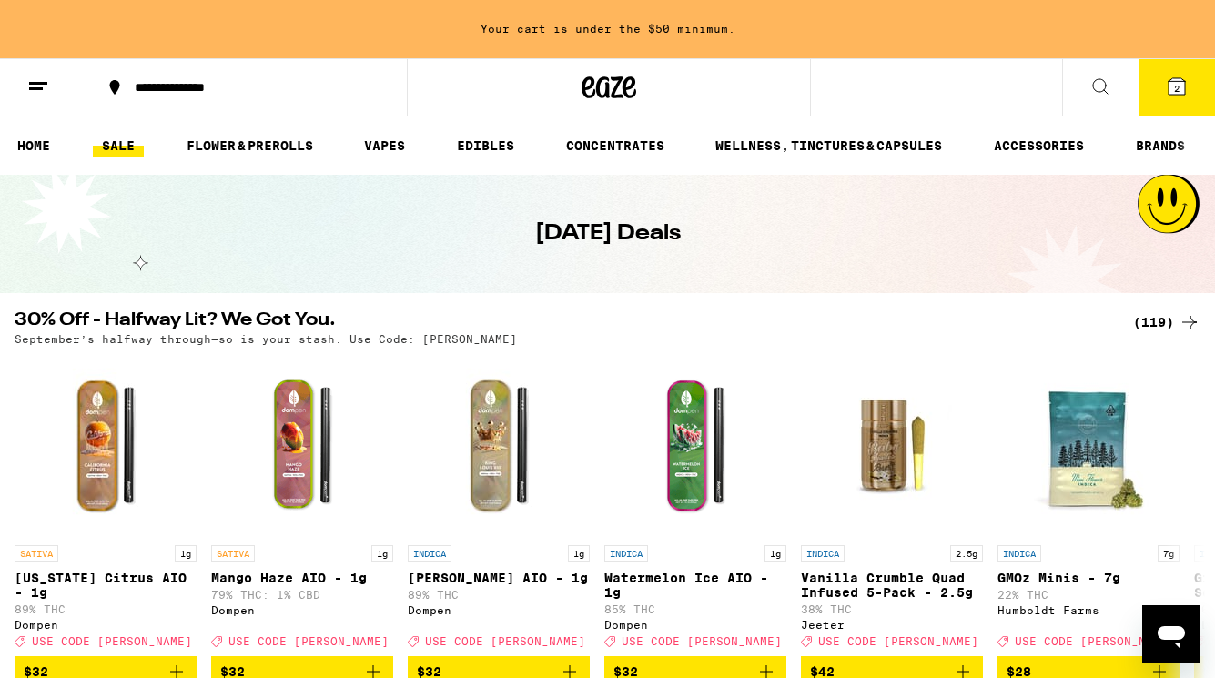
click at [1175, 86] on span "2" at bounding box center [1176, 88] width 5 height 11
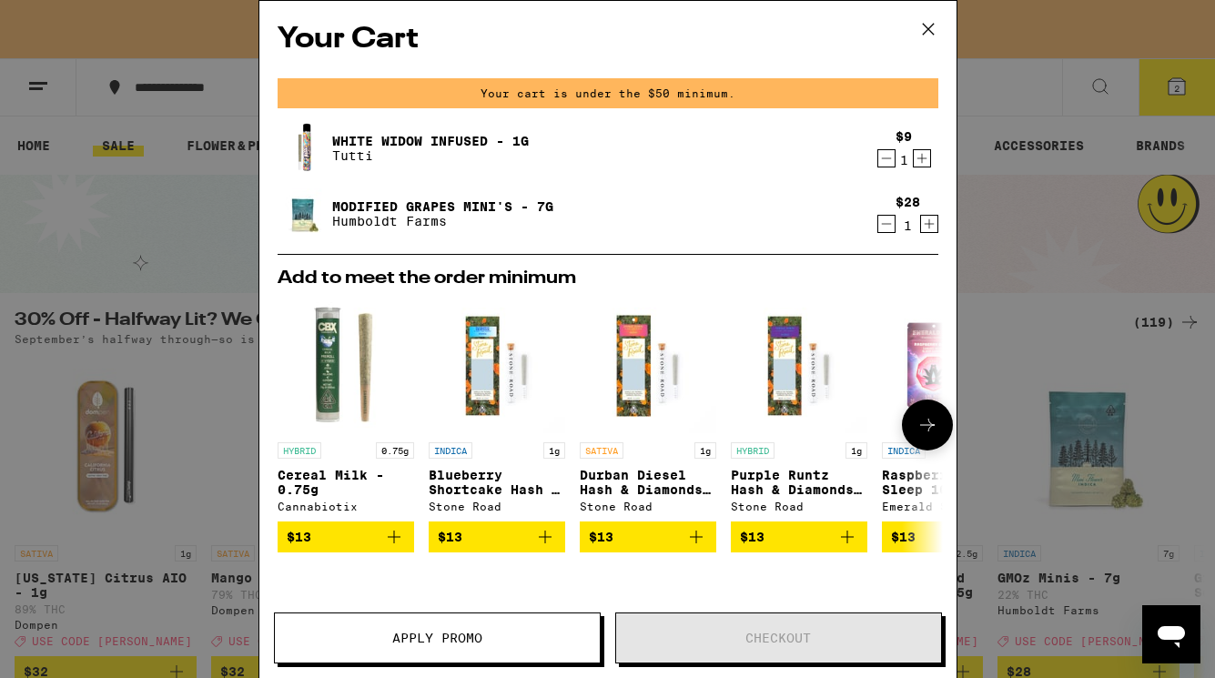
scroll to position [256, 0]
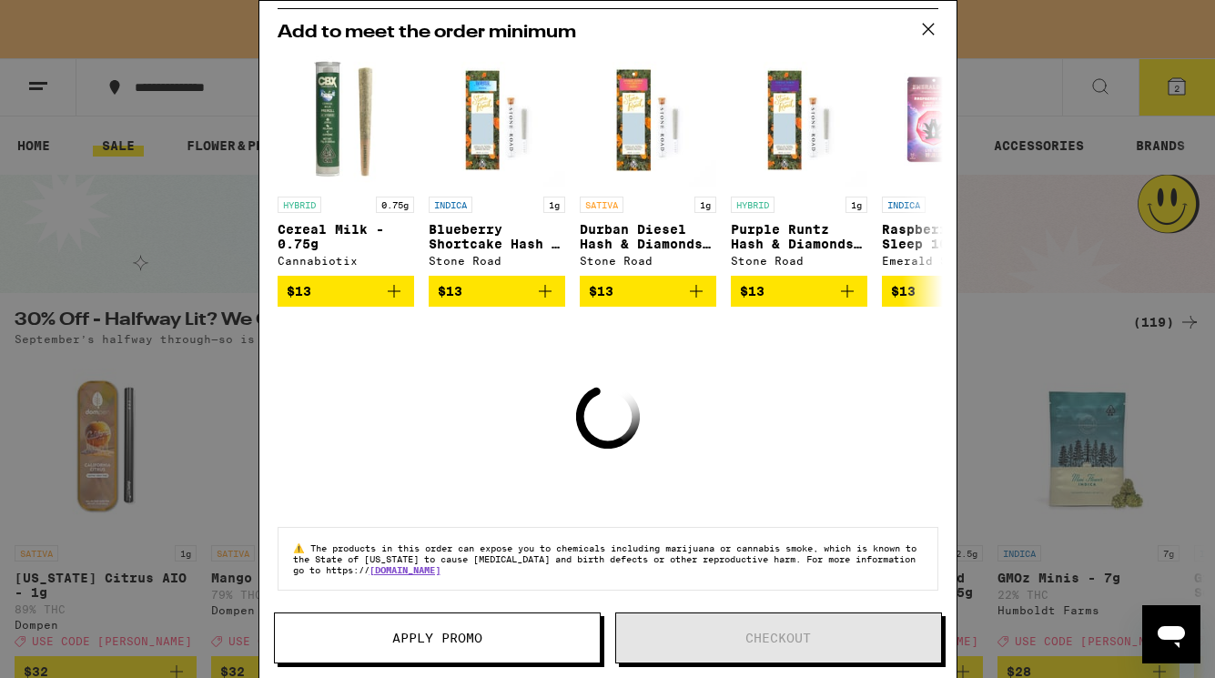
click at [922, 27] on icon at bounding box center [927, 28] width 27 height 27
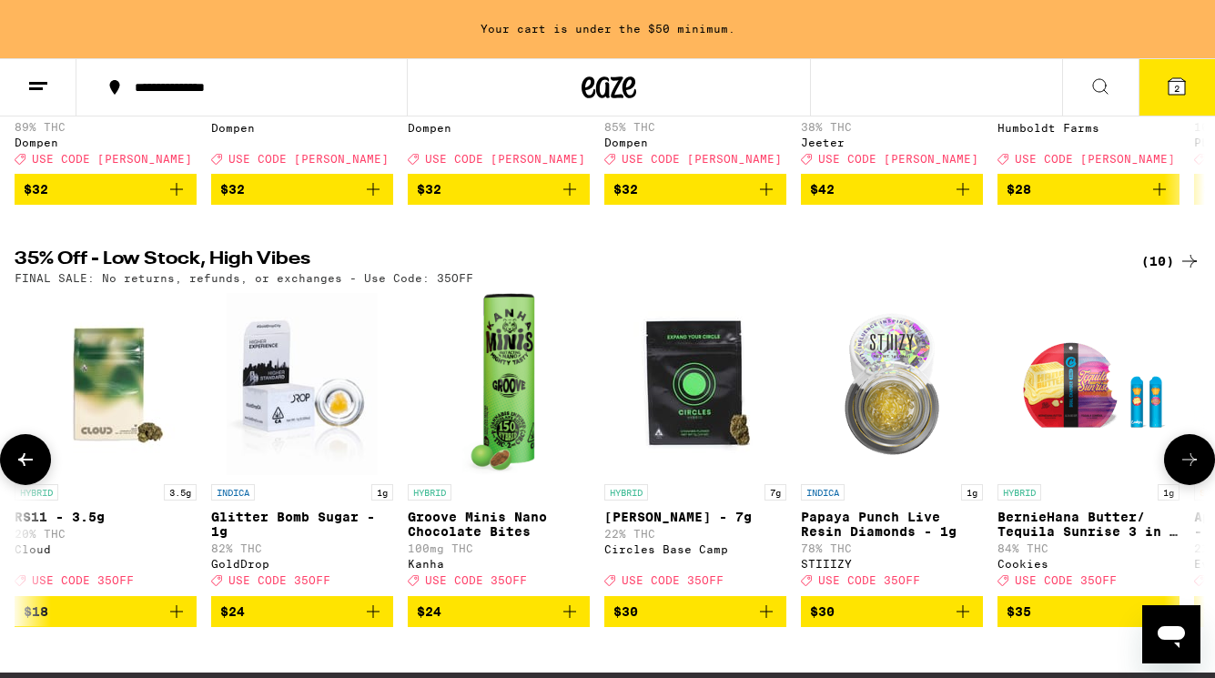
scroll to position [14, 0]
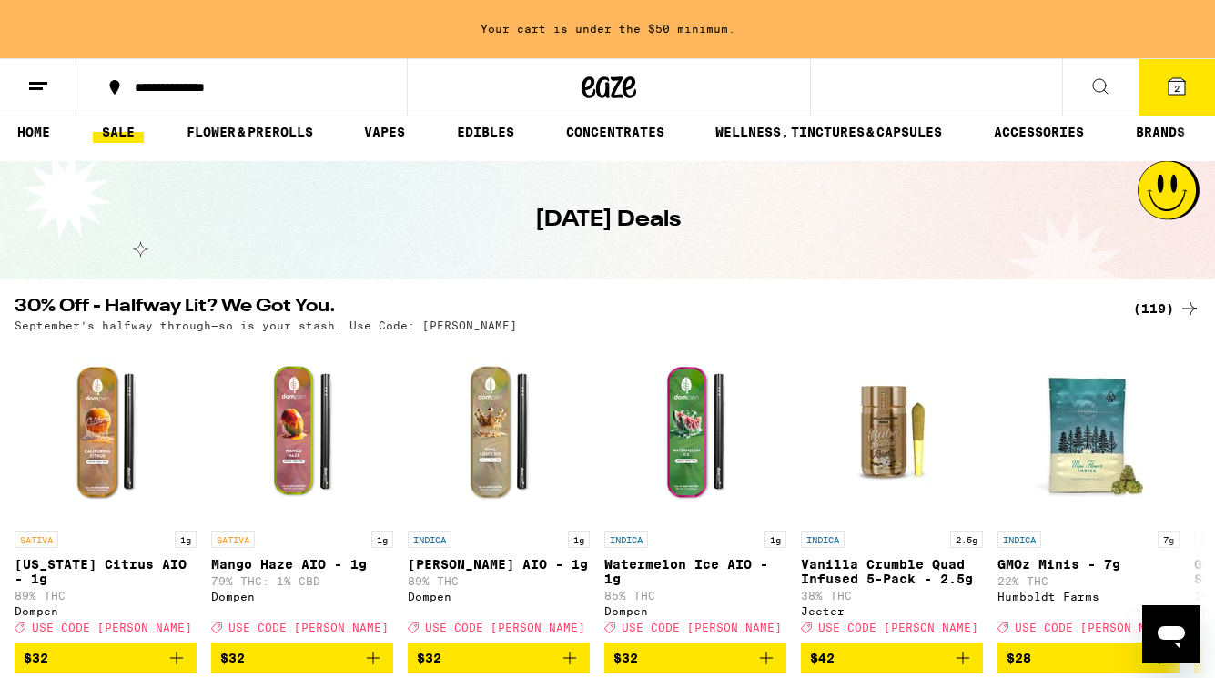
click at [1166, 311] on div "(119)" at bounding box center [1166, 309] width 67 height 22
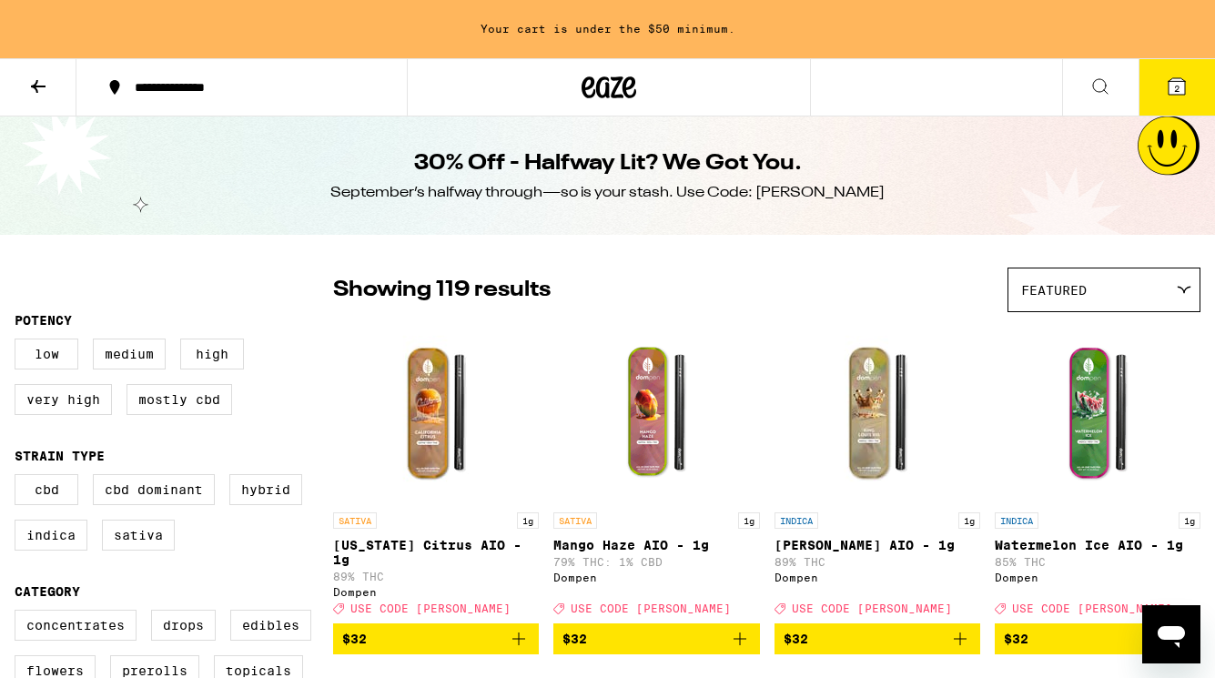
click at [1079, 271] on div "Featured" at bounding box center [1103, 289] width 191 height 43
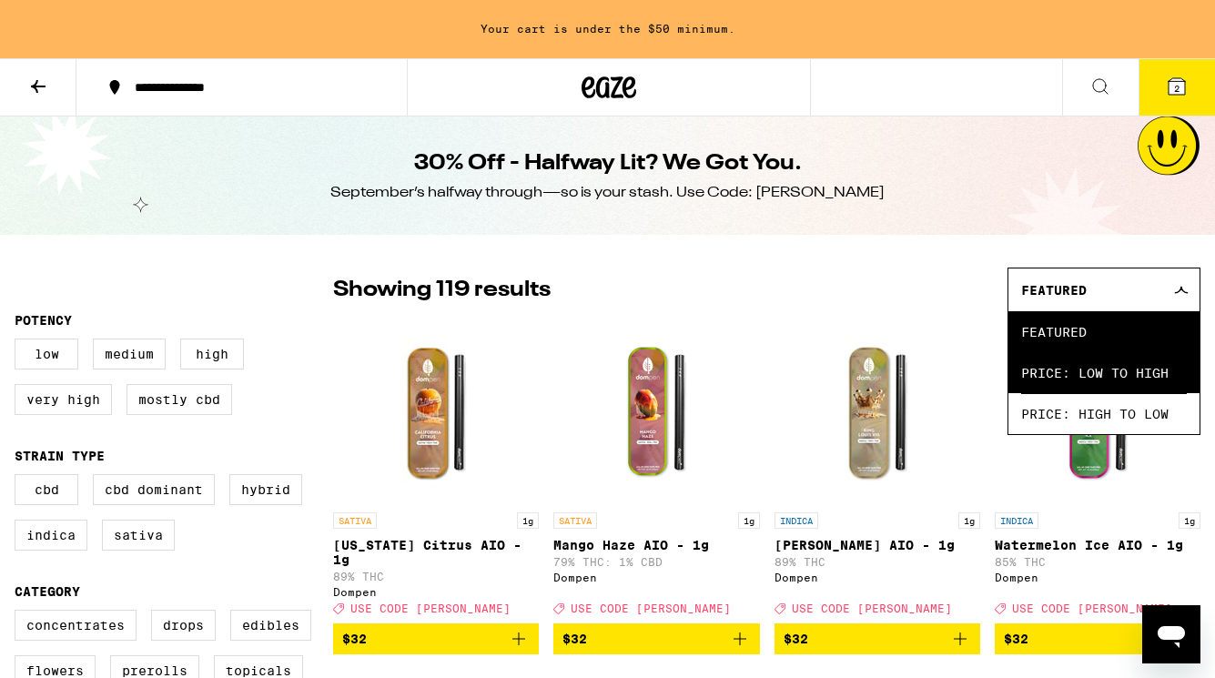
click at [1088, 390] on span "Price: Low to High" at bounding box center [1104, 372] width 166 height 41
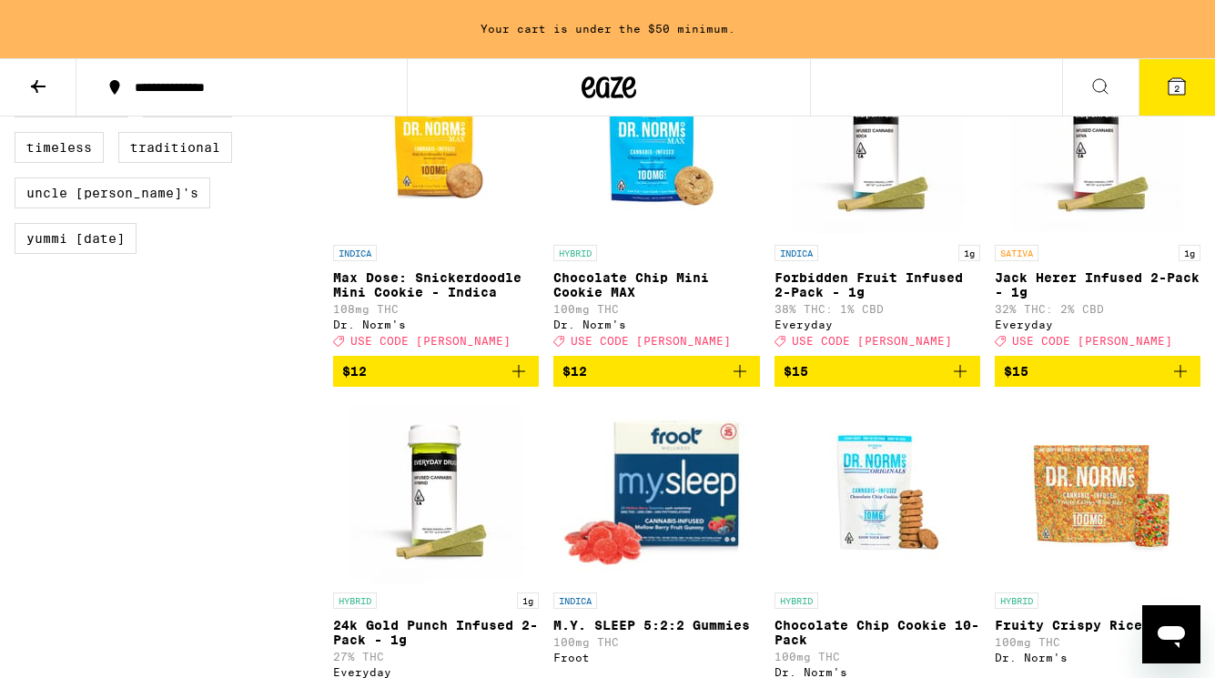
scroll to position [1660, 0]
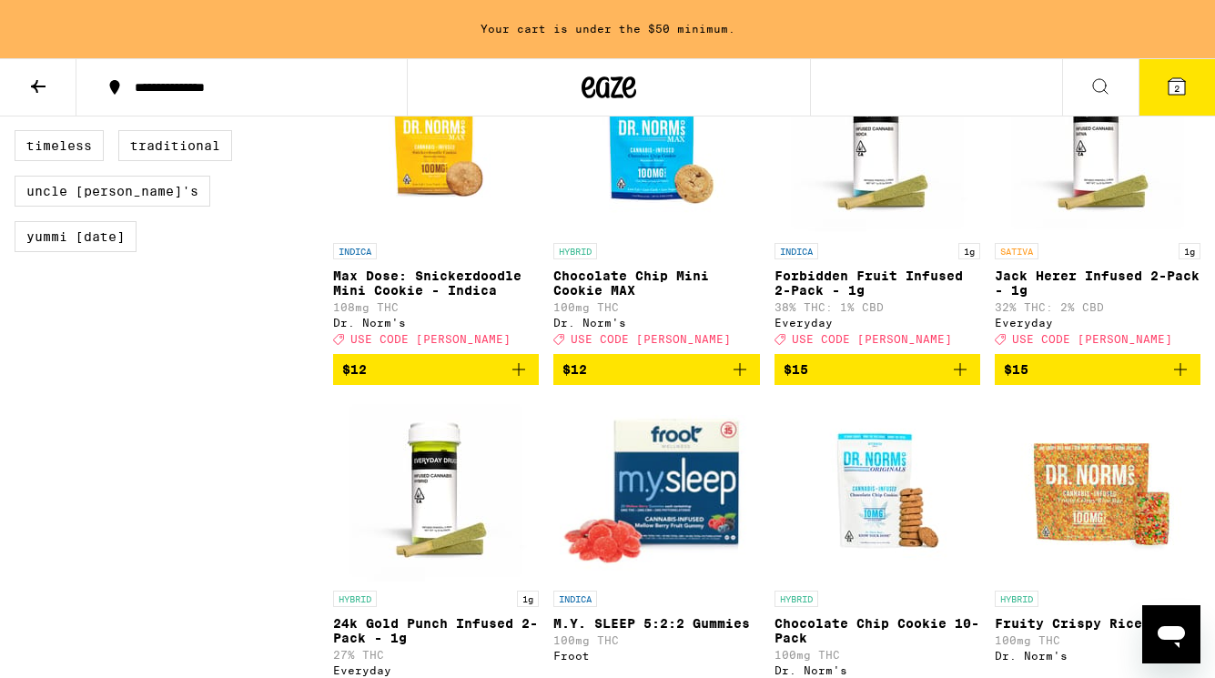
click at [1183, 380] on icon "Add to bag" at bounding box center [1180, 369] width 22 height 22
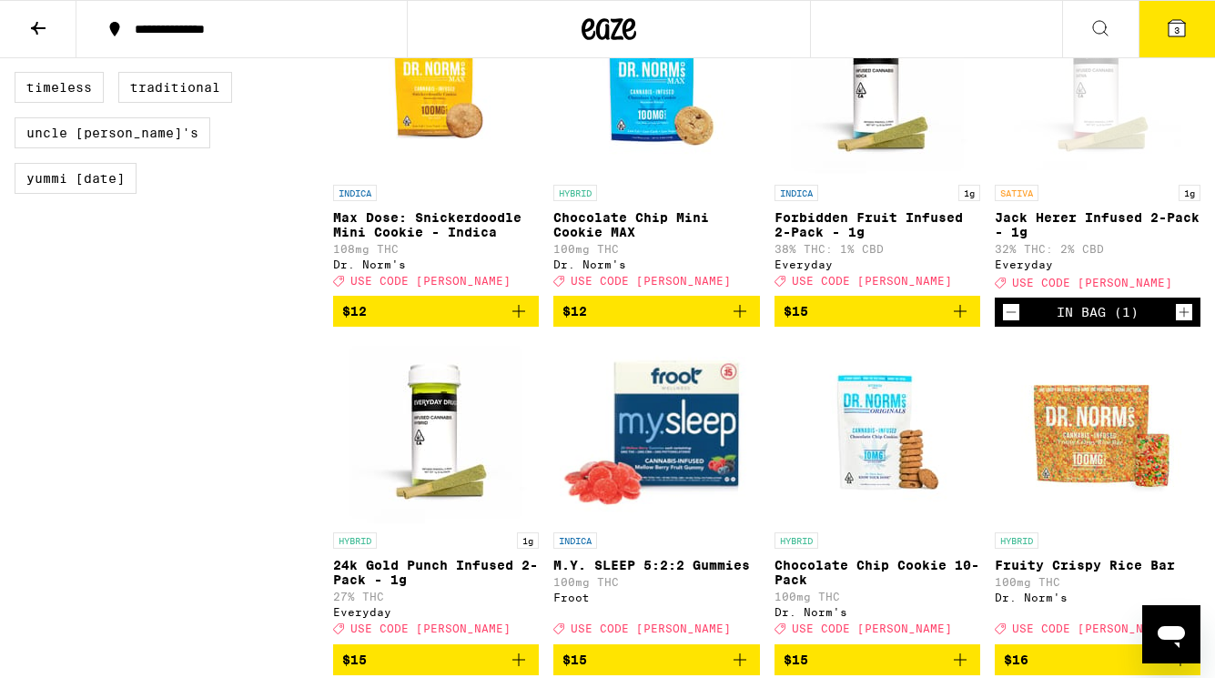
scroll to position [1602, 0]
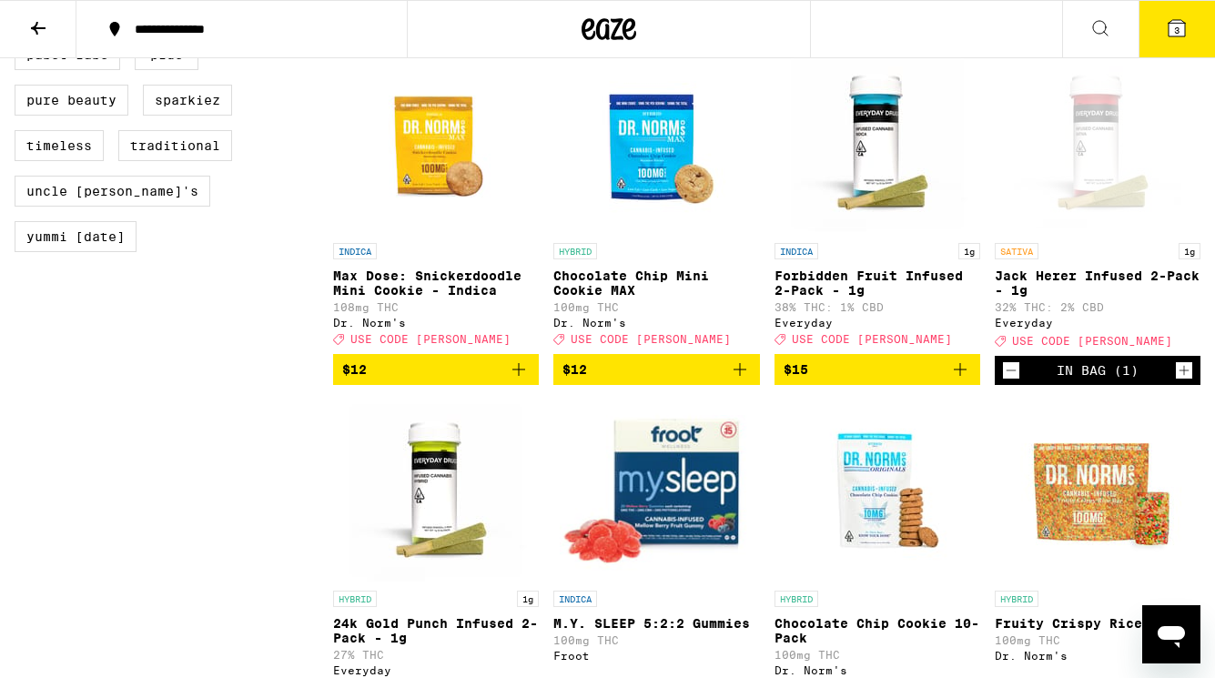
click at [1176, 41] on button "3" at bounding box center [1176, 29] width 76 height 56
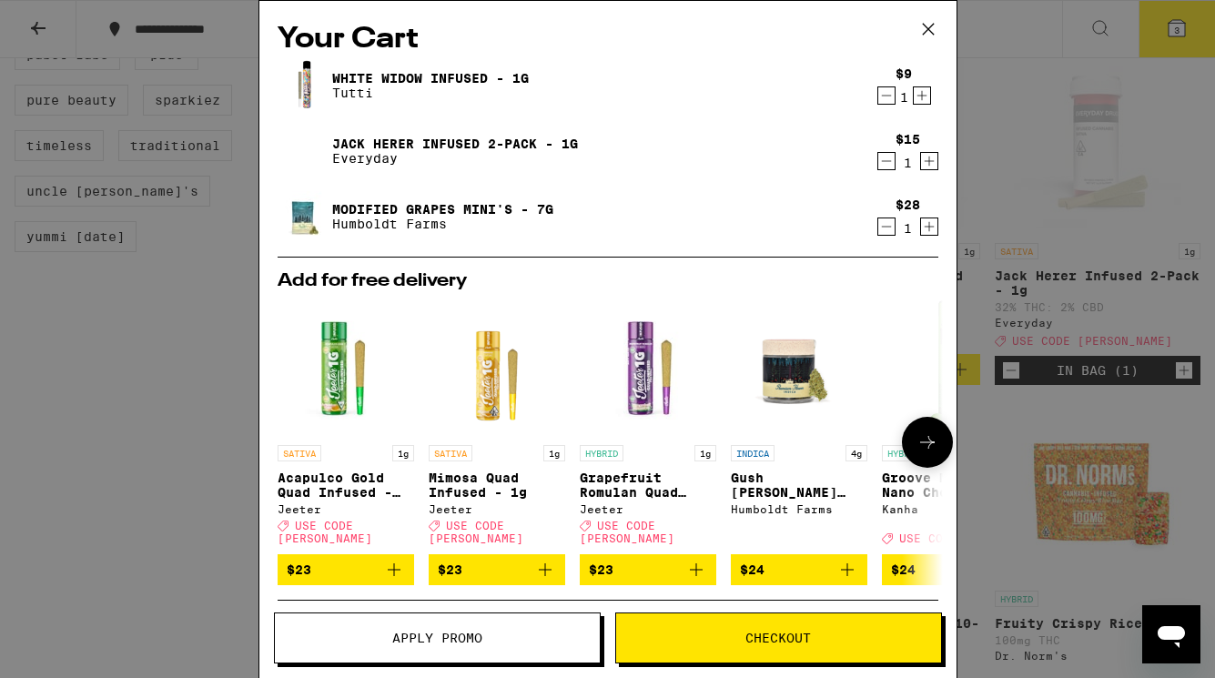
scroll to position [254, 0]
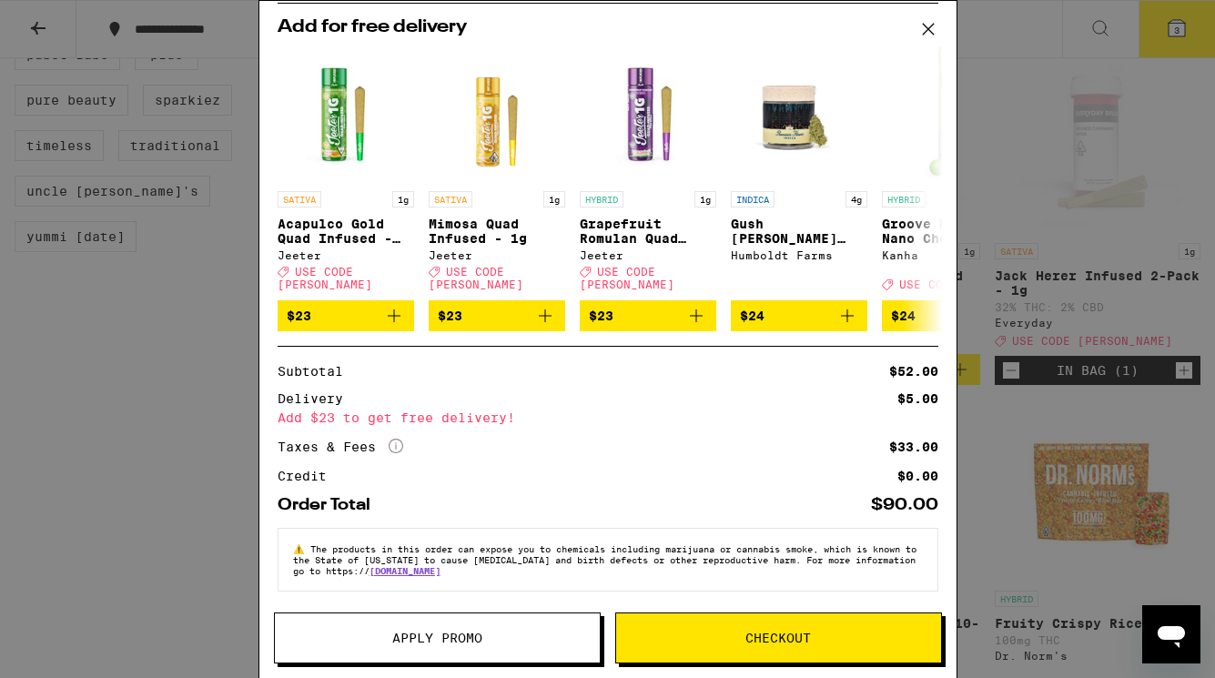
click at [449, 649] on button "Apply Promo" at bounding box center [437, 637] width 327 height 51
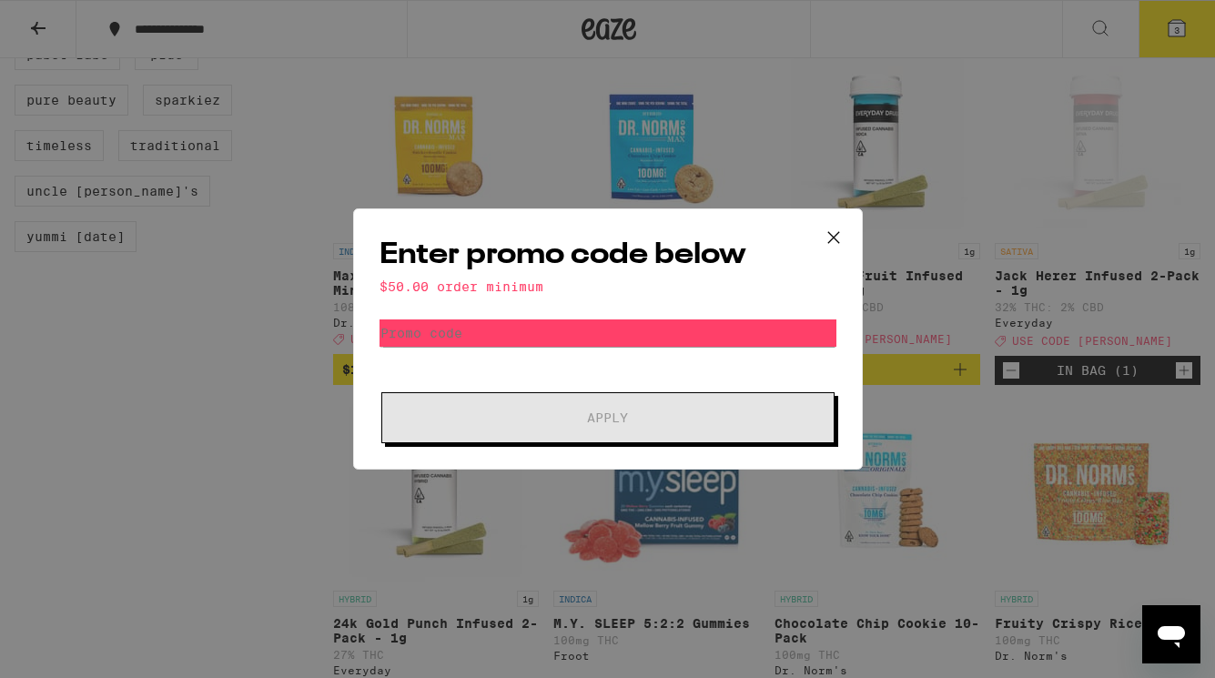
click at [519, 287] on div "$50.00 order minimum" at bounding box center [607, 286] width 457 height 15
click at [514, 330] on input "Promo Code" at bounding box center [607, 332] width 457 height 27
click at [515, 338] on input "Promo Code" at bounding box center [607, 332] width 457 height 27
click at [825, 238] on icon at bounding box center [833, 237] width 27 height 27
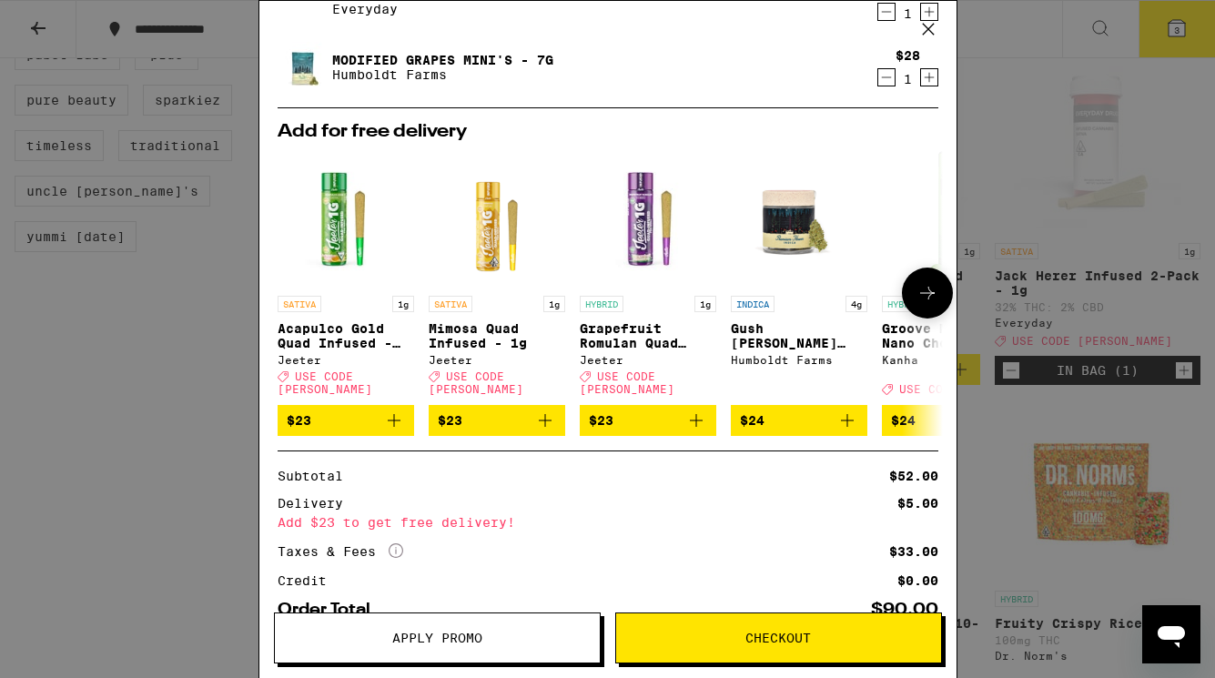
scroll to position [254, 0]
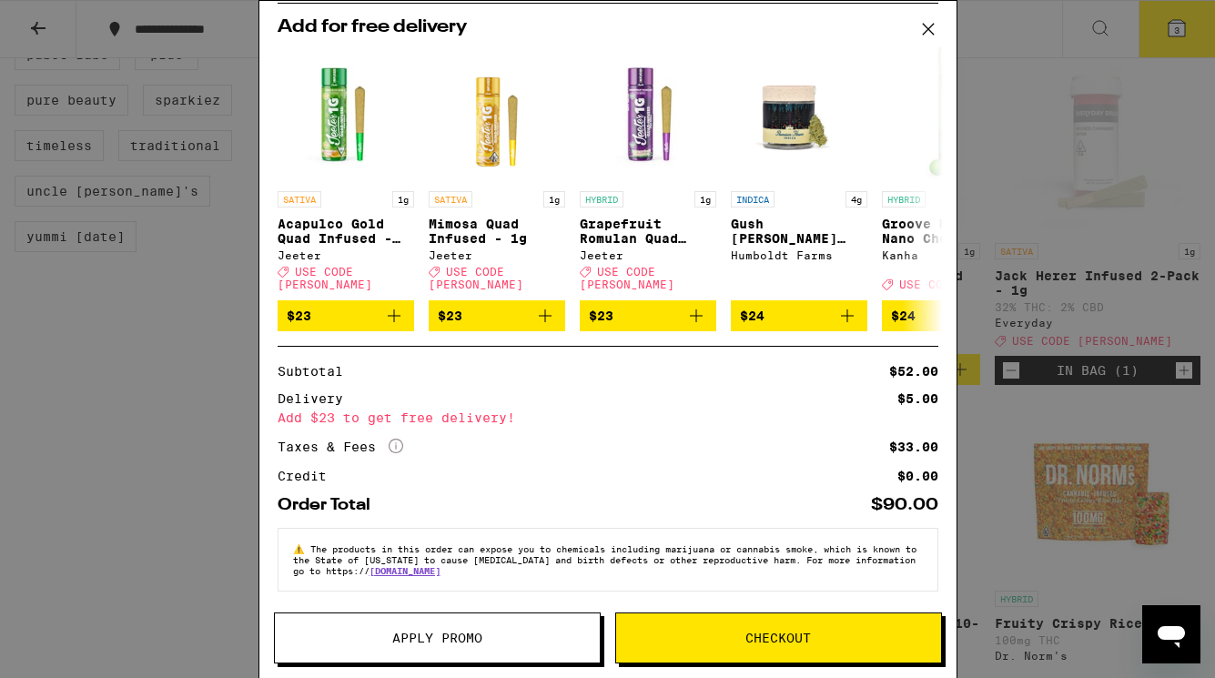
click at [498, 635] on span "Apply Promo" at bounding box center [437, 637] width 325 height 13
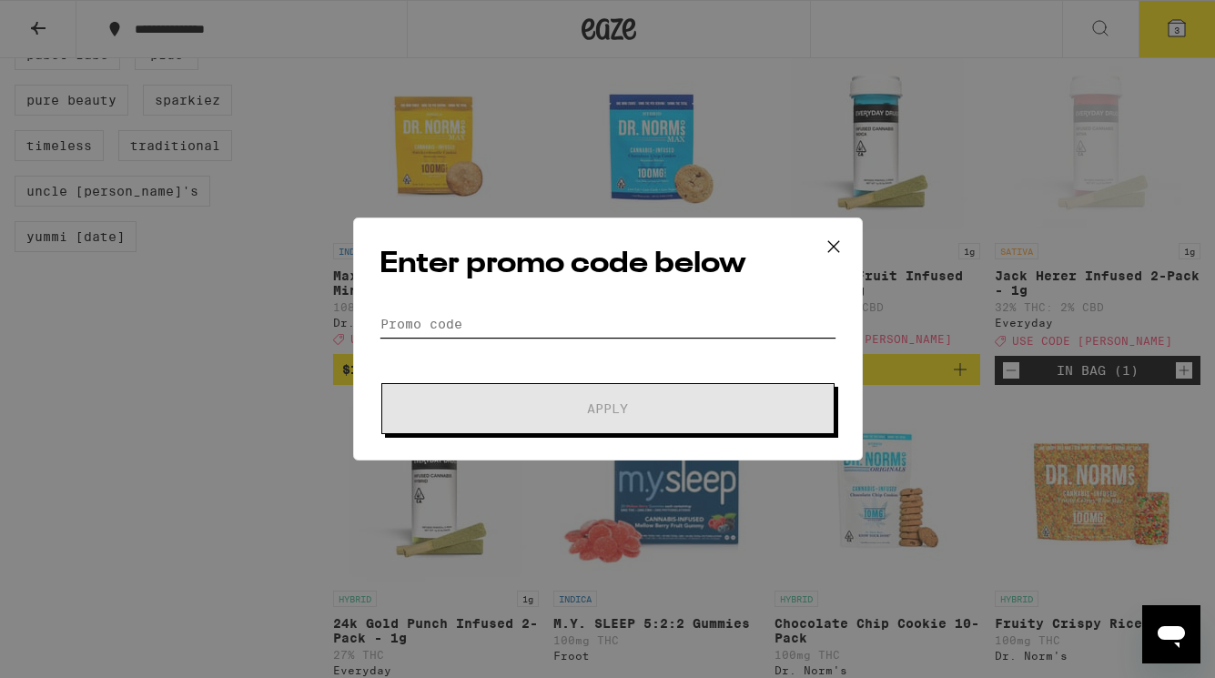
click at [546, 317] on input "Promo Code" at bounding box center [607, 323] width 457 height 27
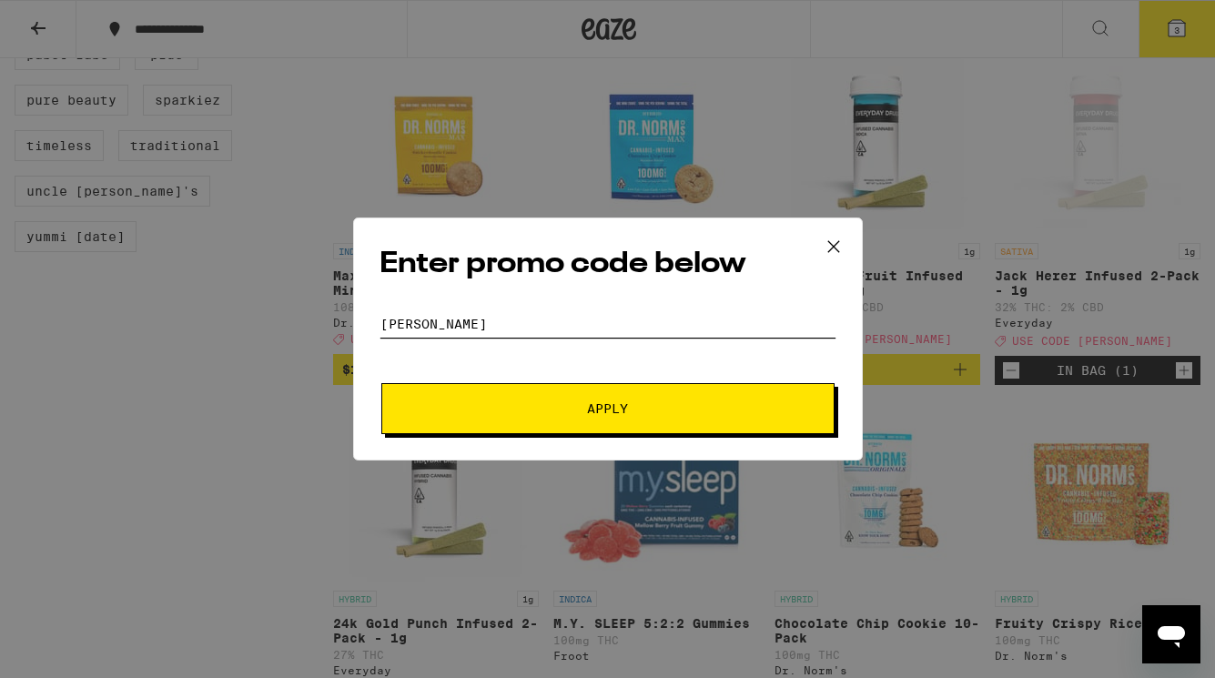
type input "[PERSON_NAME]"
click at [544, 390] on button "Apply" at bounding box center [607, 408] width 453 height 51
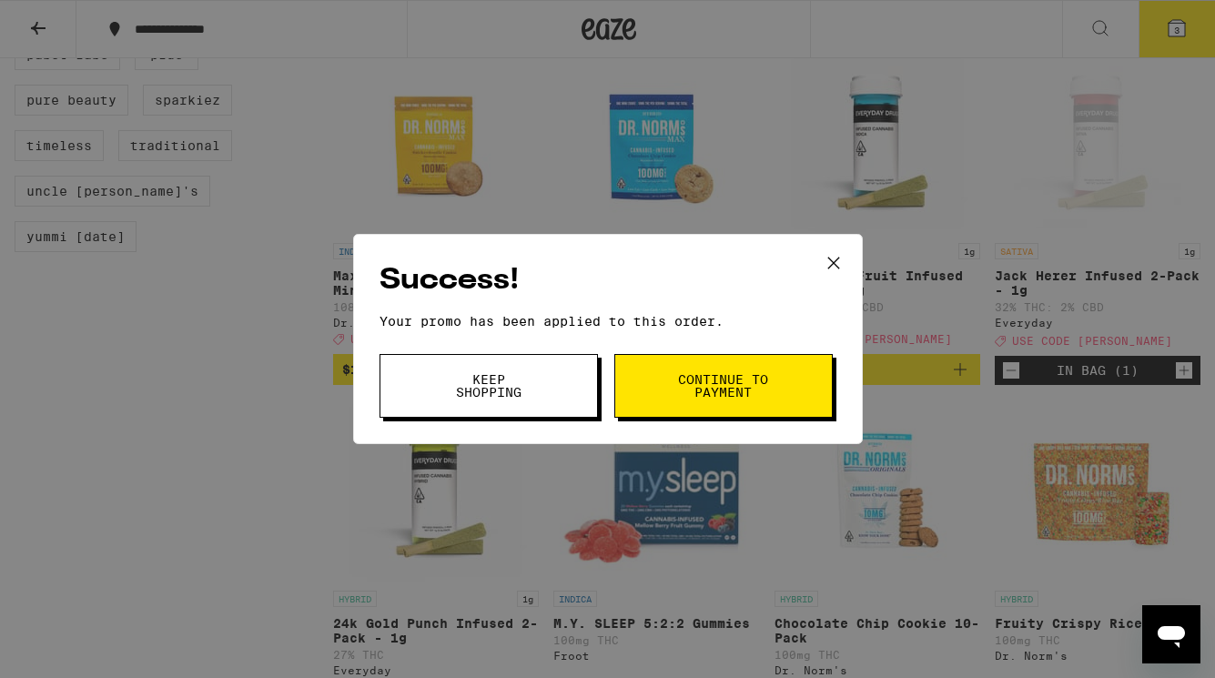
click at [672, 378] on button "Continue to payment" at bounding box center [723, 386] width 218 height 64
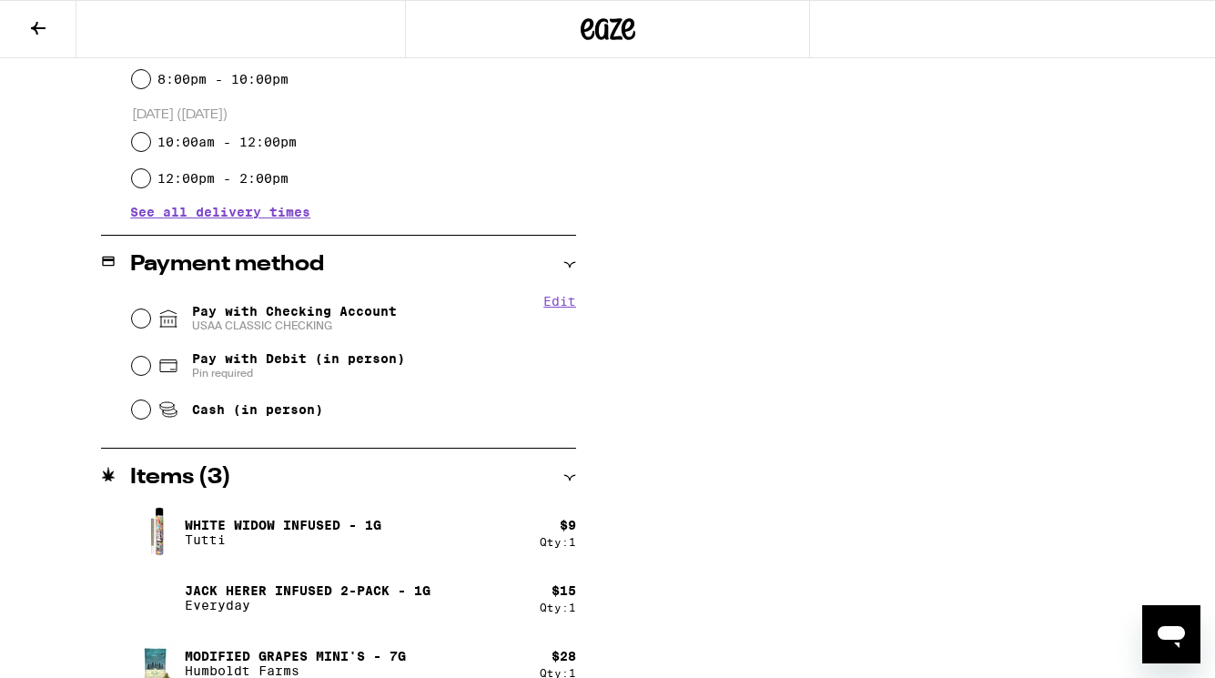
scroll to position [634, 0]
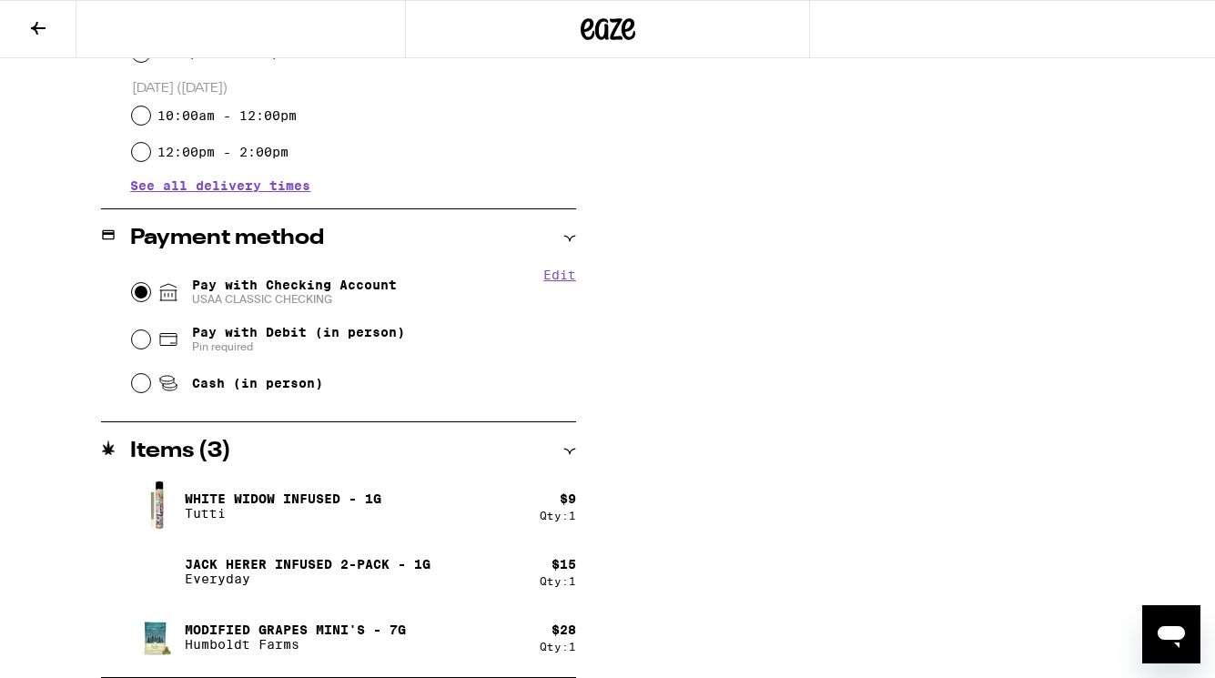
click at [138, 289] on input "Pay with Checking Account USAA CLASSIC CHECKING" at bounding box center [141, 292] width 18 height 18
radio input "true"
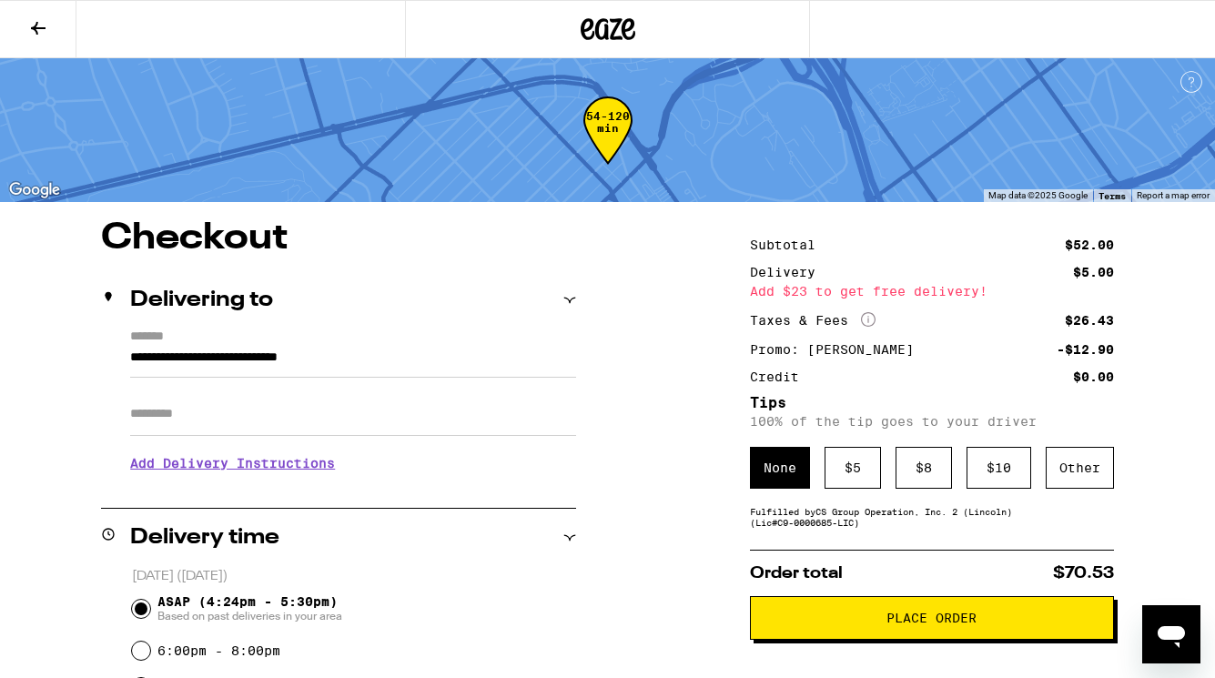
scroll to position [76, 0]
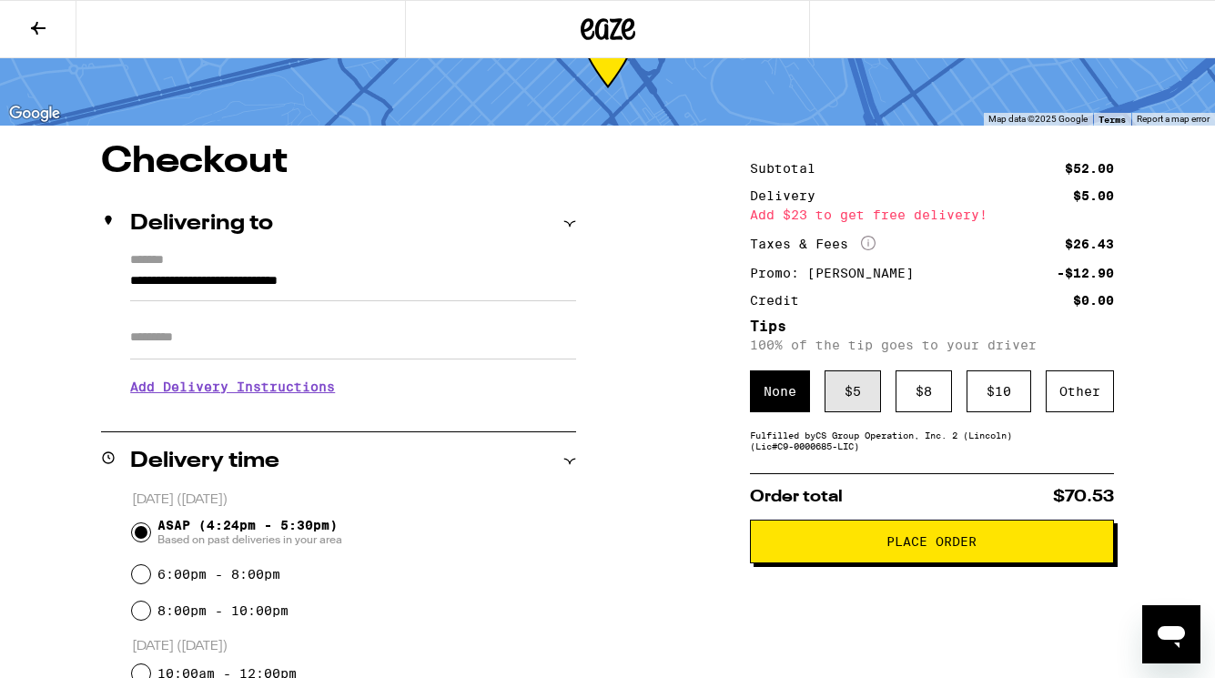
click at [872, 398] on div "$ 5" at bounding box center [852, 391] width 56 height 42
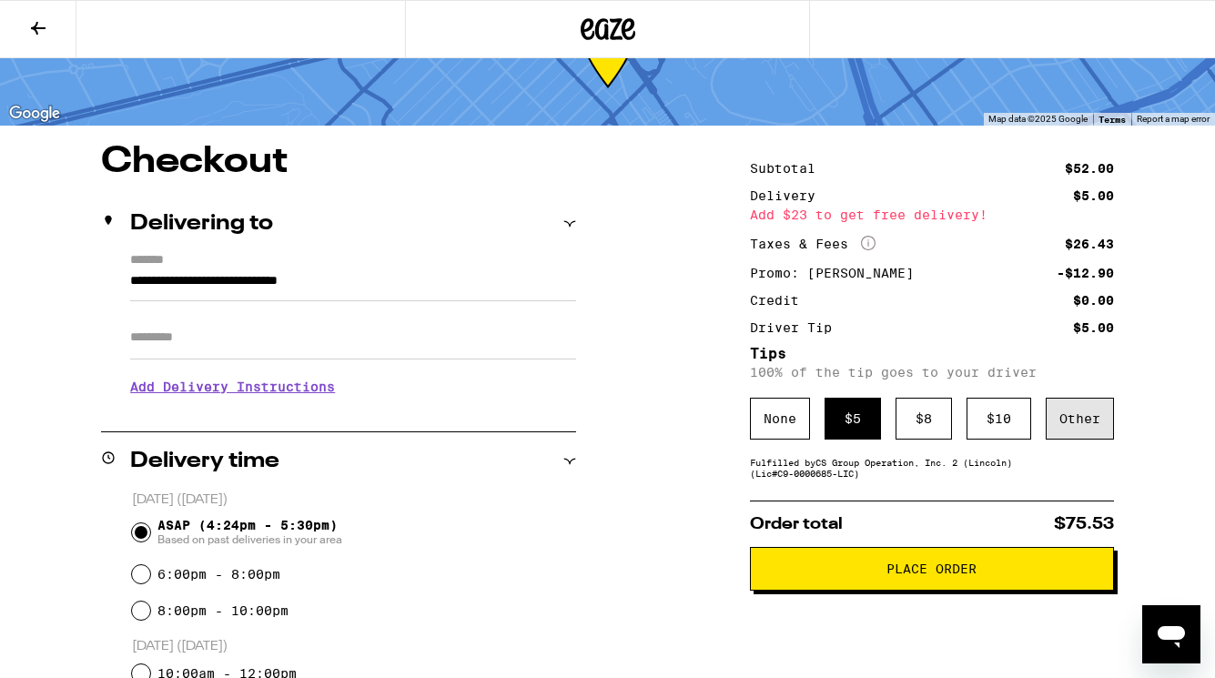
click at [1073, 430] on div "Other" at bounding box center [1079, 419] width 68 height 42
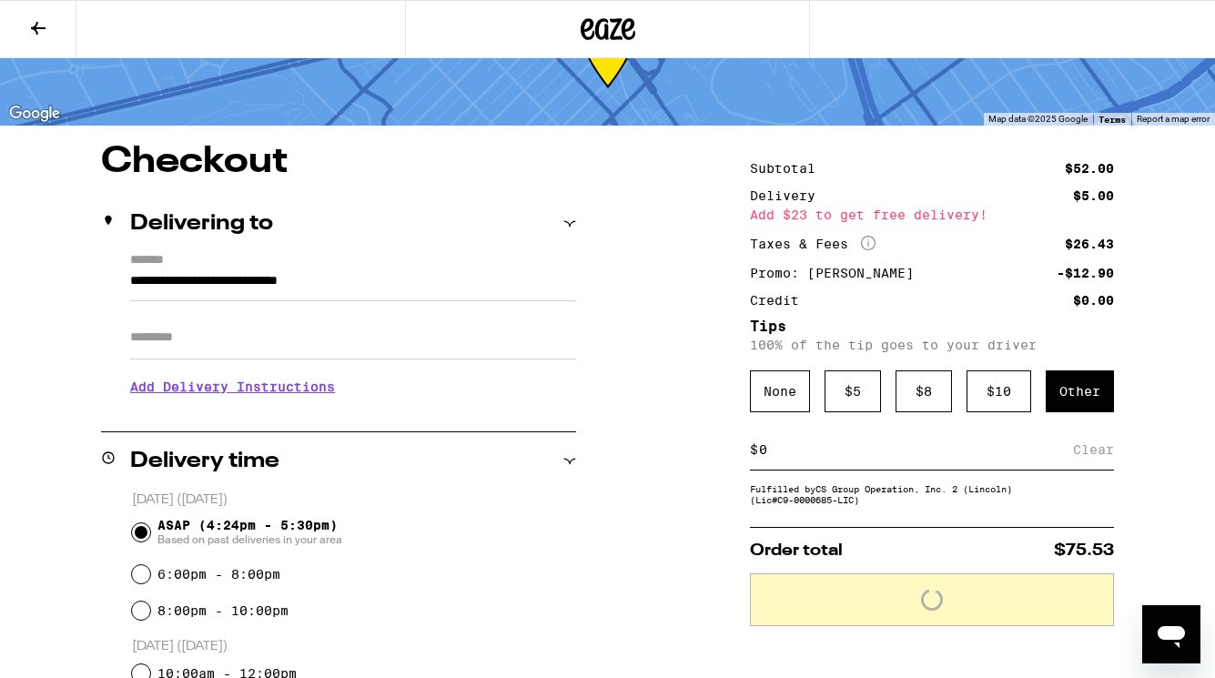
click at [816, 458] on input at bounding box center [915, 449] width 315 height 16
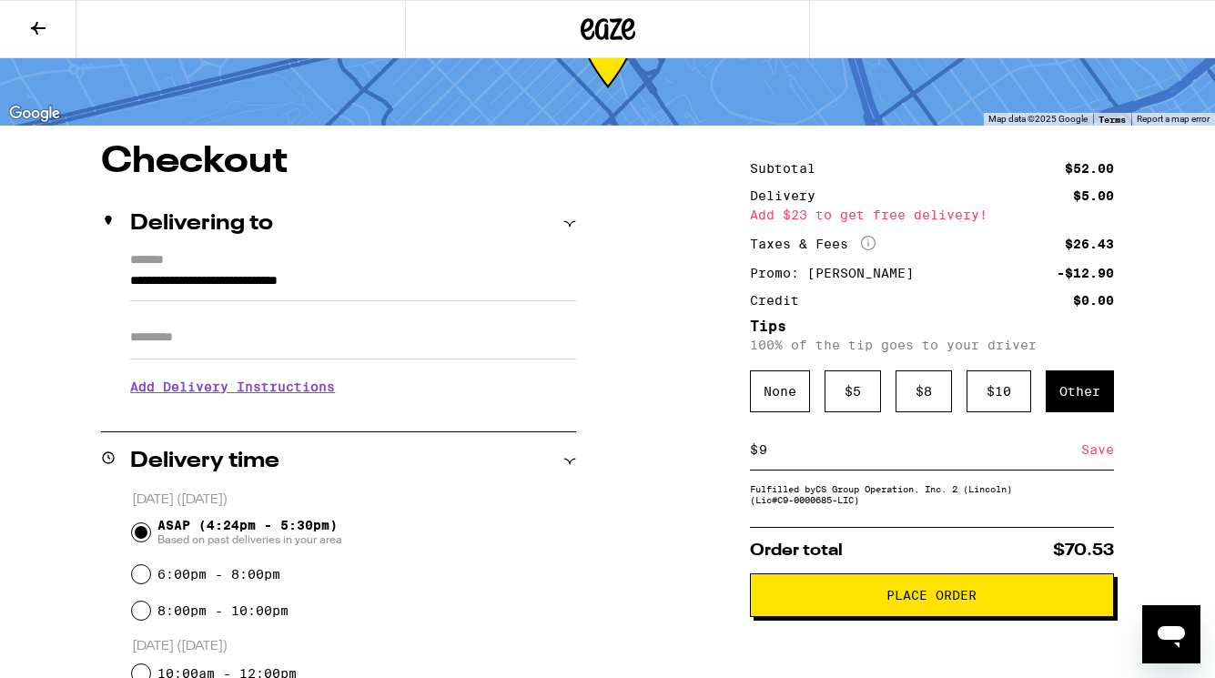
type input "9"
click at [793, 455] on input "9" at bounding box center [919, 449] width 323 height 16
click at [851, 384] on div "$ 5" at bounding box center [852, 391] width 56 height 42
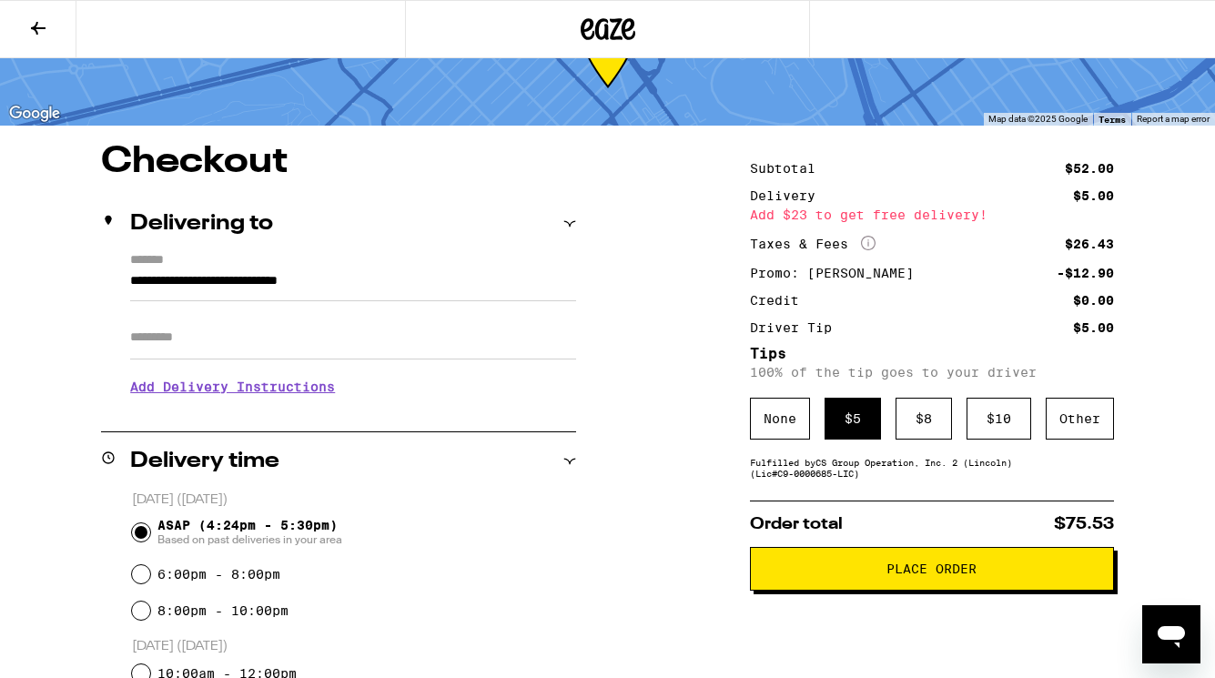
click at [873, 575] on span "Place Order" at bounding box center [931, 568] width 333 height 13
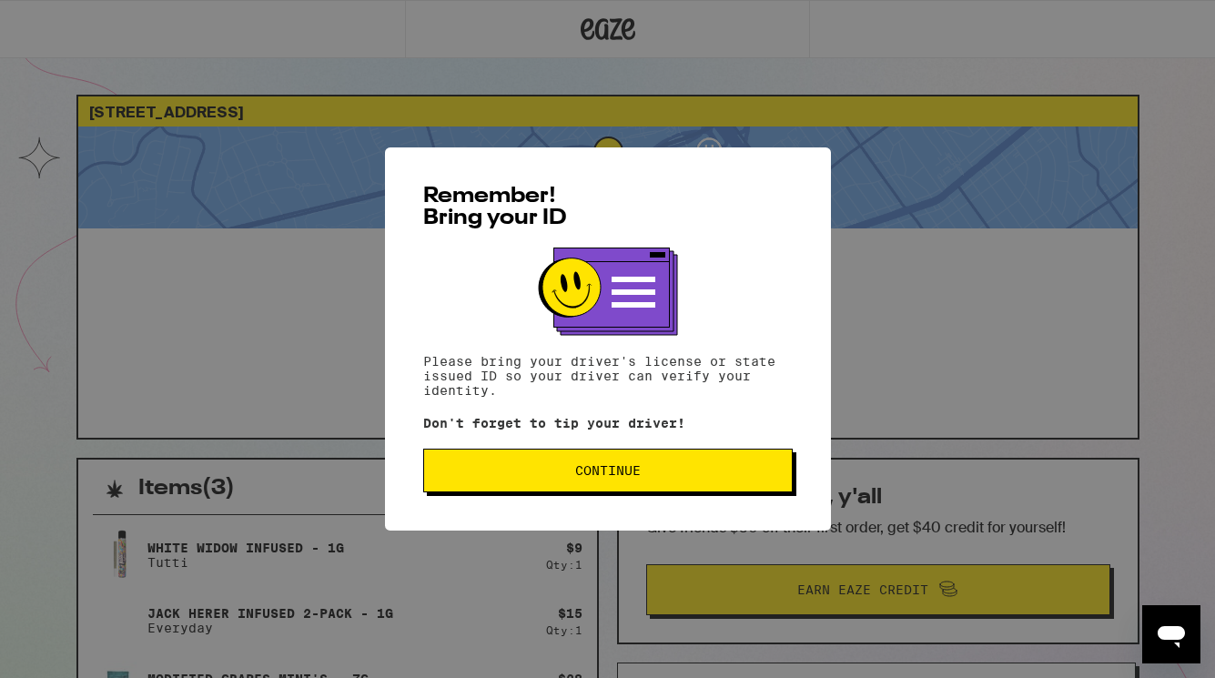
click at [721, 483] on button "Continue" at bounding box center [607, 471] width 369 height 44
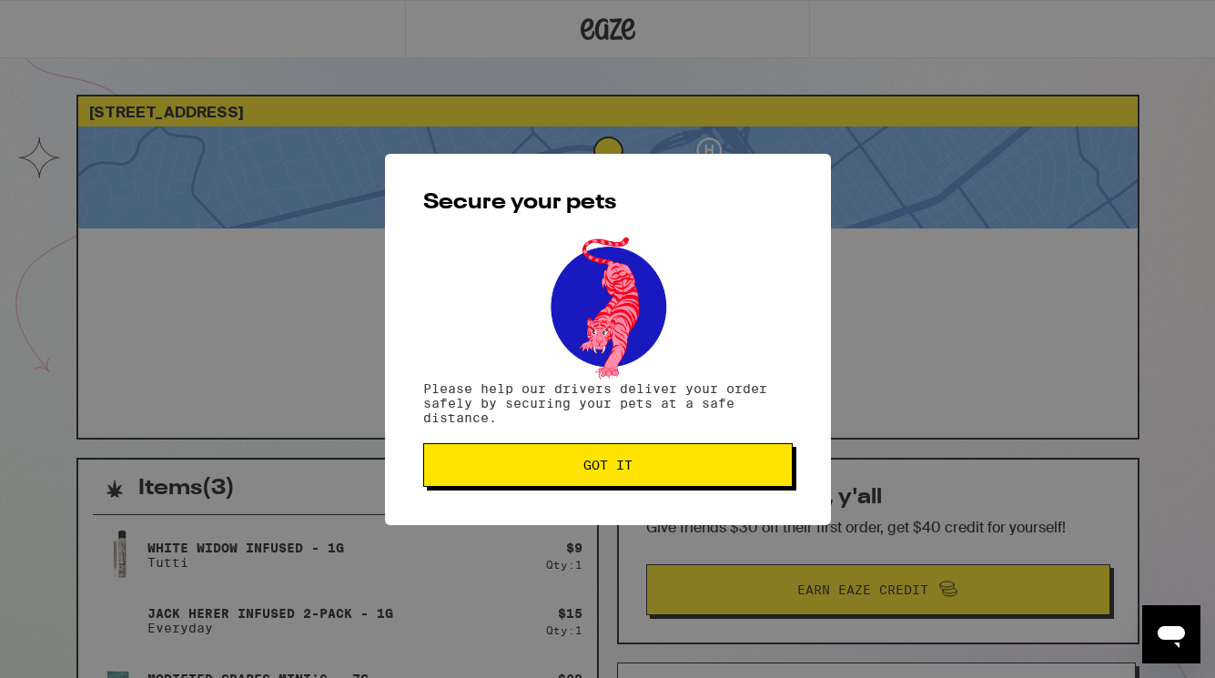
click at [674, 466] on span "Got it" at bounding box center [608, 465] width 338 height 13
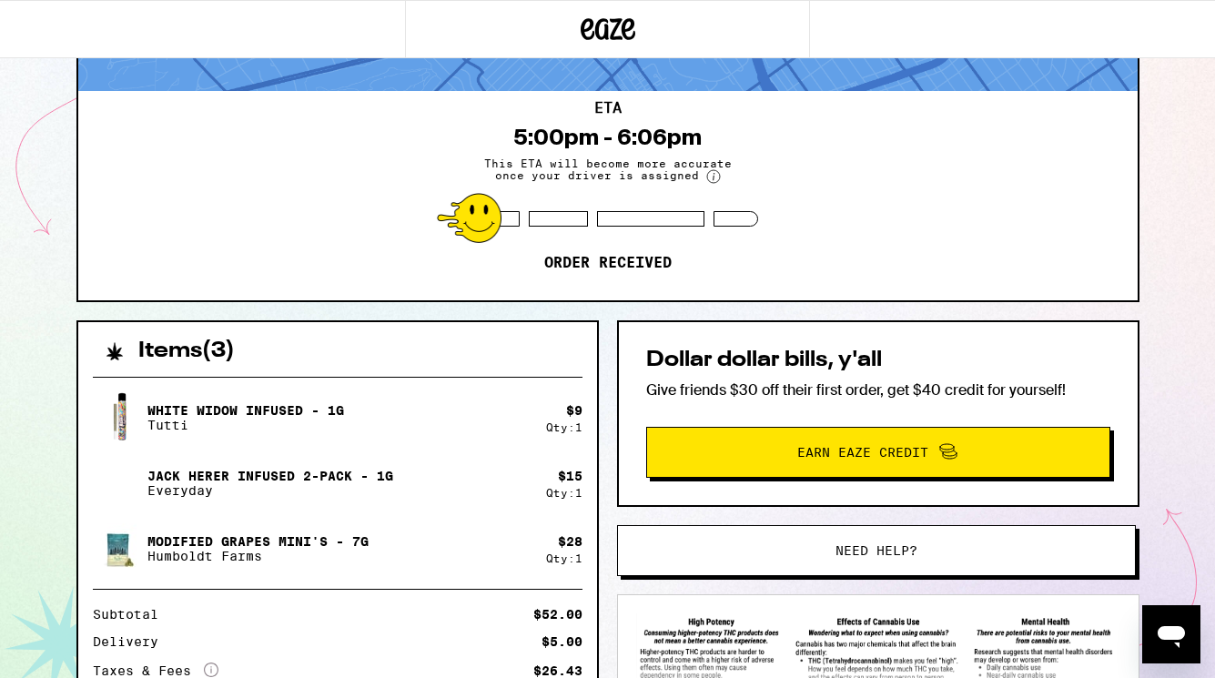
scroll to position [337, 0]
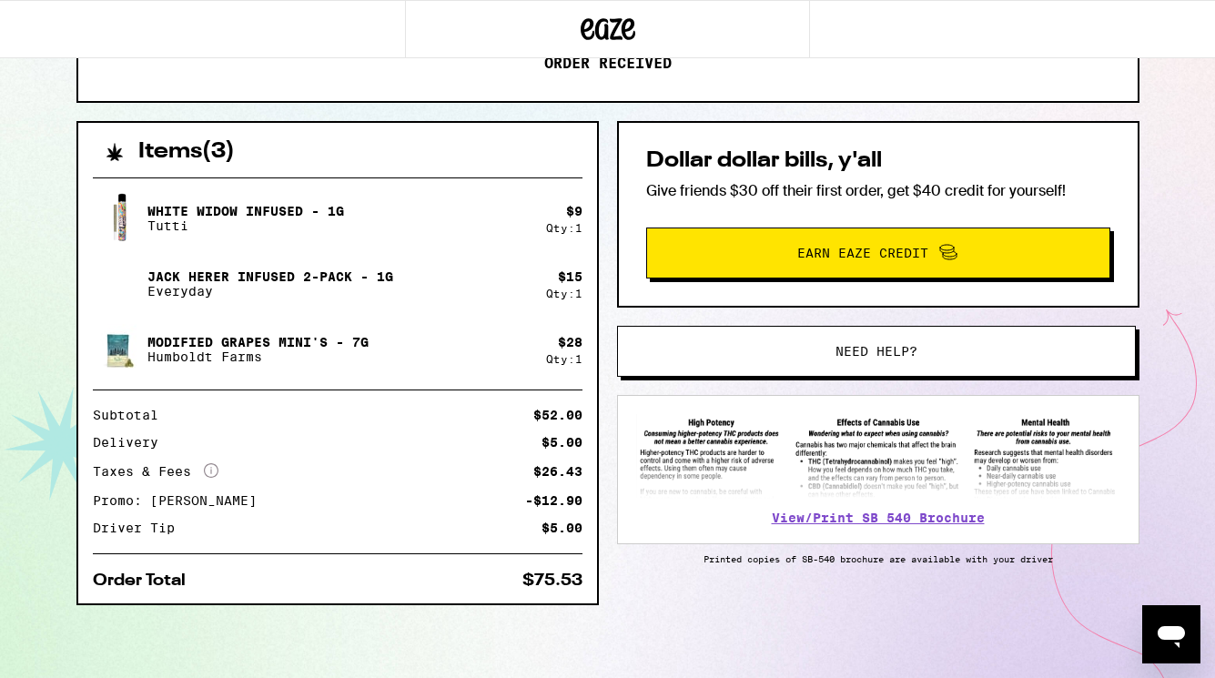
click at [609, 527] on div "Items ( 3 ) White Widow Infused - 1g Tutti $ 9 Qty: 1 [PERSON_NAME] Infused 2-P…" at bounding box center [607, 399] width 1063 height 557
click at [1141, 232] on div "[STREET_ADDRESS] ETA 5:00pm - 6:06pm This ETA will become more accurate once yo…" at bounding box center [608, 218] width 1092 height 920
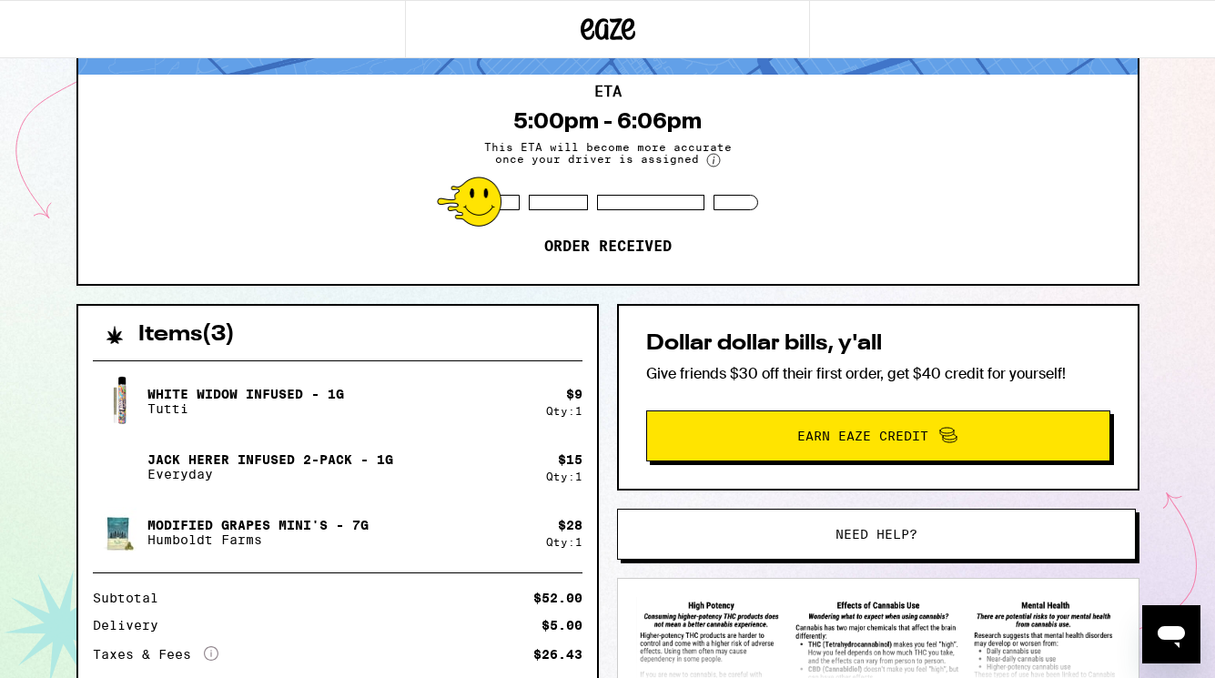
scroll to position [0, 0]
